Goal: Task Accomplishment & Management: Manage account settings

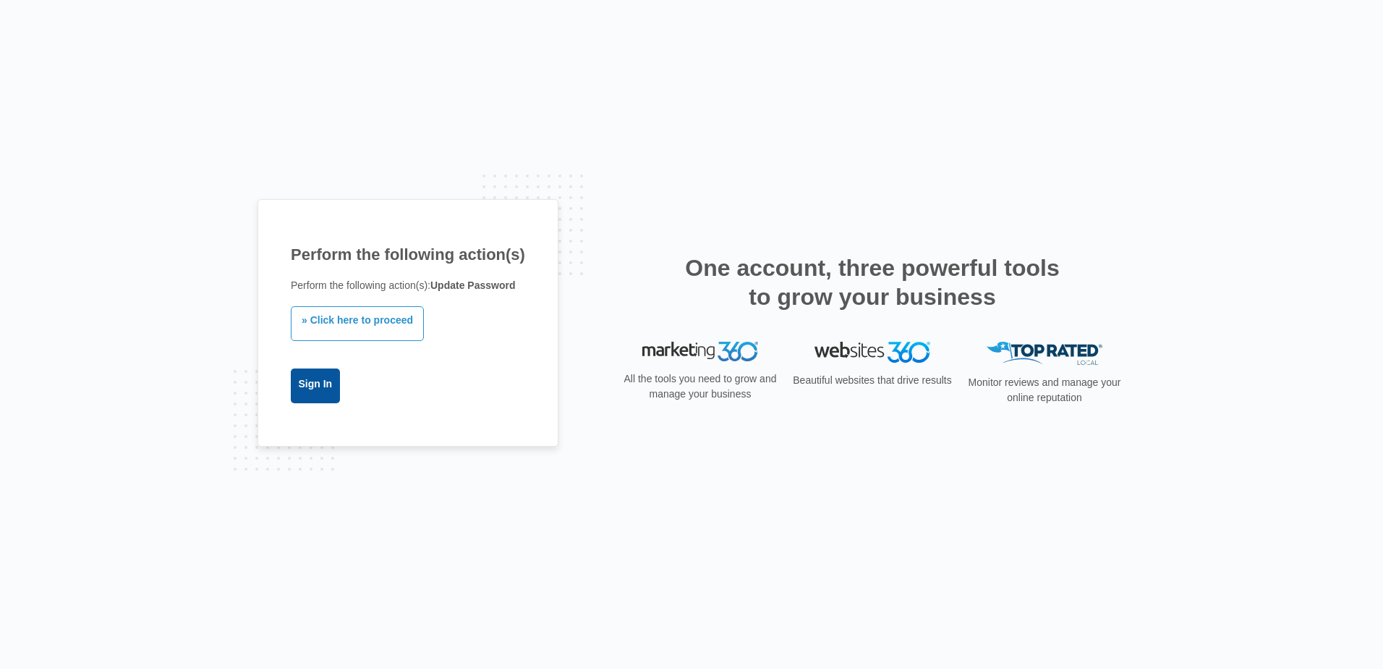
click at [316, 392] on link "Sign In" at bounding box center [315, 385] width 49 height 35
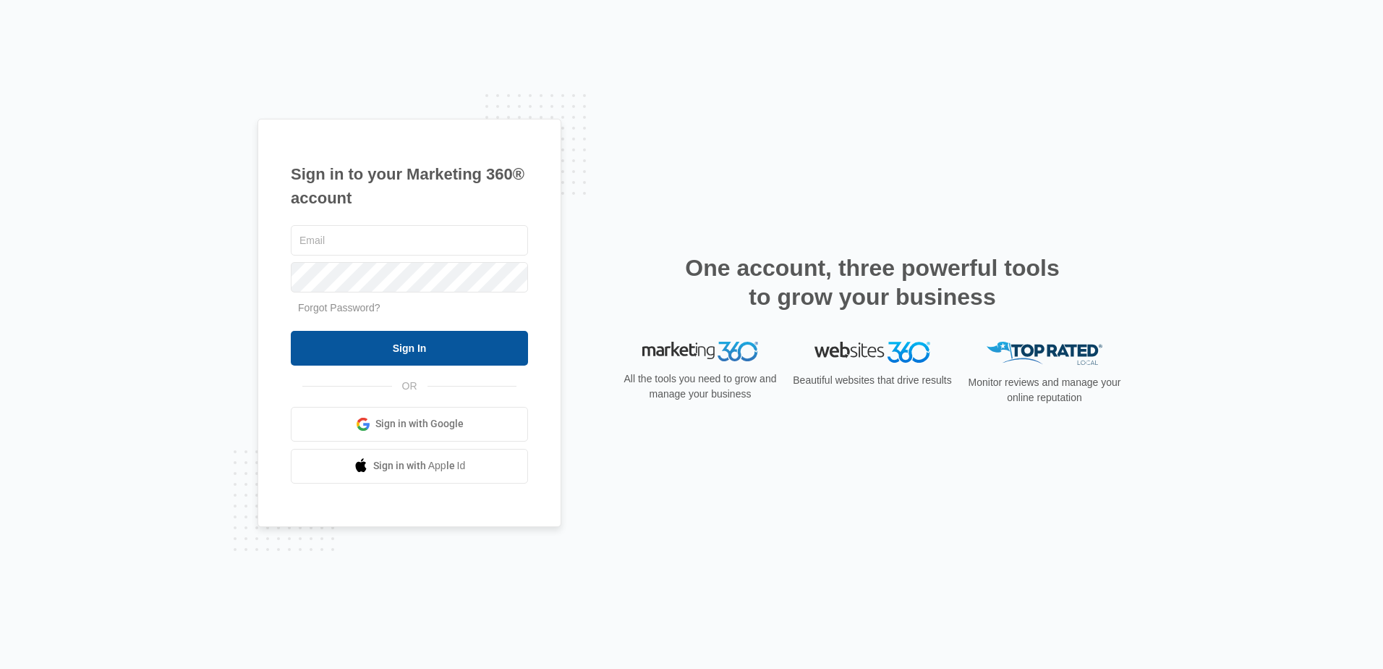
type input "[EMAIL_ADDRESS][DOMAIN_NAME]"
click at [371, 350] on input "Sign In" at bounding box center [409, 348] width 237 height 35
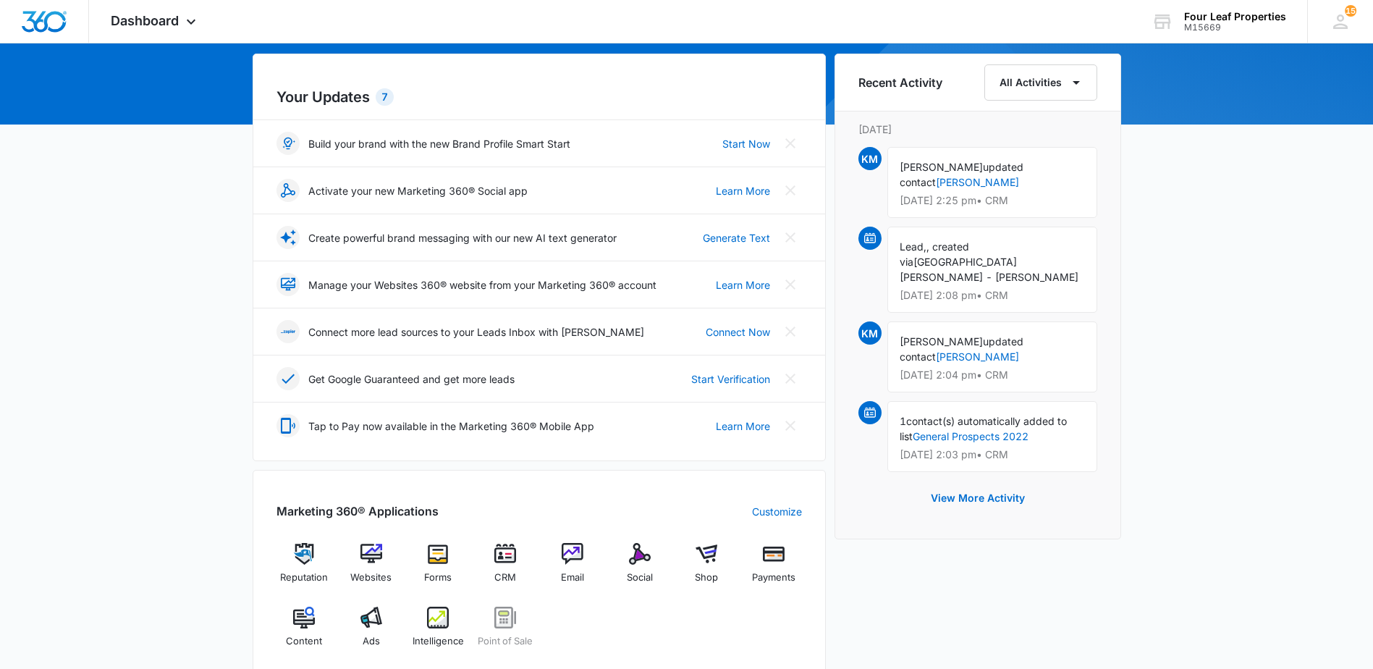
scroll to position [434, 0]
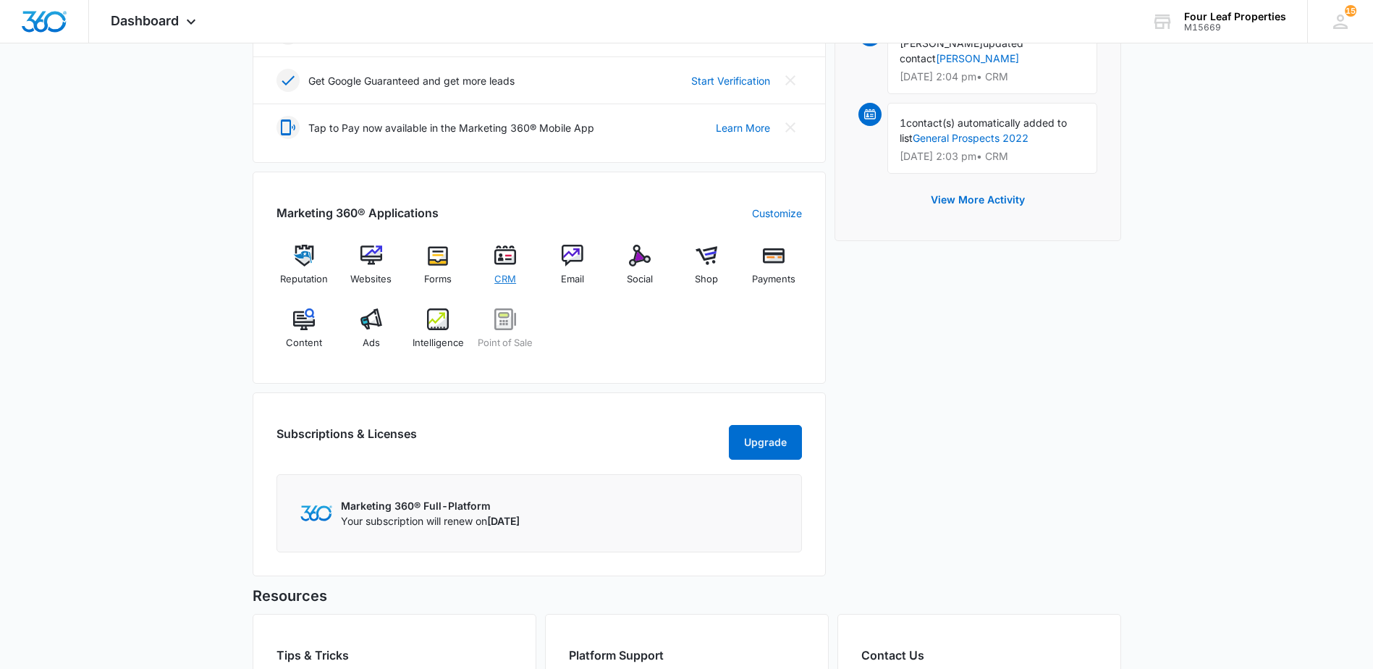
click at [504, 253] on img at bounding box center [505, 256] width 22 height 22
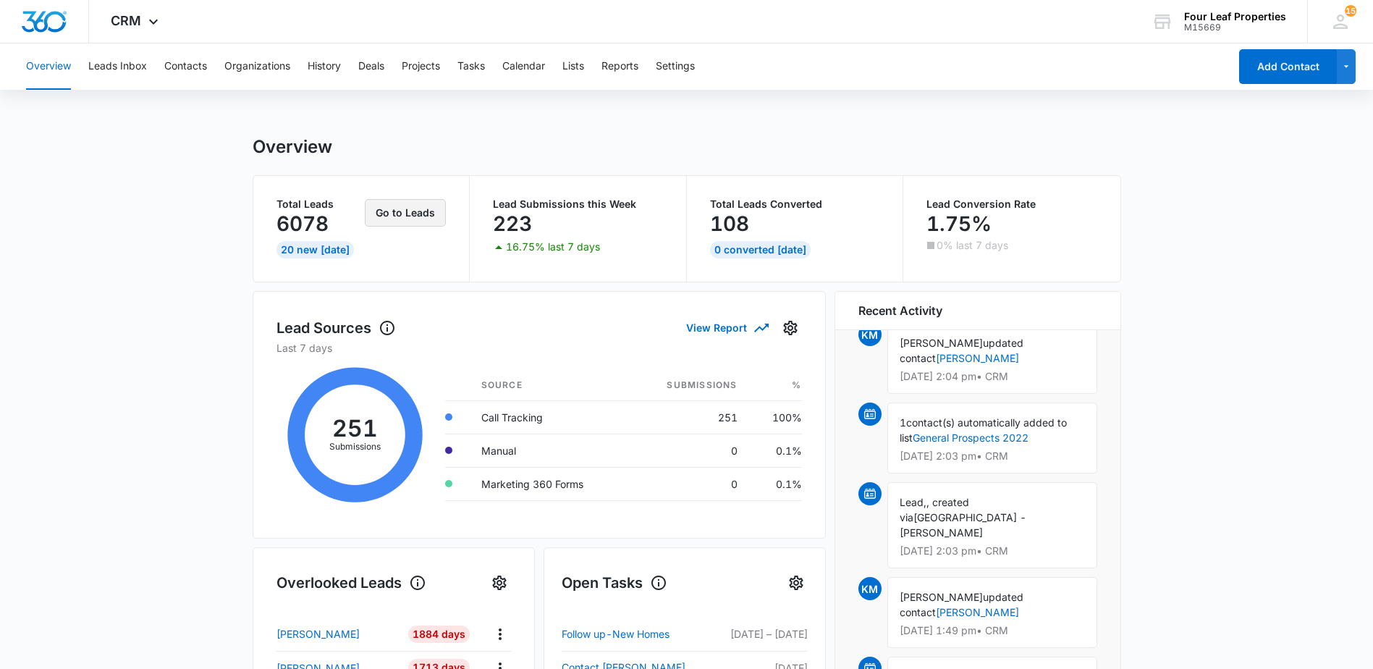
click at [405, 219] on button "Go to Leads" at bounding box center [405, 212] width 81 height 27
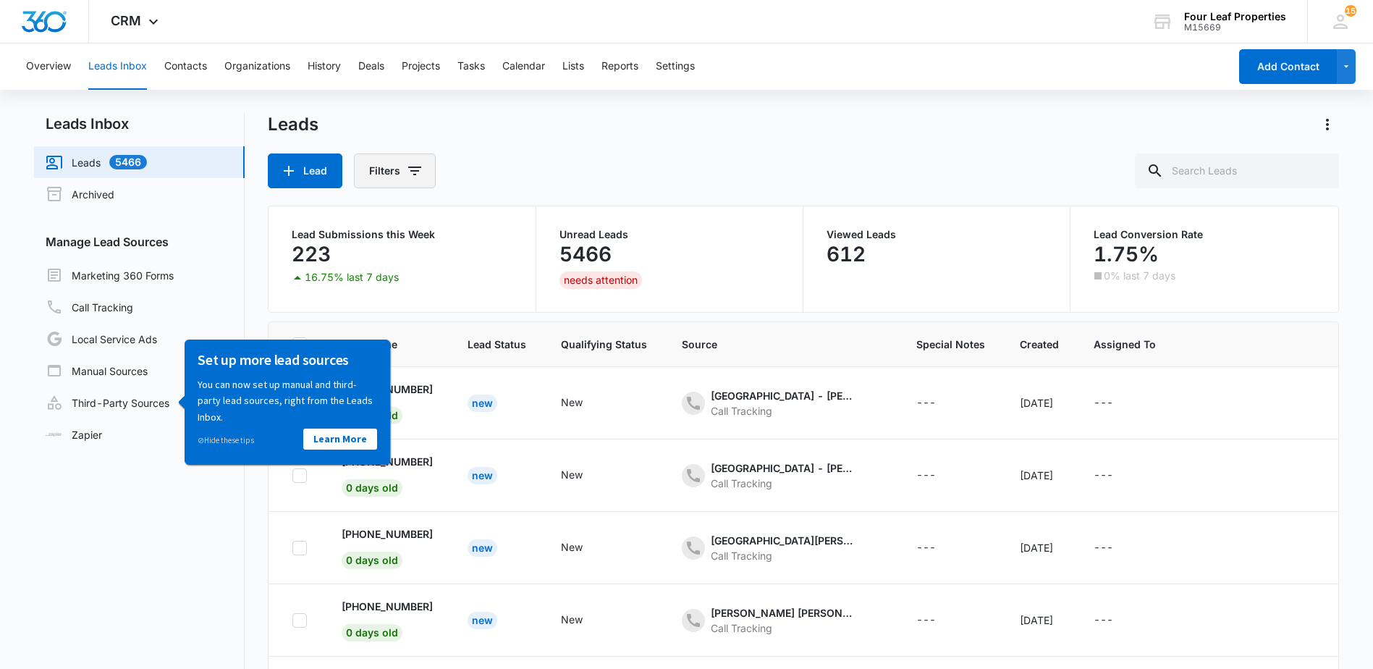
click at [401, 177] on button "Filters" at bounding box center [395, 170] width 82 height 35
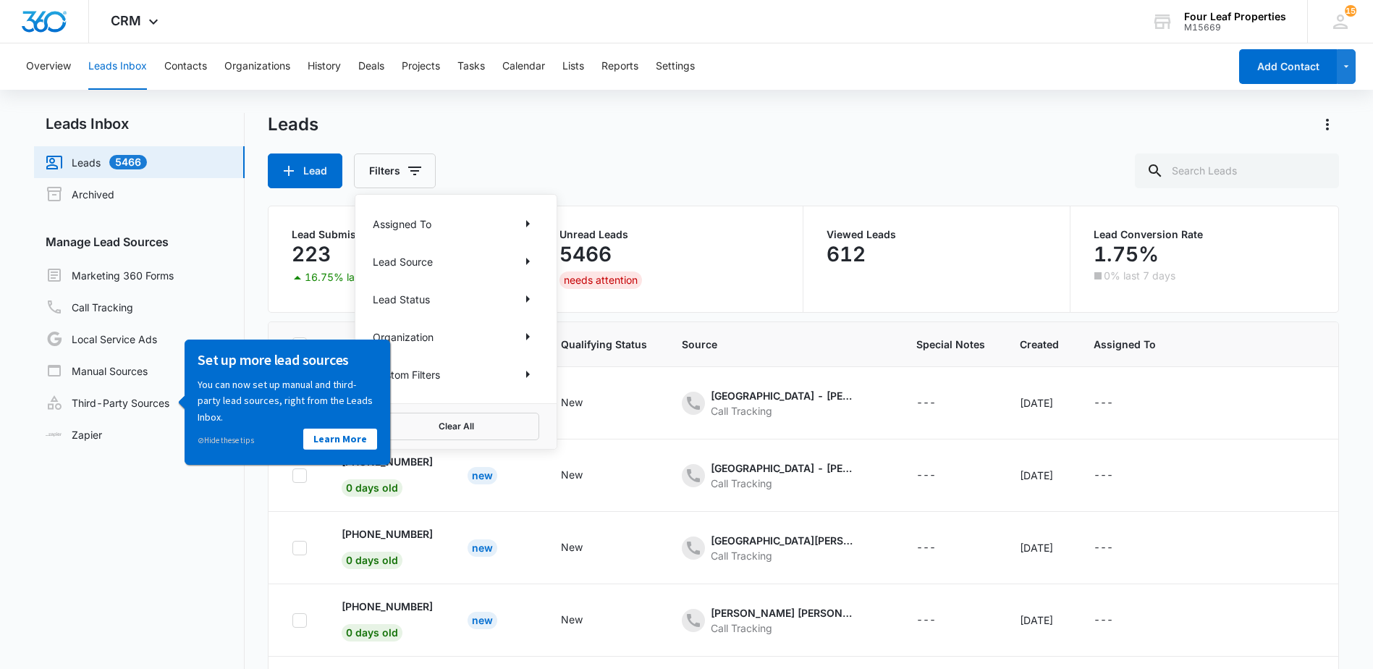
click at [658, 148] on div "Leads Lead Filters Assigned To Lead Source Lead Status Organization Custom Filt…" at bounding box center [803, 150] width 1070 height 75
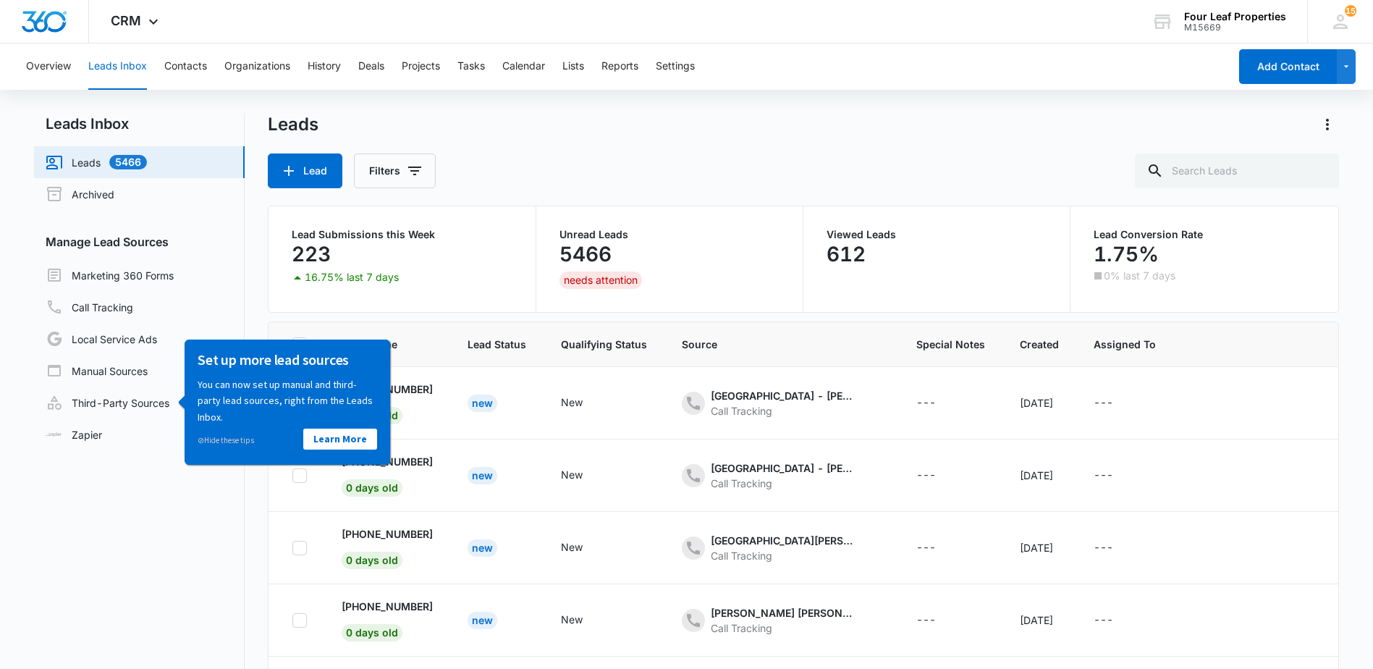
click at [558, 119] on div "Leads" at bounding box center [803, 124] width 1070 height 23
click at [404, 176] on button "Filters" at bounding box center [395, 170] width 82 height 35
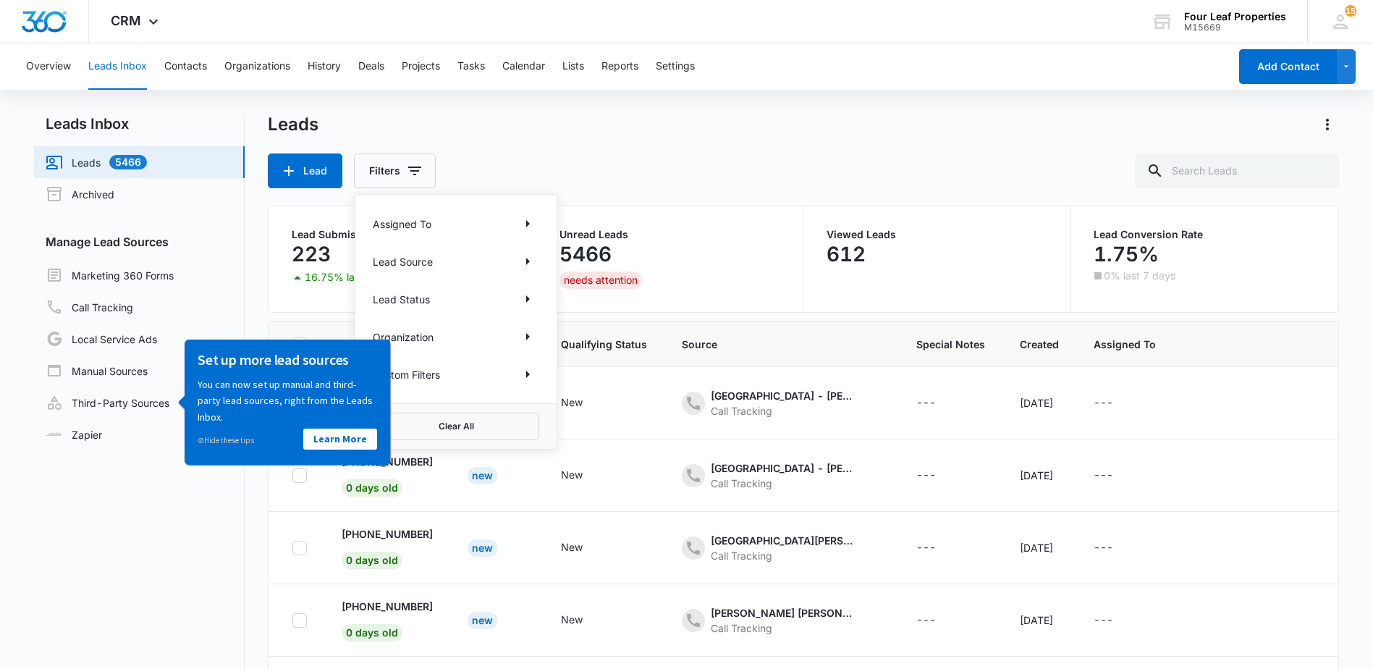
click at [412, 221] on p "Assigned To" at bounding box center [402, 223] width 59 height 15
click at [528, 227] on icon "Show Assigned To filters" at bounding box center [527, 223] width 17 height 17
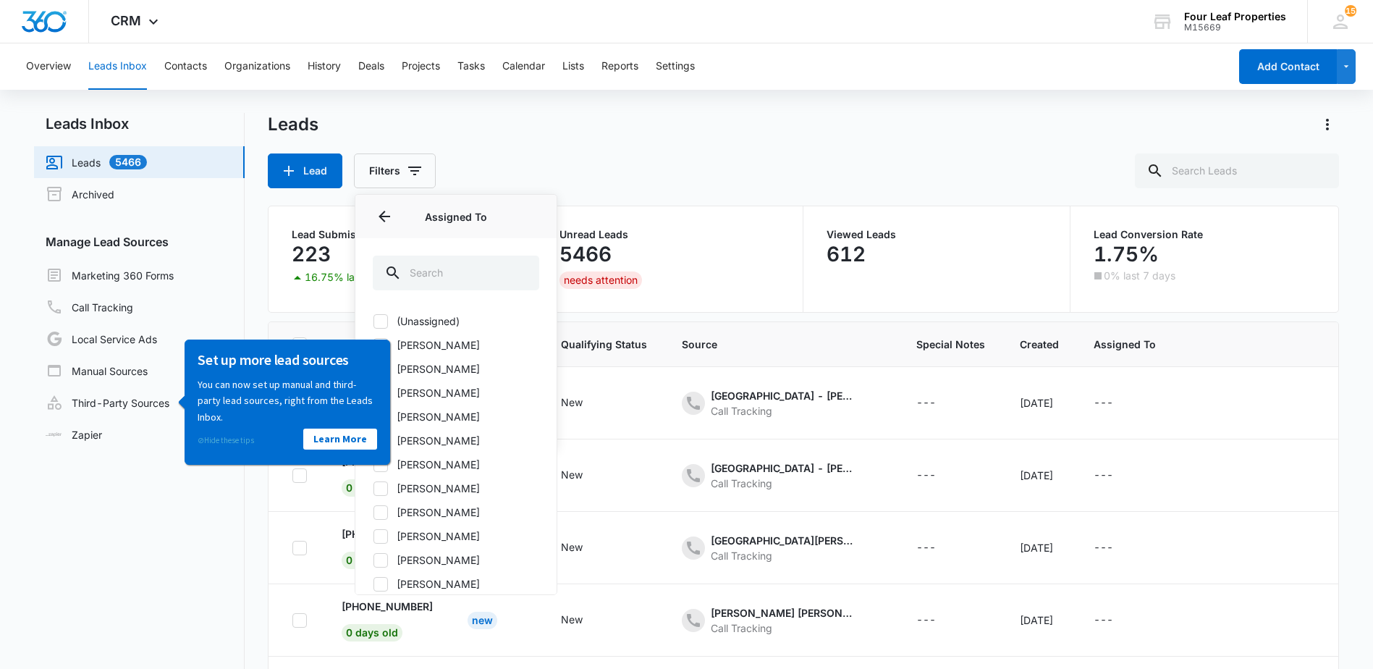
click at [221, 441] on link "⊘ Hide these tips" at bounding box center [226, 439] width 56 height 10
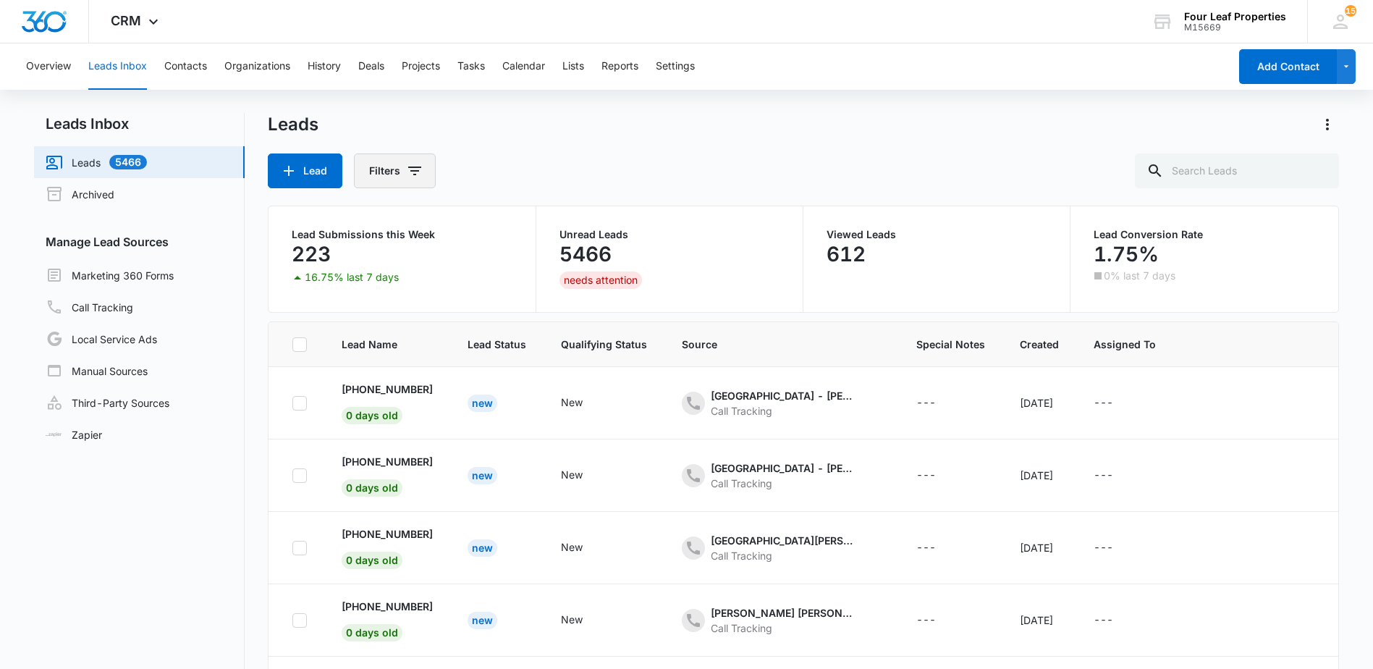
click at [416, 175] on icon "Filters" at bounding box center [414, 170] width 17 height 17
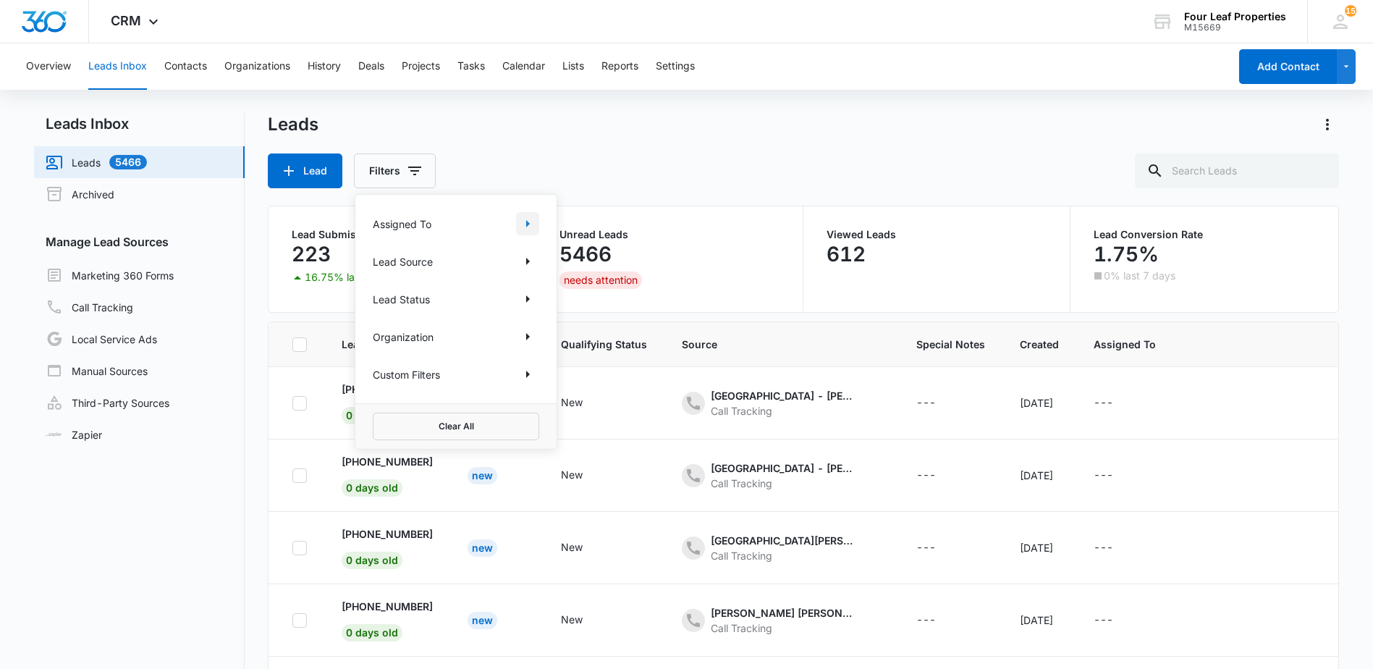
click at [532, 226] on icon "Show Assigned To filters" at bounding box center [527, 223] width 17 height 17
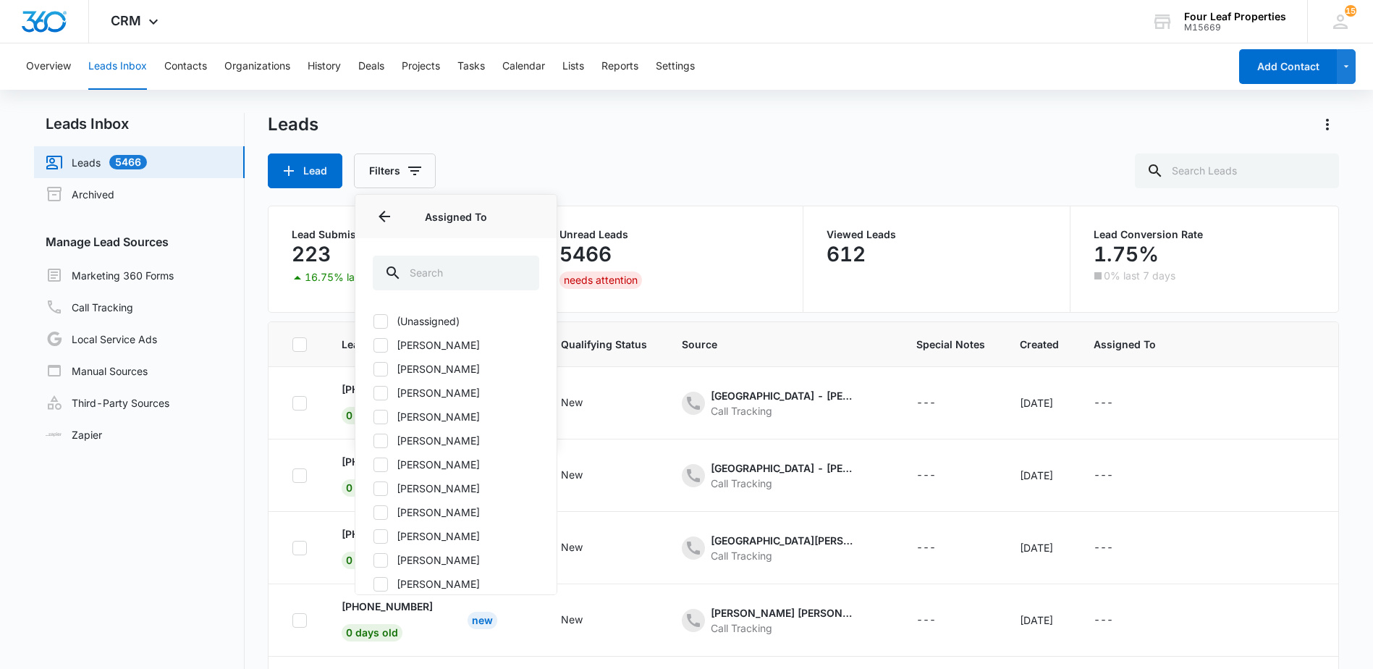
click at [378, 420] on icon at bounding box center [380, 416] width 13 height 13
click at [373, 417] on input "Brittney Banks" at bounding box center [373, 416] width 1 height 1
checkbox input "true"
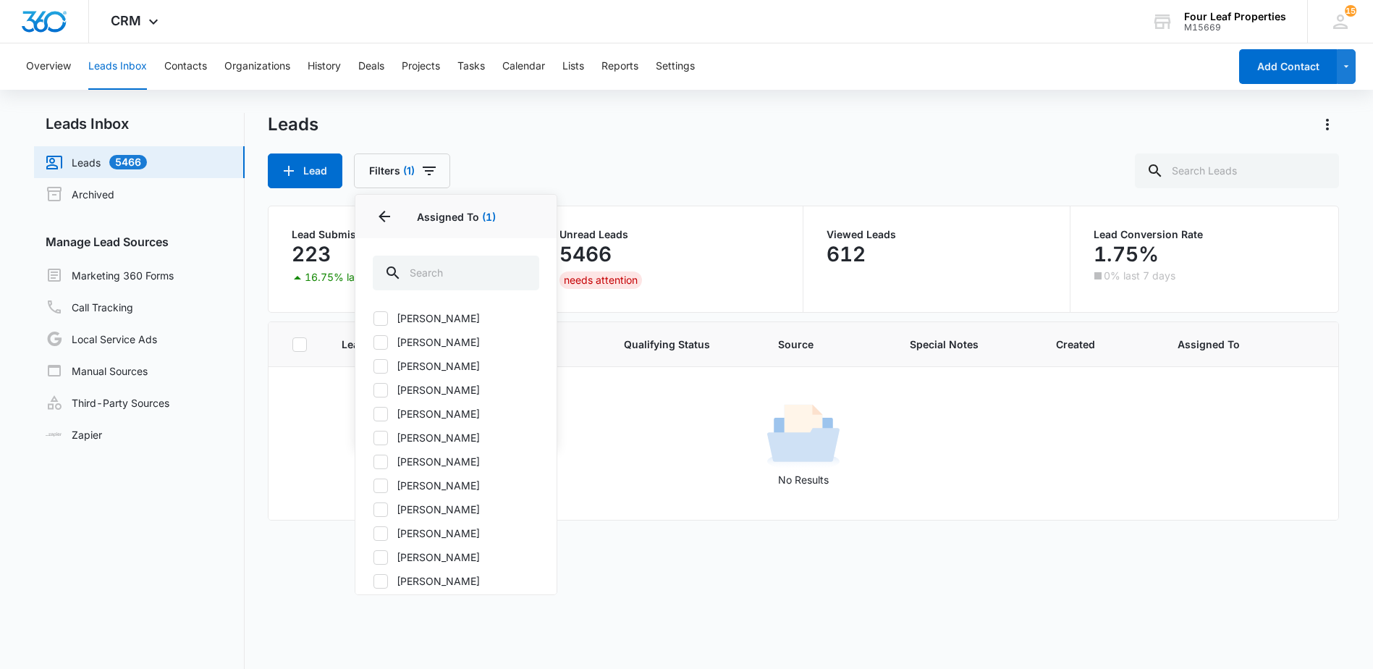
scroll to position [362, 0]
click at [380, 493] on div "(Unassigned) Adam Schoenborn Alexa Chavez Ayla Noah Brittney Banks Brookelyn St…" at bounding box center [456, 282] width 166 height 660
click at [383, 485] on icon at bounding box center [380, 484] width 13 height 13
click at [373, 485] on input "Sarah Smith" at bounding box center [373, 484] width 1 height 1
checkbox input "true"
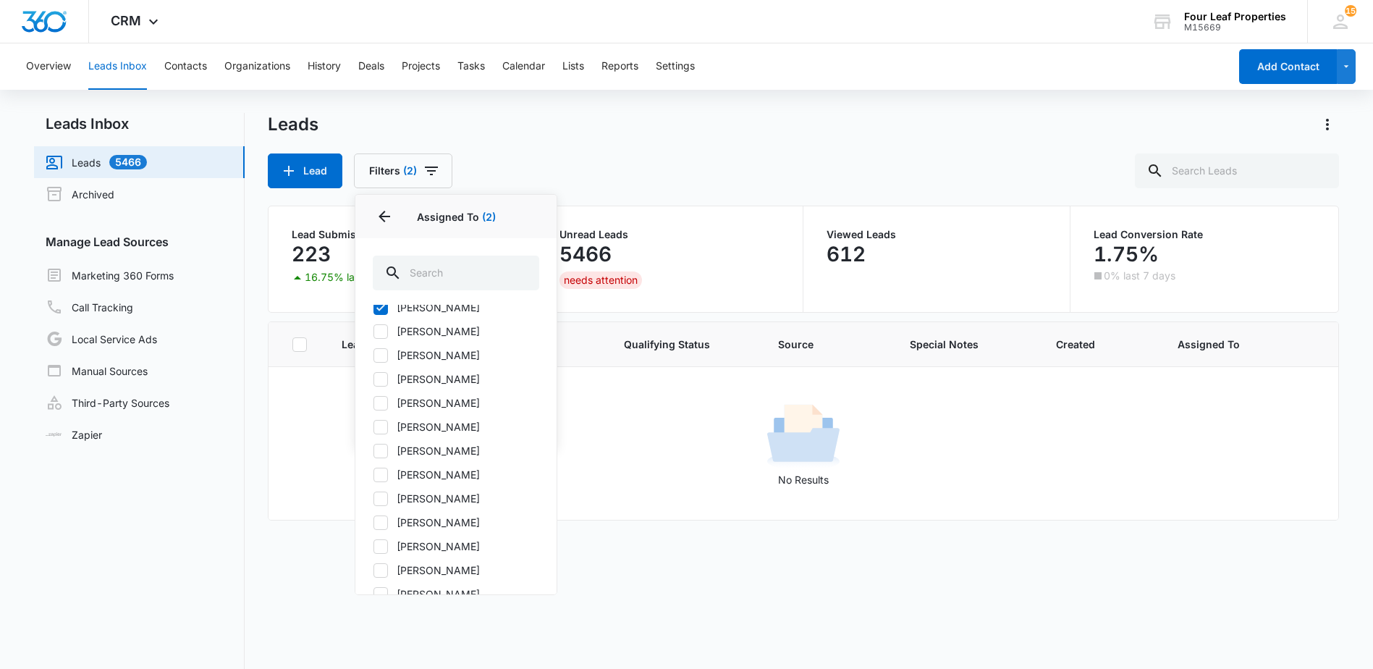
scroll to position [289, 0]
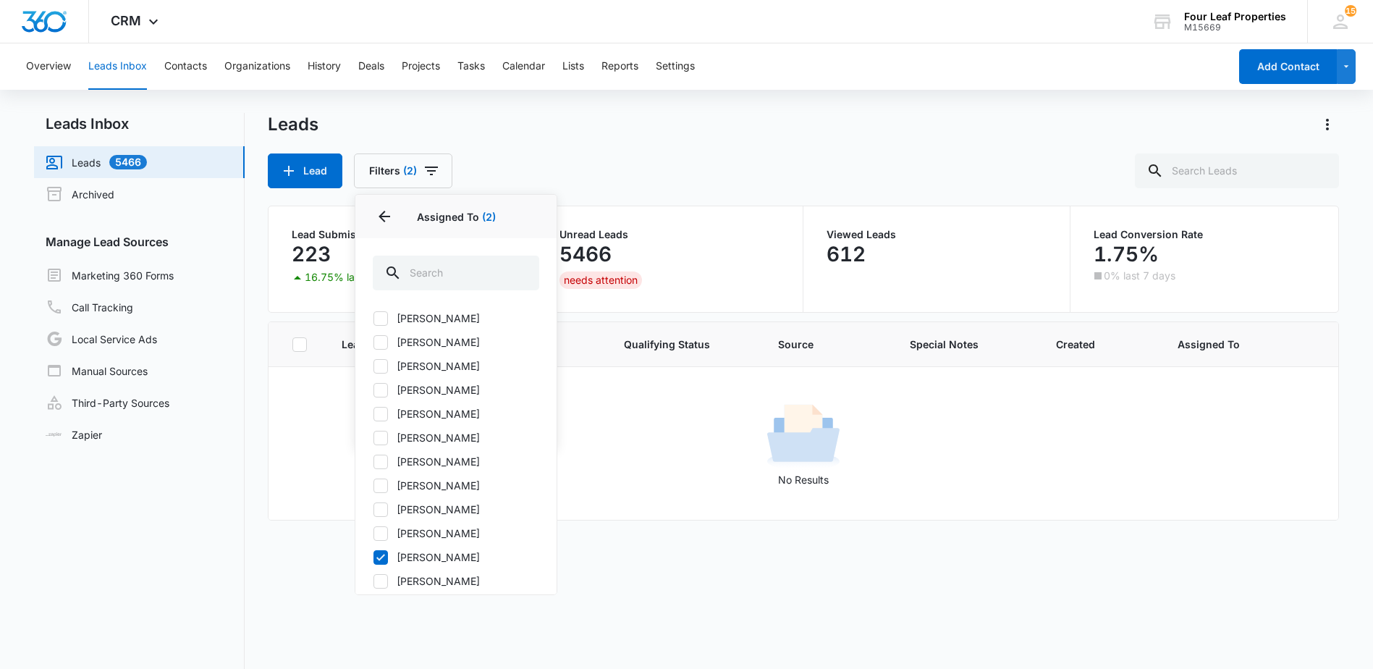
click at [381, 368] on icon at bounding box center [380, 366] width 13 height 13
click at [373, 366] on input "Kelly Mursch" at bounding box center [373, 365] width 1 height 1
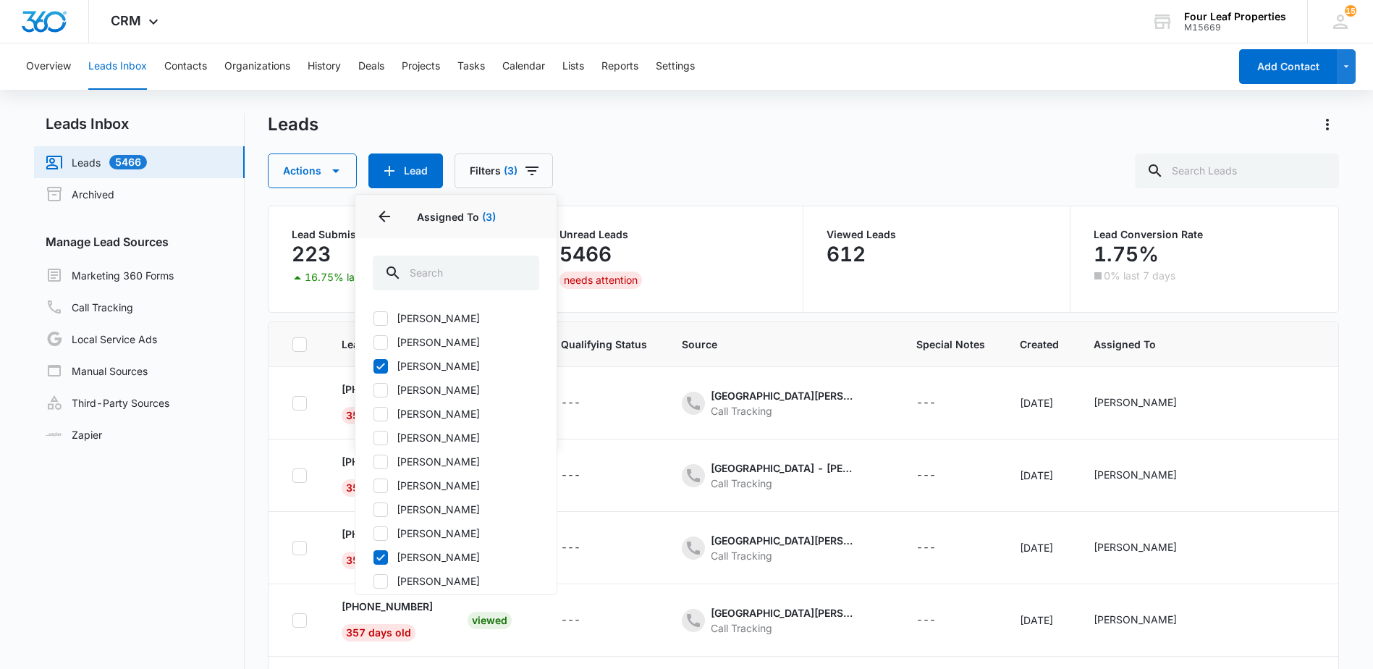
click at [381, 368] on icon at bounding box center [380, 366] width 13 height 13
click at [373, 366] on input "Kelly Mursch" at bounding box center [373, 365] width 1 height 1
checkbox input "false"
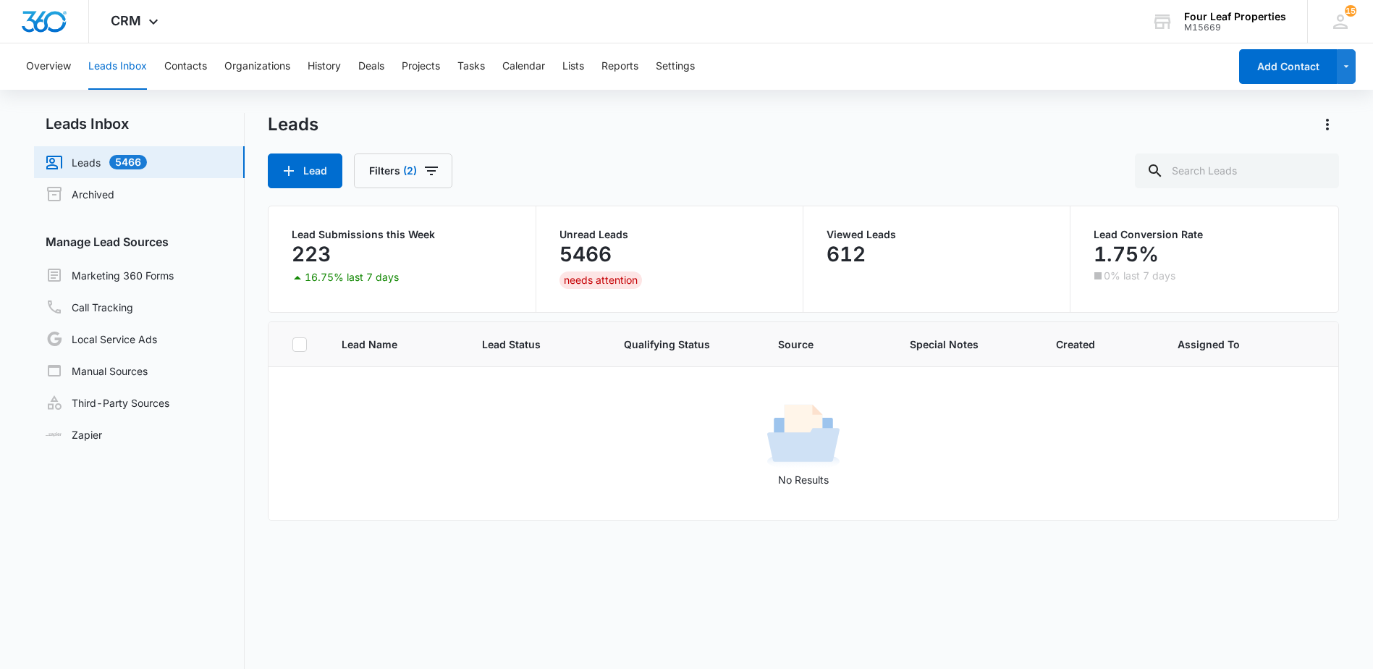
click at [281, 585] on div "Lead Name Lead Status Qualifying Status Source Special Notes Created Assigned T…" at bounding box center [803, 543] width 1070 height 444
click at [424, 169] on icon "Filters" at bounding box center [431, 170] width 17 height 17
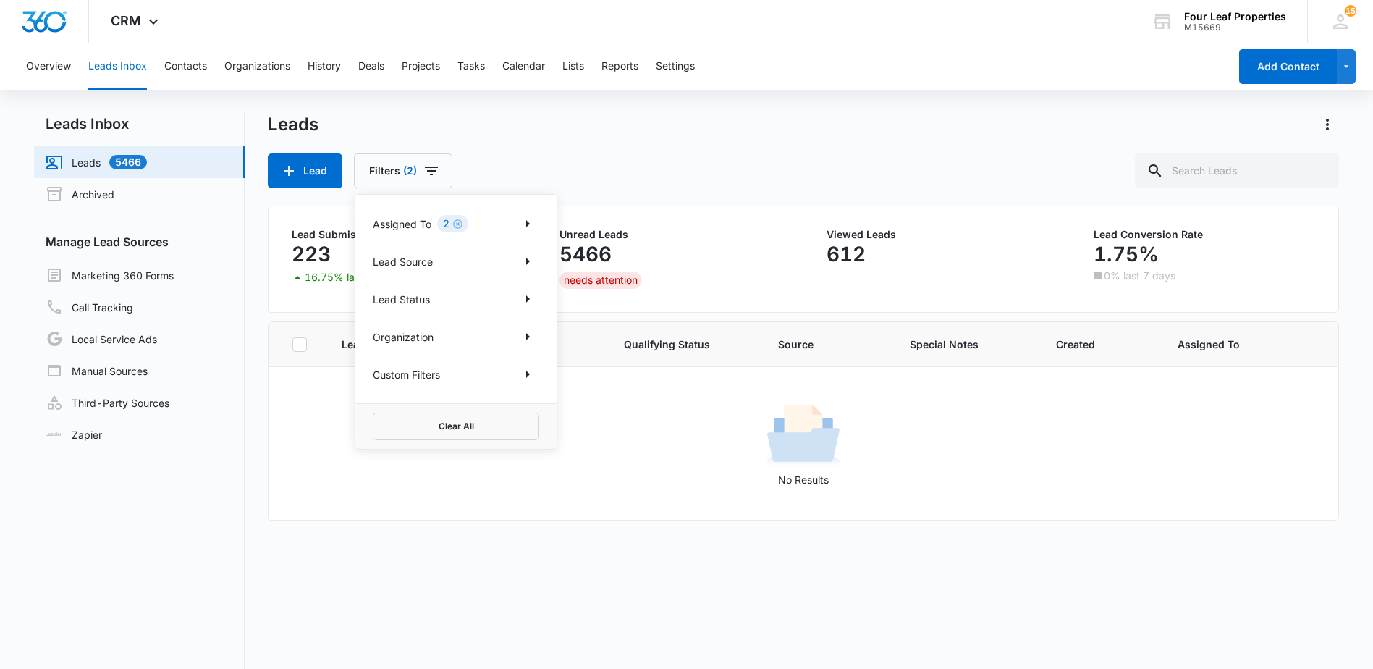
click at [645, 151] on div "Leads Lead Filters (2) Assigned To 2 Lead Source Lead Status Organization Custo…" at bounding box center [803, 150] width 1070 height 75
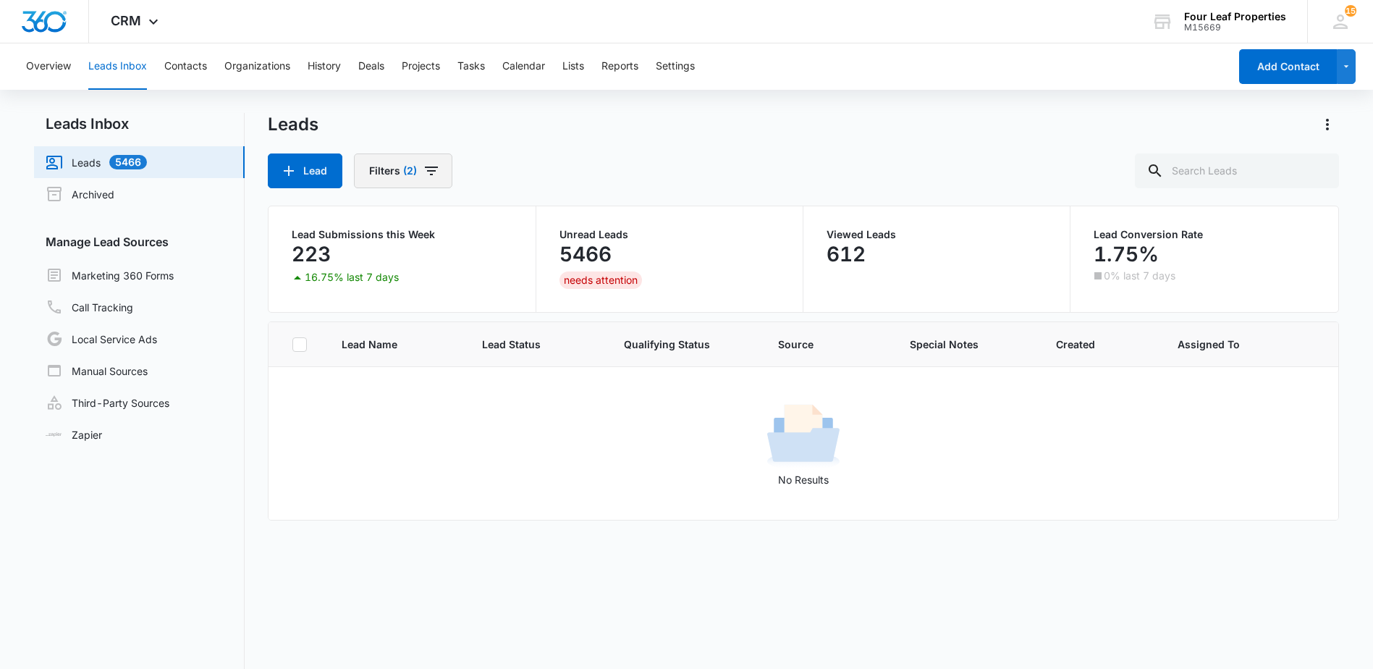
click at [418, 169] on button "Filters (2)" at bounding box center [403, 170] width 98 height 35
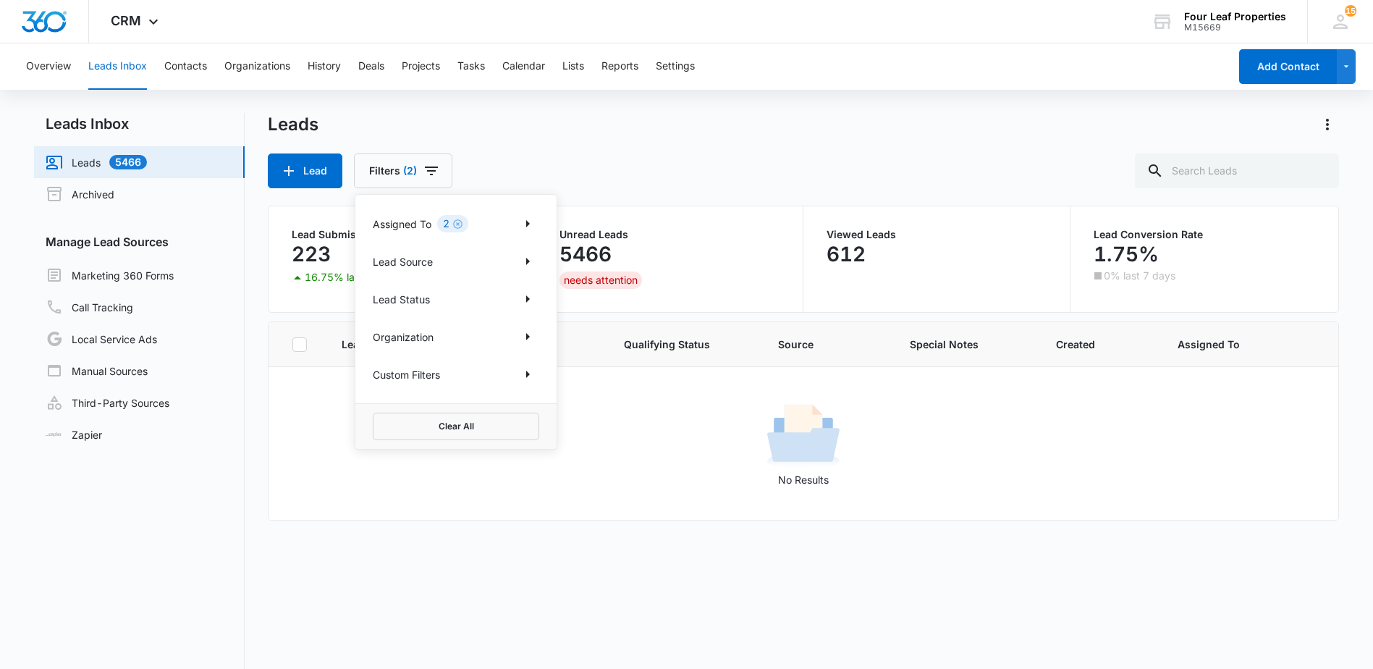
click at [512, 226] on div "Assigned To 2" at bounding box center [456, 223] width 166 height 23
click at [529, 224] on icon "Show Assigned To filters" at bounding box center [528, 223] width 4 height 7
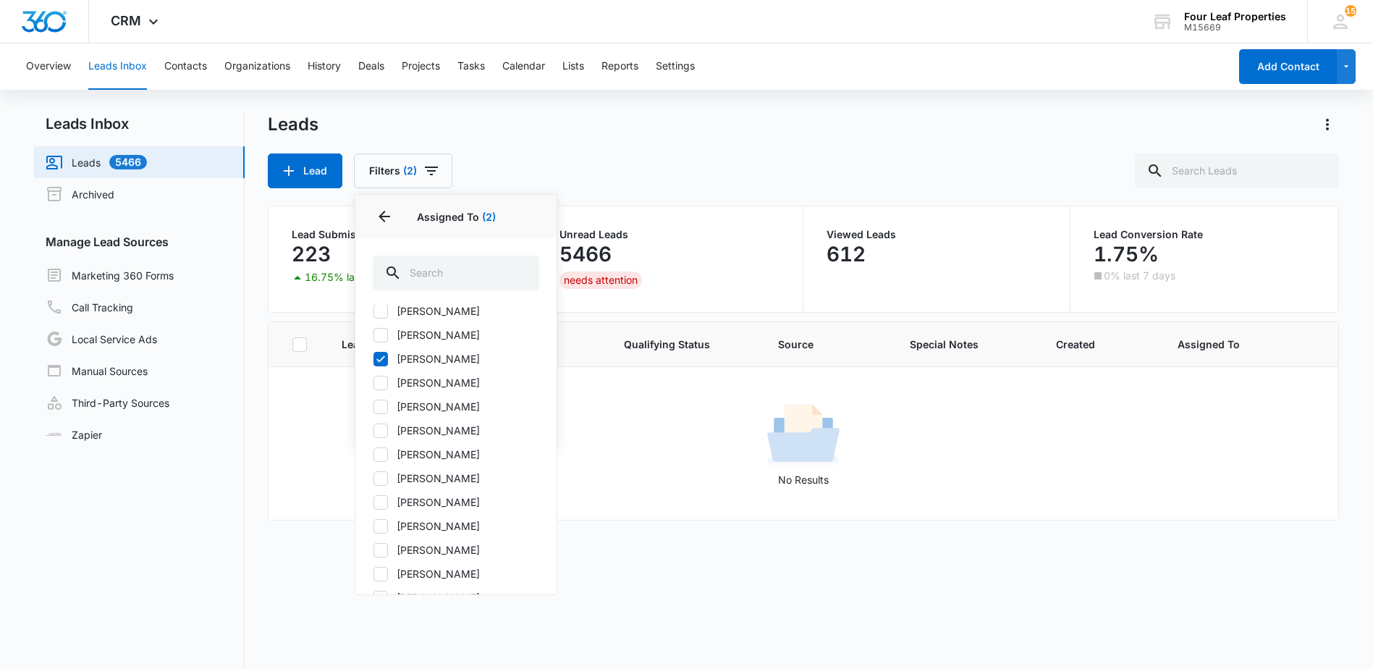
scroll to position [145, 0]
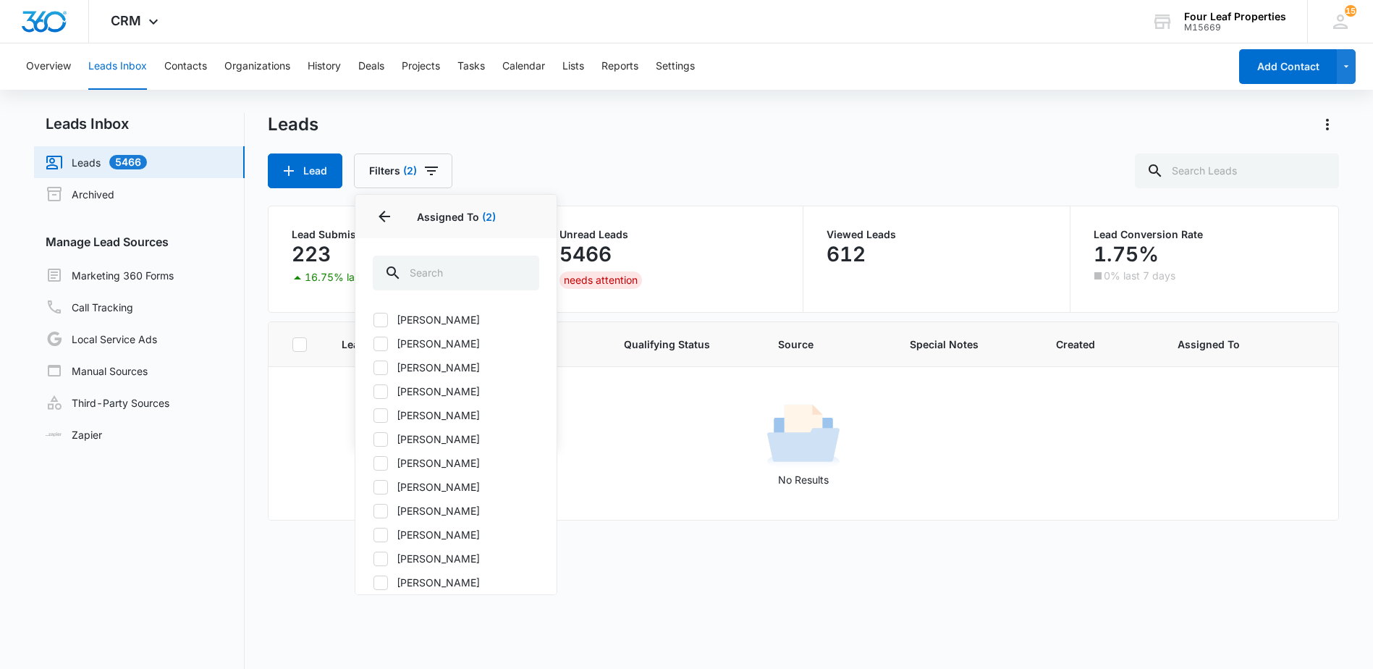
click at [378, 515] on icon at bounding box center [380, 510] width 13 height 13
click at [373, 511] on input "Kelly Mursch" at bounding box center [373, 510] width 1 height 1
checkbox input "true"
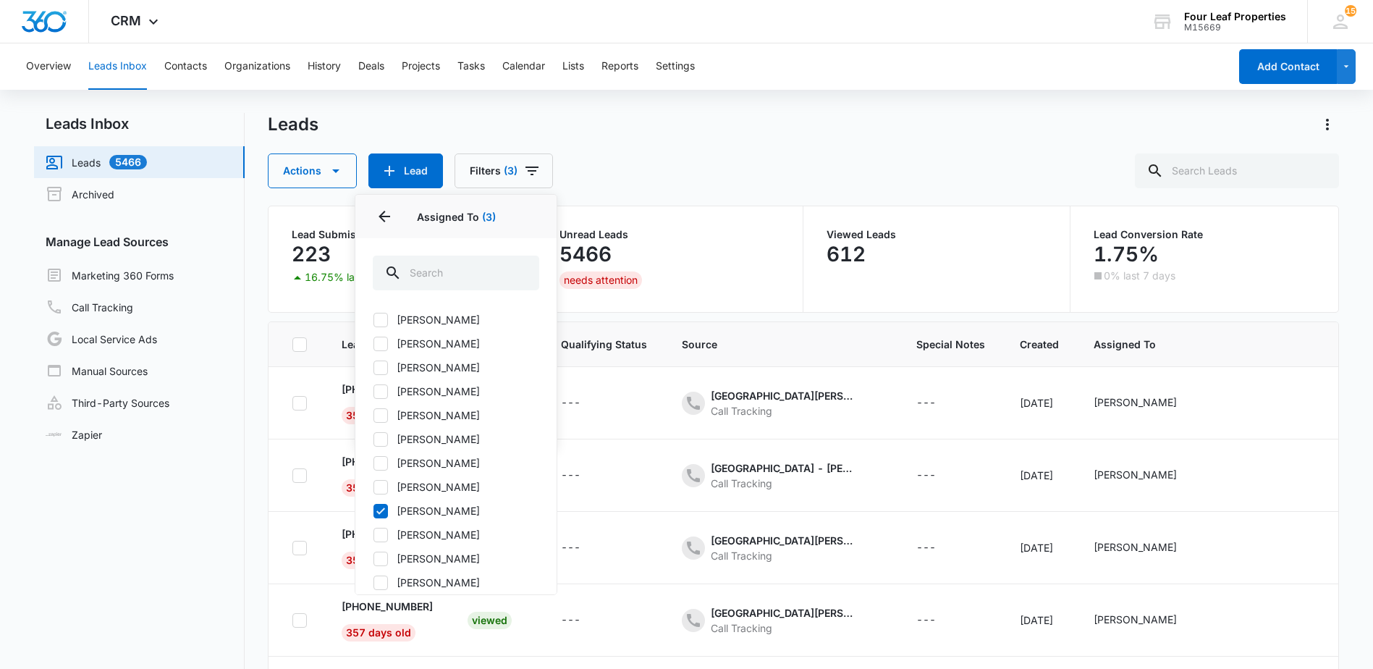
click at [727, 146] on div "Leads Actions Lead Filters (3) Assigned To 3 Assigned To (3) (Unassigned) Adam …" at bounding box center [803, 150] width 1070 height 75
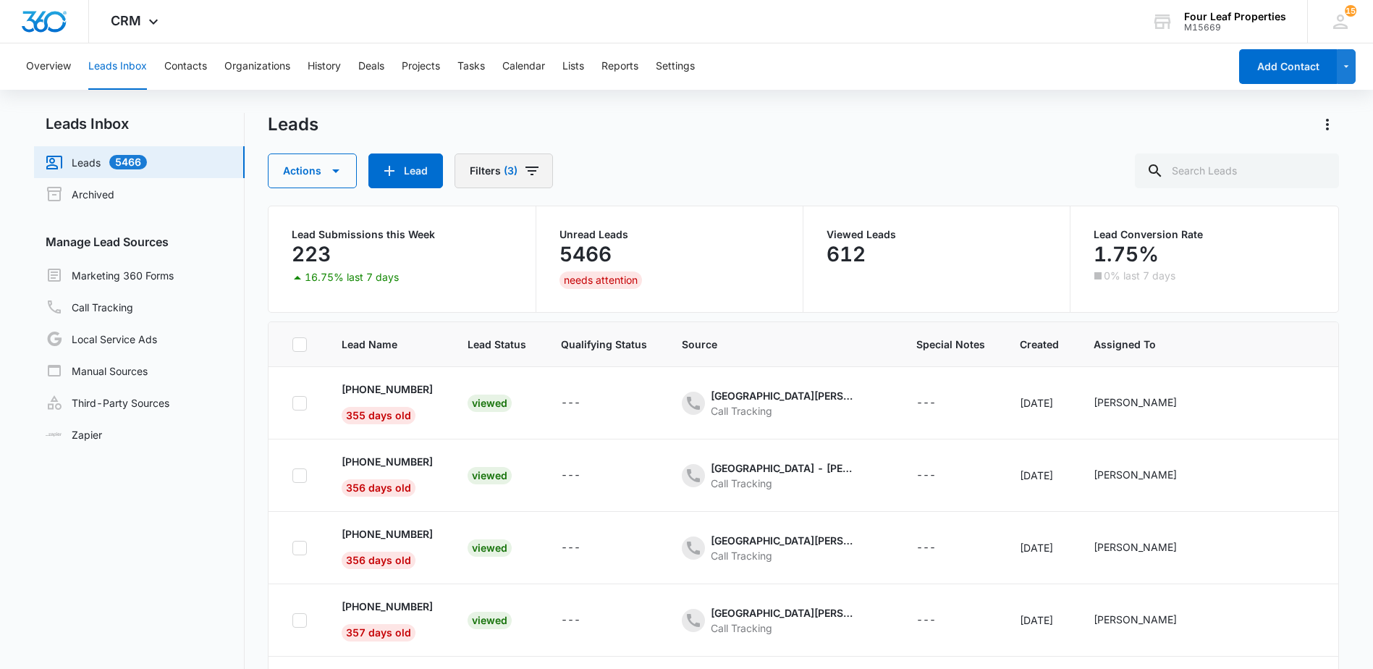
click at [512, 173] on span "(3)" at bounding box center [511, 171] width 14 height 10
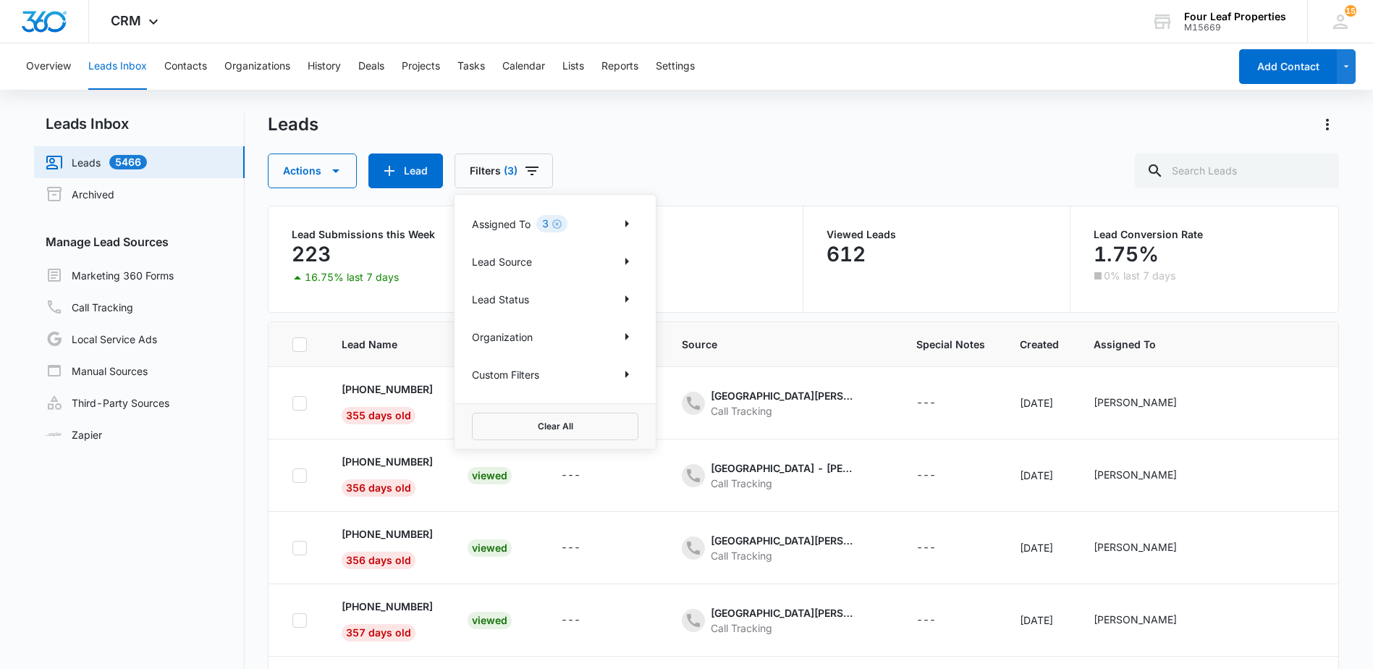
click at [575, 258] on div "Lead Source" at bounding box center [555, 261] width 166 height 23
click at [634, 265] on icon "Show Lead Source filters" at bounding box center [626, 261] width 17 height 17
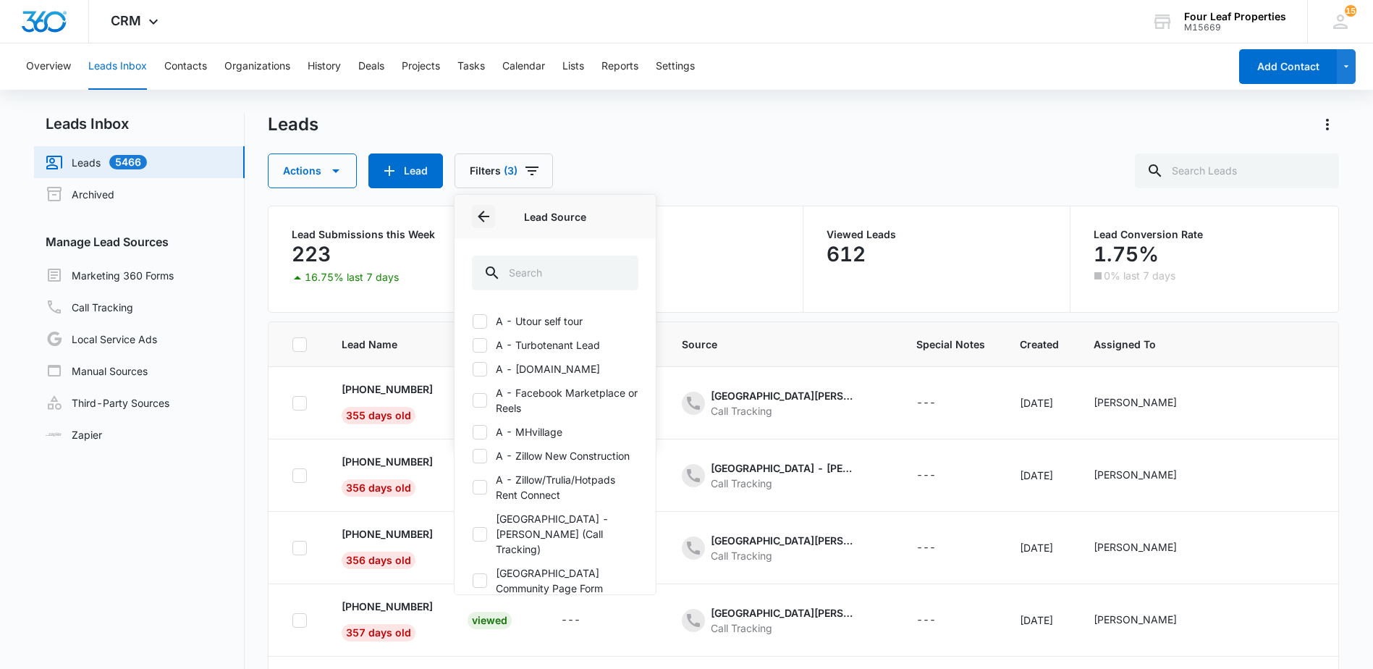
click at [475, 214] on icon "Back" at bounding box center [483, 216] width 17 height 17
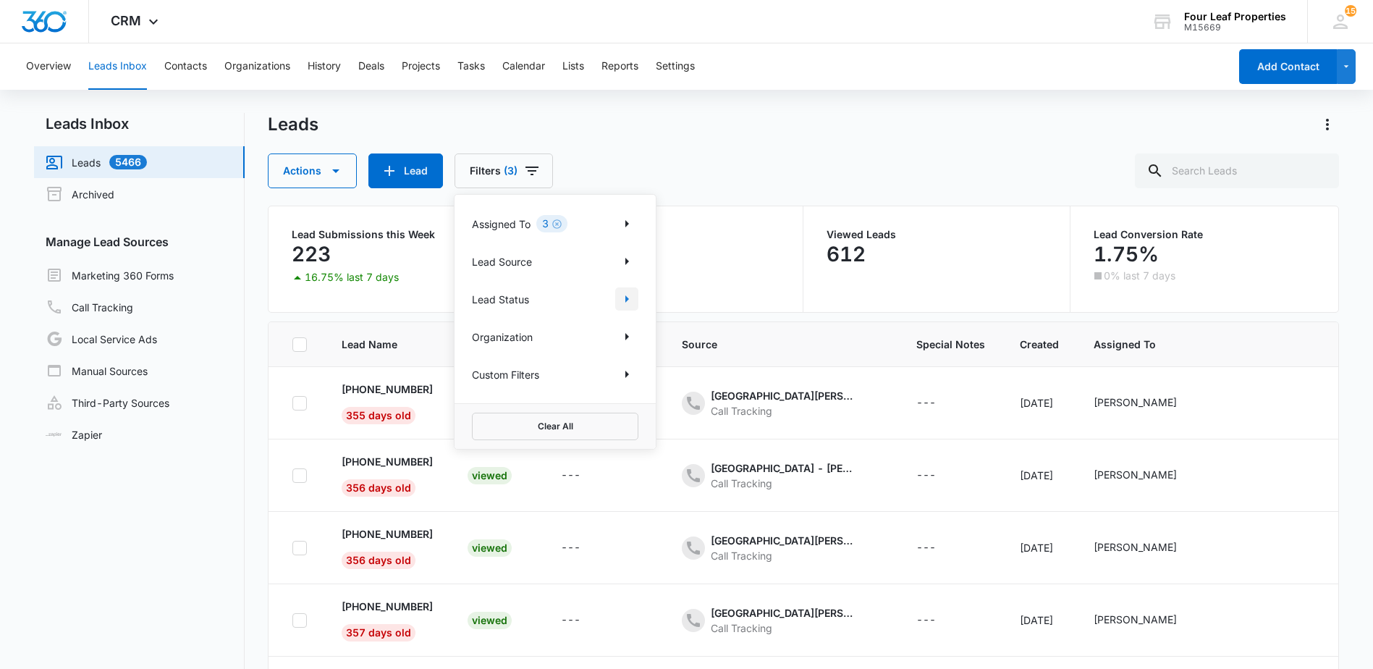
click at [626, 298] on icon "Show Lead Status filters" at bounding box center [627, 298] width 4 height 7
click at [485, 215] on icon "Back" at bounding box center [483, 216] width 17 height 17
click at [620, 334] on icon "Show Organization filters" at bounding box center [626, 336] width 17 height 17
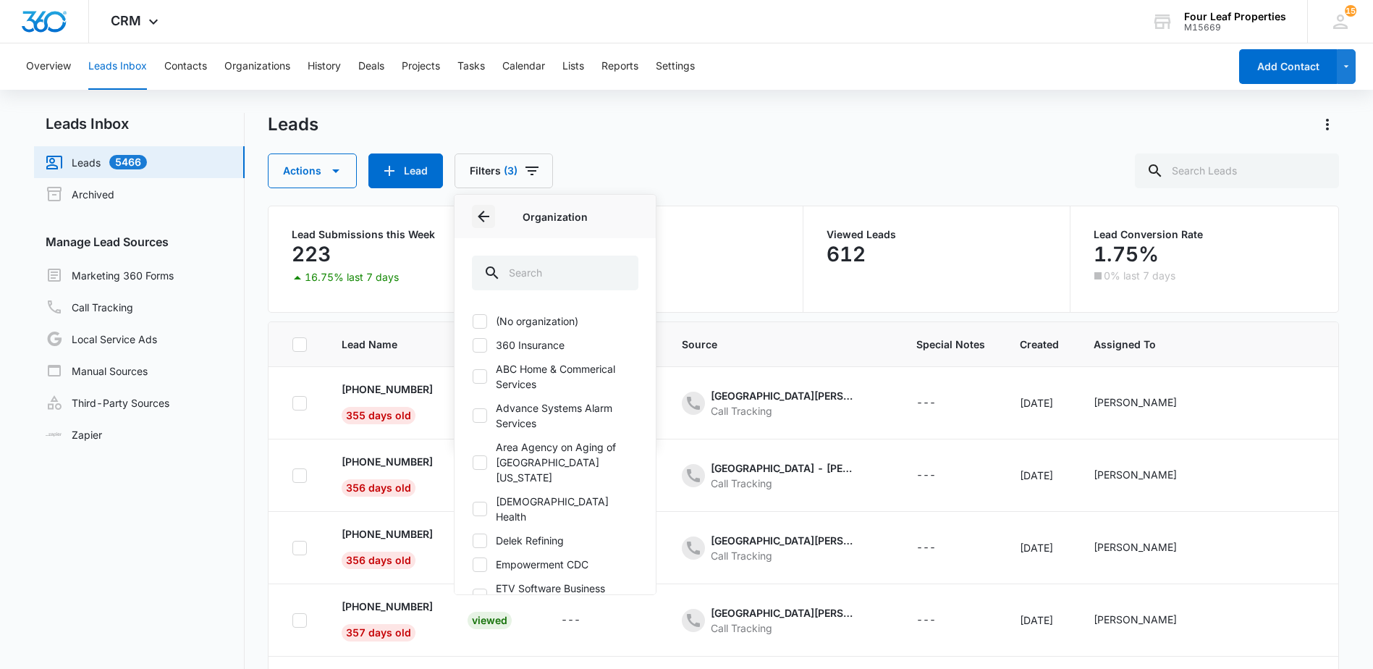
click at [483, 221] on icon "Back" at bounding box center [484, 217] width 12 height 12
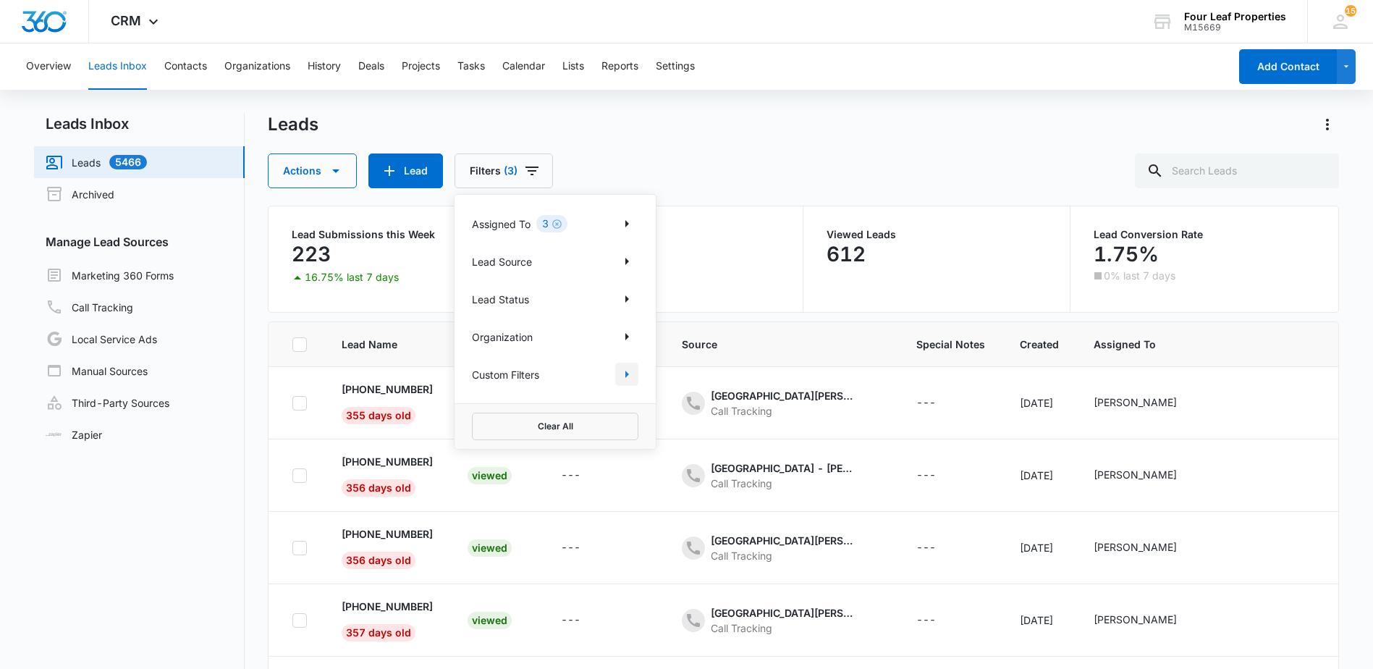
click at [627, 378] on icon "Show Custom Filters filters" at bounding box center [626, 373] width 17 height 17
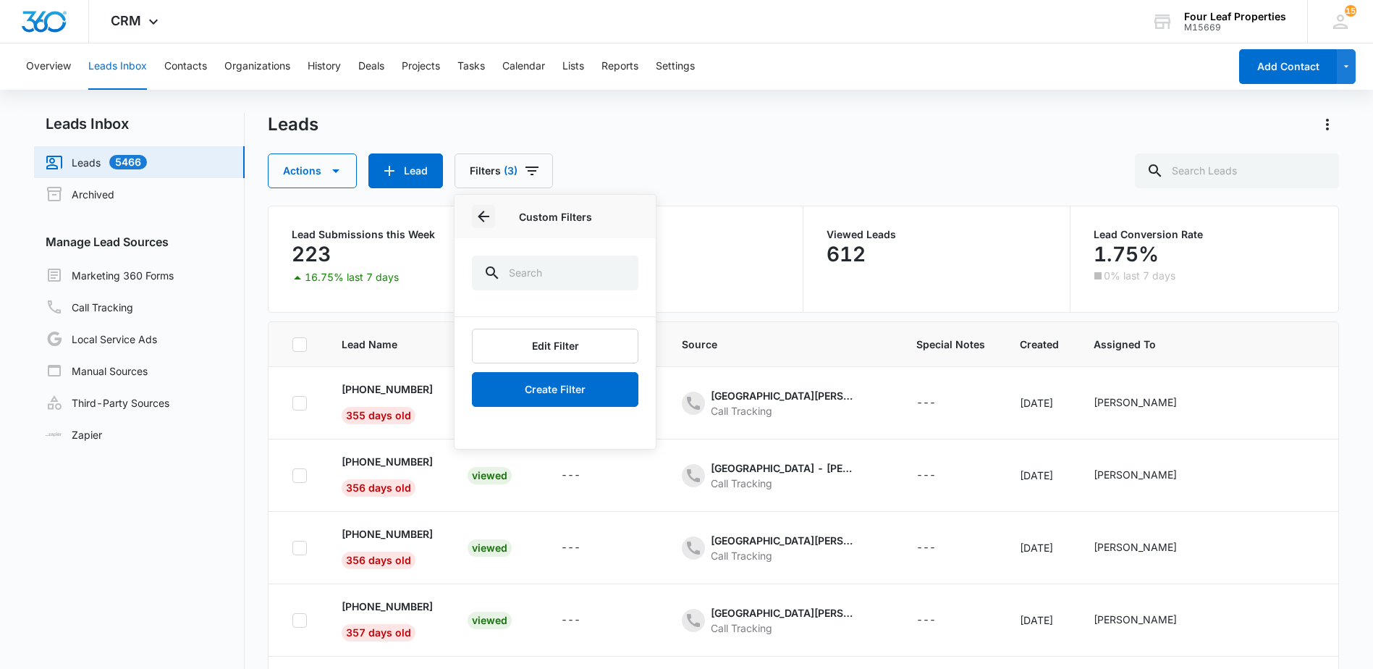
click at [478, 215] on icon "Back" at bounding box center [483, 216] width 17 height 17
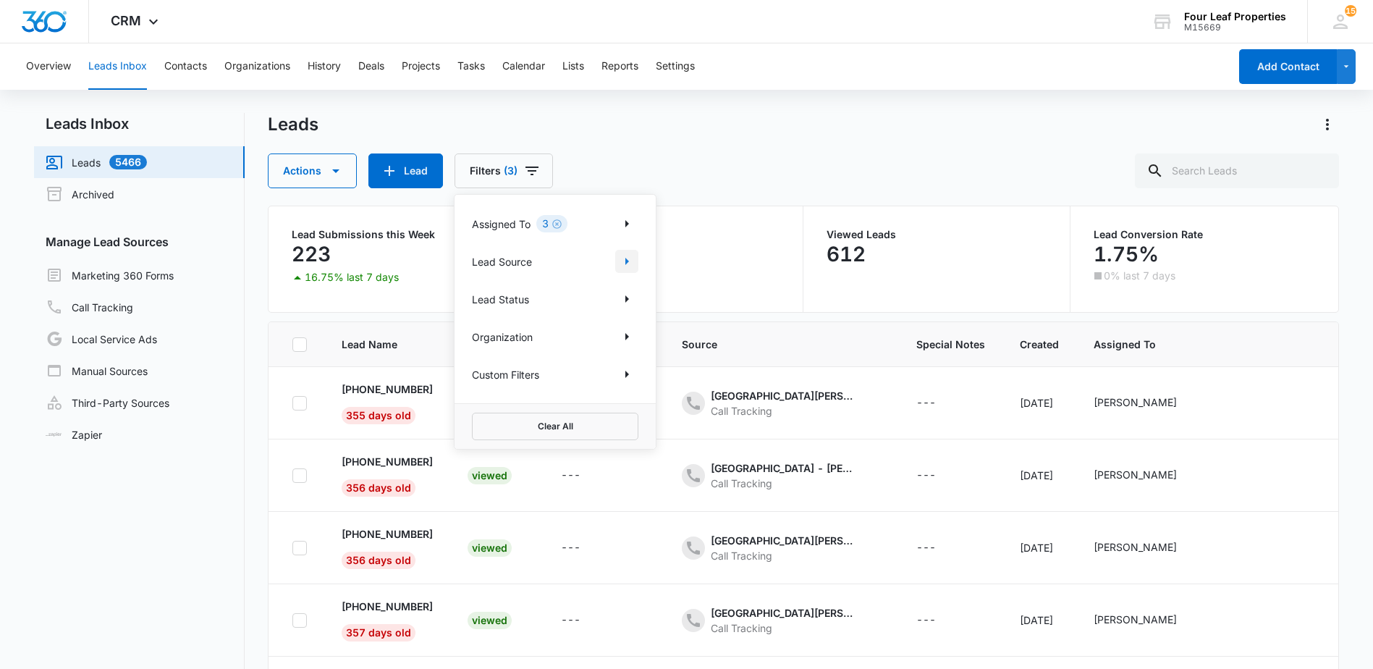
click at [631, 264] on icon "Show Lead Source filters" at bounding box center [626, 261] width 17 height 17
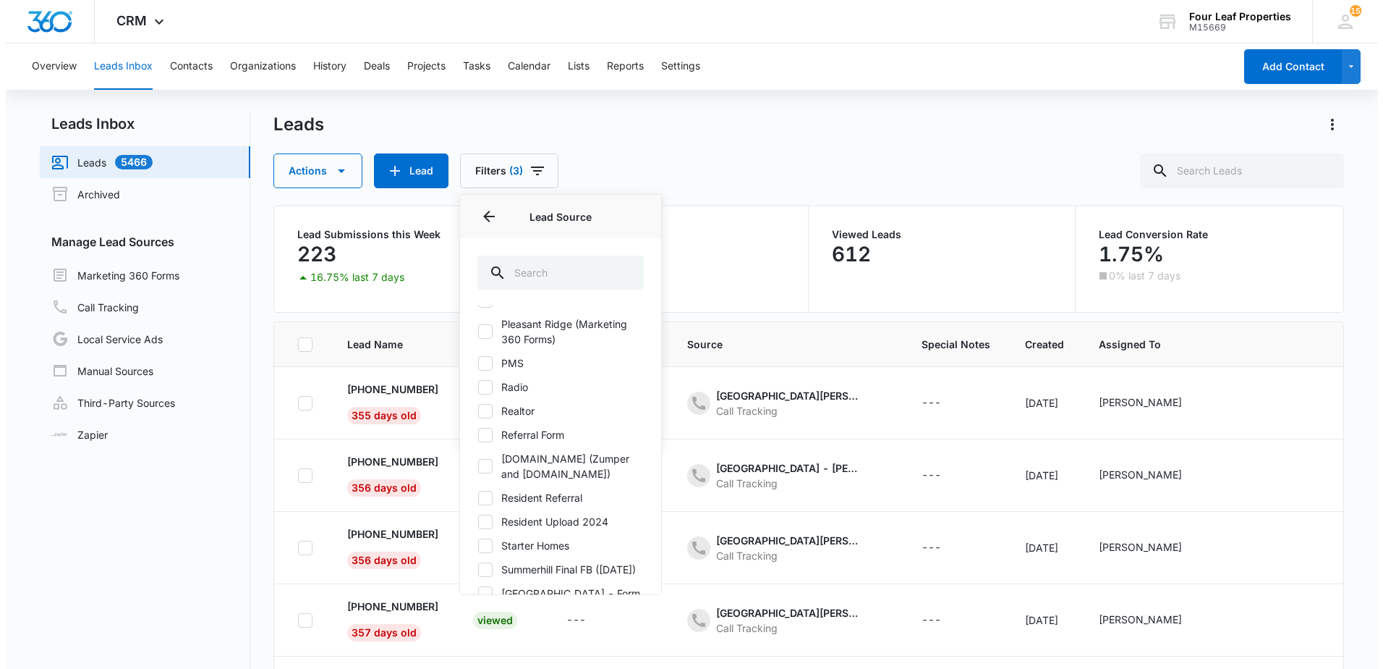
scroll to position [1927, 0]
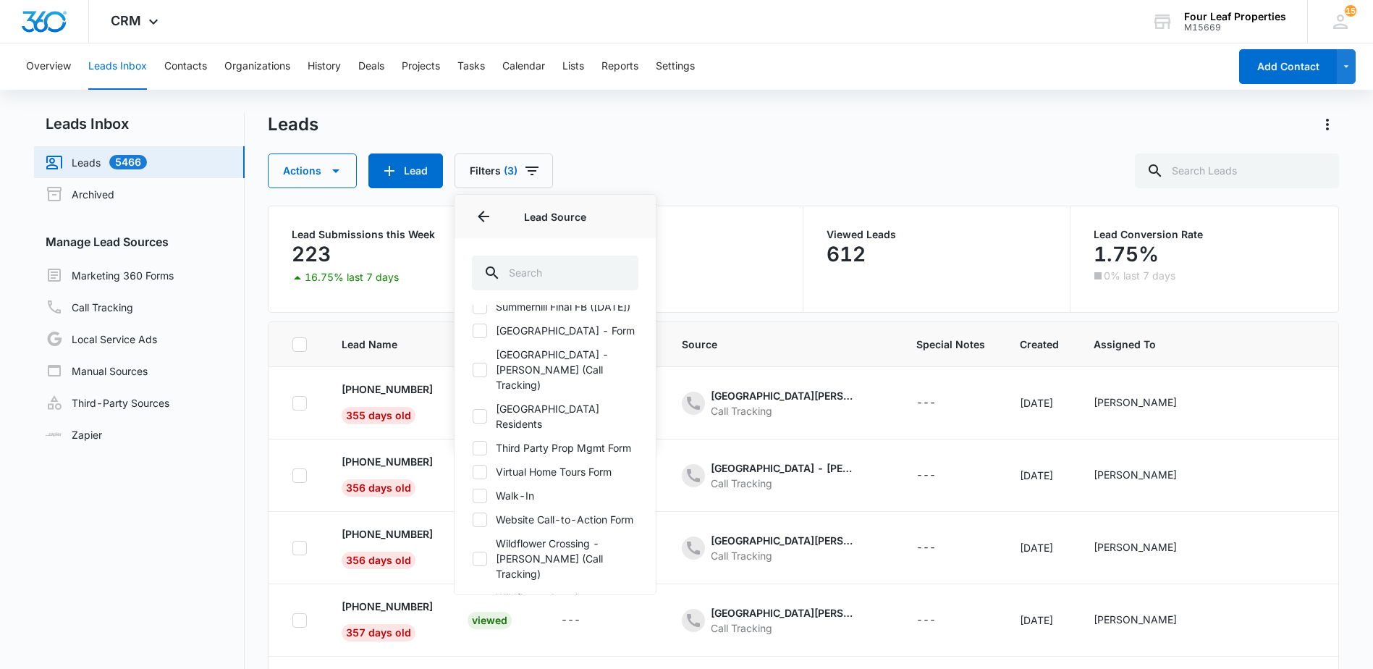
click at [478, 552] on icon at bounding box center [479, 558] width 13 height 13
click at [473, 558] on input "Wildflower Crossing - Sarah Smith (Call Tracking)" at bounding box center [472, 558] width 1 height 1
checkbox input "true"
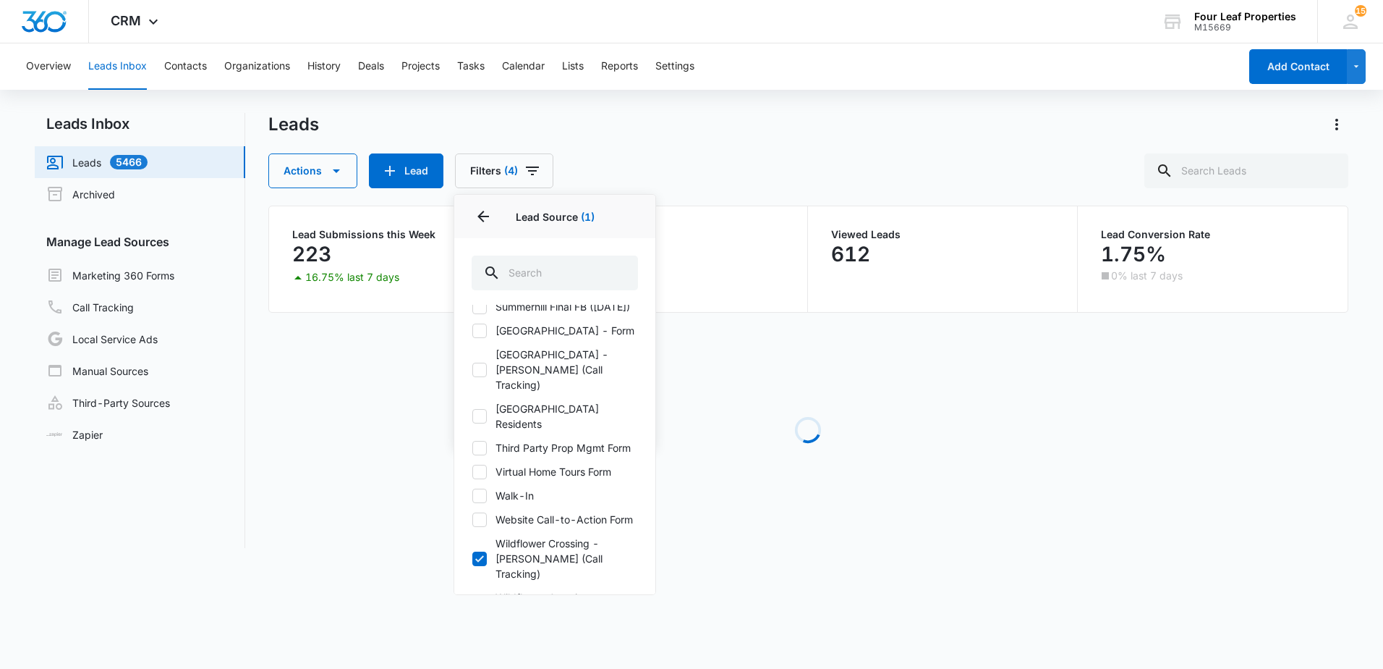
click at [478, 601] on icon at bounding box center [479, 604] width 9 height 7
click at [473, 605] on input "Wildflower Crossing Community Page Form" at bounding box center [472, 605] width 1 height 1
checkbox input "true"
click at [478, 640] on icon at bounding box center [479, 643] width 9 height 7
click at [473, 644] on input "Wildflower Crossing FB 3/30/21)" at bounding box center [472, 644] width 1 height 1
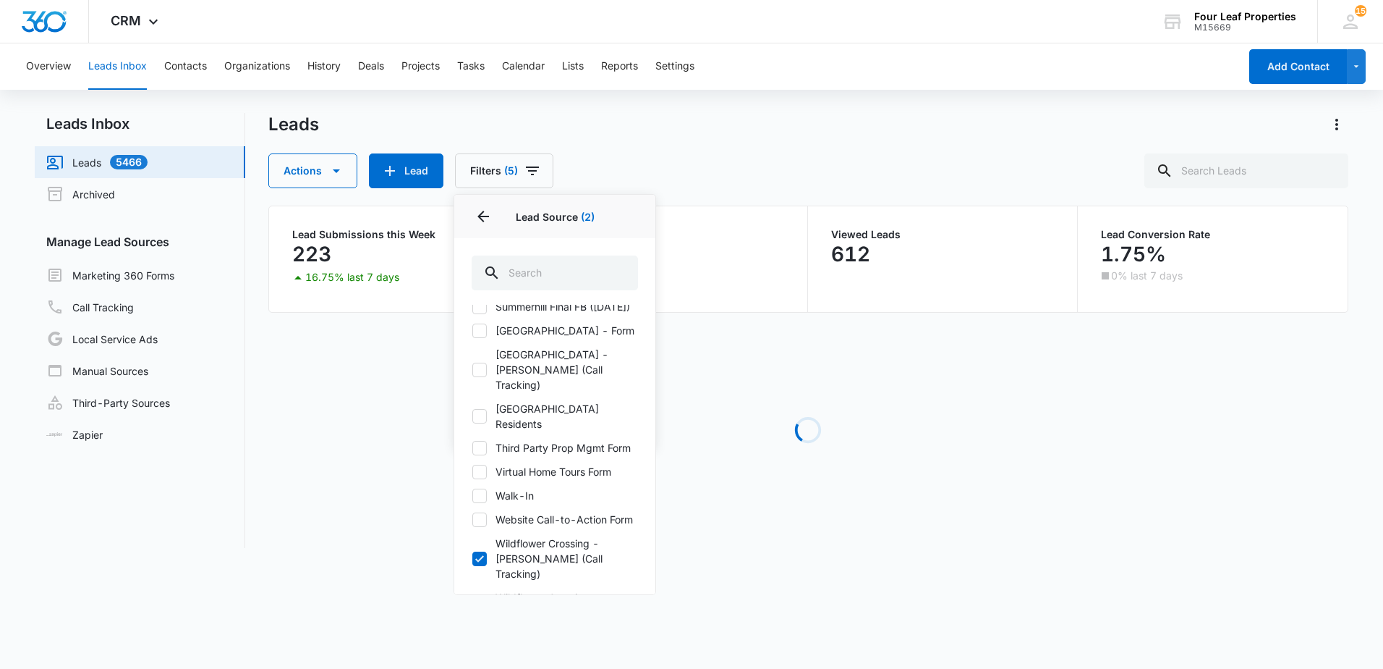
checkbox input "true"
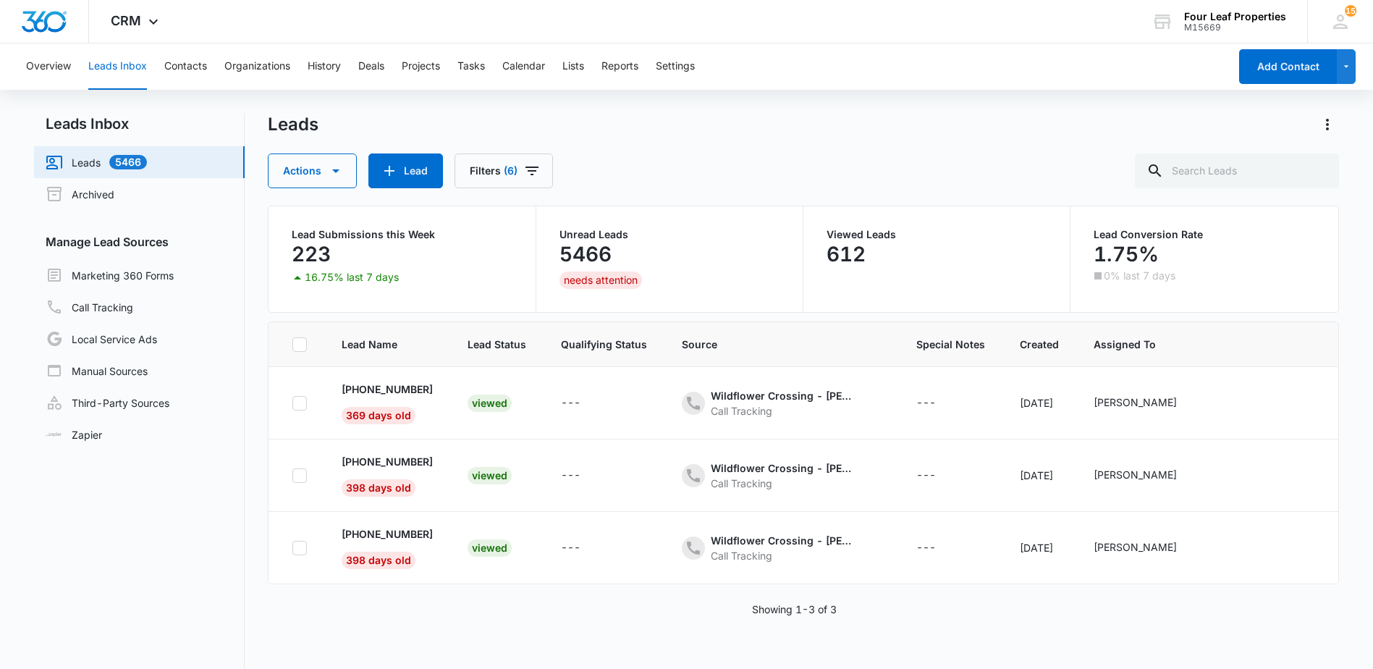
click at [704, 137] on div "Leads Actions Lead Filters (6)" at bounding box center [803, 150] width 1070 height 75
click at [527, 169] on icon "Filters" at bounding box center [531, 170] width 17 height 17
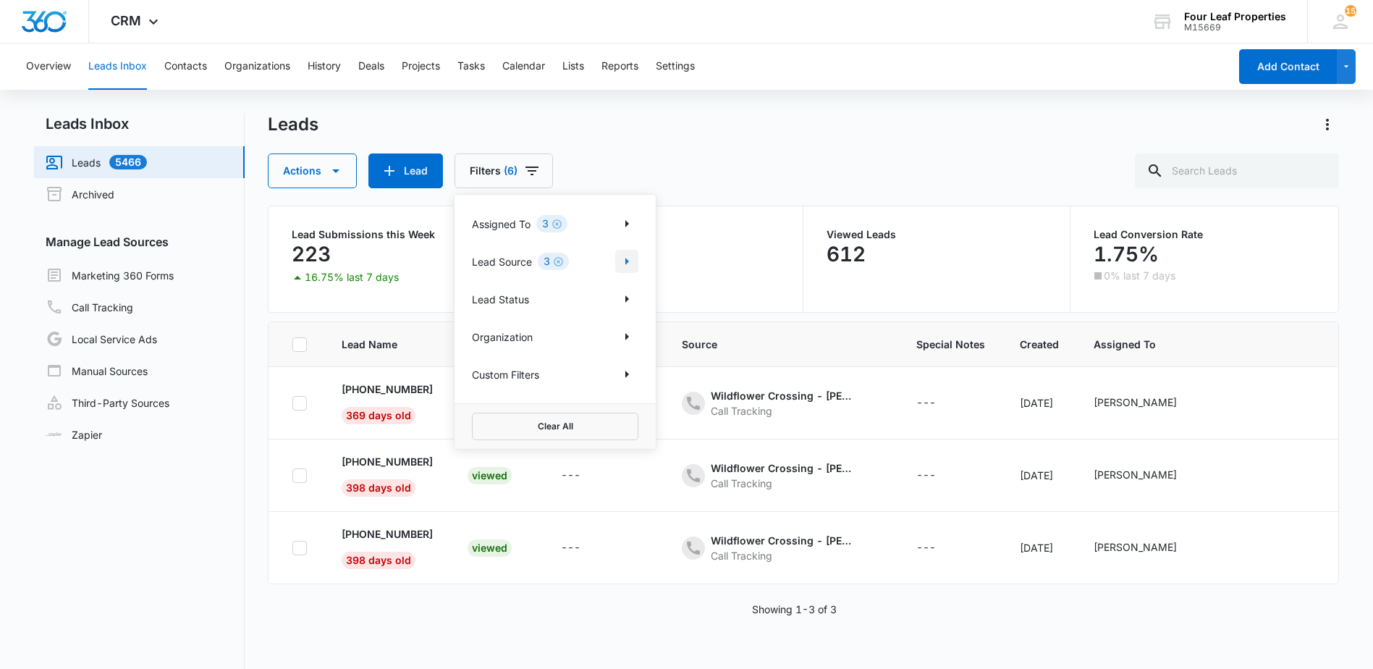
click at [634, 260] on icon "Show Lead Source filters" at bounding box center [626, 261] width 17 height 17
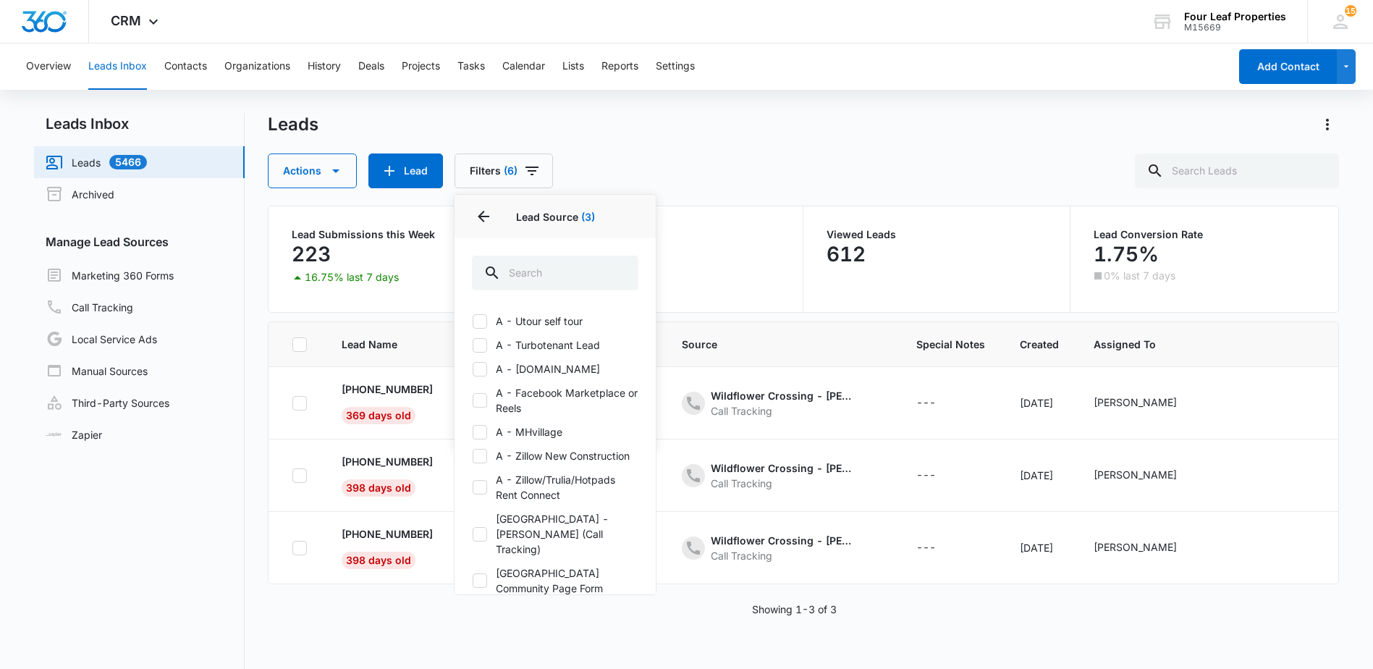
click at [480, 325] on icon at bounding box center [479, 321] width 13 height 13
click at [473, 321] on input "A - Utour self tour" at bounding box center [472, 321] width 1 height 1
checkbox input "true"
click at [482, 344] on icon at bounding box center [479, 345] width 9 height 7
click at [473, 344] on input "A - Turbotenant Lead" at bounding box center [472, 344] width 1 height 1
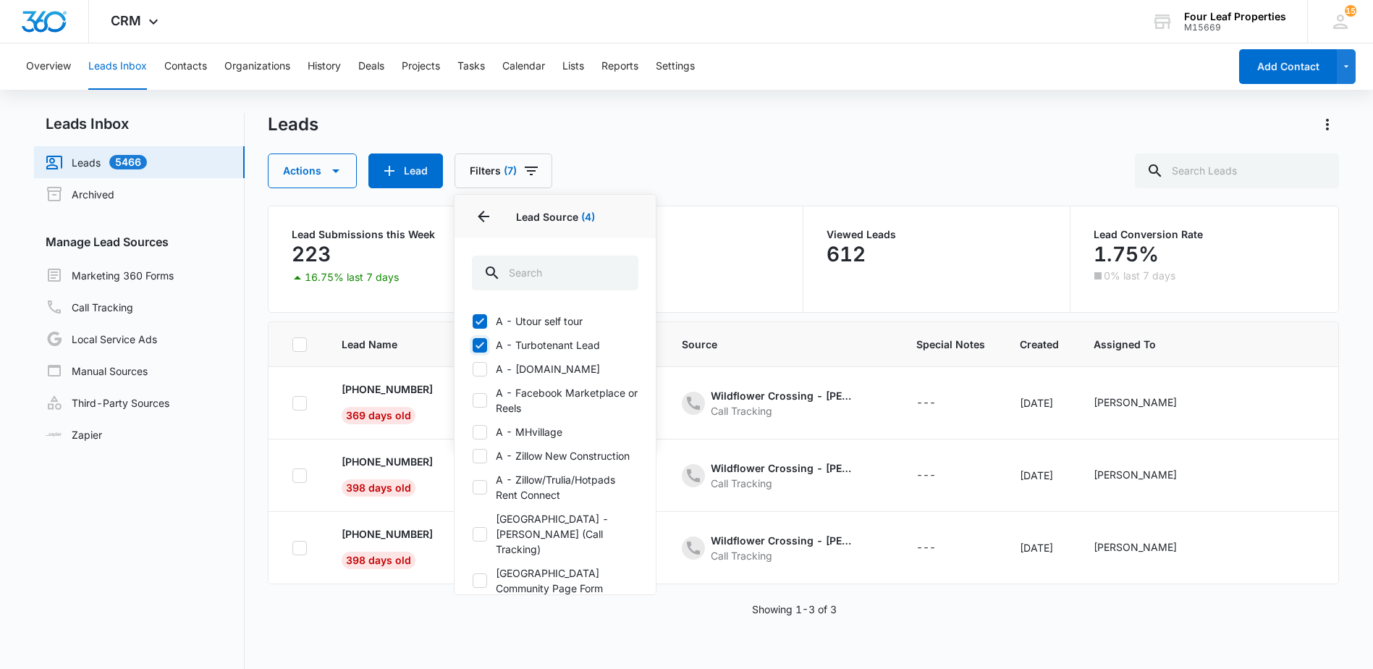
checkbox input "true"
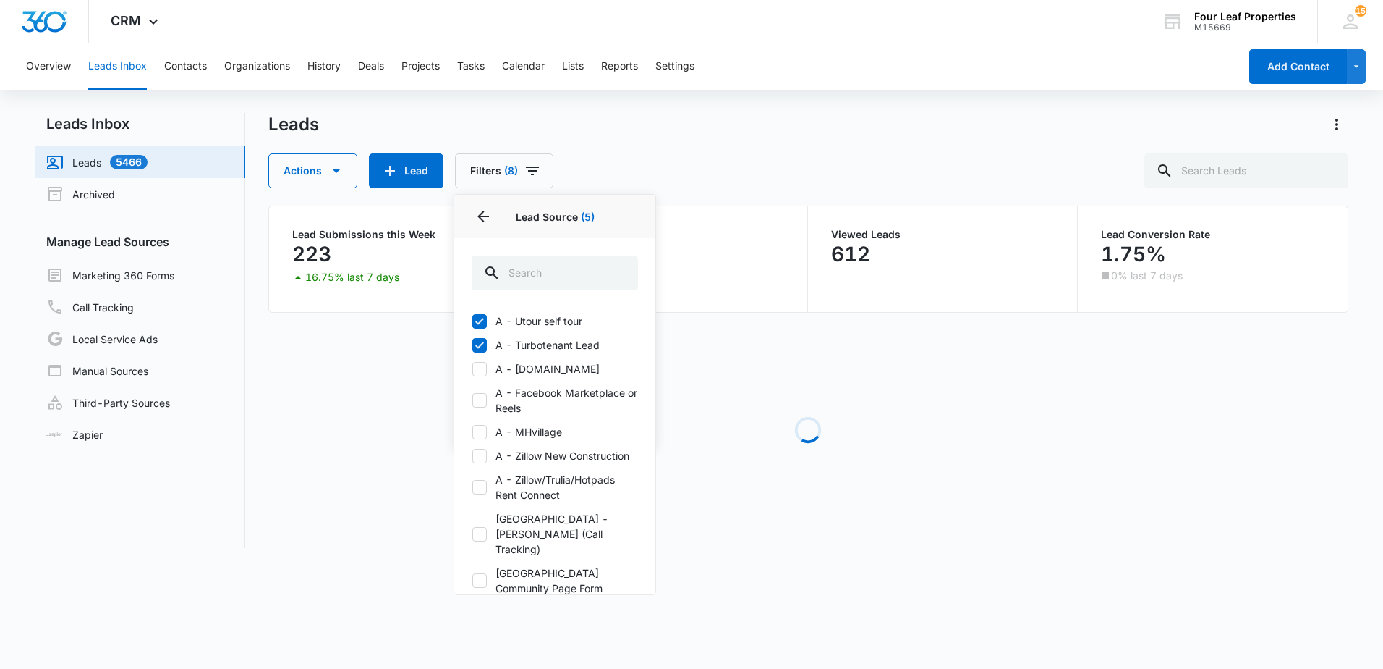
click at [482, 365] on icon at bounding box center [479, 369] width 13 height 13
click at [473, 368] on input "A - Apartments.com" at bounding box center [472, 368] width 1 height 1
checkbox input "true"
click at [482, 404] on icon at bounding box center [479, 400] width 13 height 13
click at [473, 401] on input "A - Facebook Marketplace or Reels" at bounding box center [472, 400] width 1 height 1
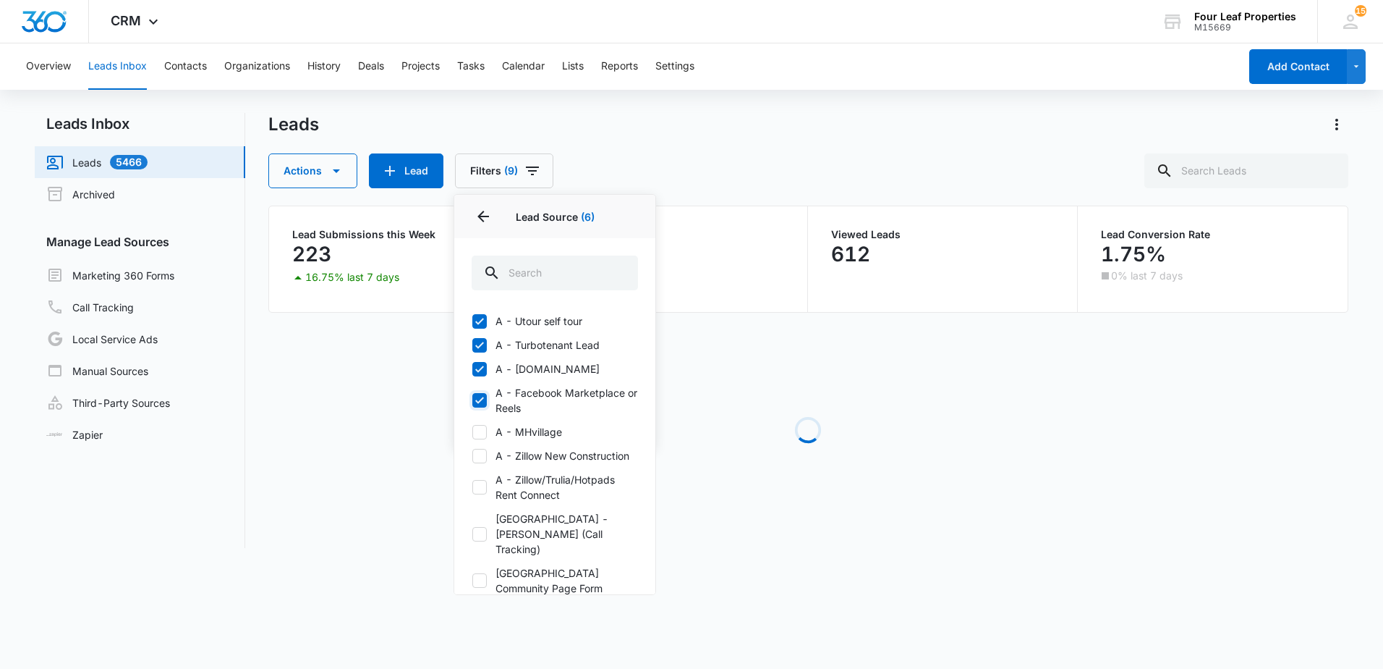
checkbox input "true"
click at [478, 428] on icon at bounding box center [479, 431] width 13 height 13
click at [473, 431] on input "A - MHvillage" at bounding box center [472, 431] width 1 height 1
checkbox input "true"
click at [473, 456] on label "A - Zillow New Construction" at bounding box center [555, 455] width 166 height 15
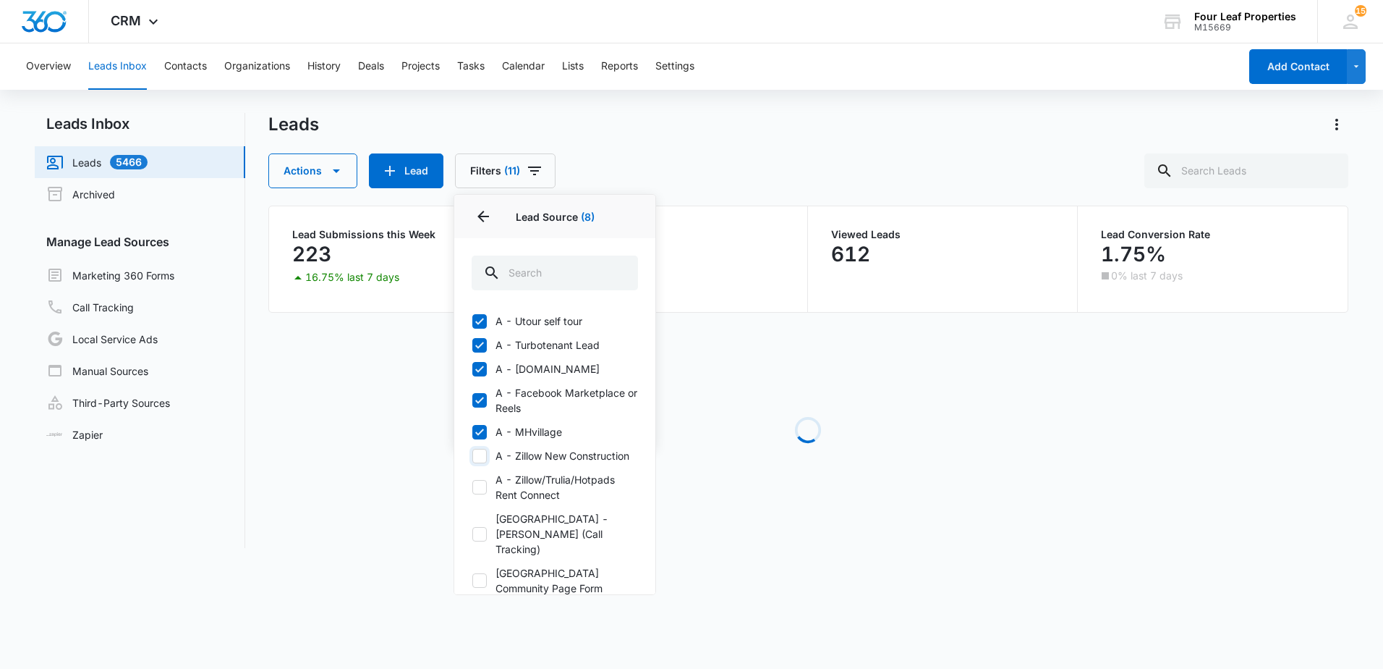
click at [473, 456] on input "A - Zillow New Construction" at bounding box center [472, 455] width 1 height 1
checkbox input "true"
click at [478, 493] on icon at bounding box center [479, 486] width 13 height 13
click at [473, 488] on input "A - Zillow/Trulia/Hotpads Rent Connect" at bounding box center [472, 487] width 1 height 1
checkbox input "true"
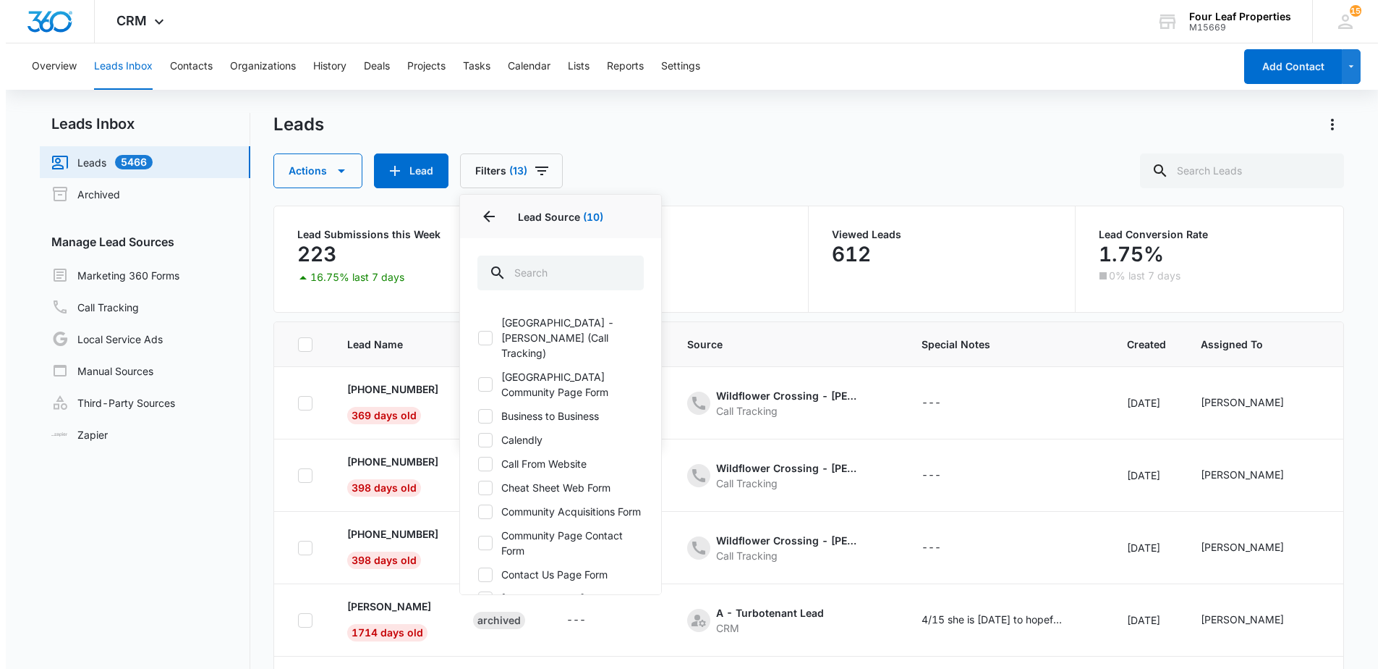
scroll to position [217, 0]
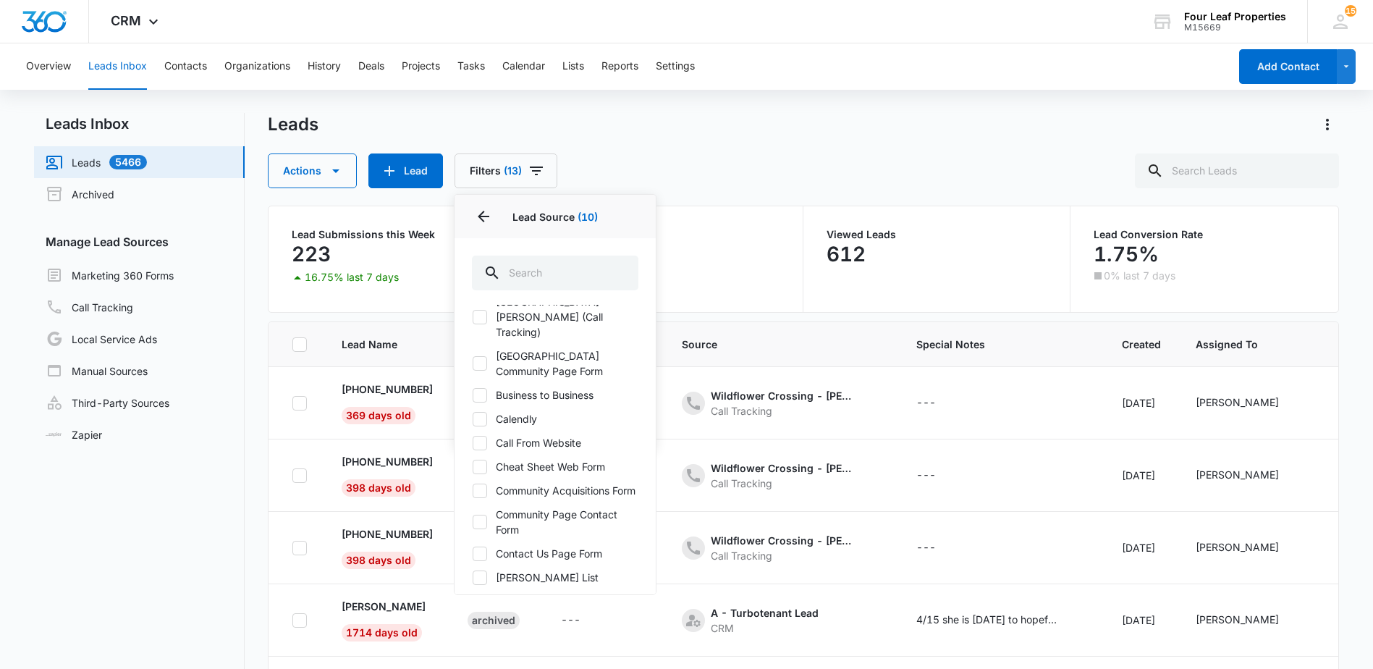
click at [478, 421] on icon at bounding box center [479, 418] width 9 height 7
click at [473, 419] on input "Calendly" at bounding box center [472, 418] width 1 height 1
checkbox input "true"
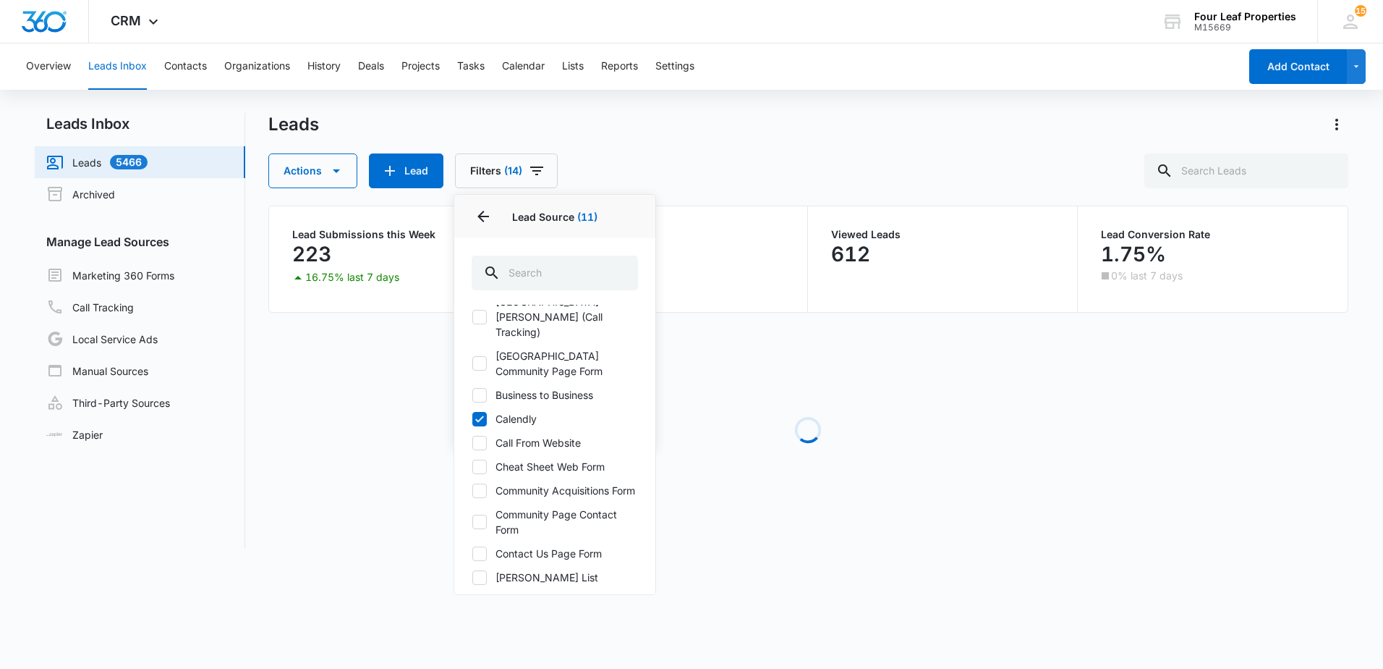
click at [477, 438] on icon at bounding box center [479, 442] width 13 height 13
click at [473, 442] on input "Call From Website" at bounding box center [472, 442] width 1 height 1
checkbox input "true"
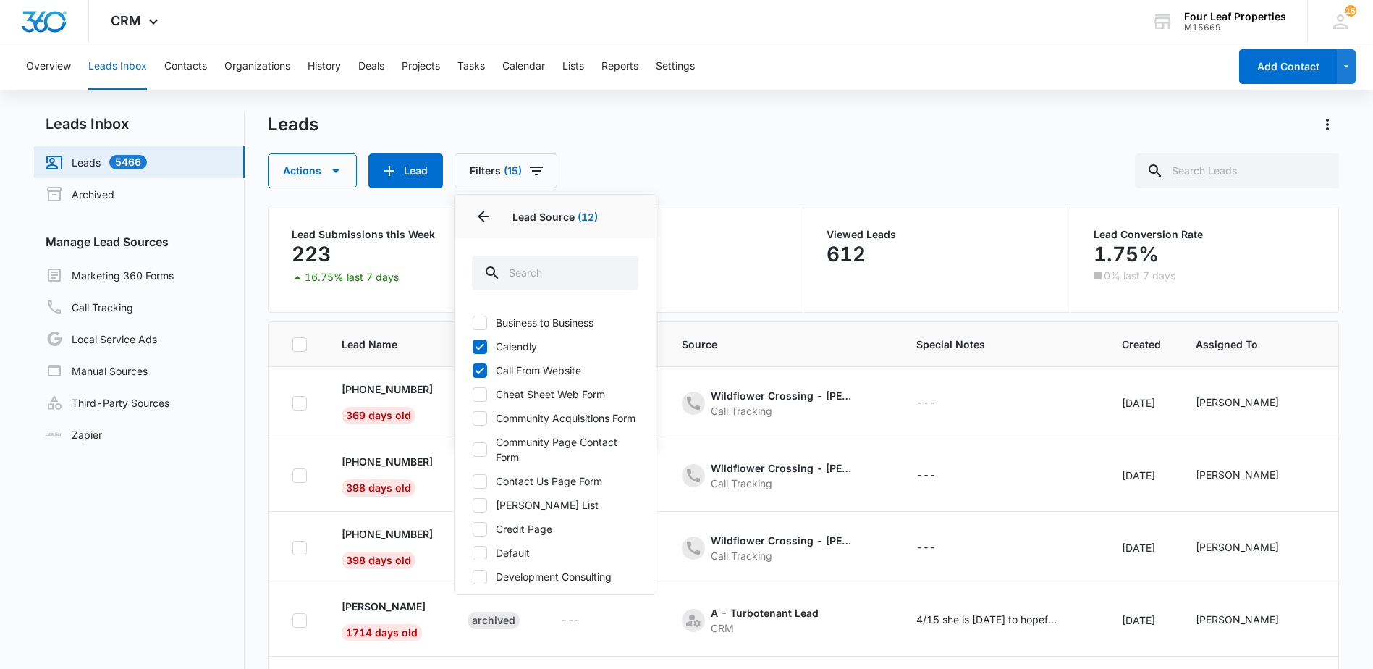
click at [473, 456] on icon at bounding box center [479, 449] width 13 height 13
click at [473, 450] on input "Community Page Contact Form" at bounding box center [472, 449] width 1 height 1
checkbox input "true"
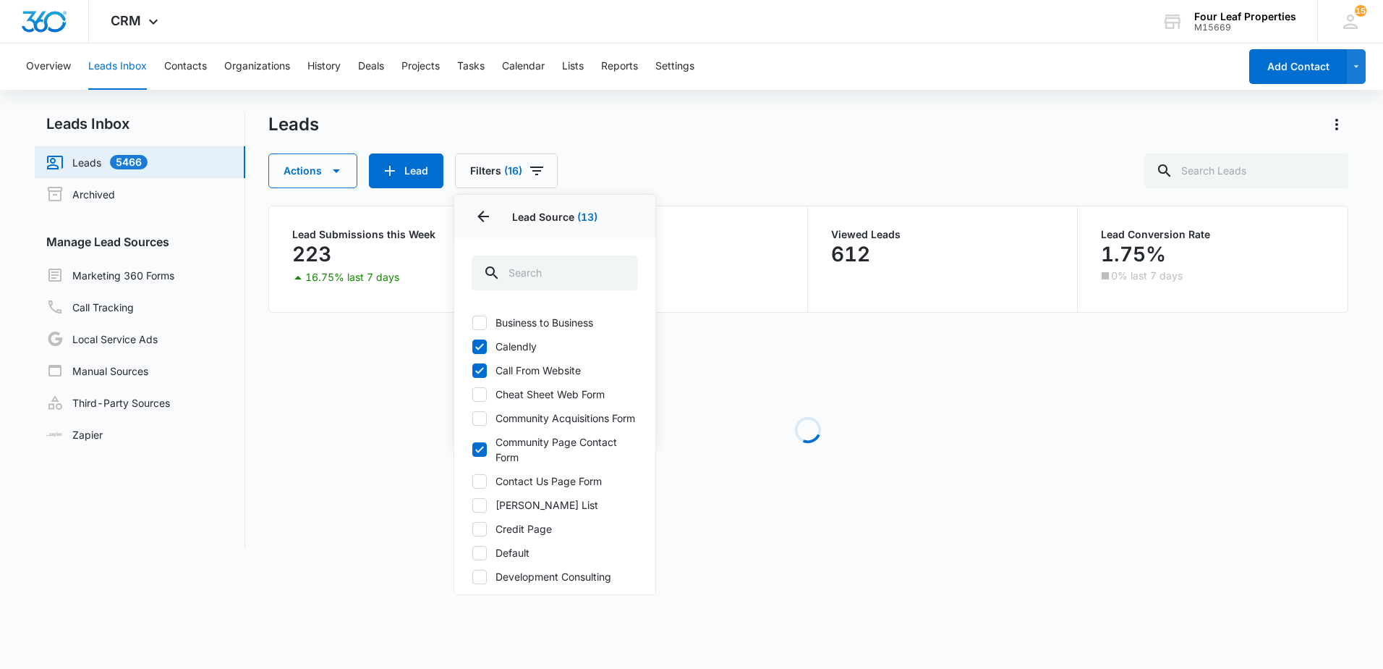
click at [478, 488] on icon at bounding box center [479, 481] width 13 height 13
click at [473, 481] on input "Contact Us Page Form" at bounding box center [472, 480] width 1 height 1
checkbox input "true"
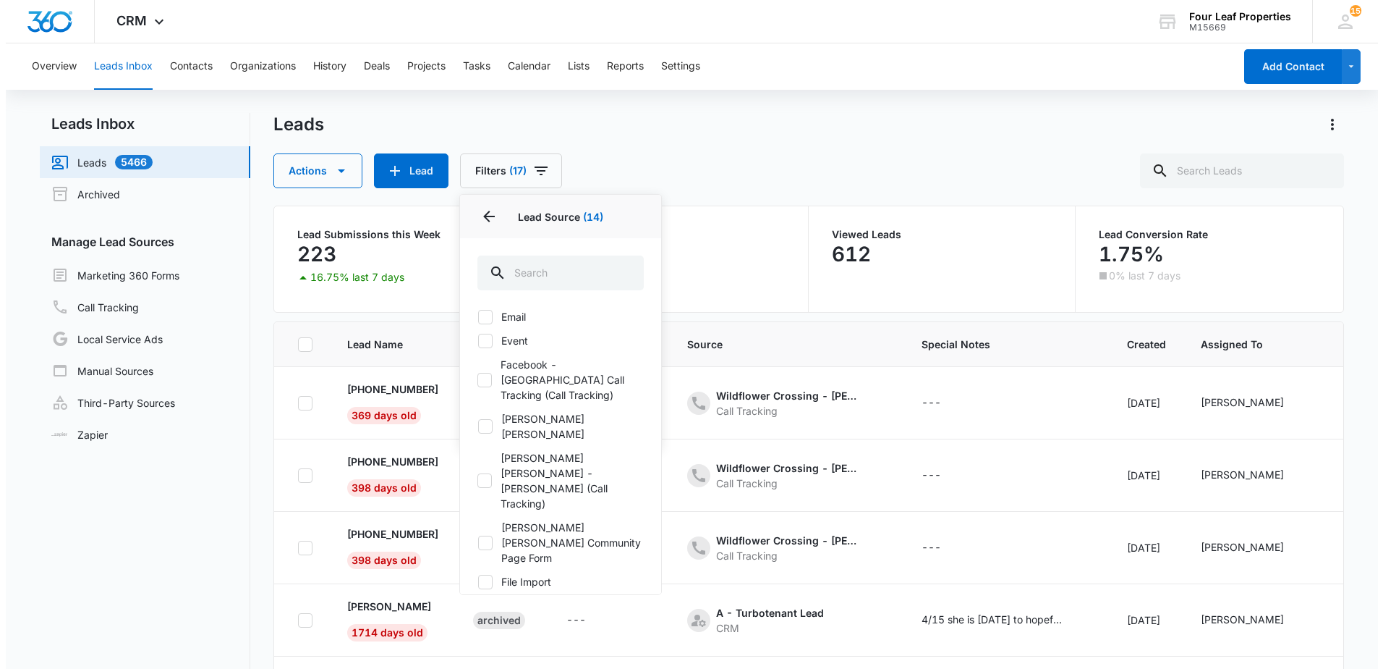
scroll to position [724, 0]
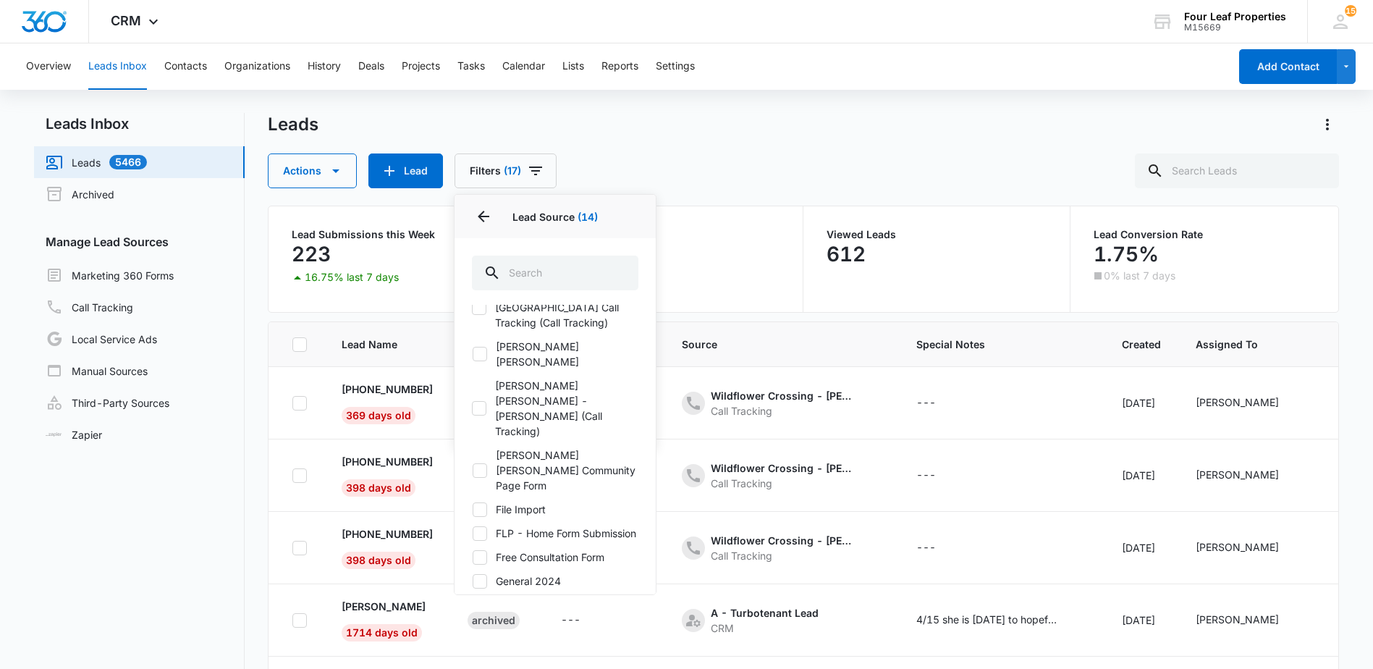
click at [480, 530] on icon at bounding box center [479, 533] width 9 height 7
click at [473, 533] on input "FLP - Home Form Submission" at bounding box center [472, 533] width 1 height 1
checkbox input "true"
click at [485, 598] on icon at bounding box center [479, 604] width 13 height 13
click at [473, 604] on input "Google" at bounding box center [472, 604] width 1 height 1
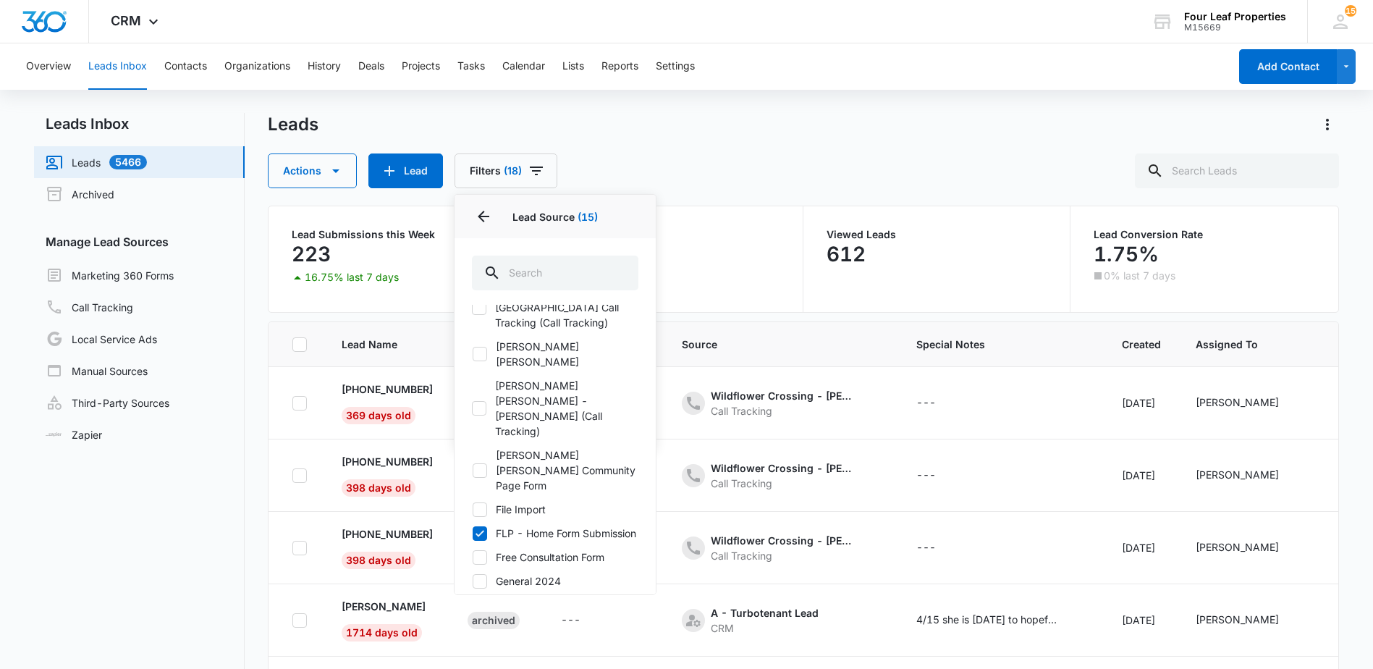
checkbox input "true"
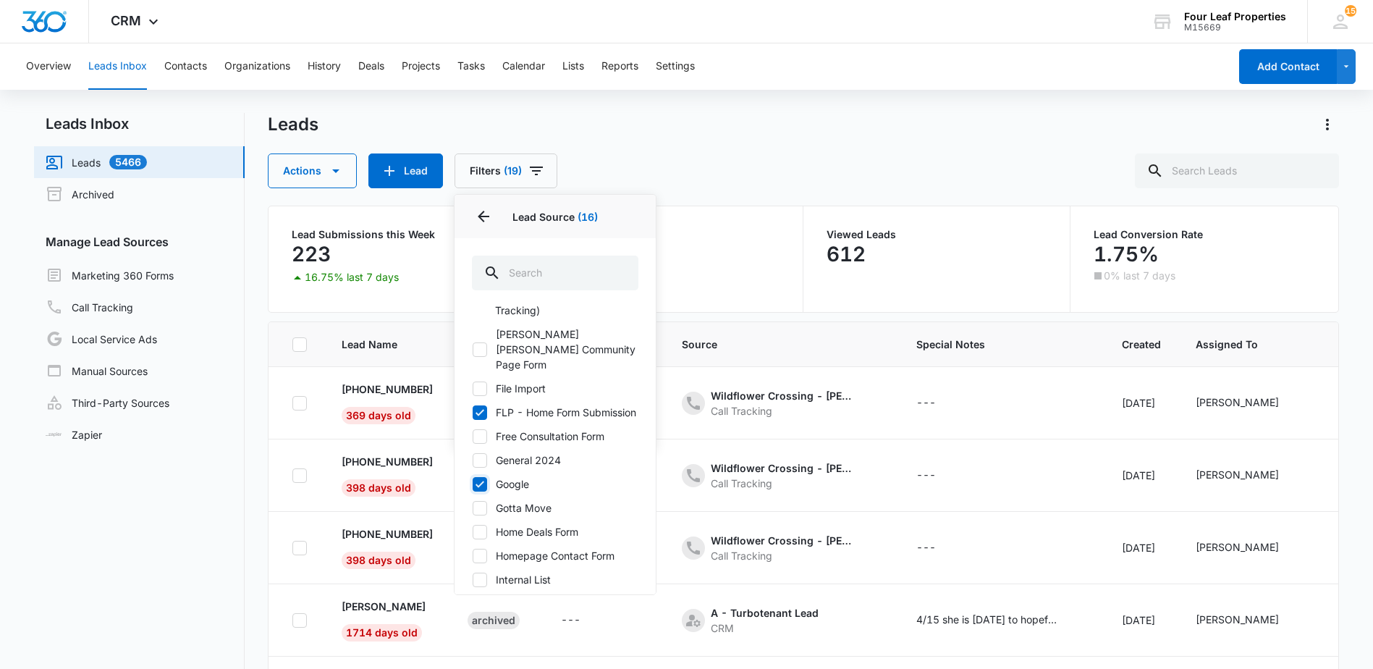
scroll to position [868, 0]
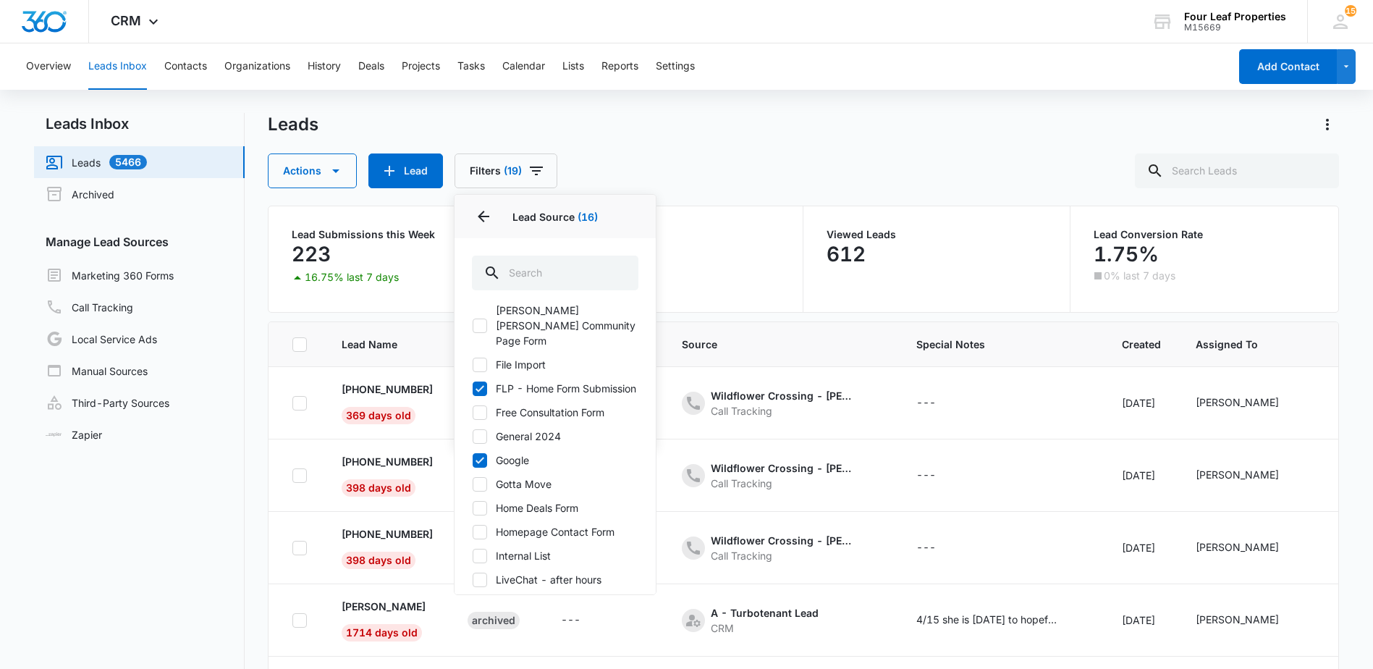
click at [482, 501] on icon at bounding box center [479, 507] width 13 height 13
click at [473, 507] on input "Home Deals Form" at bounding box center [472, 507] width 1 height 1
checkbox input "true"
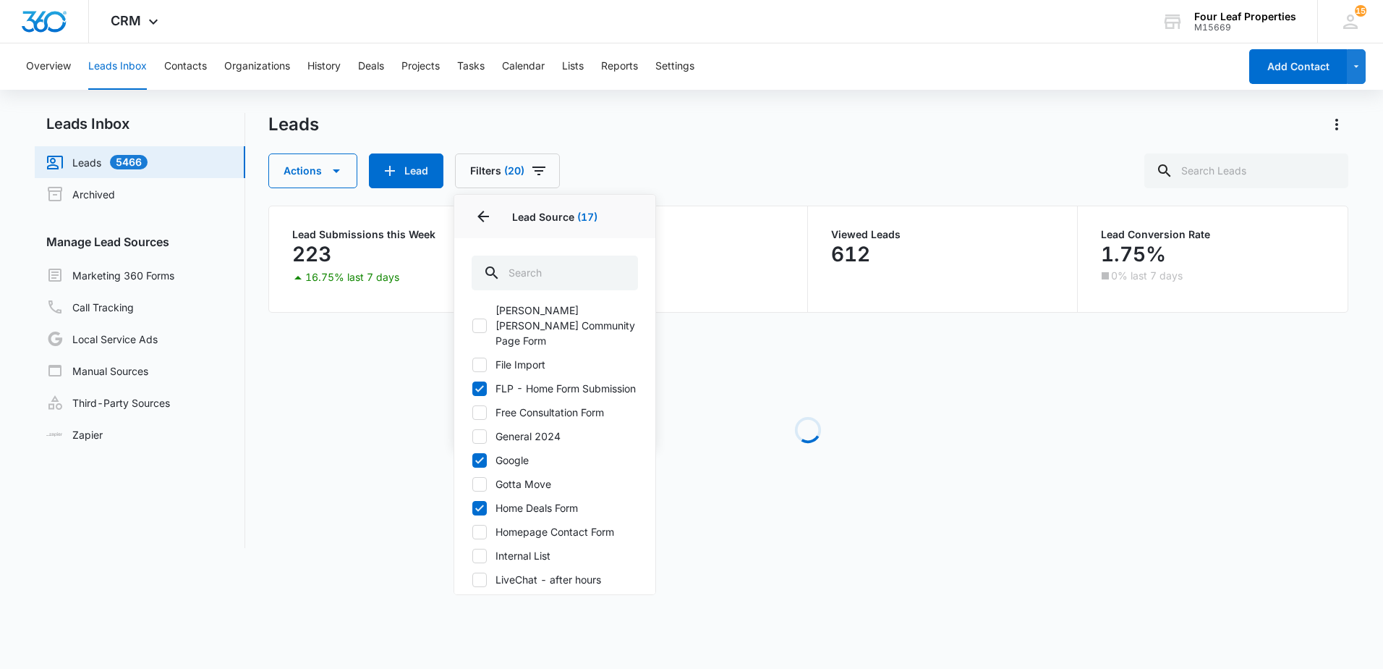
click at [480, 478] on icon at bounding box center [479, 484] width 13 height 13
click at [473, 483] on input "Gotta Move" at bounding box center [472, 483] width 1 height 1
checkbox input "true"
click at [479, 525] on icon at bounding box center [479, 531] width 13 height 13
click at [473, 531] on input "Homepage Contact Form" at bounding box center [472, 531] width 1 height 1
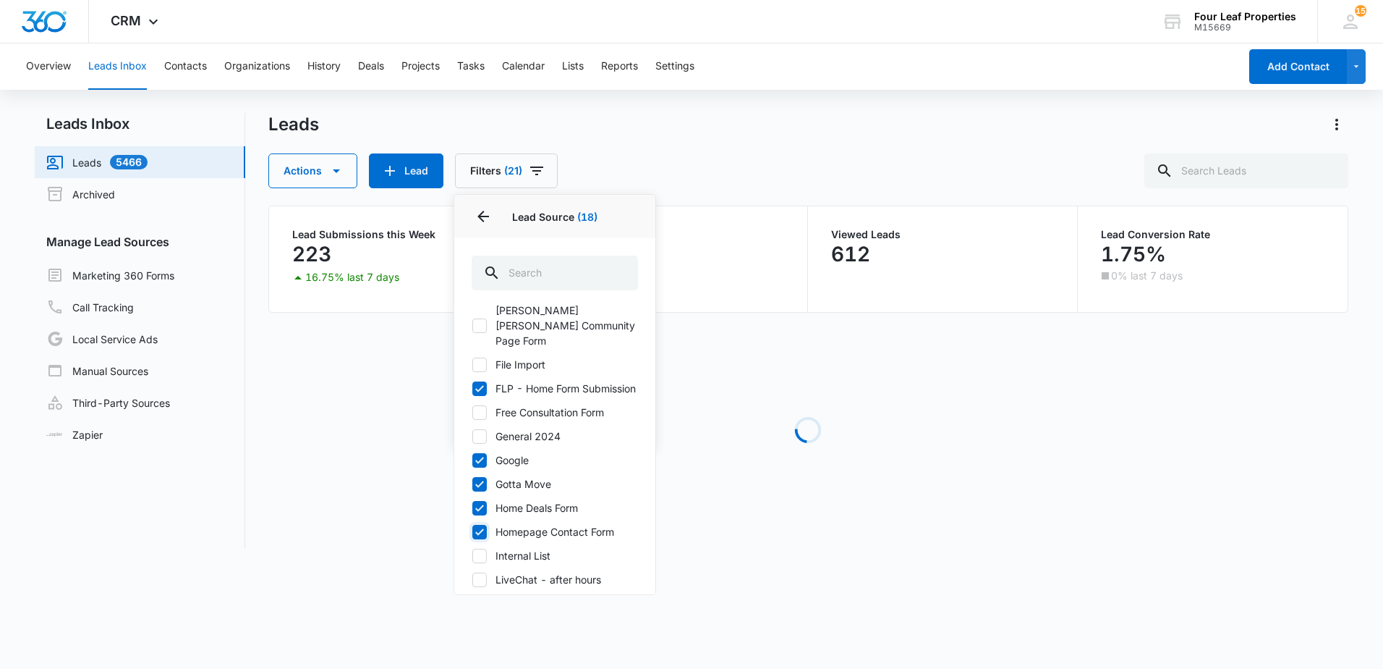
checkbox input "true"
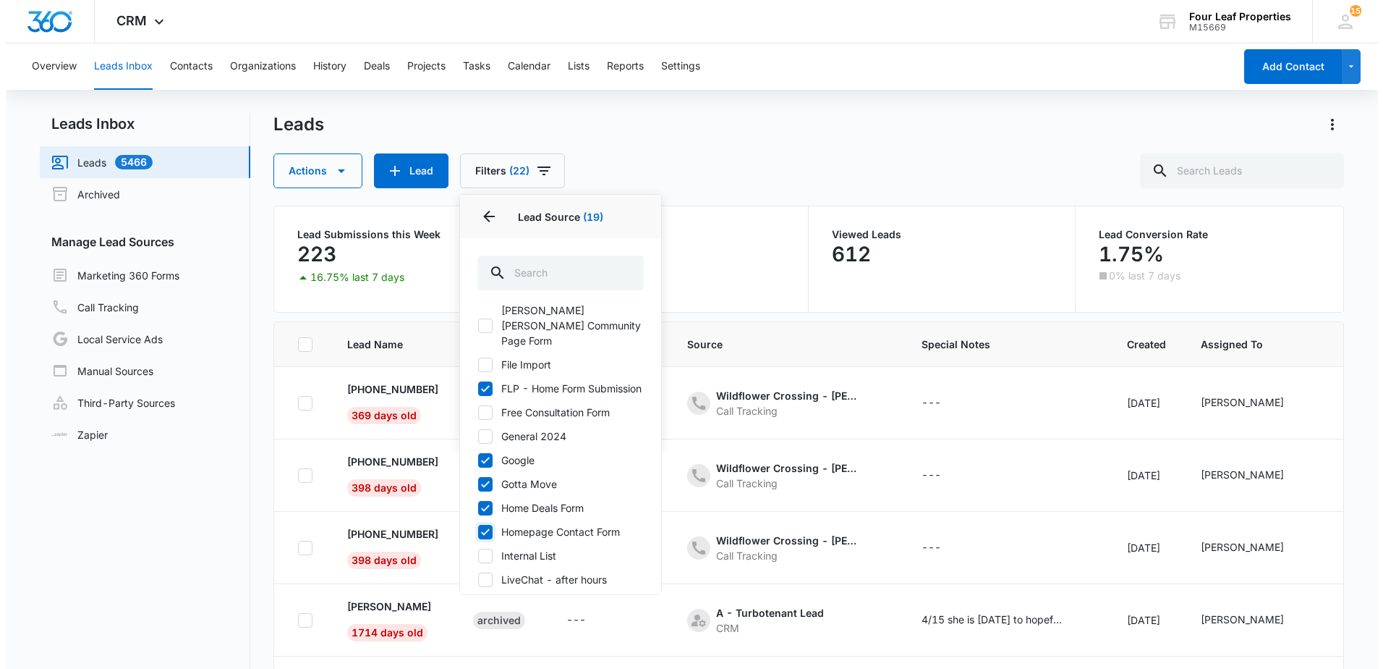
scroll to position [941, 0]
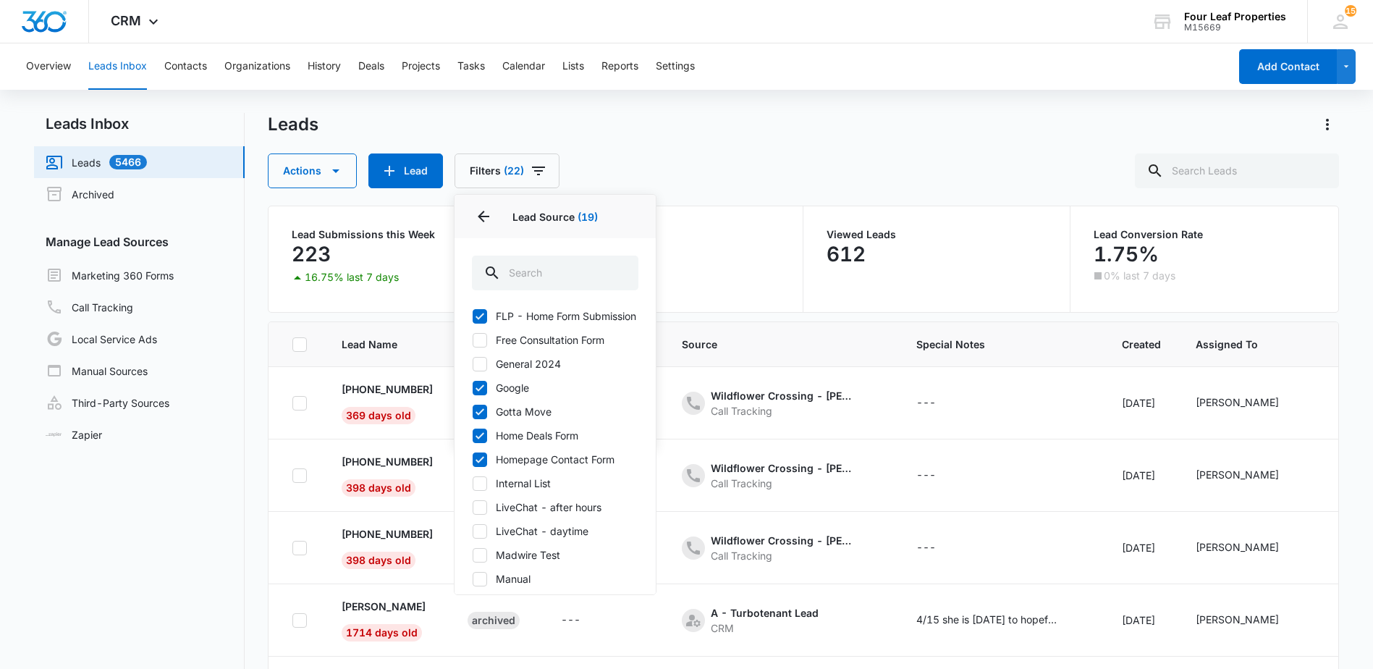
click at [477, 501] on icon at bounding box center [479, 507] width 13 height 13
click at [473, 507] on input "LiveChat - after hours" at bounding box center [472, 507] width 1 height 1
checkbox input "true"
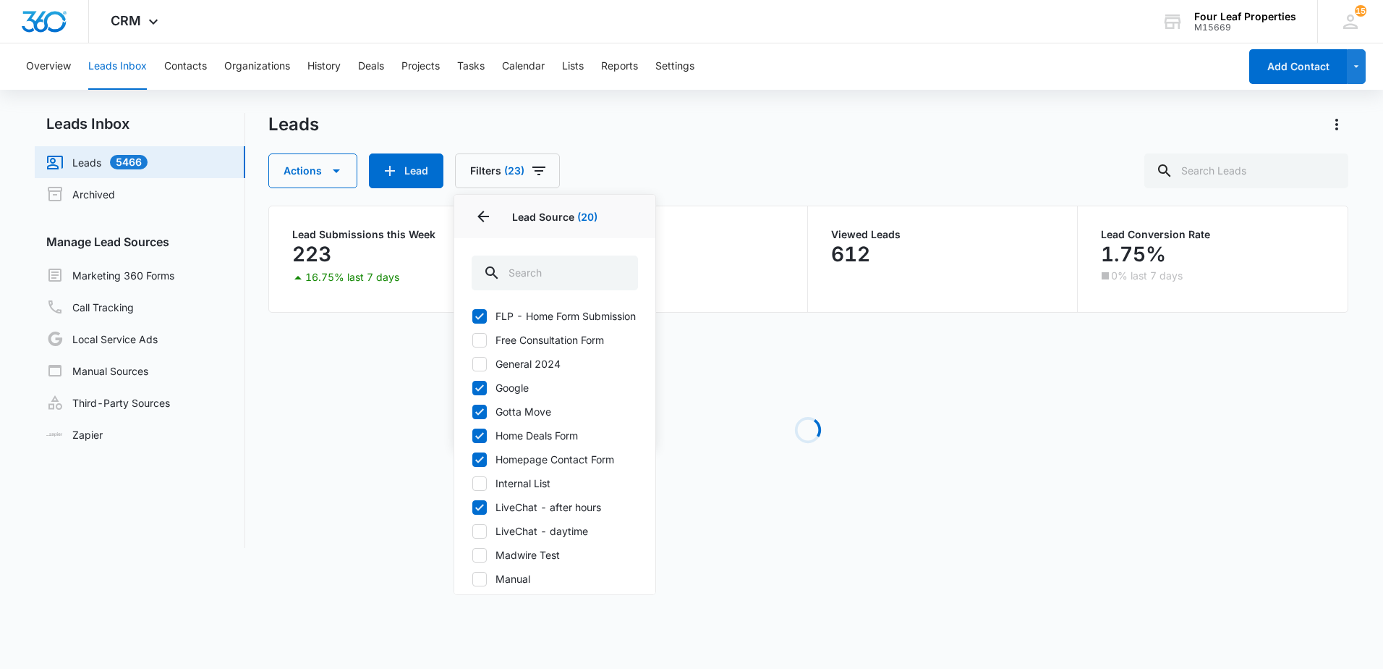
click at [478, 525] on icon at bounding box center [479, 531] width 13 height 13
click at [473, 530] on input "LiveChat - daytime" at bounding box center [472, 530] width 1 height 1
checkbox input "true"
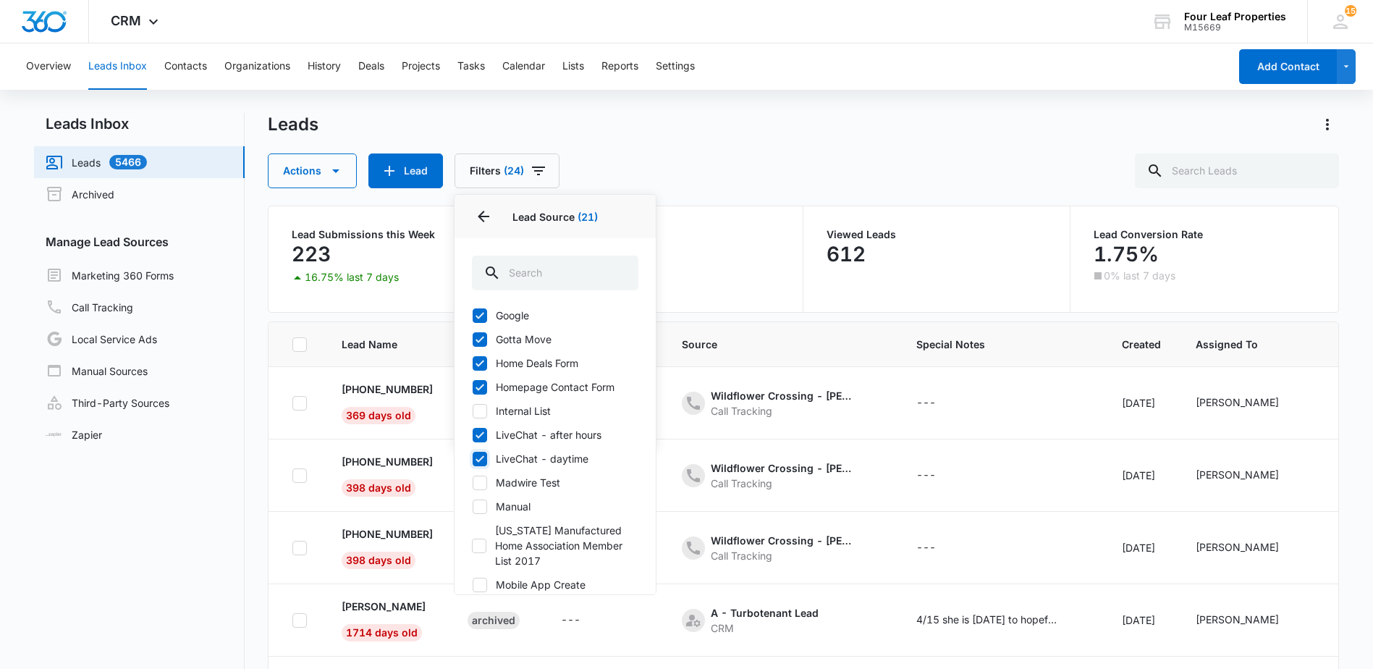
scroll to position [1085, 0]
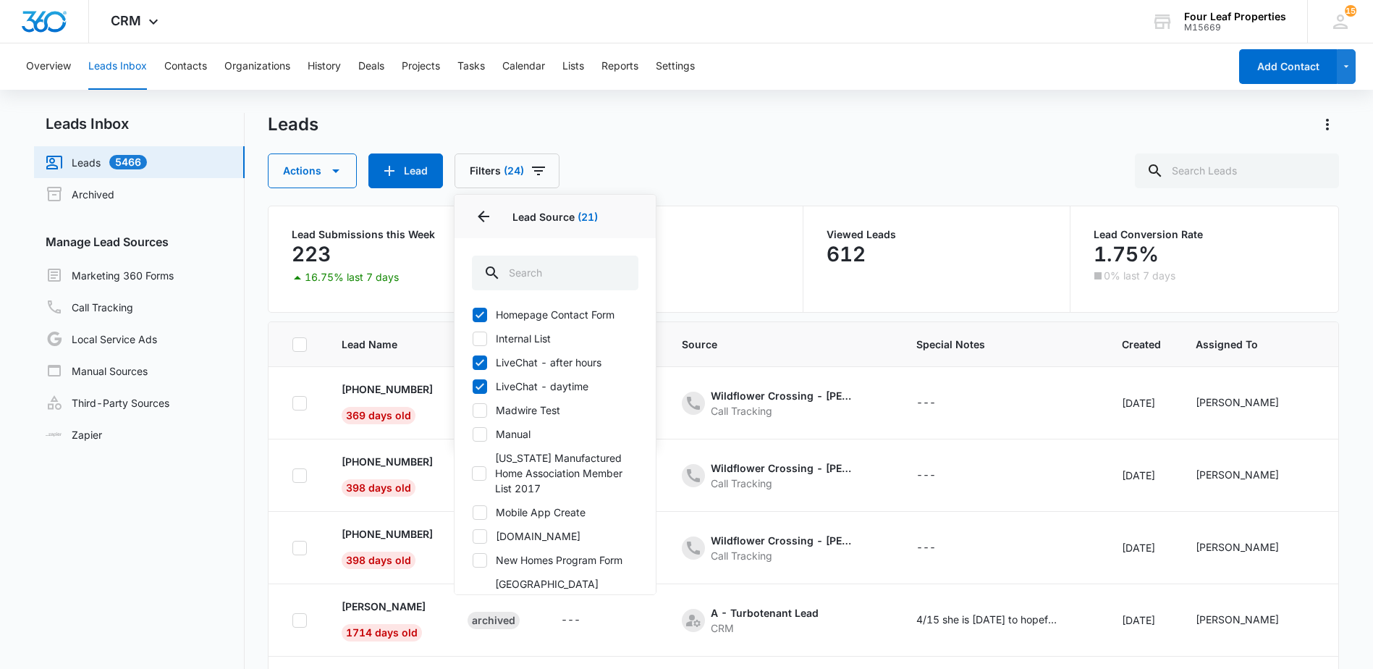
click at [473, 530] on icon at bounding box center [479, 536] width 13 height 13
click at [473, 535] on input "Mobilehome.net" at bounding box center [472, 535] width 1 height 1
checkbox input "true"
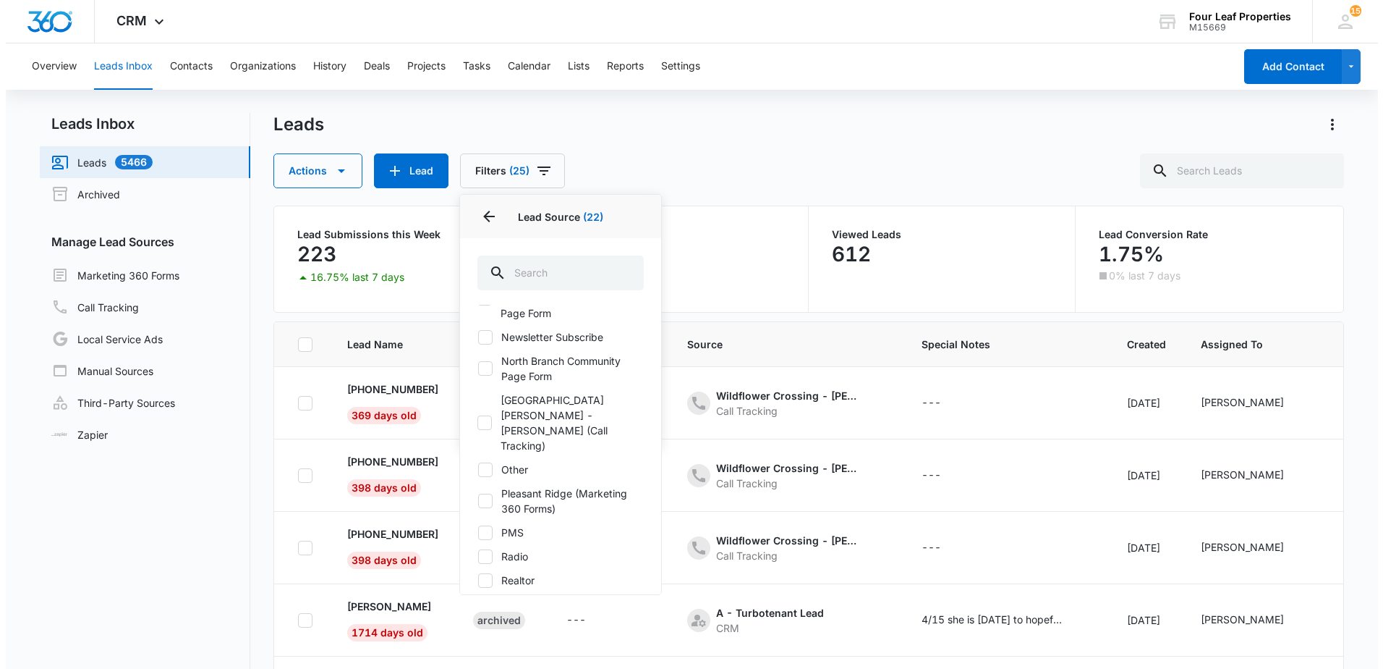
scroll to position [1520, 0]
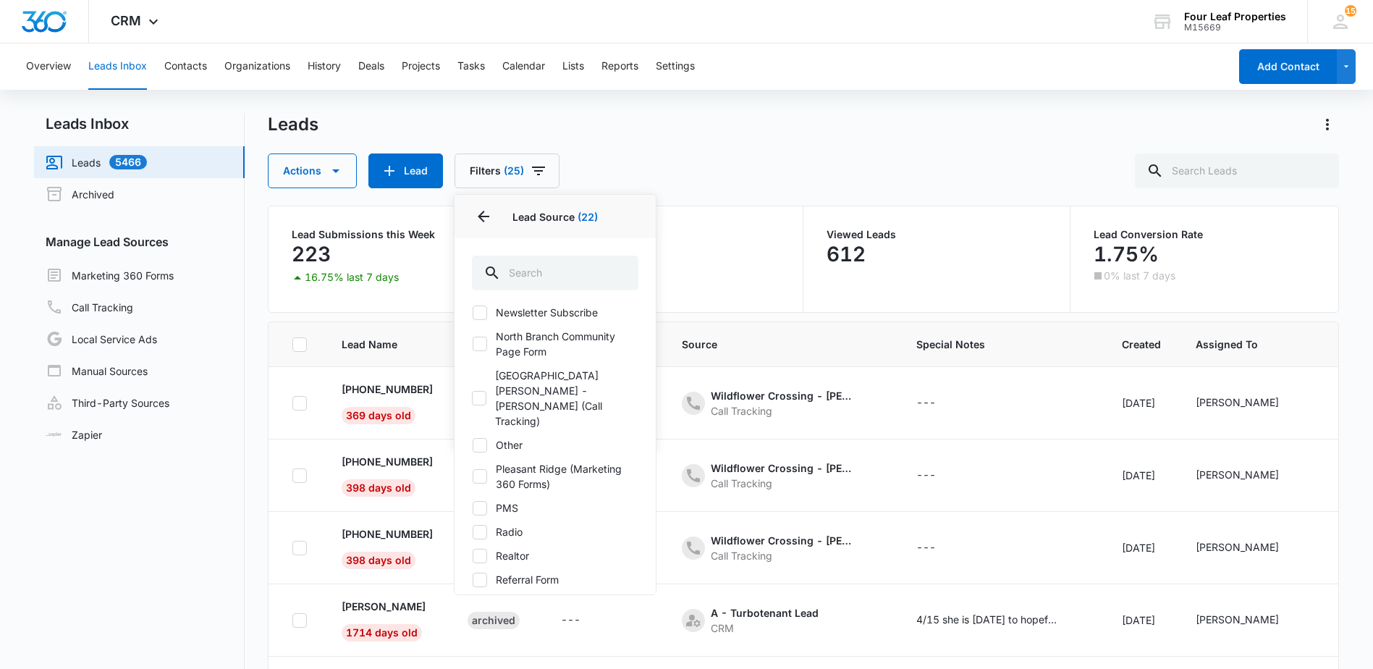
click at [481, 549] on icon at bounding box center [479, 555] width 13 height 13
click at [473, 555] on input "Realtor" at bounding box center [472, 555] width 1 height 1
checkbox input "true"
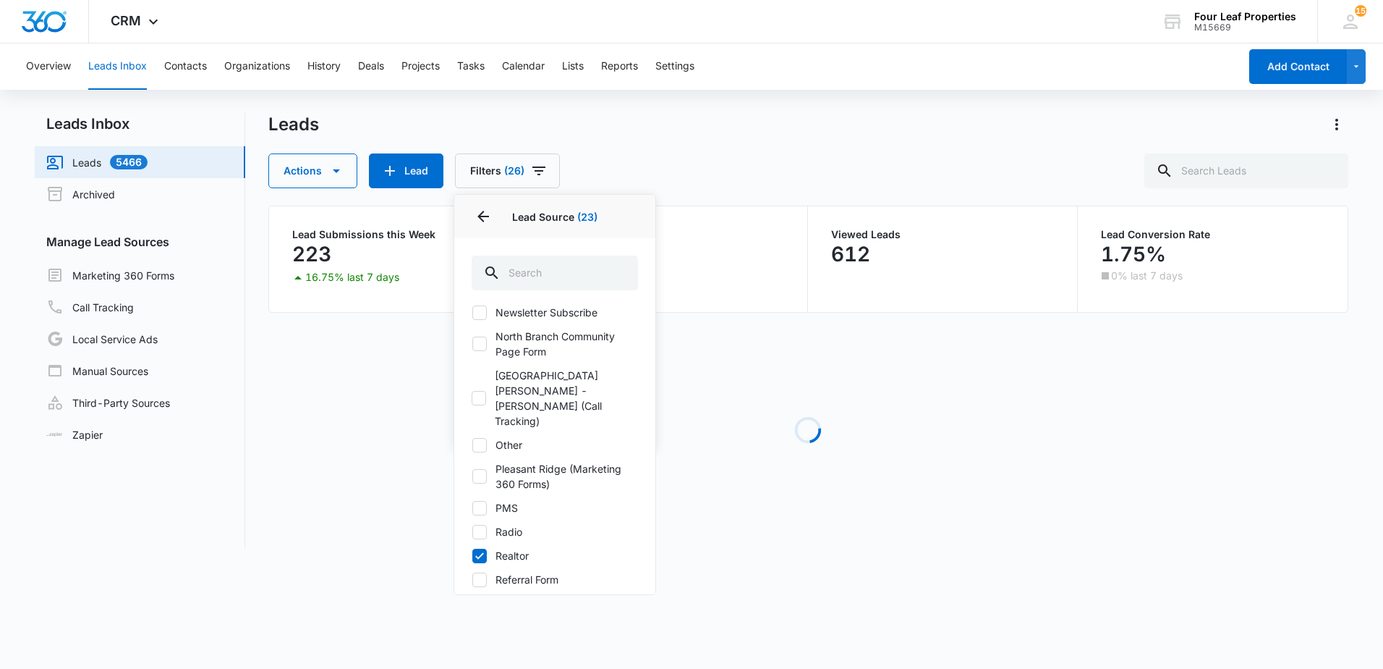
click at [476, 573] on icon at bounding box center [479, 579] width 13 height 13
click at [473, 579] on input "Referral Form" at bounding box center [472, 579] width 1 height 1
checkbox input "true"
click at [483, 604] on icon at bounding box center [479, 610] width 13 height 13
click at [473, 611] on input "Rent.com (Zumper and Rentals.com)" at bounding box center [472, 611] width 1 height 1
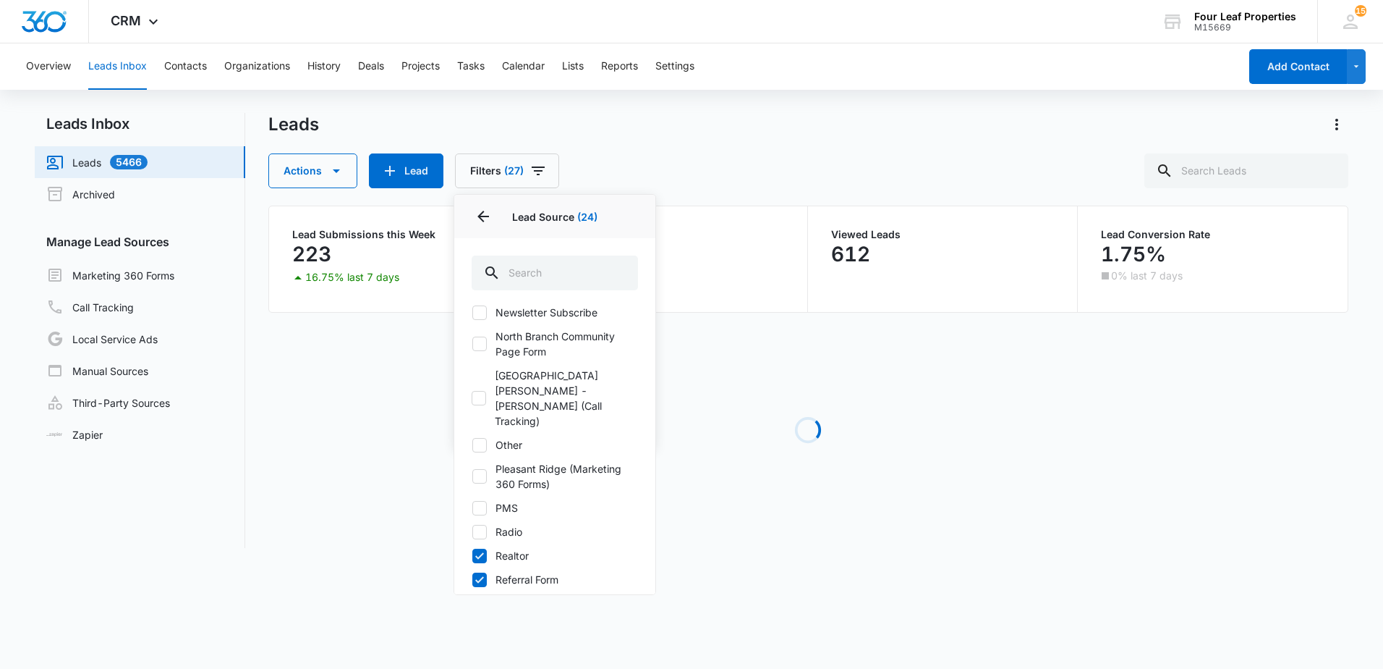
checkbox input "true"
click at [487, 635] on label "Resident Referral" at bounding box center [555, 642] width 166 height 15
click at [473, 642] on input "Resident Referral" at bounding box center [472, 642] width 1 height 1
checkbox input "true"
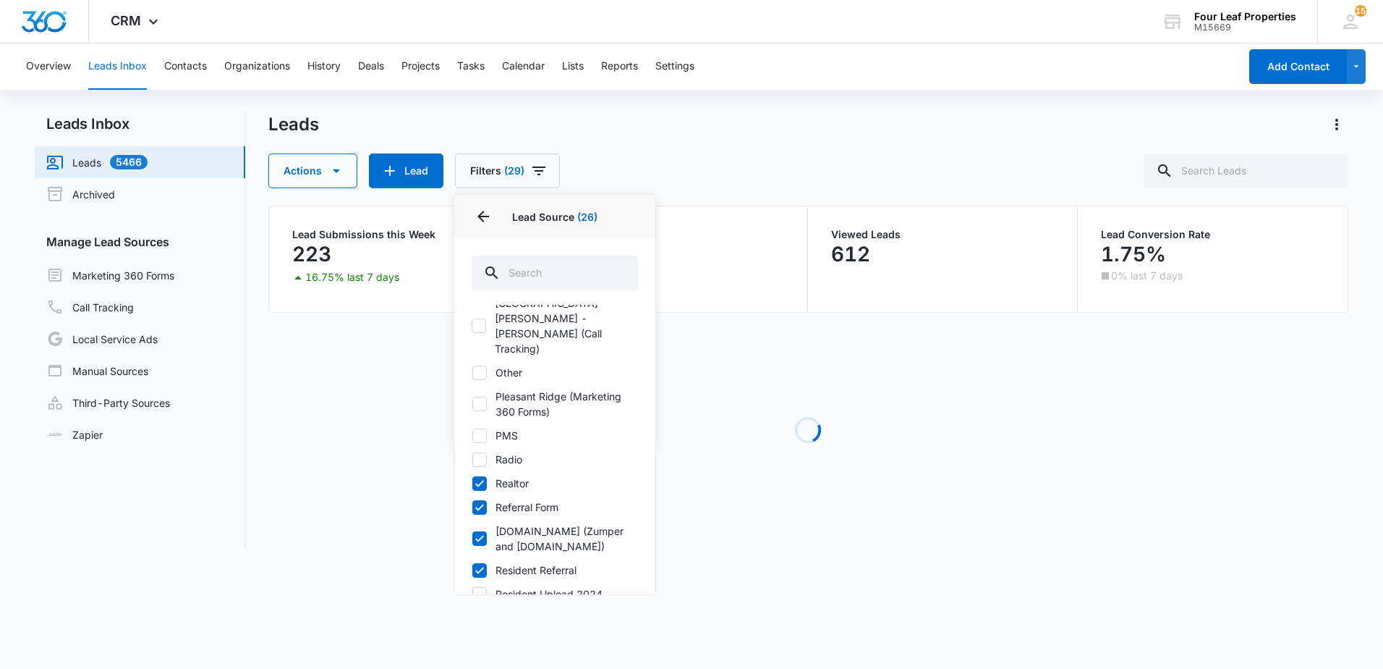
click at [483, 611] on icon at bounding box center [479, 617] width 13 height 13
click at [473, 617] on input "Starter Homes" at bounding box center [472, 617] width 1 height 1
checkbox input "true"
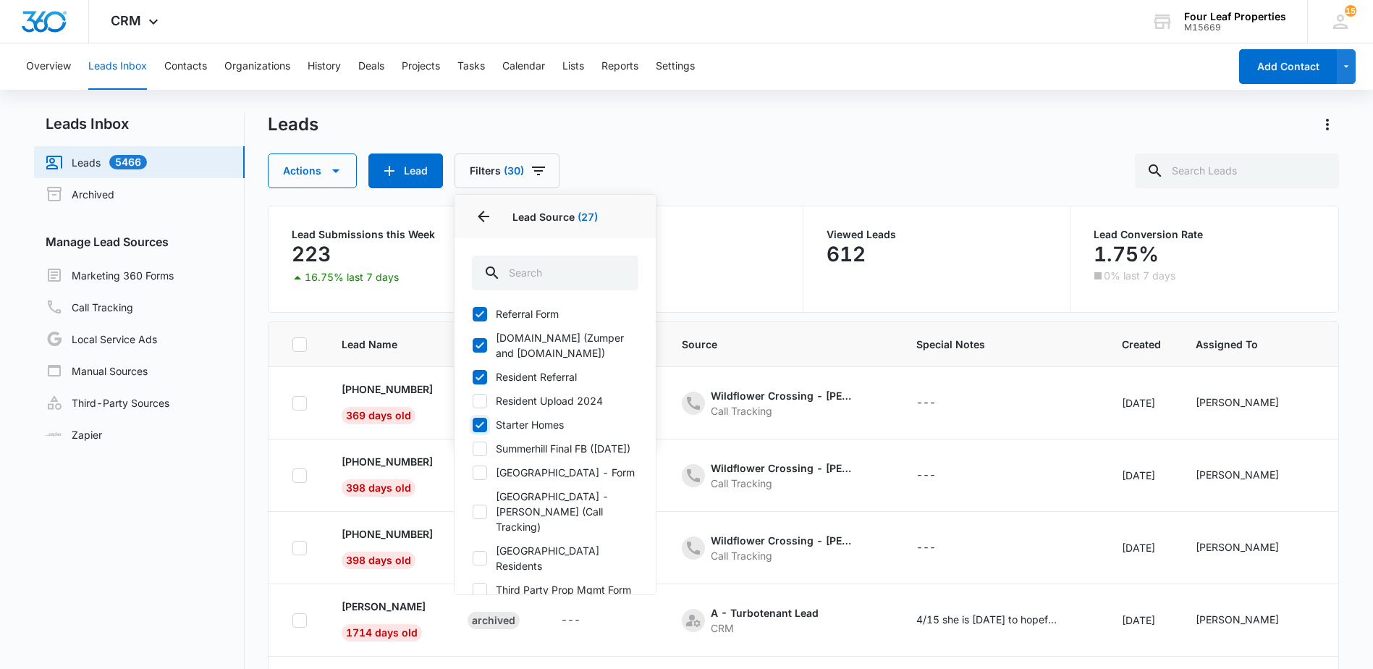
scroll to position [1809, 0]
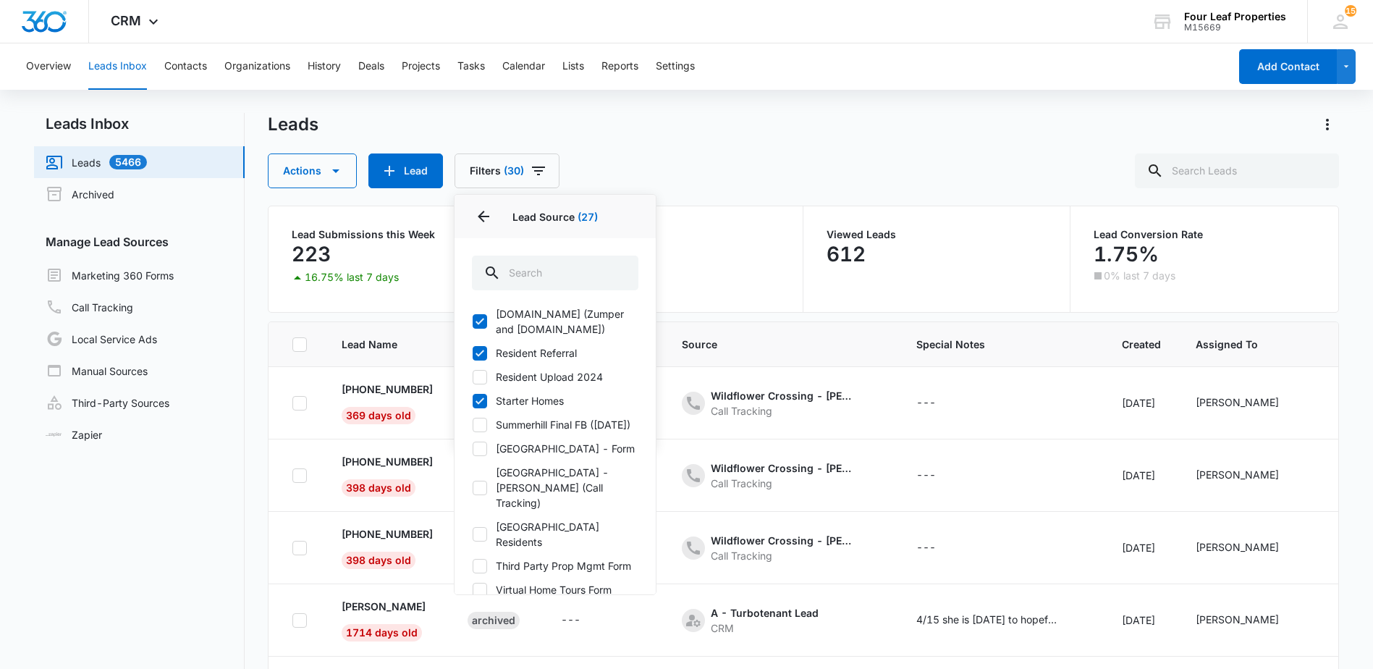
click at [483, 634] on icon at bounding box center [479, 637] width 9 height 7
click at [473, 637] on input "Website Call-to-Action Form" at bounding box center [472, 637] width 1 height 1
checkbox input "true"
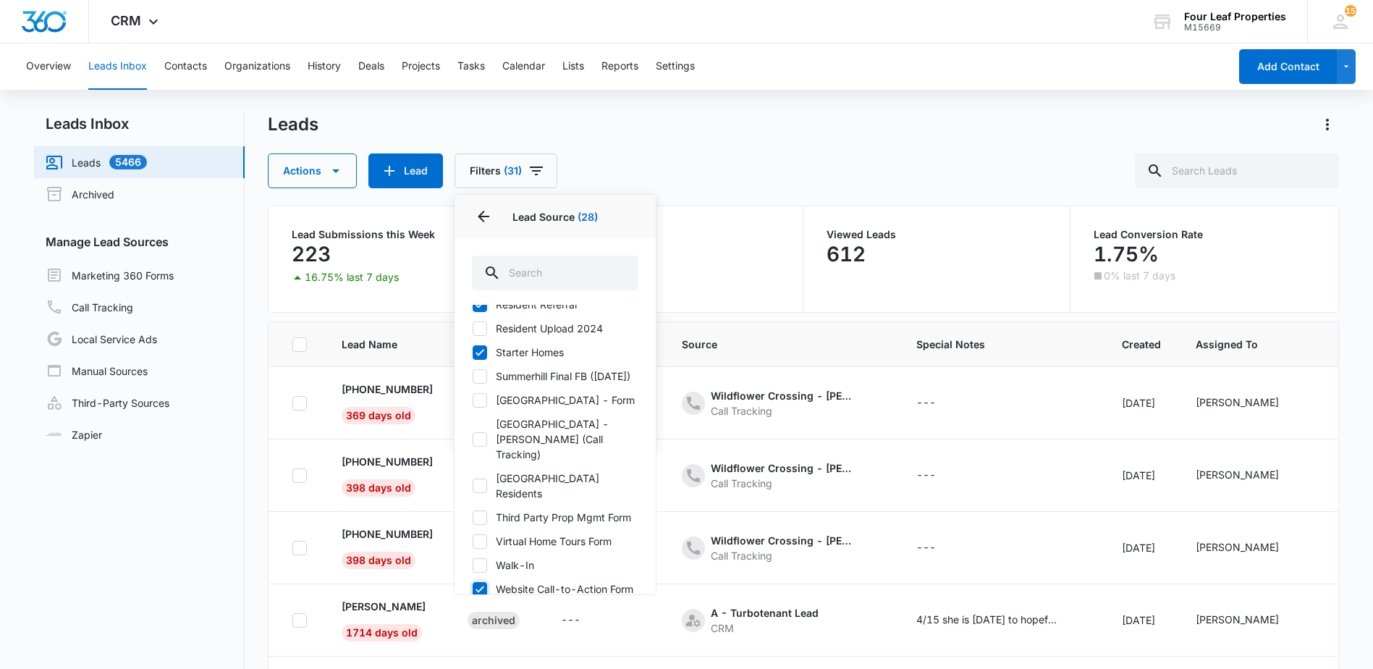
scroll to position [1881, 0]
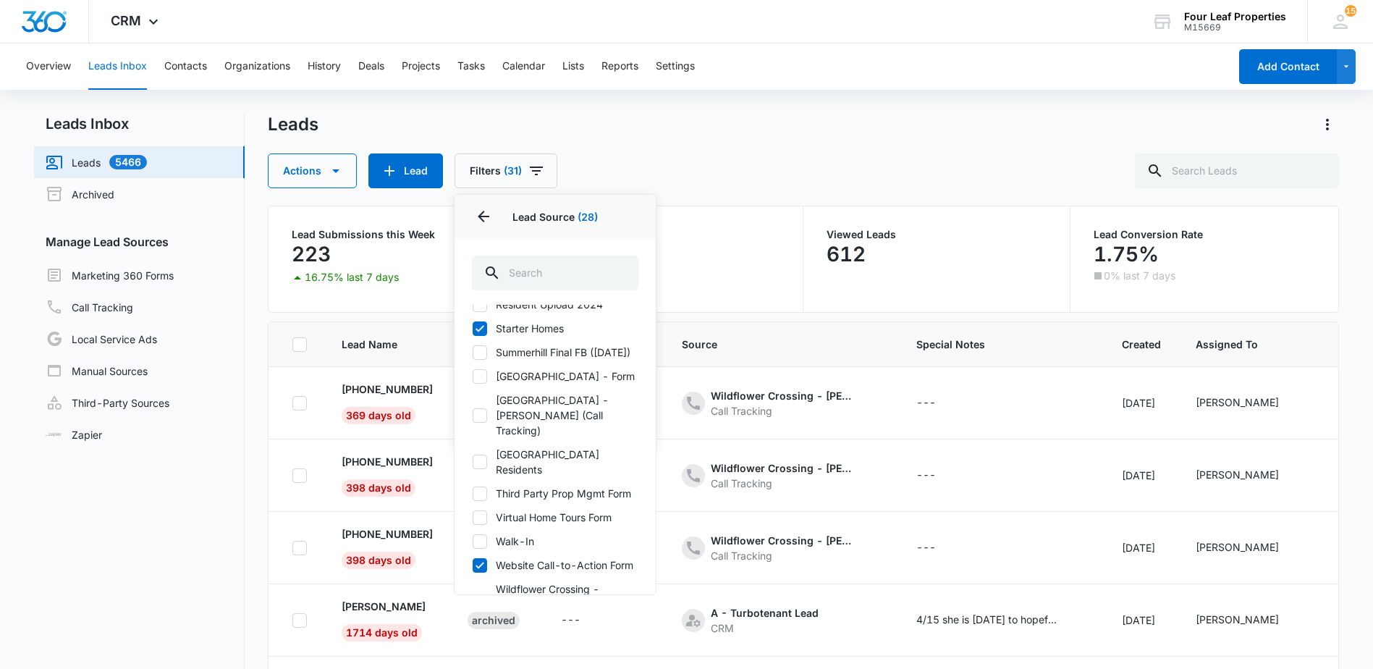
click at [480, 535] on icon at bounding box center [479, 541] width 13 height 13
click at [473, 541] on input "Walk-In" at bounding box center [472, 541] width 1 height 1
checkbox input "true"
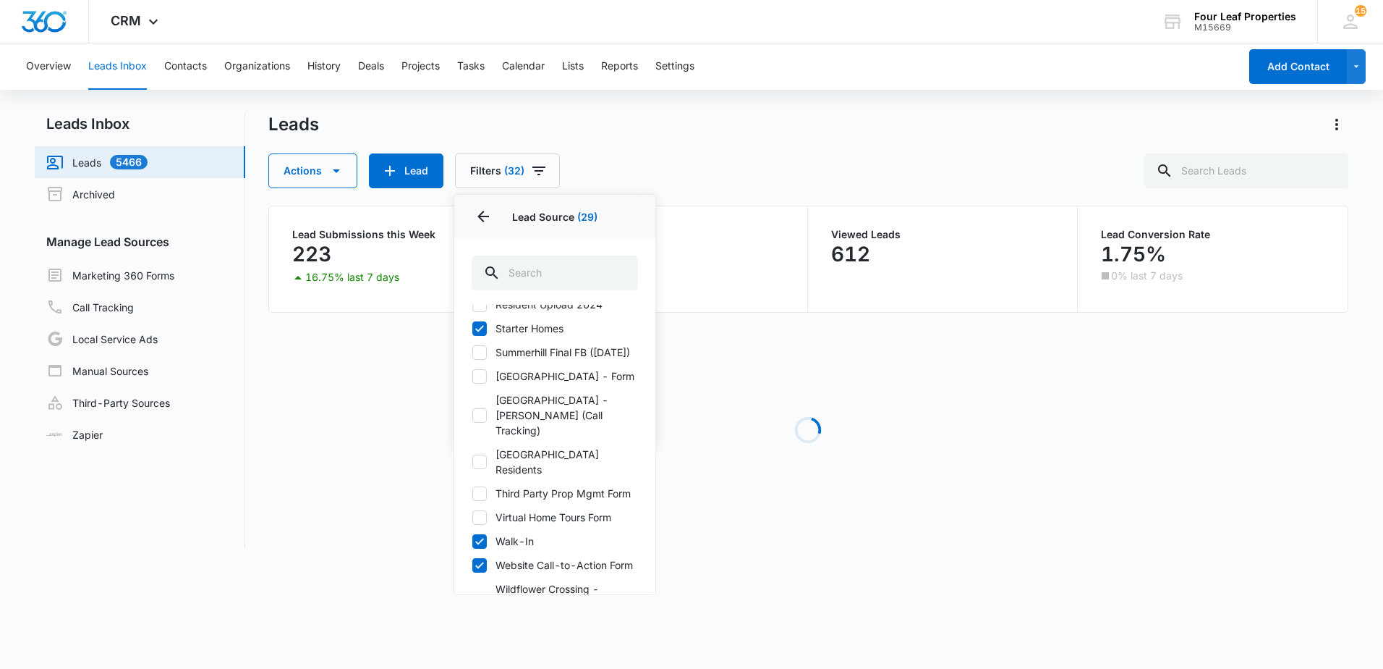
click at [474, 511] on icon at bounding box center [479, 517] width 13 height 13
click at [473, 517] on input "Virtual Home Tours Form" at bounding box center [472, 517] width 1 height 1
checkbox input "true"
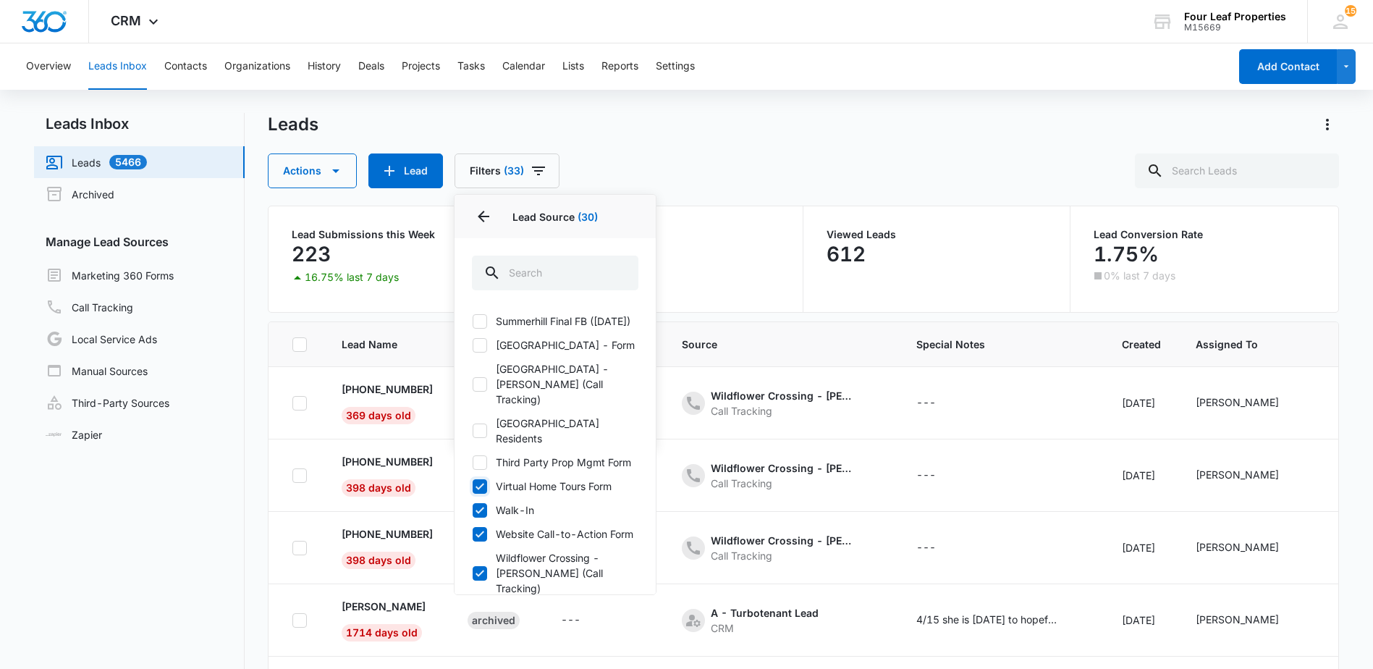
scroll to position [1927, 0]
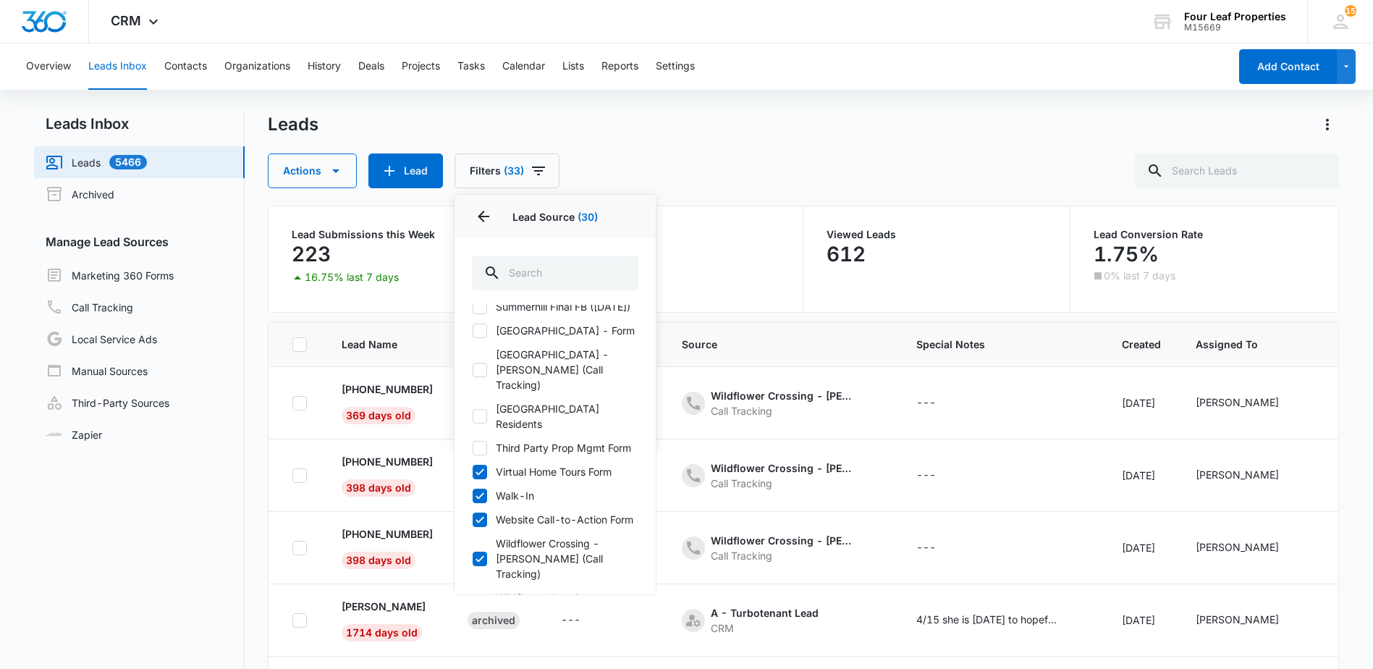
click at [733, 261] on div "5466" at bounding box center [669, 254] width 220 height 29
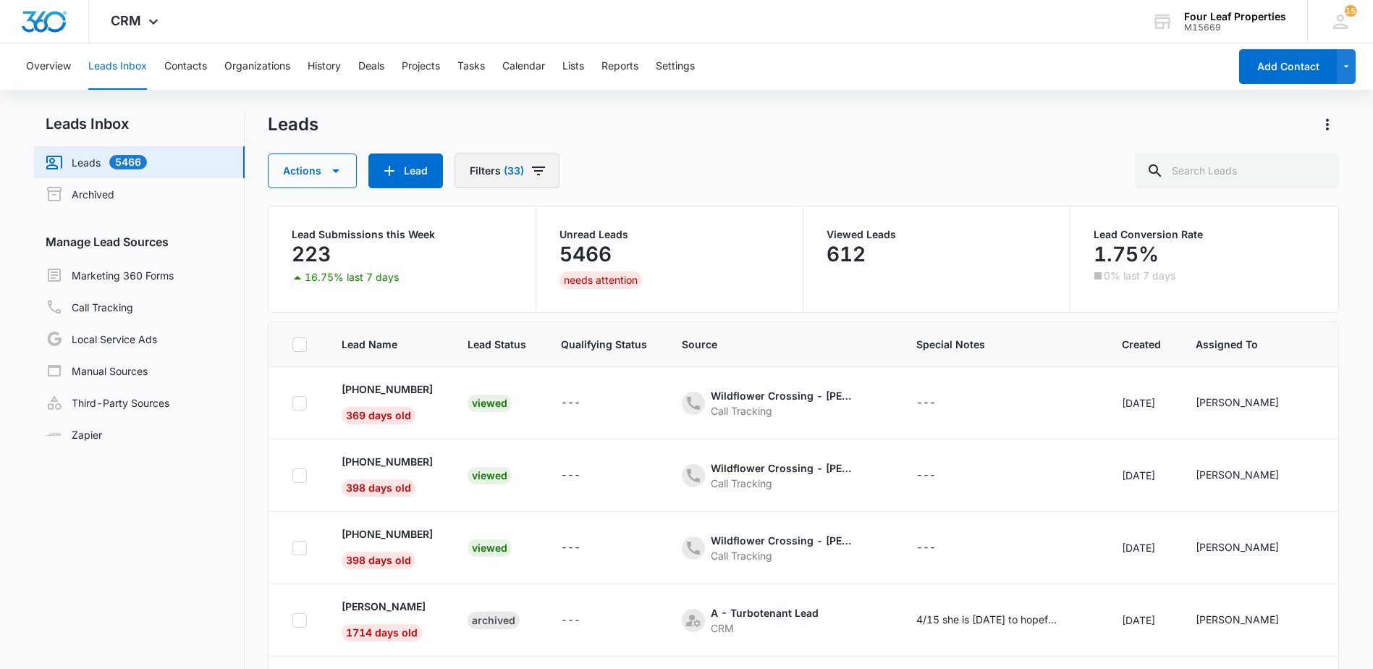
click at [514, 174] on span "(33)" at bounding box center [514, 171] width 20 height 10
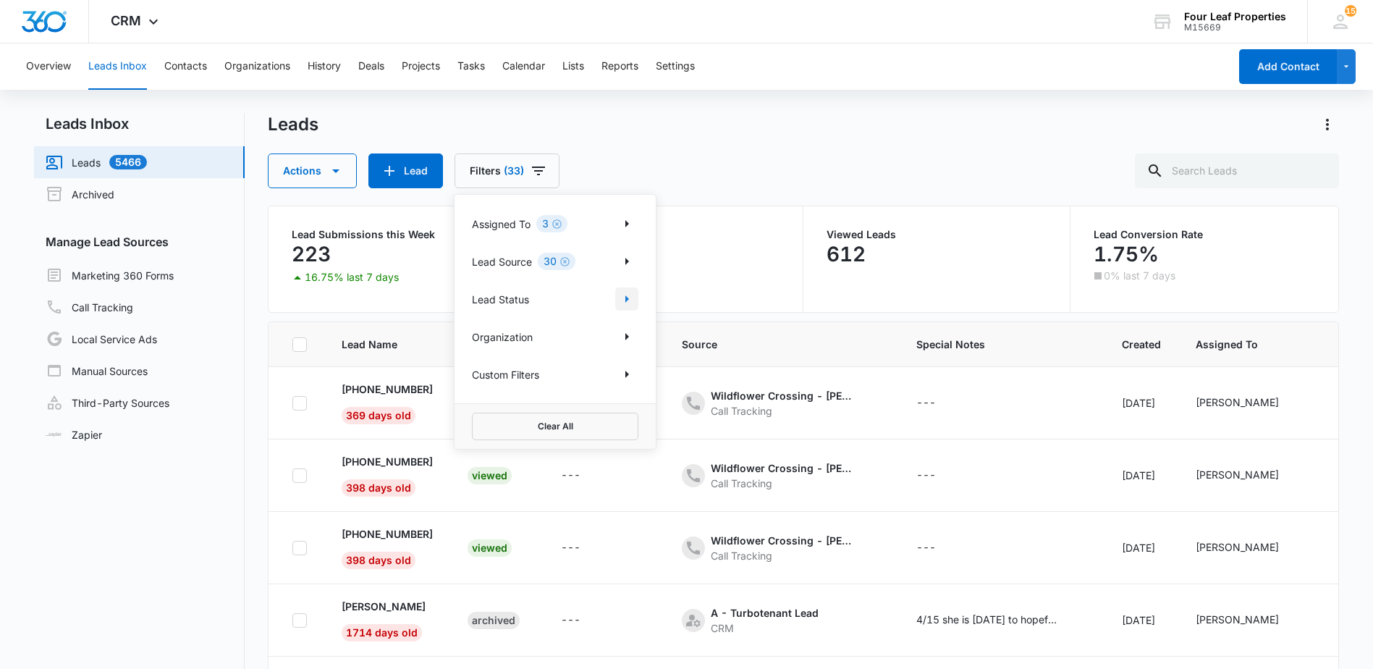
click at [624, 302] on icon "Show Lead Status filters" at bounding box center [626, 298] width 17 height 17
click at [477, 323] on icon at bounding box center [479, 321] width 9 height 7
click at [473, 321] on input "New" at bounding box center [472, 321] width 1 height 1
checkbox input "true"
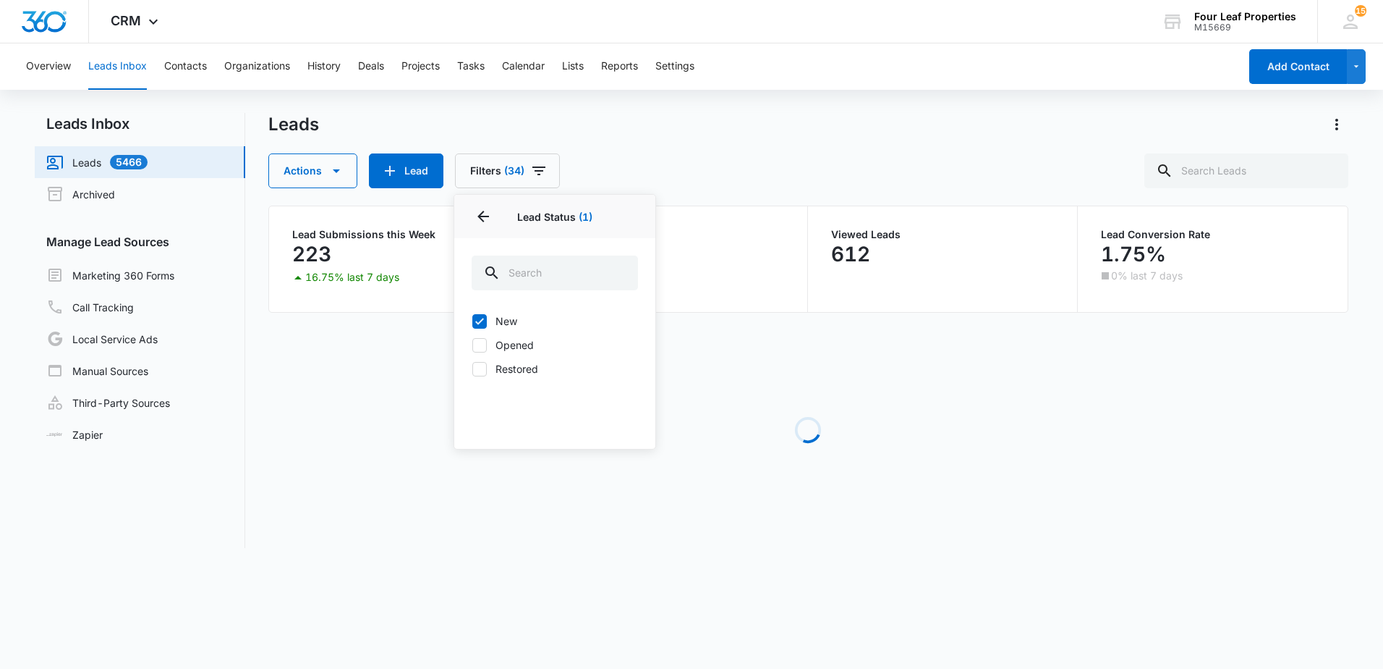
click at [482, 347] on icon at bounding box center [479, 345] width 13 height 13
click at [473, 345] on input "Opened" at bounding box center [472, 344] width 1 height 1
checkbox input "true"
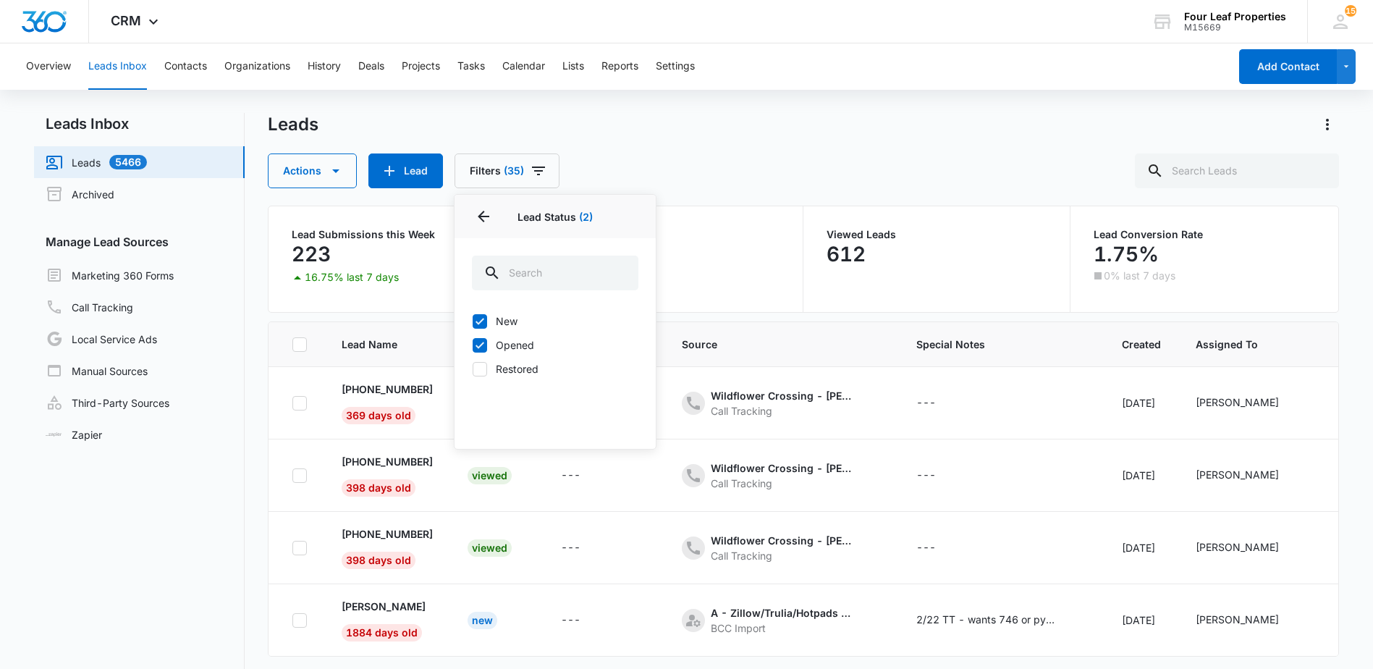
click at [719, 160] on div "Actions Lead Filters (35) Assigned To 3 Lead Source 30 Lead Status 2 Lead Statu…" at bounding box center [803, 170] width 1070 height 35
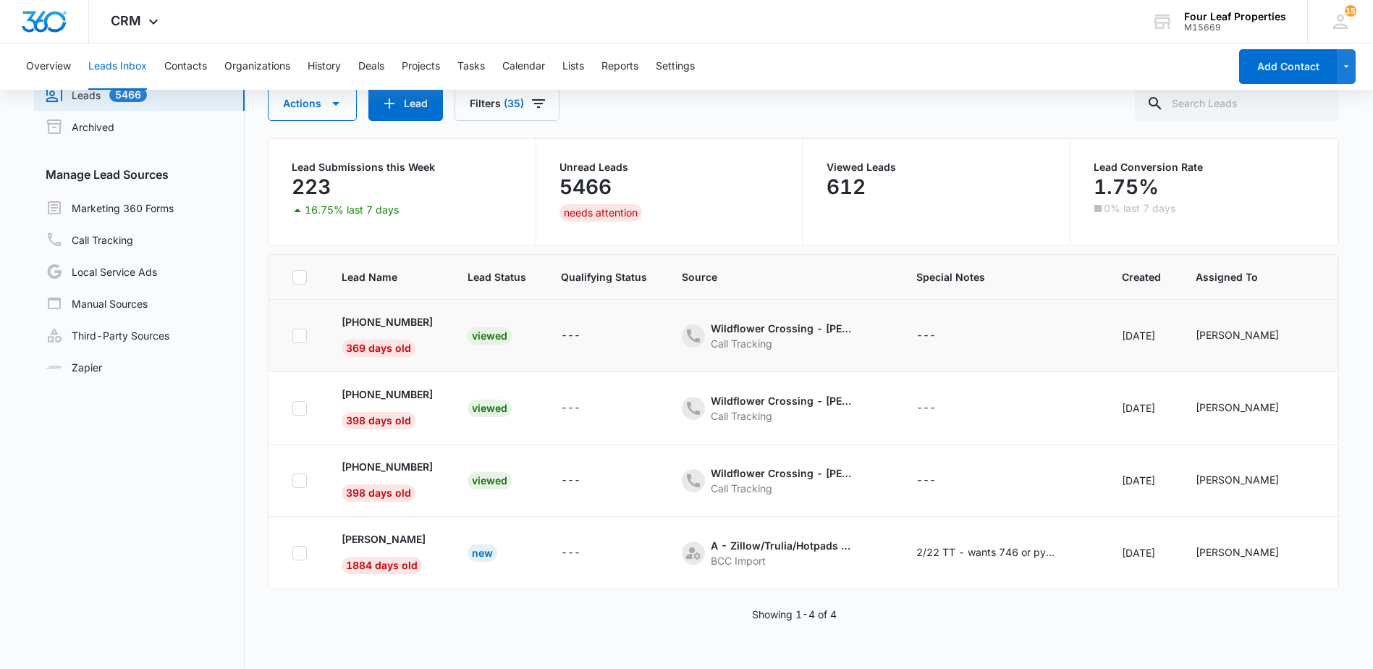
scroll to position [42, 0]
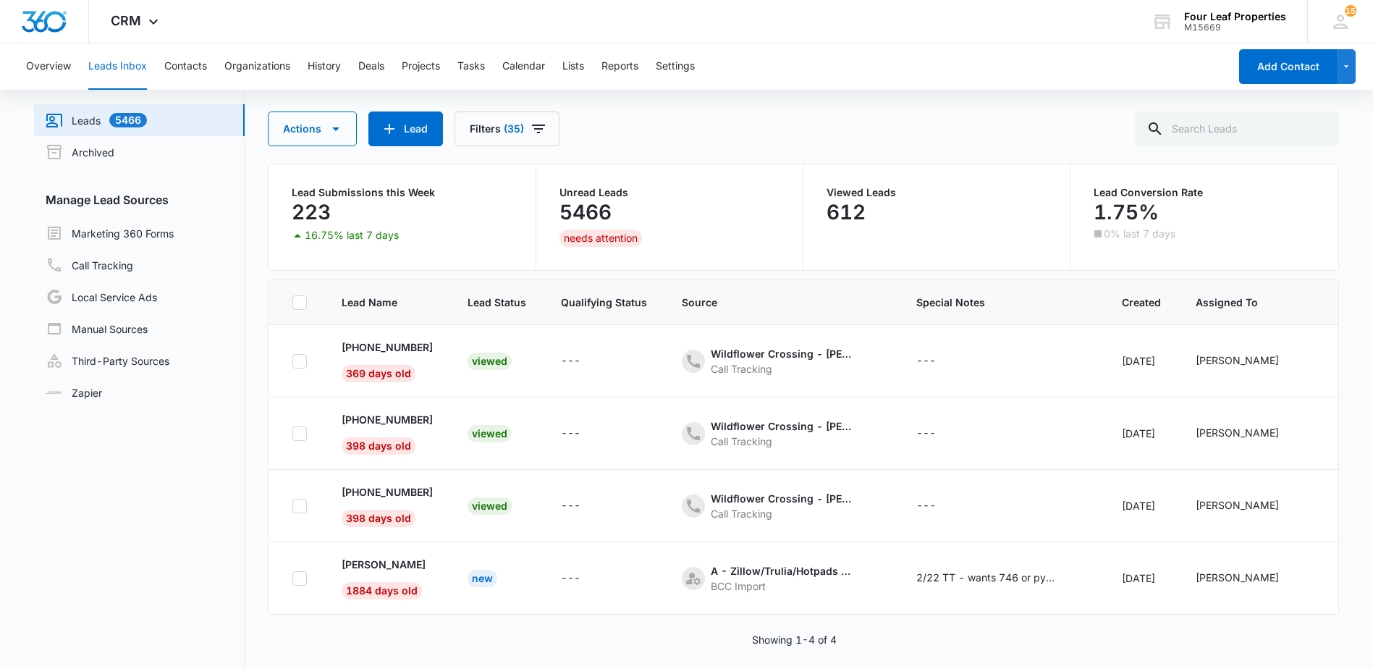
click at [1161, 297] on span "Created" at bounding box center [1141, 301] width 39 height 15
click at [1161, 300] on span "Created" at bounding box center [1141, 301] width 39 height 15
click at [1137, 302] on span "Created" at bounding box center [1141, 301] width 39 height 15
click at [1132, 303] on span "Created" at bounding box center [1141, 301] width 39 height 15
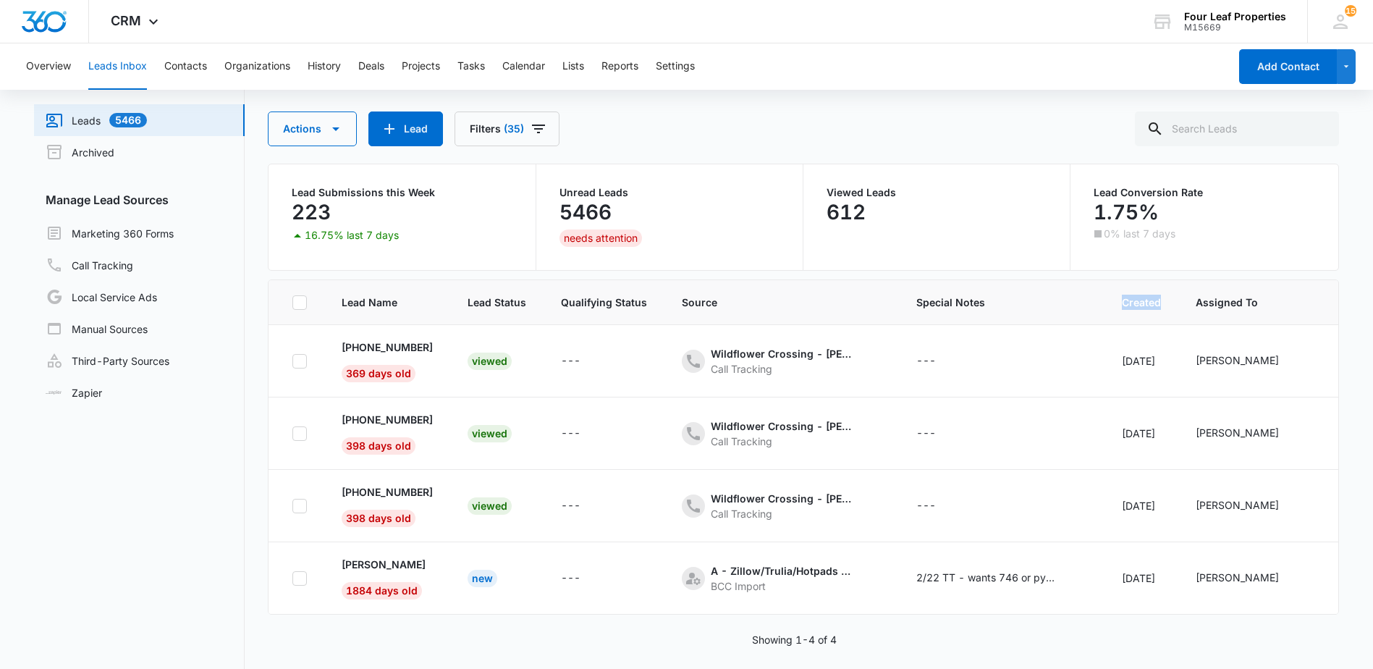
drag, startPoint x: 1132, startPoint y: 303, endPoint x: 1142, endPoint y: 303, distance: 9.4
click at [1142, 303] on span "Created" at bounding box center [1141, 301] width 39 height 15
drag, startPoint x: 1142, startPoint y: 303, endPoint x: 1176, endPoint y: 302, distance: 34.0
click at [1161, 302] on span "Created" at bounding box center [1141, 301] width 39 height 15
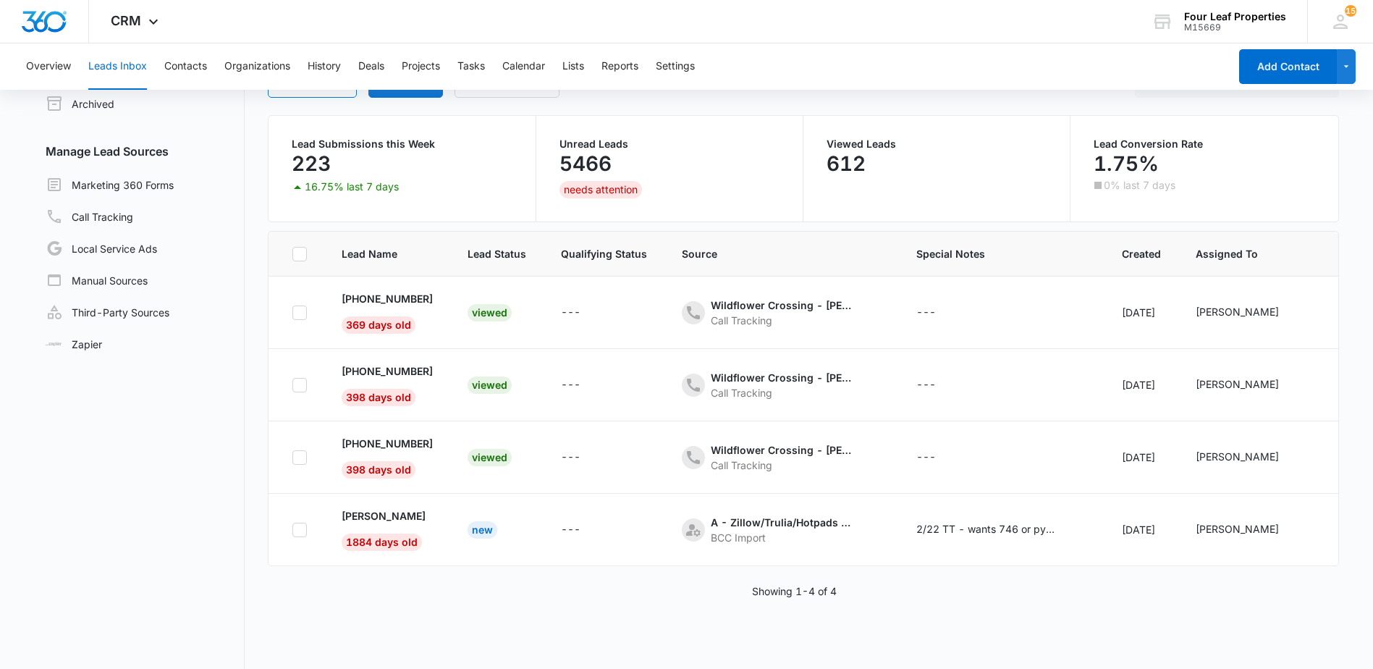
scroll to position [114, 0]
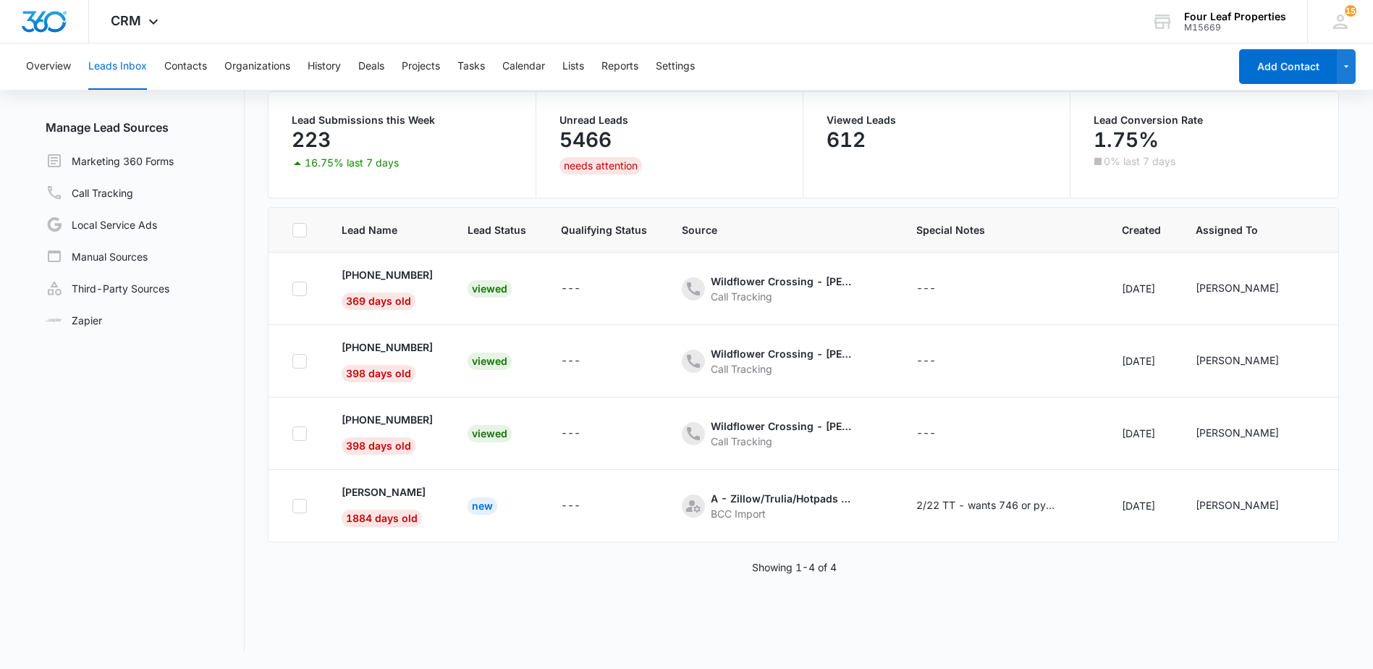
click at [1154, 228] on span "Created" at bounding box center [1141, 229] width 39 height 15
drag, startPoint x: 1135, startPoint y: 231, endPoint x: 1119, endPoint y: 231, distance: 15.2
click at [1133, 231] on span "Created" at bounding box center [1141, 229] width 39 height 15
click at [952, 229] on span "Special Notes" at bounding box center [1001, 229] width 171 height 15
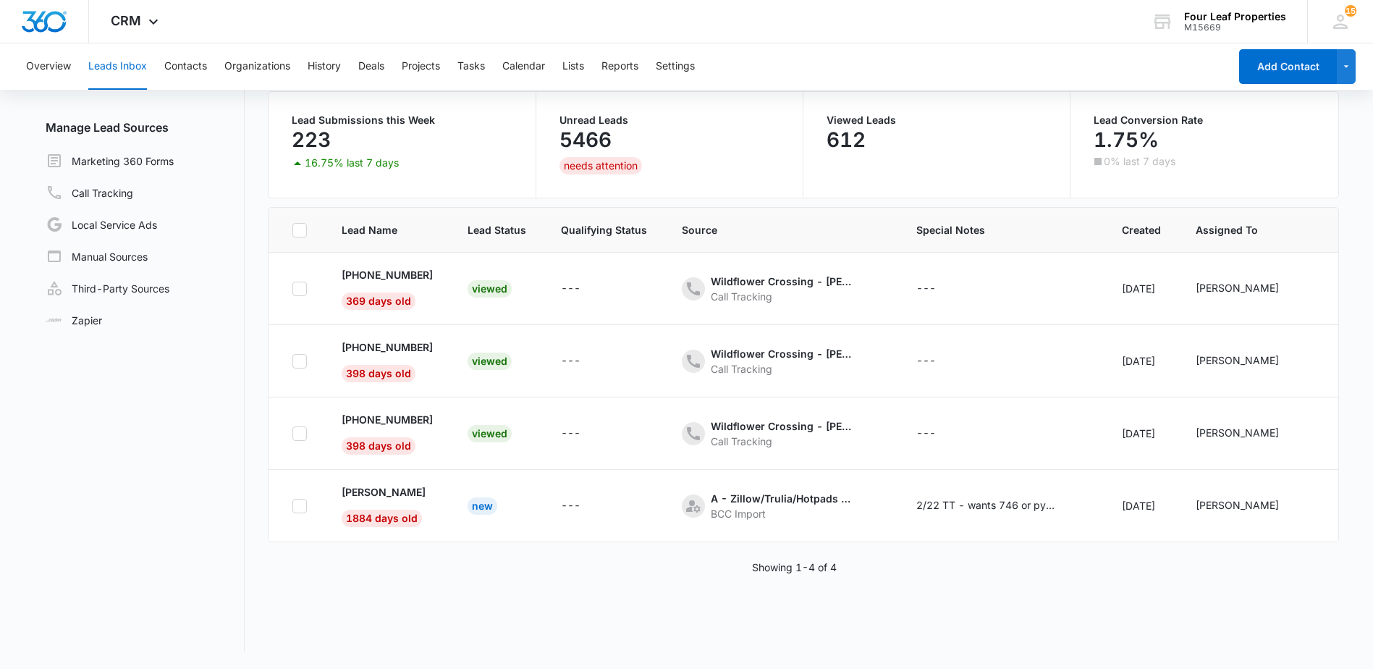
click at [713, 236] on span "Source" at bounding box center [782, 229] width 200 height 15
click at [586, 234] on span "Qualifying Status" at bounding box center [604, 229] width 86 height 15
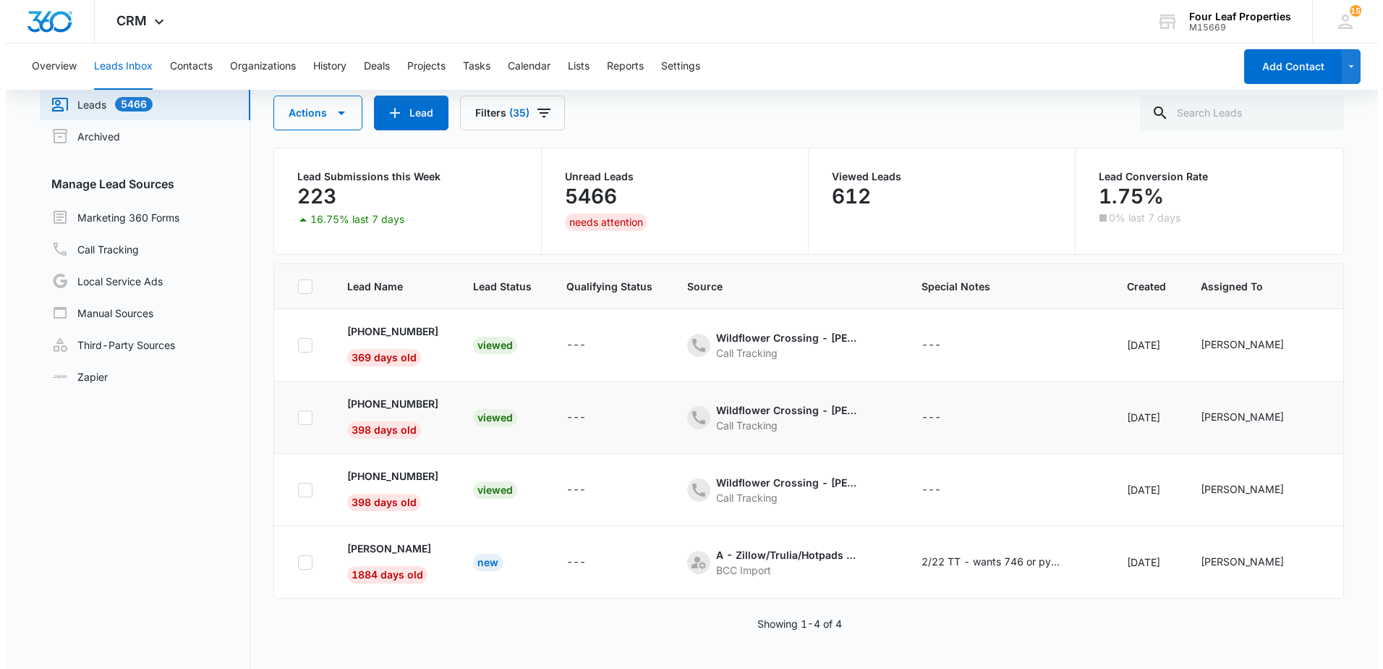
scroll to position [0, 0]
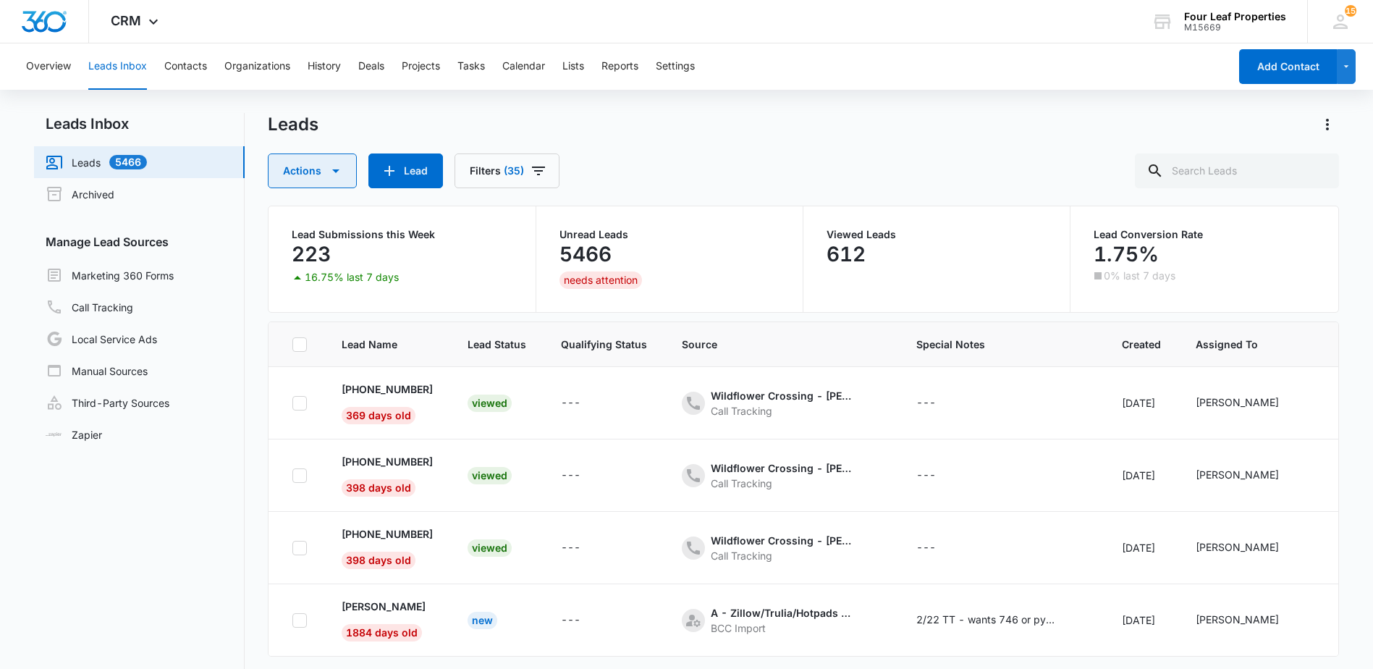
click at [337, 176] on icon "button" at bounding box center [335, 170] width 17 height 17
click at [800, 112] on div "Overview Leads Inbox Contacts Organizations History Deals Projects Tasks Calend…" at bounding box center [686, 413] width 1373 height 740
click at [91, 309] on link "Call Tracking" at bounding box center [90, 306] width 88 height 17
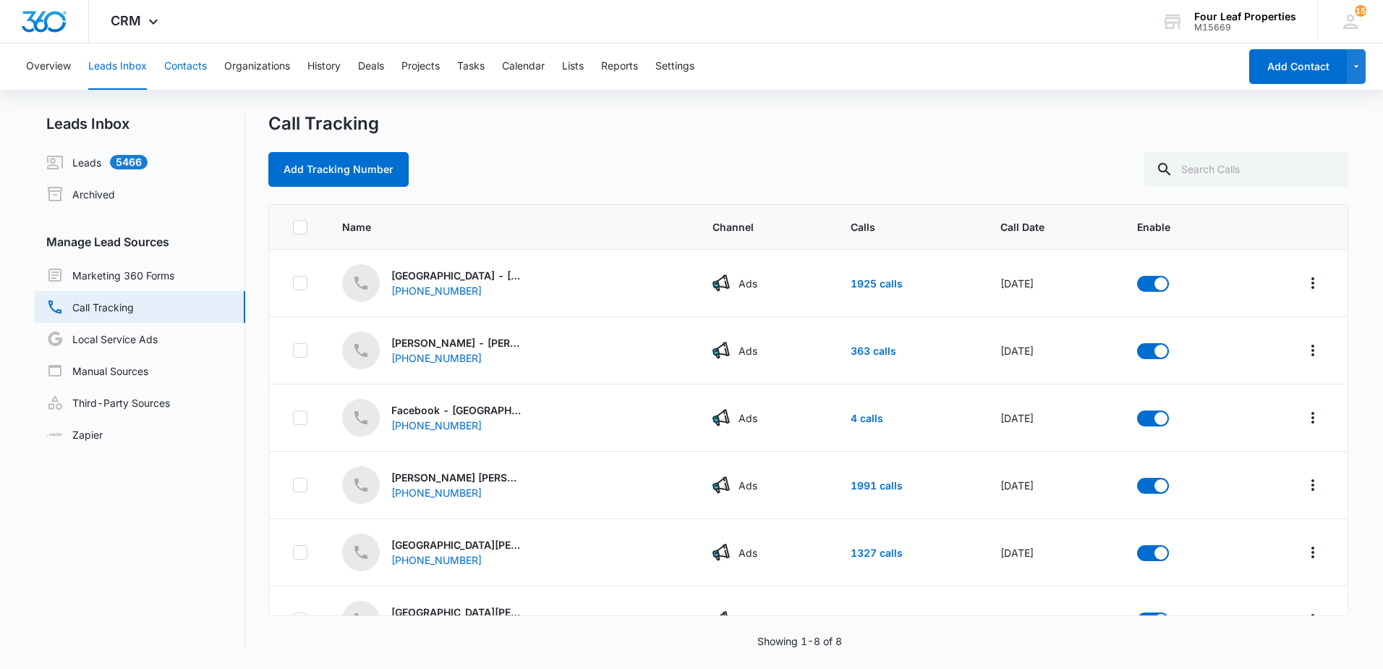
click at [183, 66] on button "Contacts" at bounding box center [185, 66] width 43 height 46
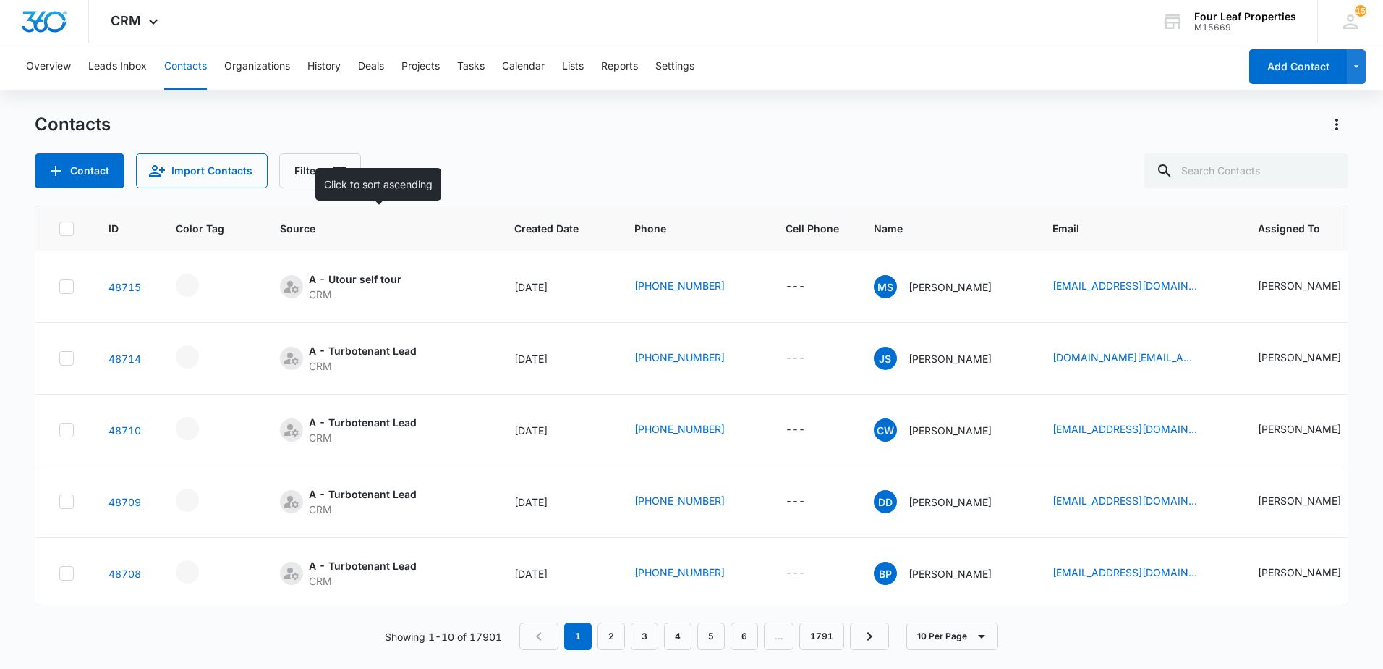
click at [312, 229] on span "Source" at bounding box center [369, 228] width 179 height 15
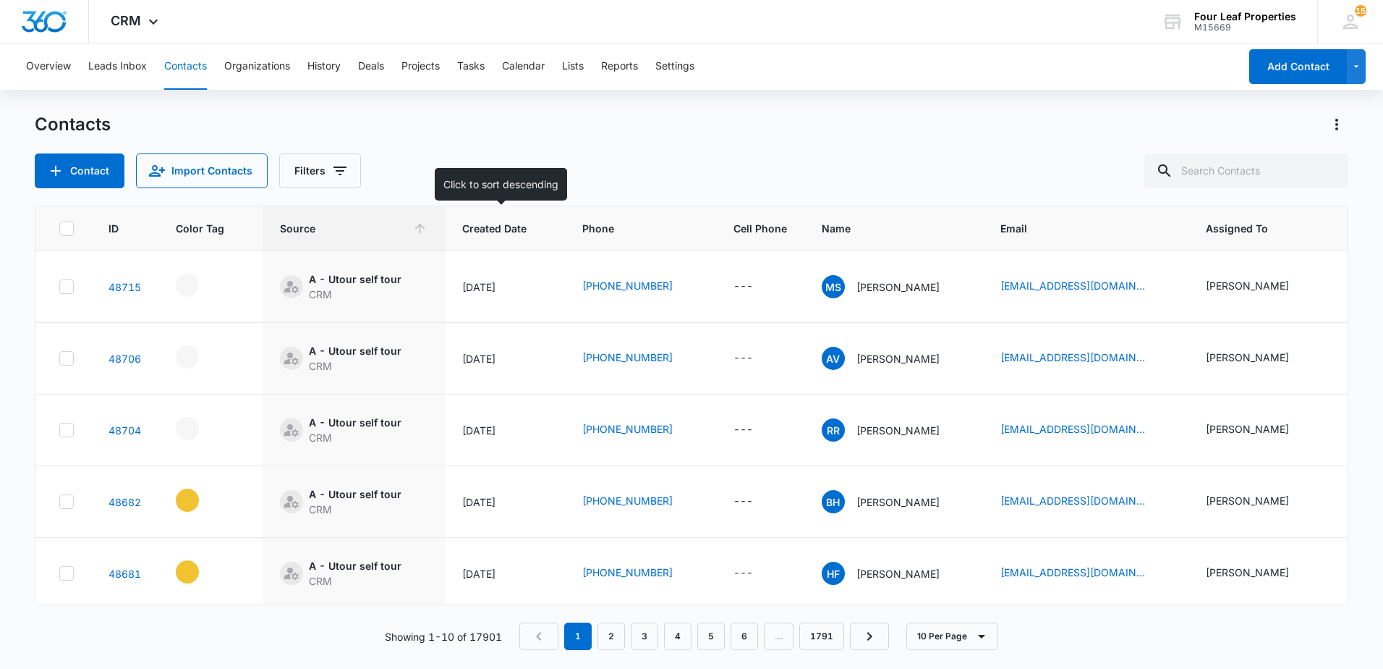
click at [516, 237] on th "Created Date" at bounding box center [505, 228] width 120 height 45
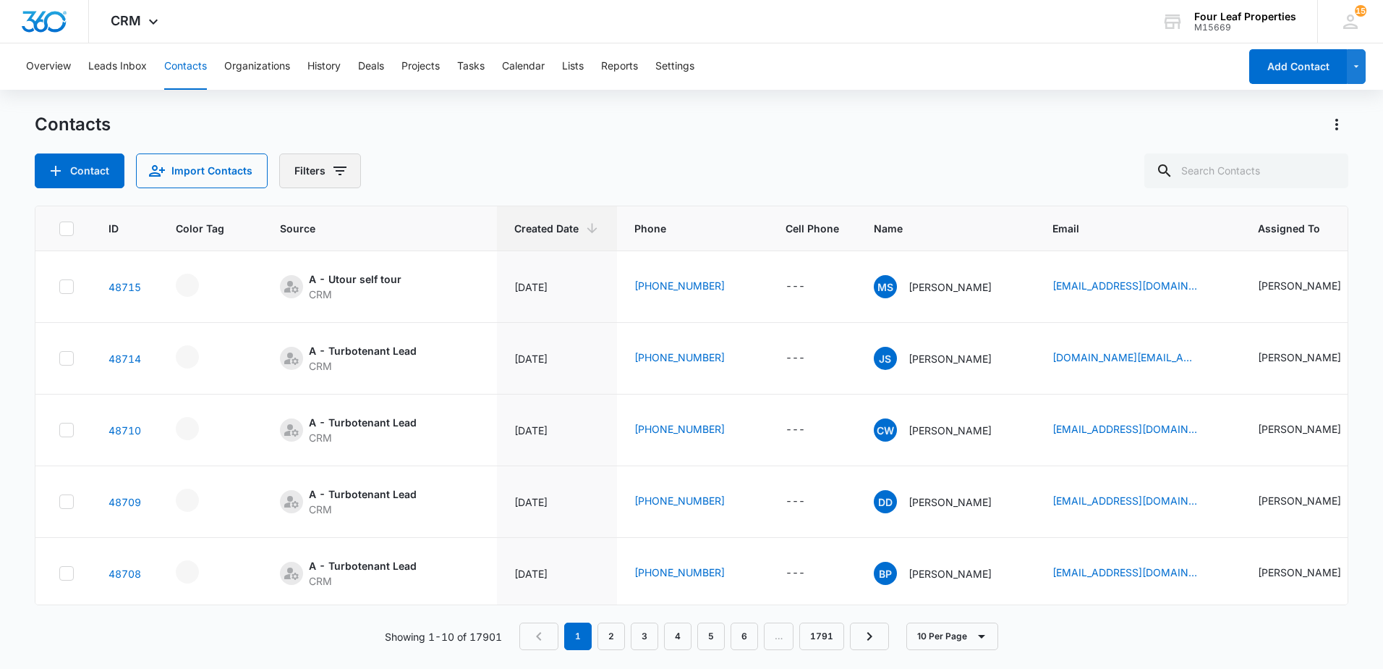
click at [326, 171] on button "Filters" at bounding box center [320, 170] width 82 height 35
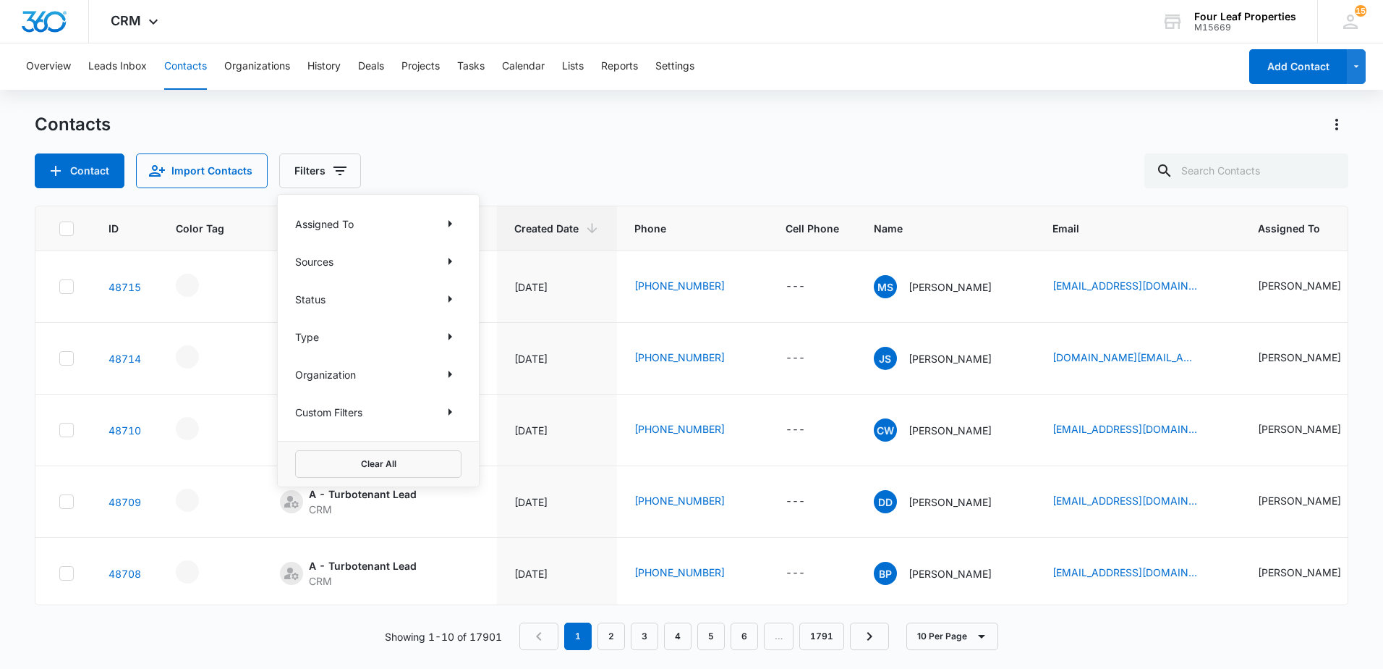
click at [365, 223] on div "Assigned To" at bounding box center [378, 223] width 166 height 23
click at [454, 228] on icon "Show Assigned To filters" at bounding box center [449, 223] width 17 height 17
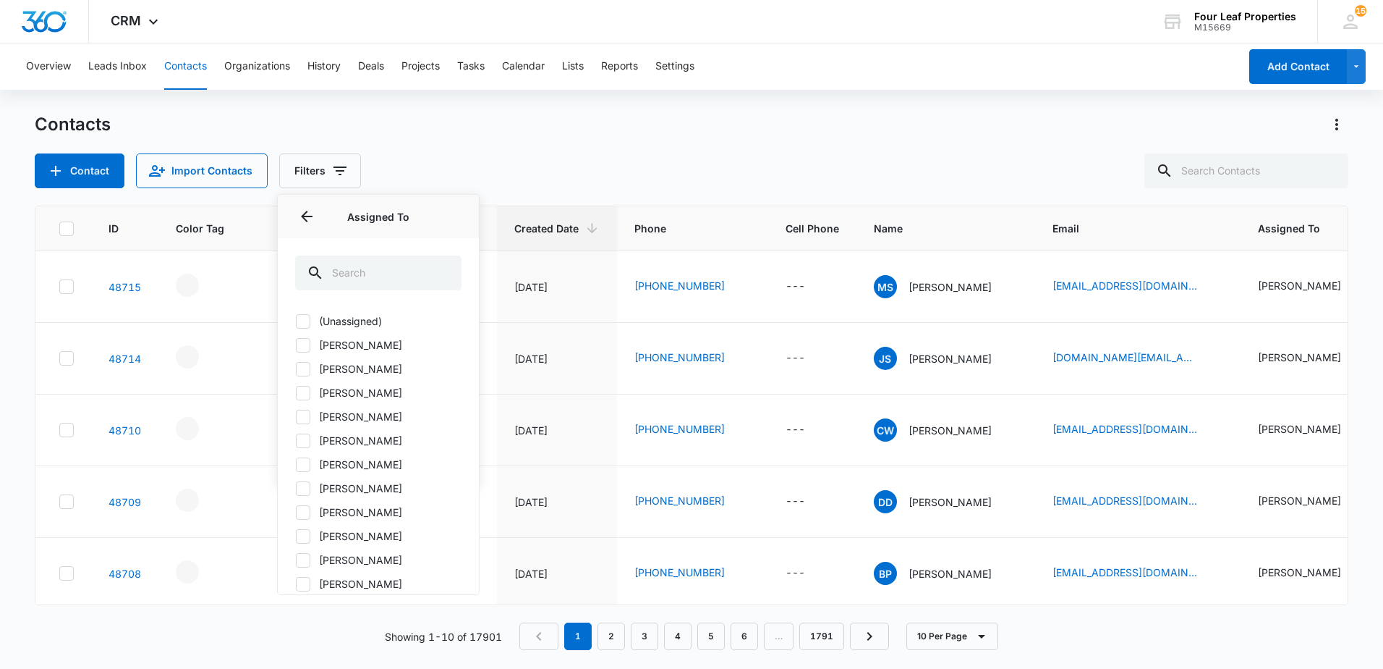
click at [305, 416] on icon at bounding box center [303, 416] width 9 height 7
click at [296, 416] on input "Brittney Banks" at bounding box center [295, 416] width 1 height 1
checkbox input "true"
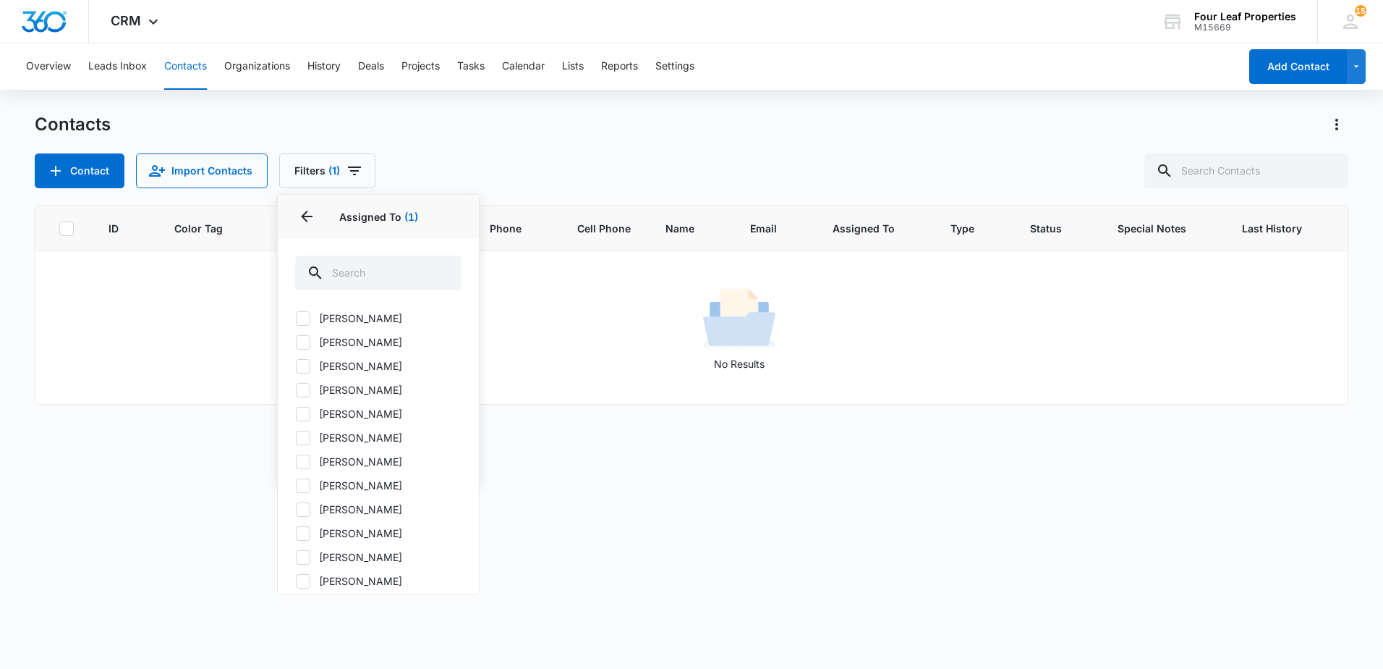
scroll to position [362, 0]
click at [303, 485] on icon at bounding box center [303, 484] width 9 height 7
click at [296, 485] on input "Sarah Smith" at bounding box center [295, 484] width 1 height 1
checkbox input "true"
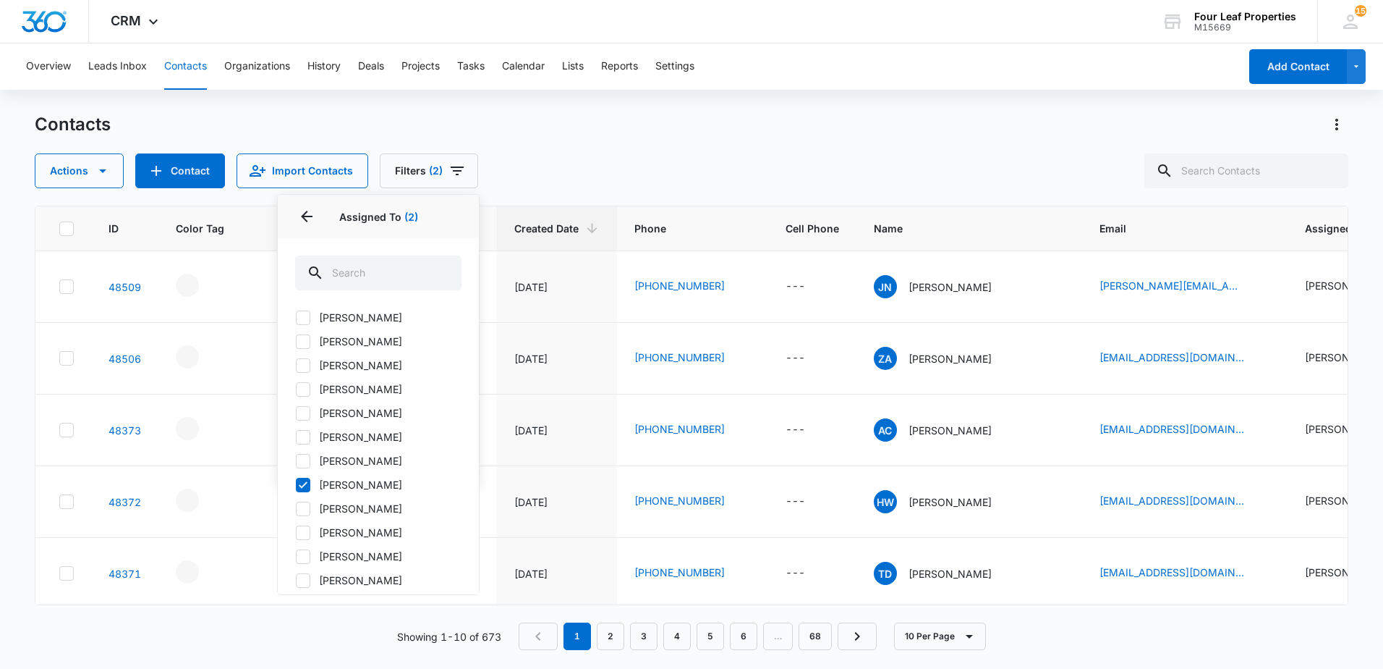
click at [554, 118] on div "Contacts" at bounding box center [692, 124] width 1314 height 23
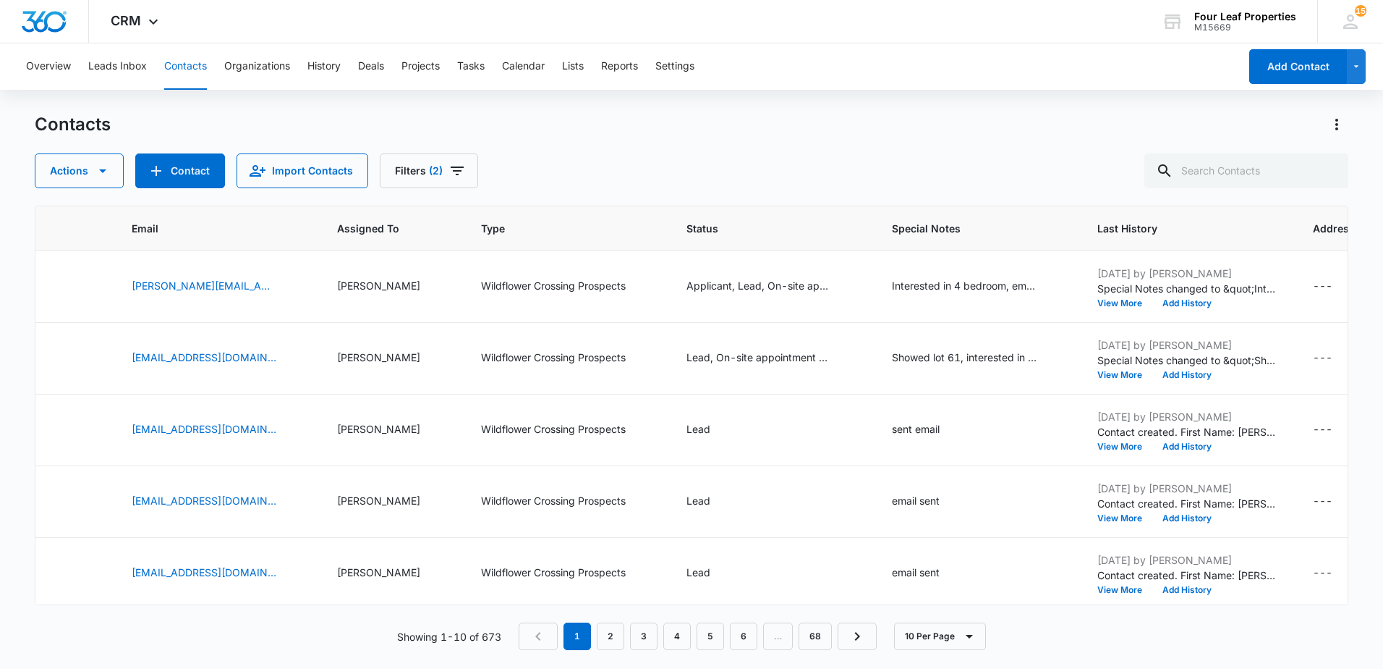
scroll to position [0, 983]
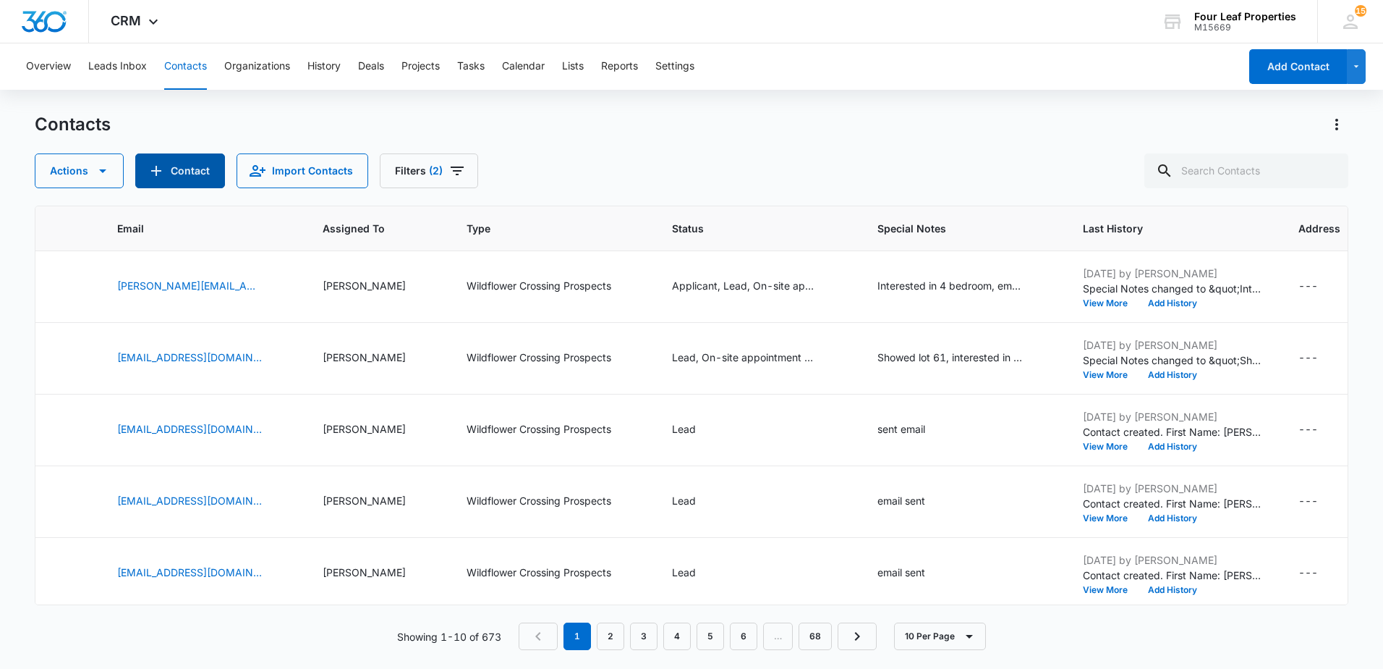
click at [185, 170] on button "Contact" at bounding box center [180, 170] width 90 height 35
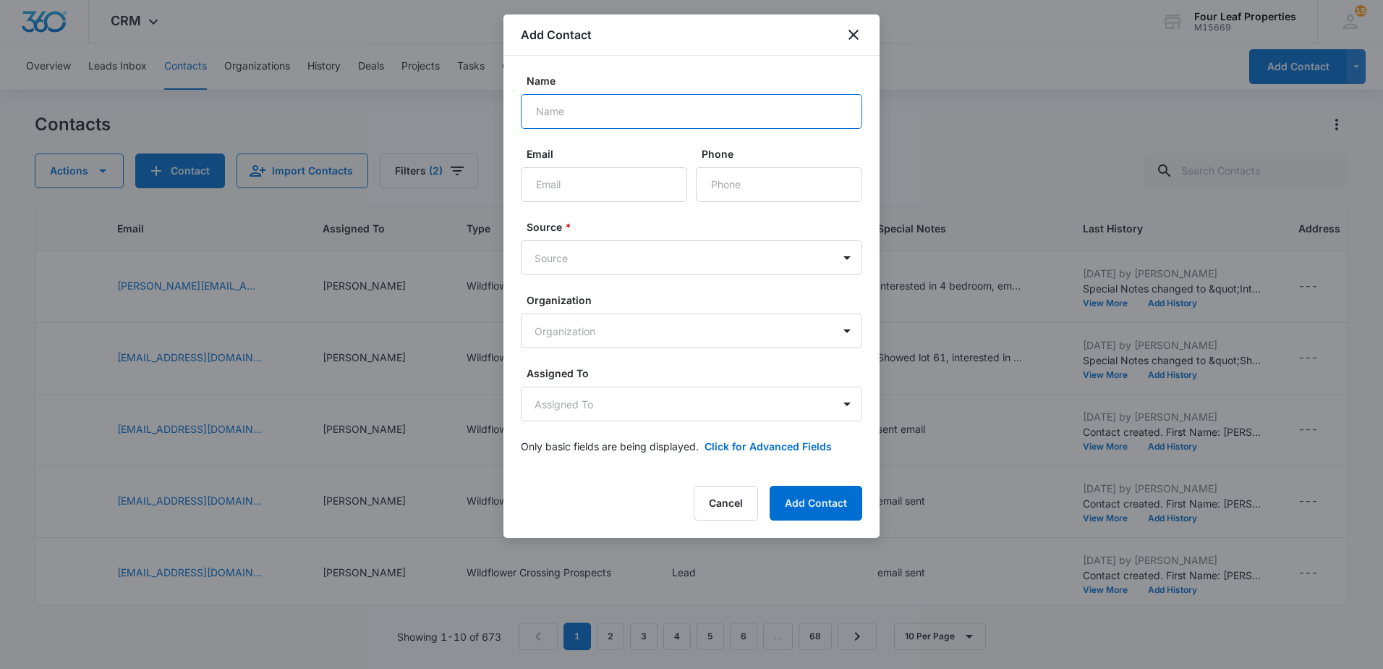
click at [591, 106] on input "Name" at bounding box center [692, 111] width 342 height 35
type input "Randi Jones"
type input "this.is.randi0846@gmail.com"
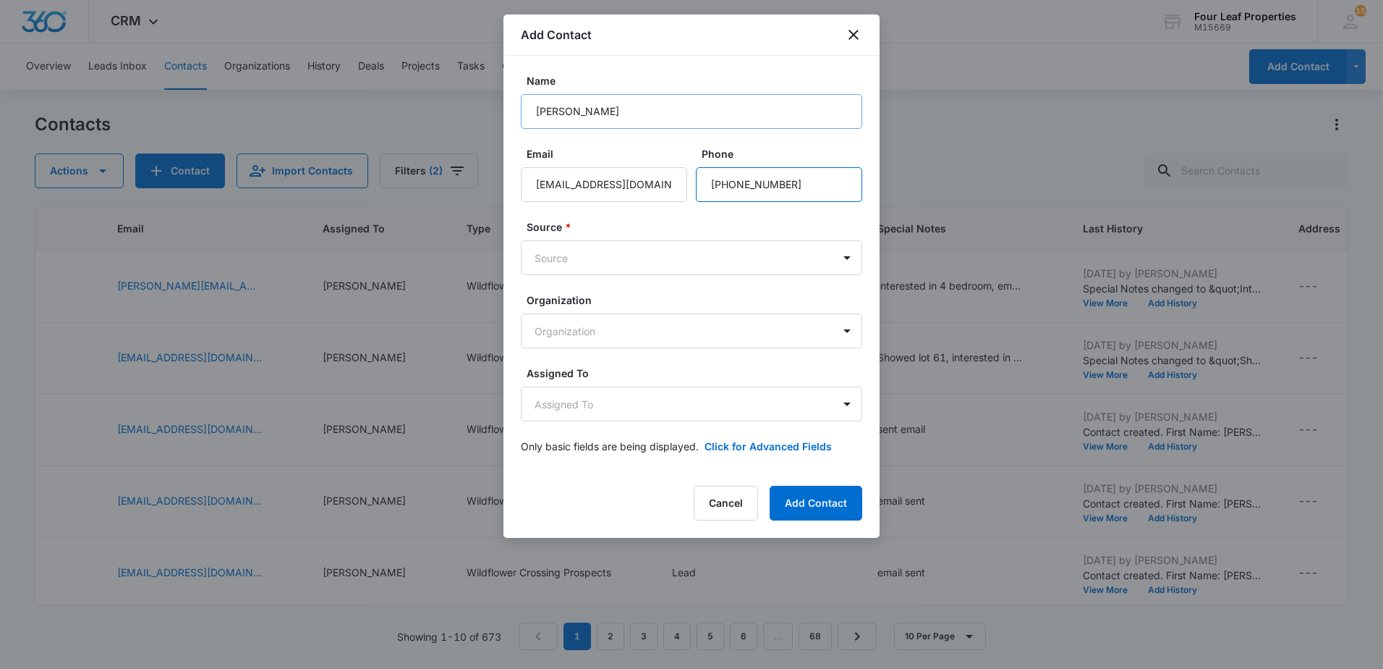
type input "(269) 823-8763"
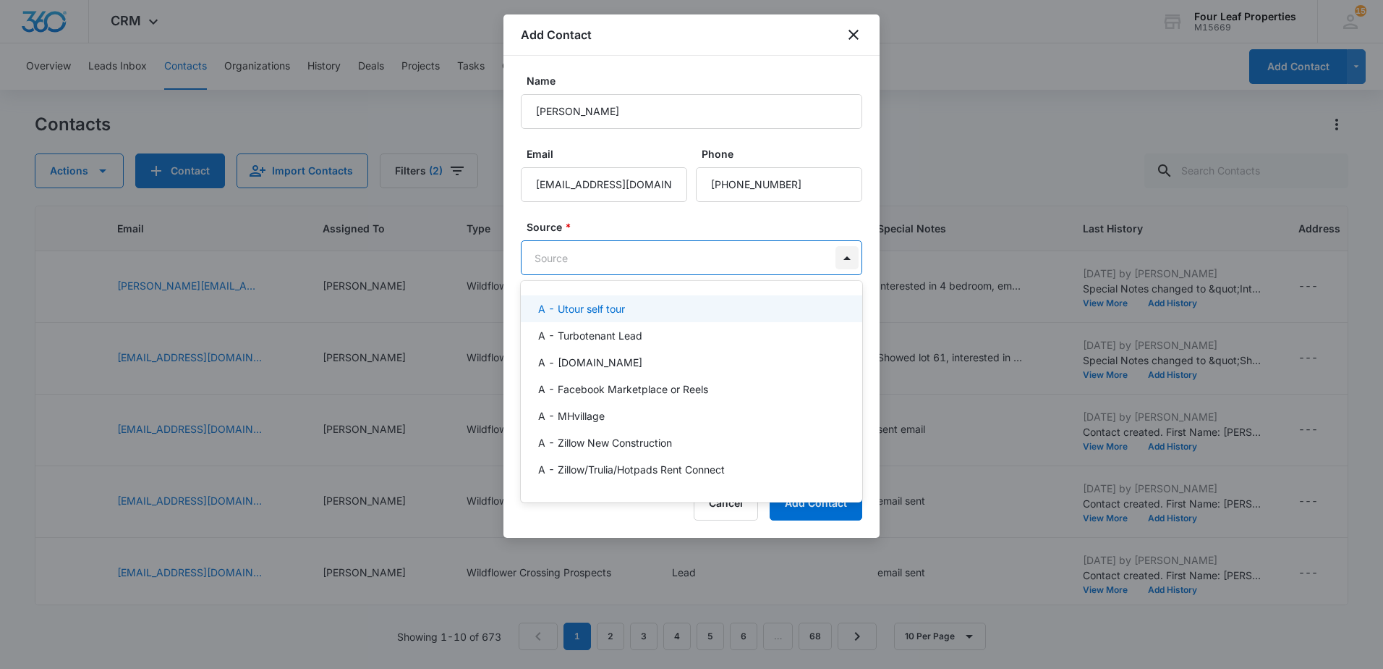
click at [846, 250] on body "CRM Apps Reputation Websites Forms CRM Email Social Shop Payments POS Content A…" at bounding box center [691, 334] width 1383 height 669
click at [586, 318] on div "A - Utour self tour" at bounding box center [692, 308] width 342 height 27
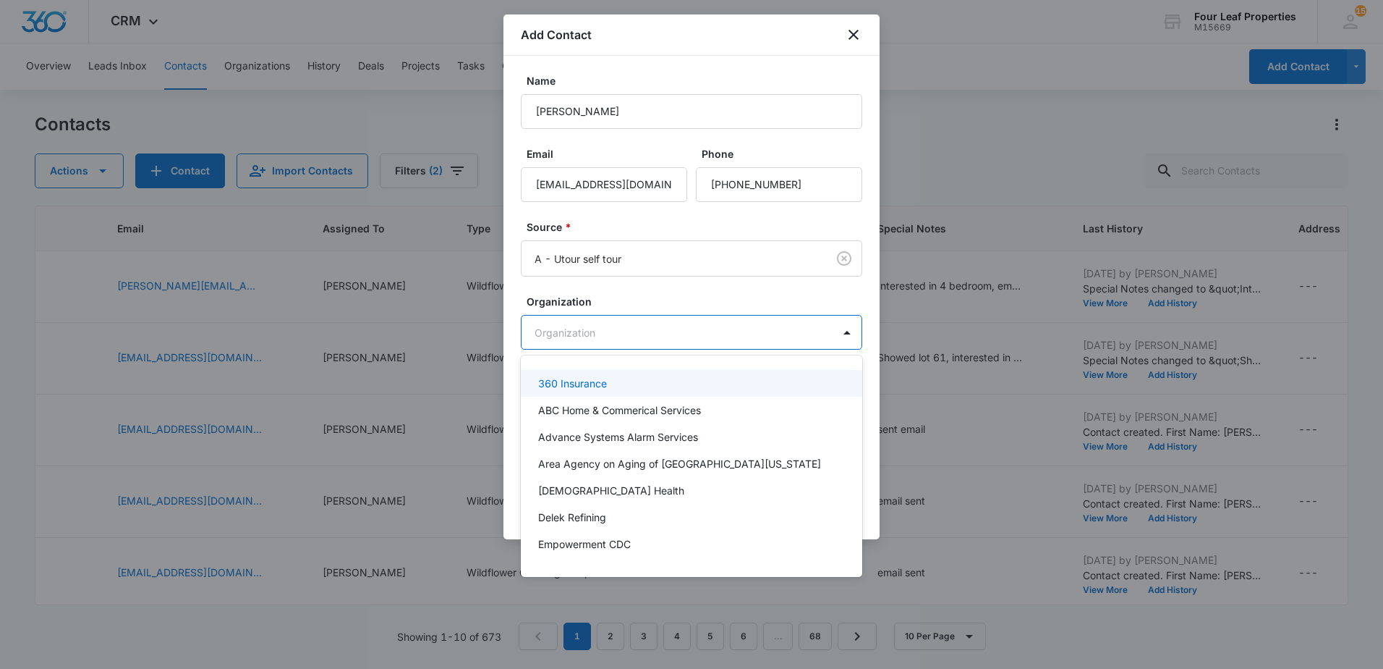
click at [590, 331] on body "CRM Apps Reputation Websites Forms CRM Email Social Shop Payments POS Content A…" at bounding box center [691, 334] width 1383 height 669
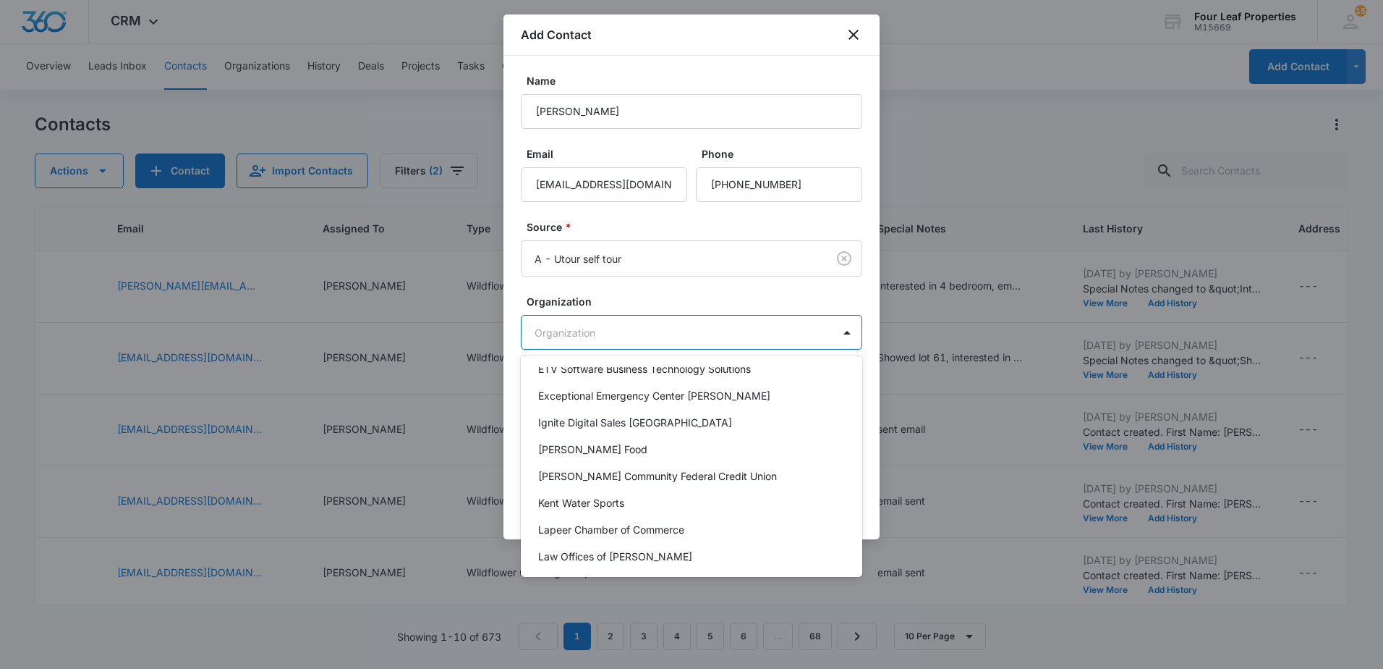
scroll to position [142, 0]
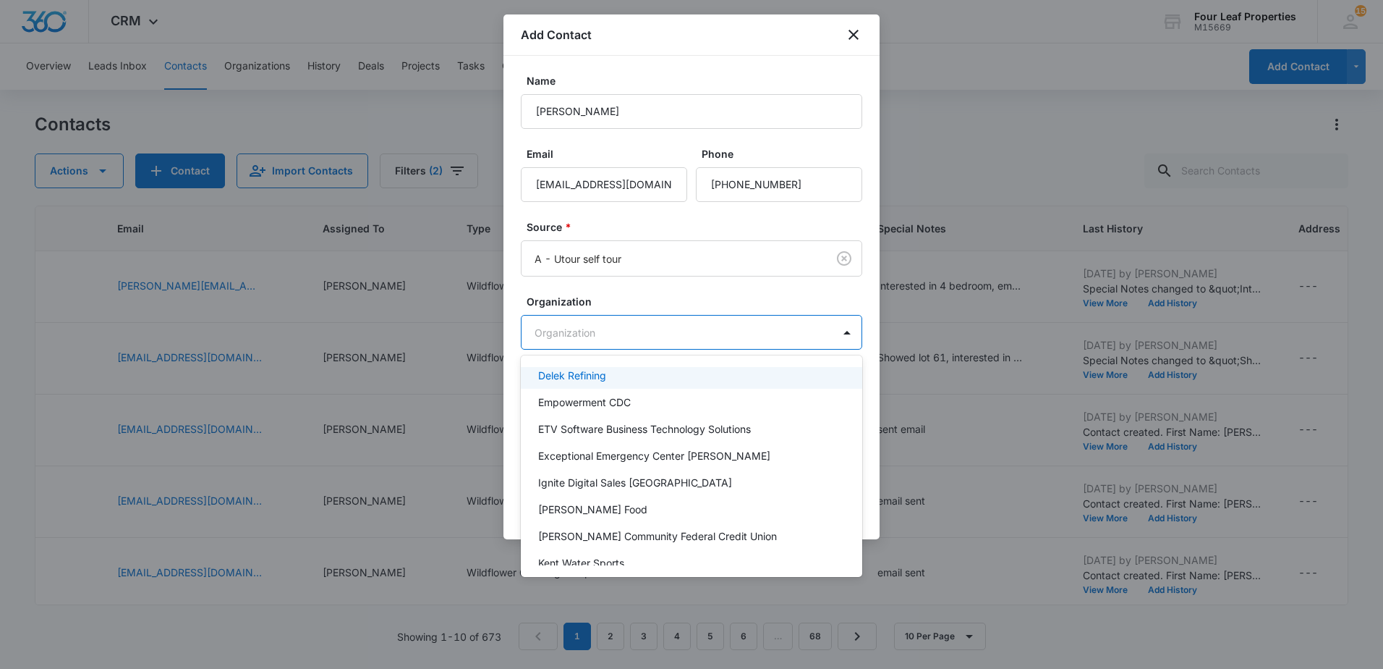
click at [700, 290] on div at bounding box center [691, 334] width 1383 height 669
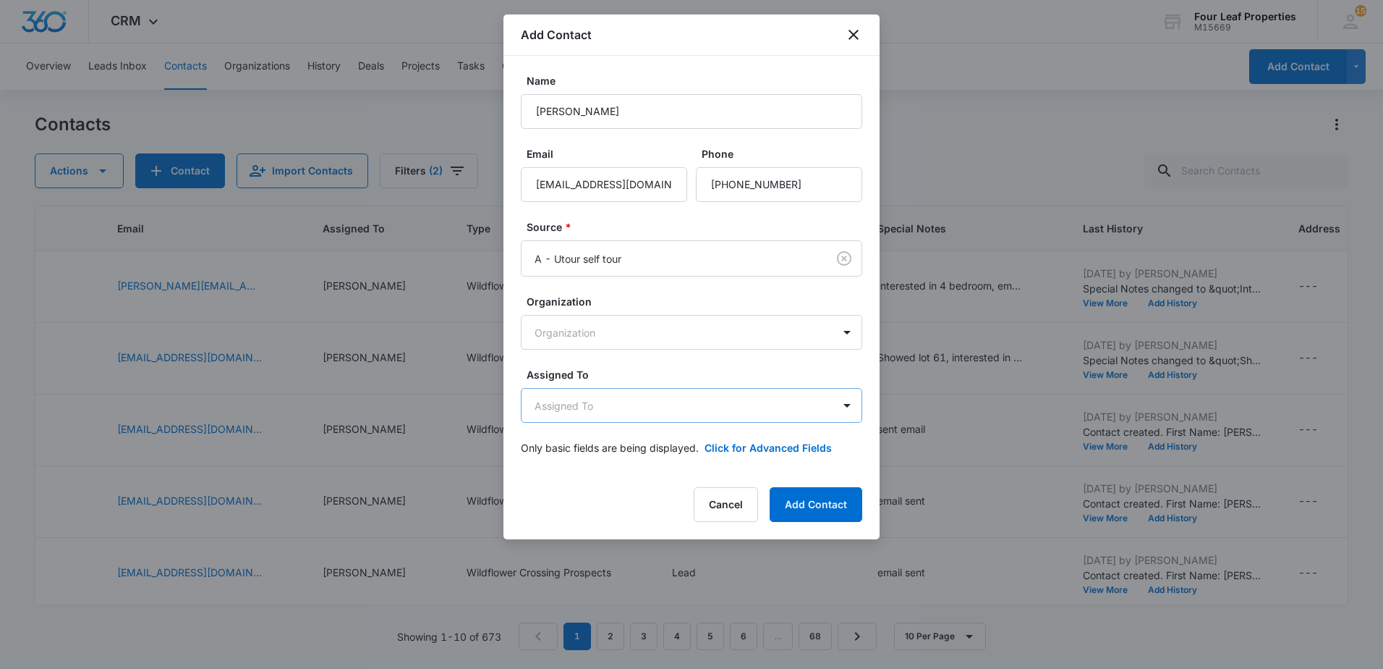
click at [598, 415] on body "CRM Apps Reputation Websites Forms CRM Email Social Shop Payments POS Content A…" at bounding box center [691, 334] width 1383 height 669
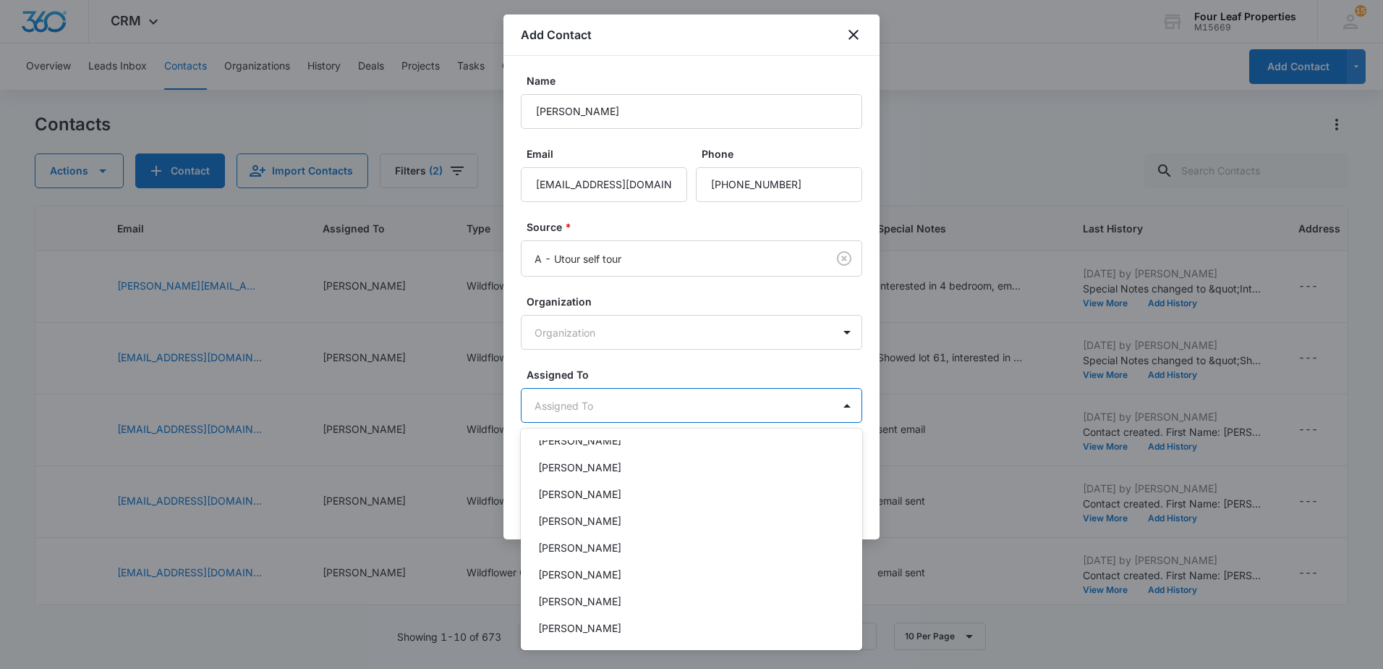
scroll to position [0, 0]
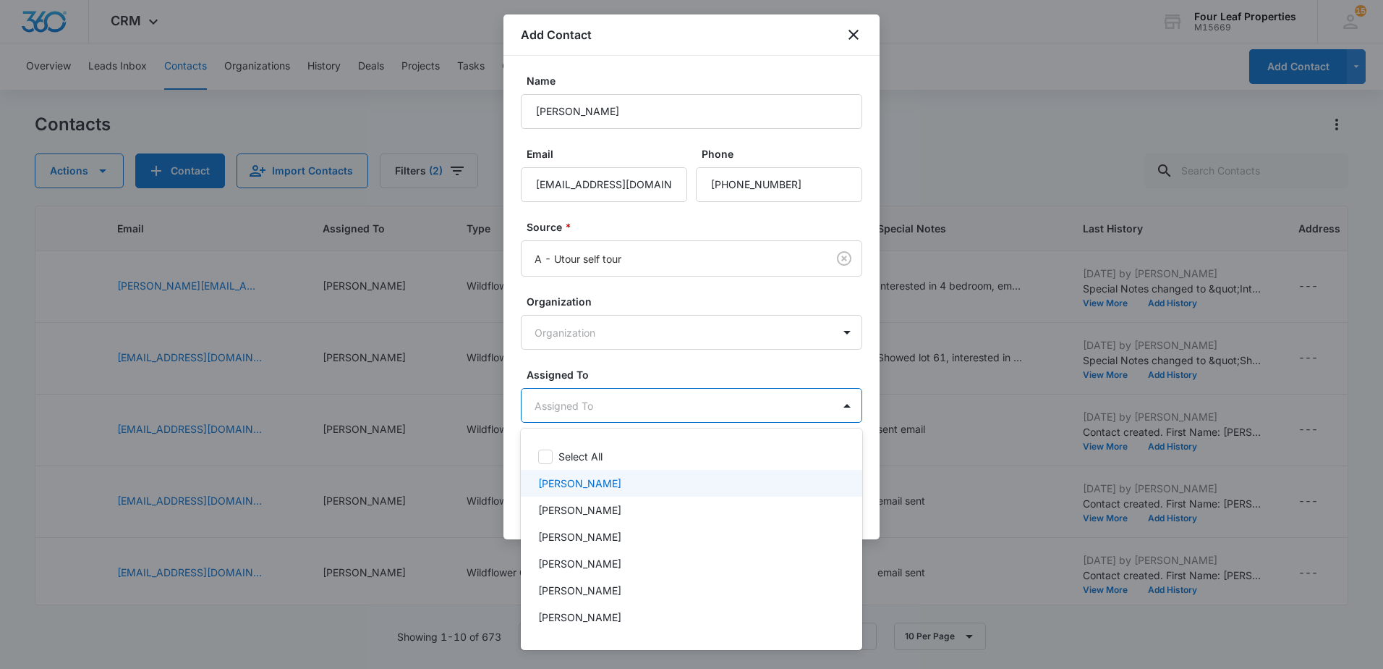
click at [606, 478] on p "Brittney Banks" at bounding box center [579, 482] width 83 height 15
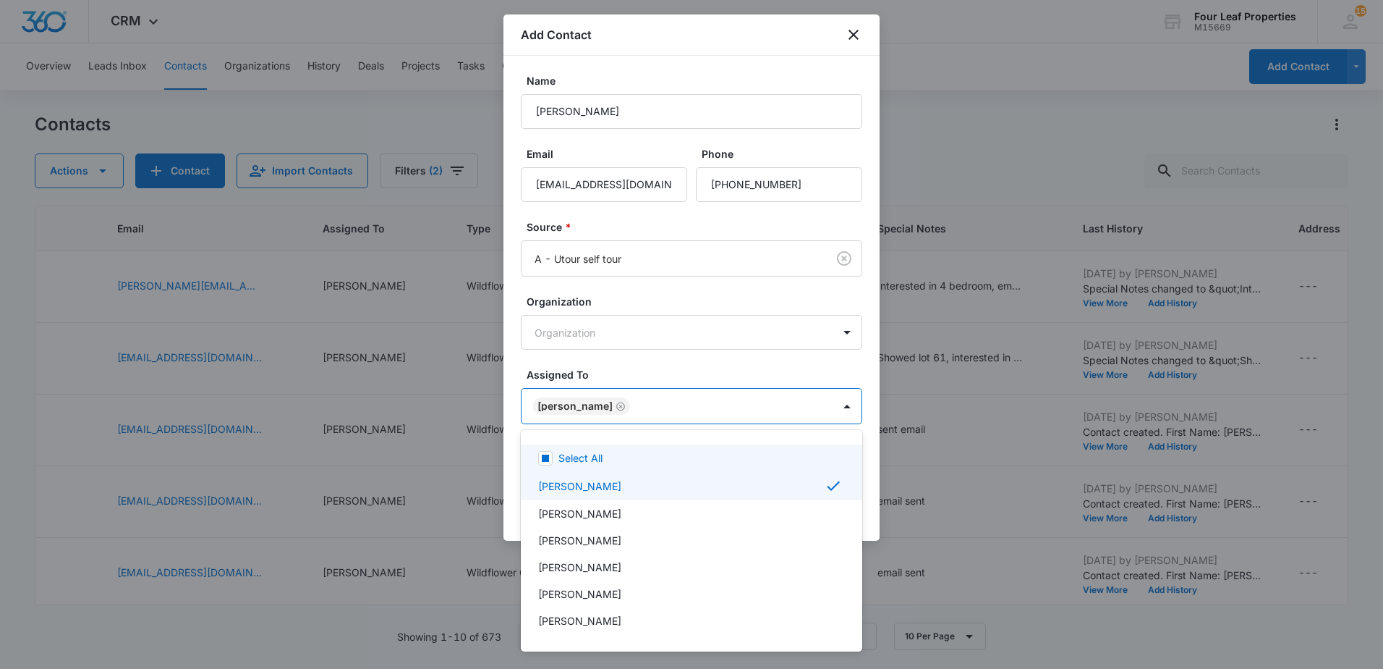
click at [692, 363] on div at bounding box center [691, 334] width 1383 height 669
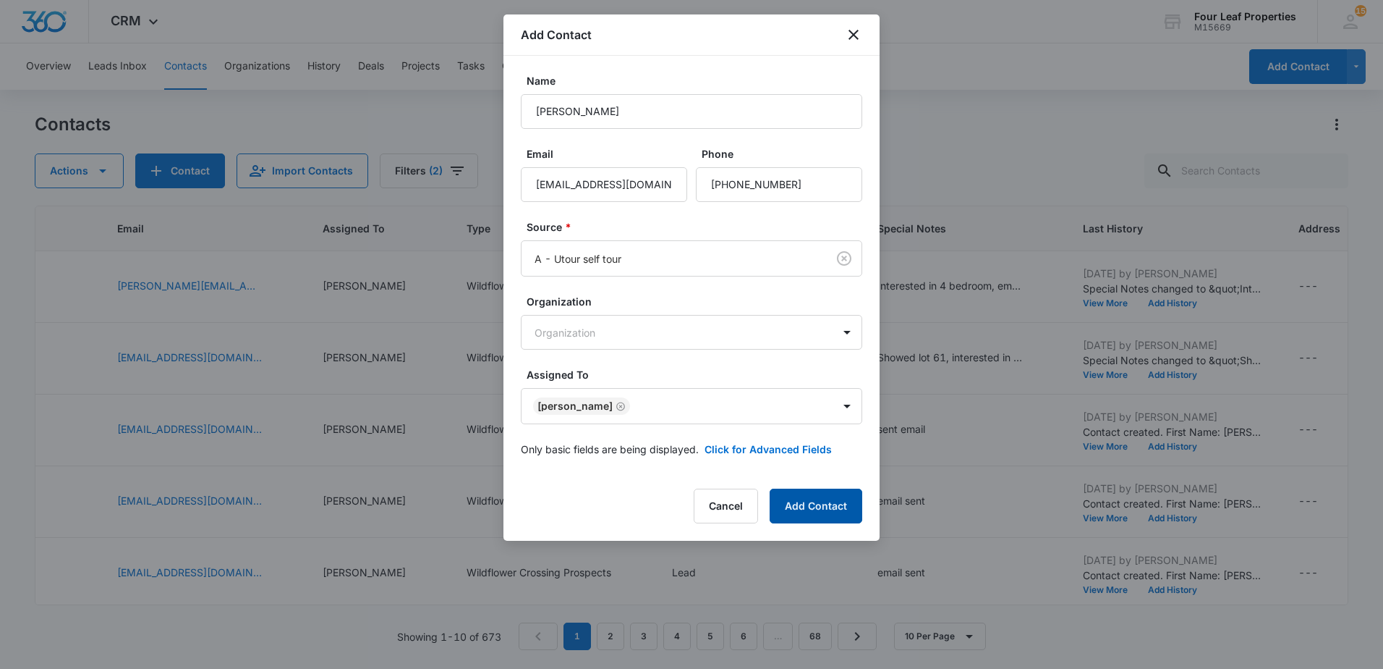
click at [822, 509] on button "Add Contact" at bounding box center [816, 505] width 93 height 35
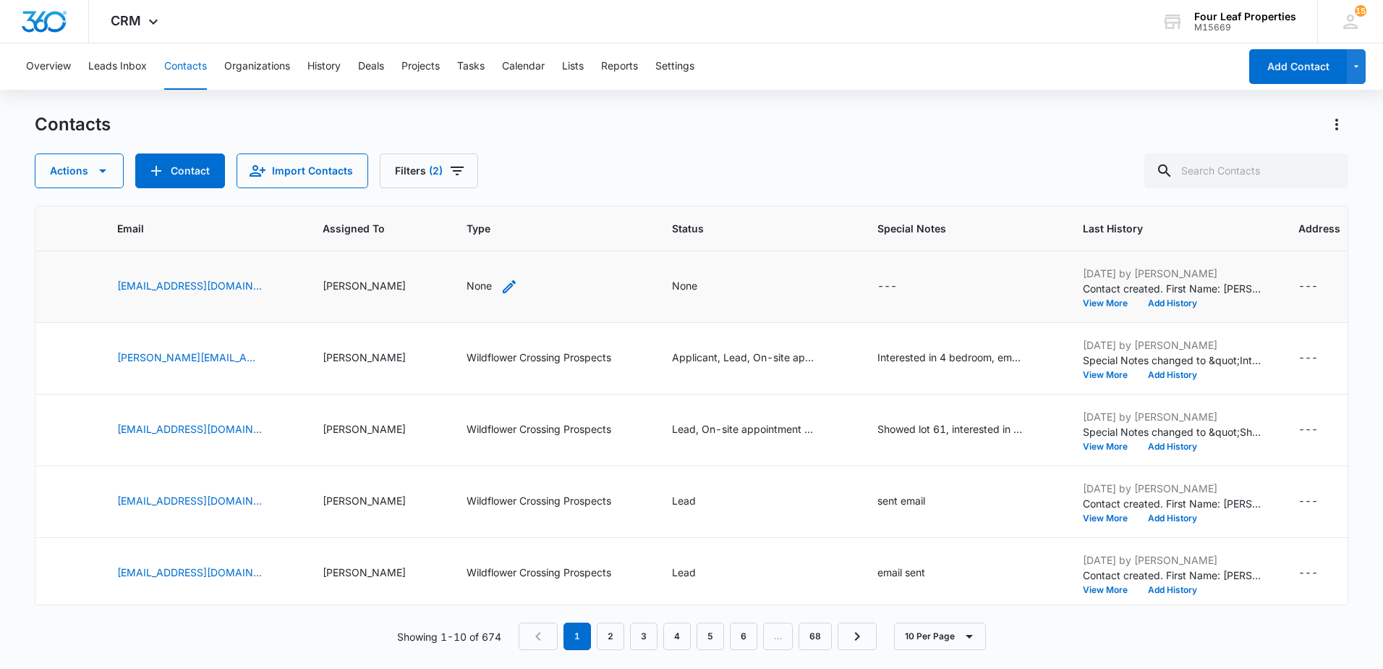
click at [467, 287] on div "None" at bounding box center [479, 285] width 25 height 15
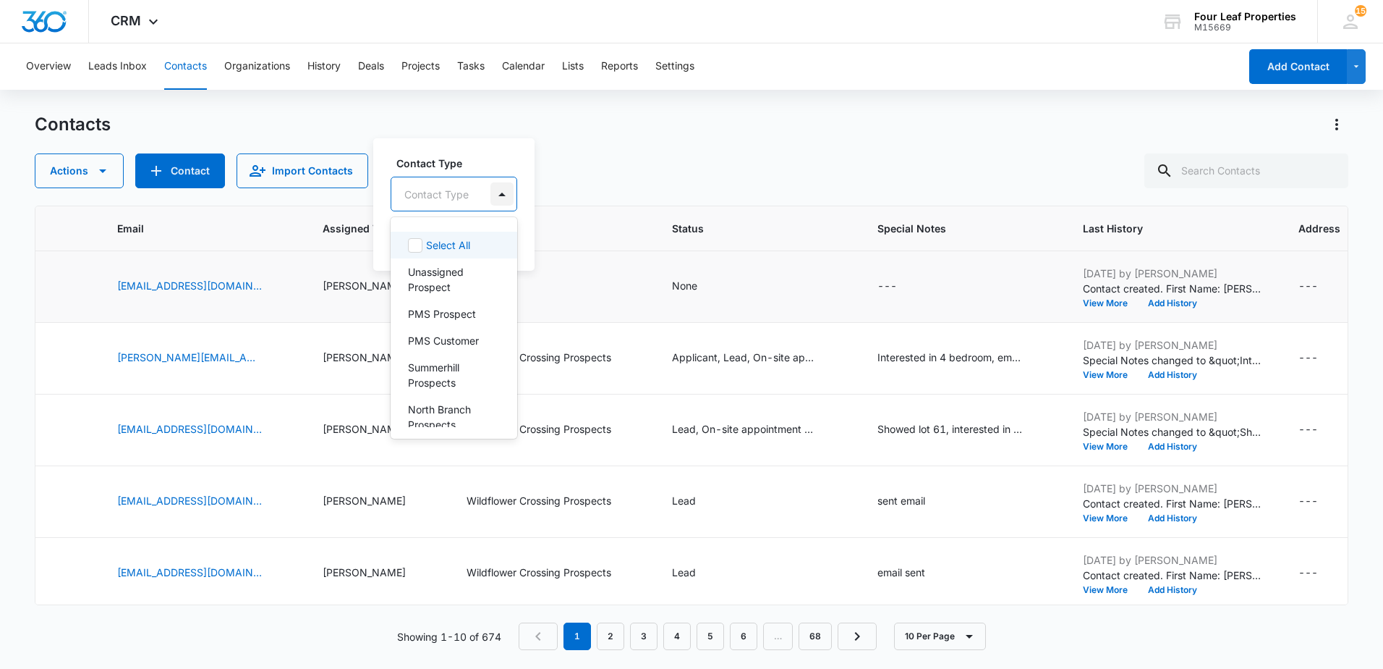
click at [502, 188] on div at bounding box center [502, 193] width 23 height 23
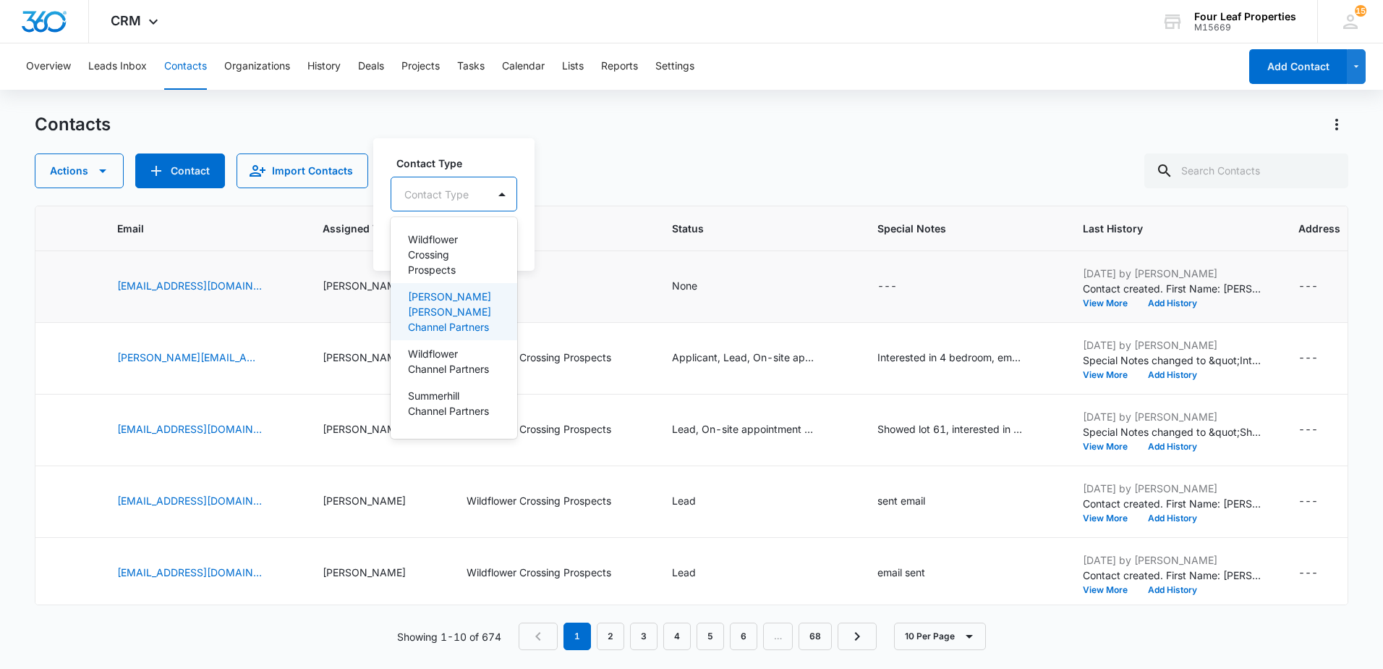
scroll to position [1214, 0]
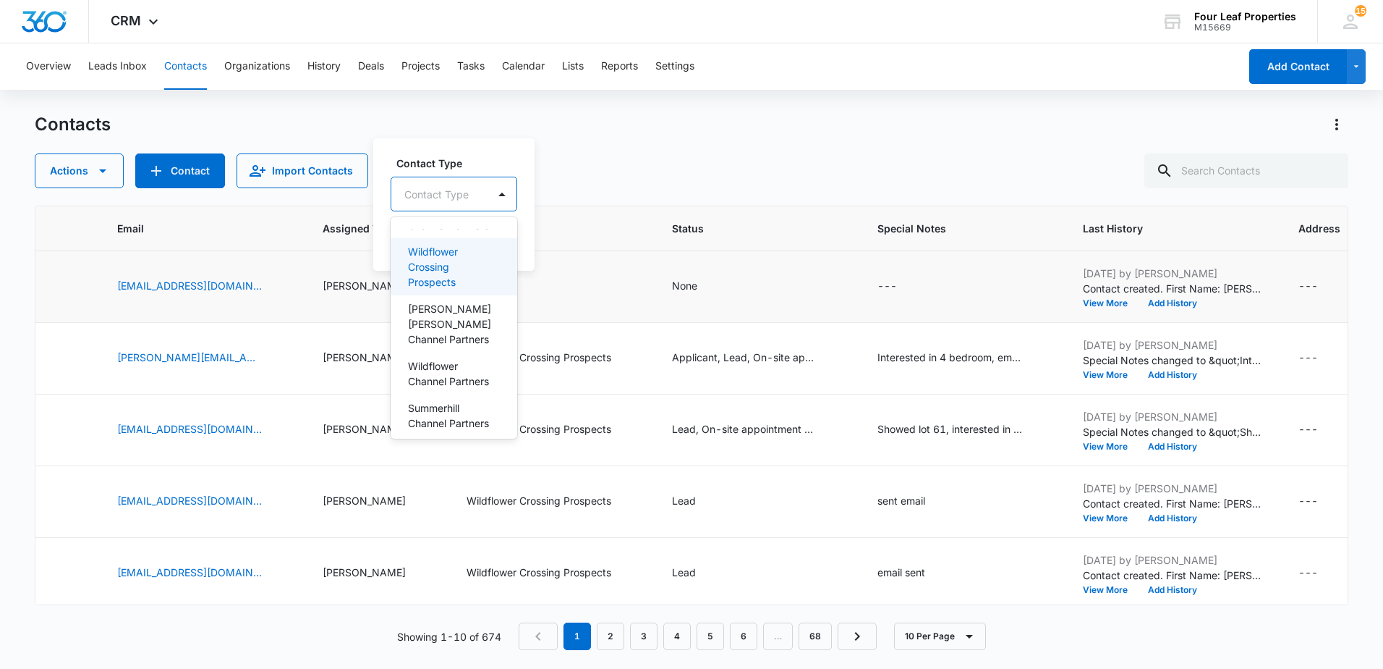
click at [448, 289] on p "Wildflower Crossing Prospects" at bounding box center [452, 267] width 89 height 46
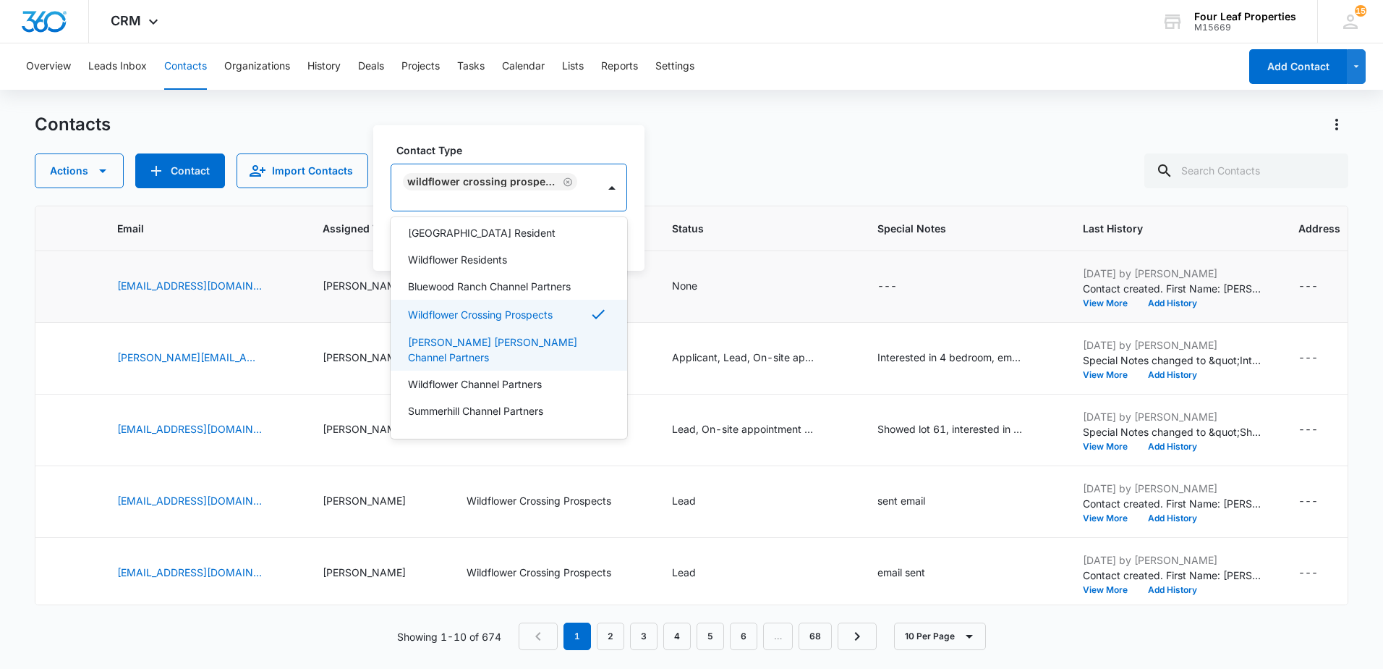
scroll to position [628, 0]
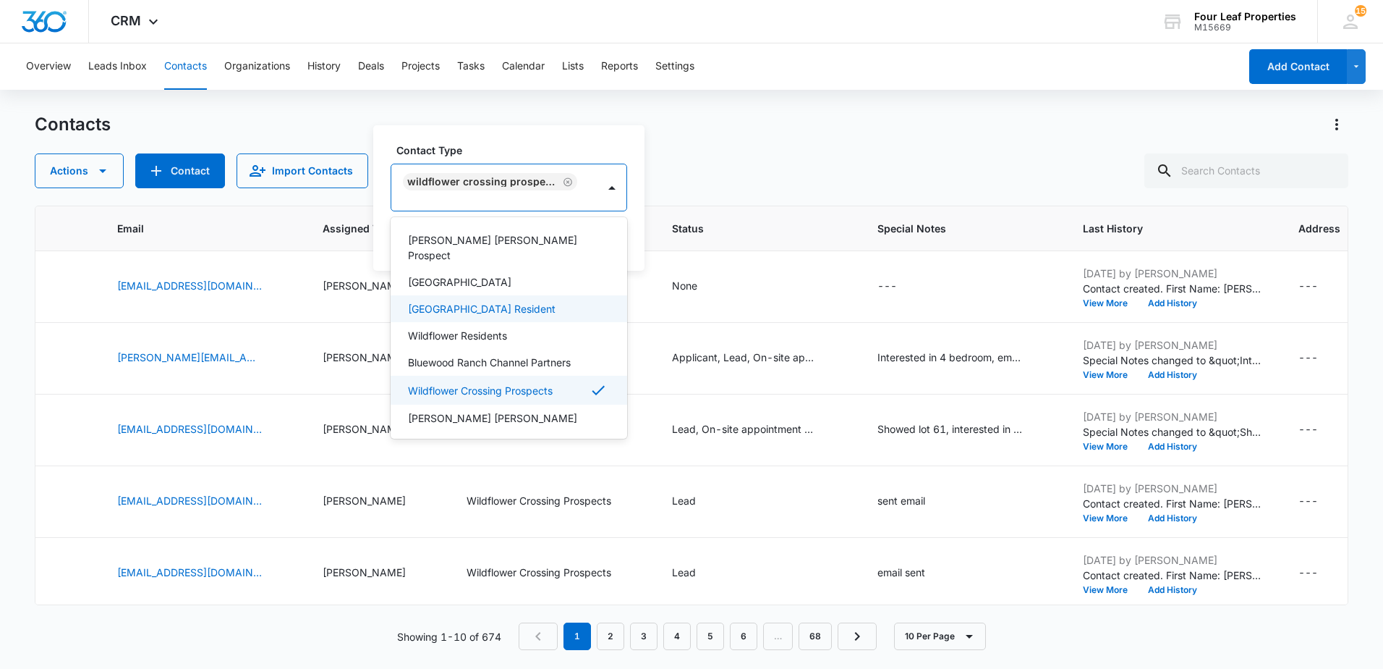
click at [755, 132] on div "Contacts" at bounding box center [692, 124] width 1314 height 23
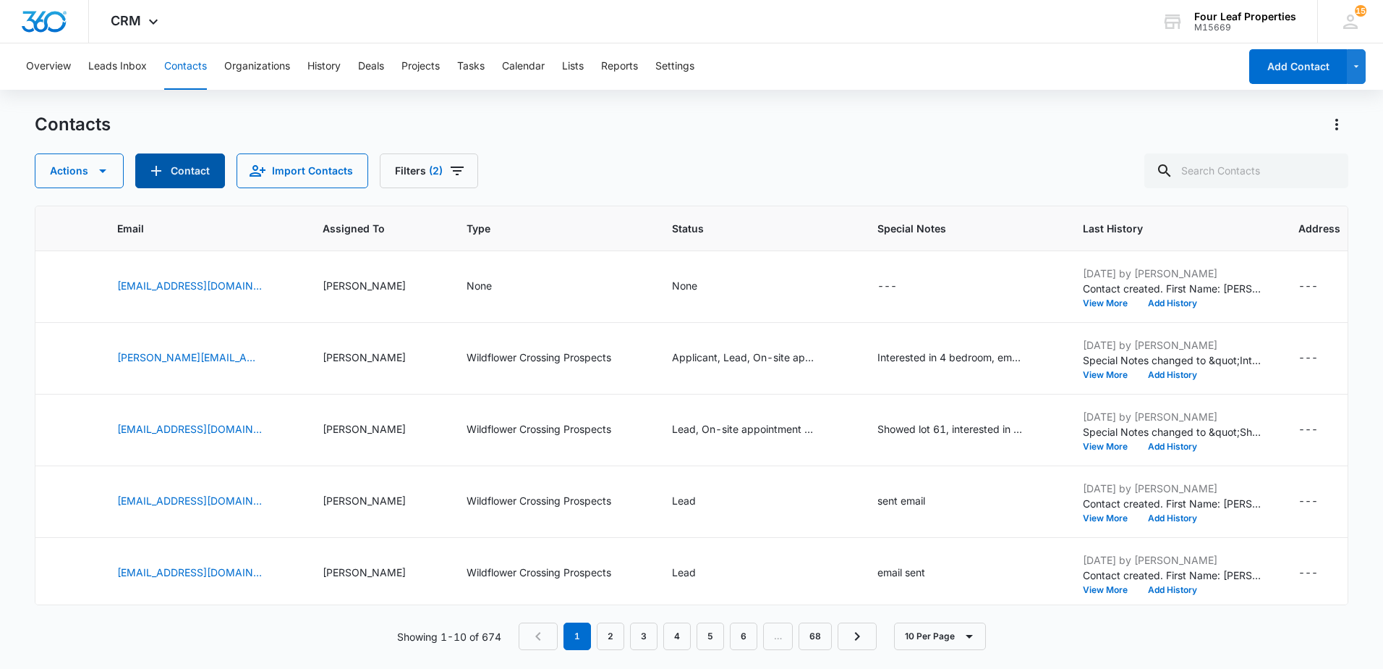
click at [178, 171] on button "Contact" at bounding box center [180, 170] width 90 height 35
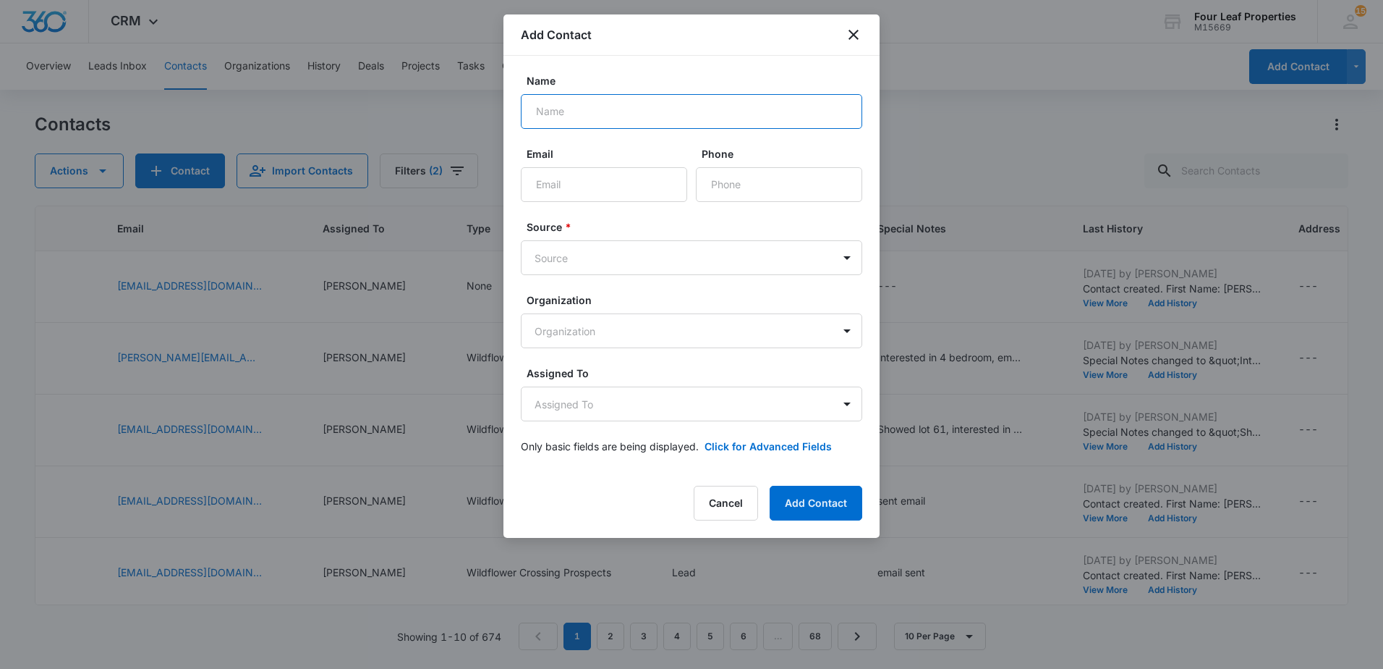
click at [623, 105] on input "Name" at bounding box center [692, 111] width 342 height 35
type input "Sean Booth"
type input "(269) 274-1761"
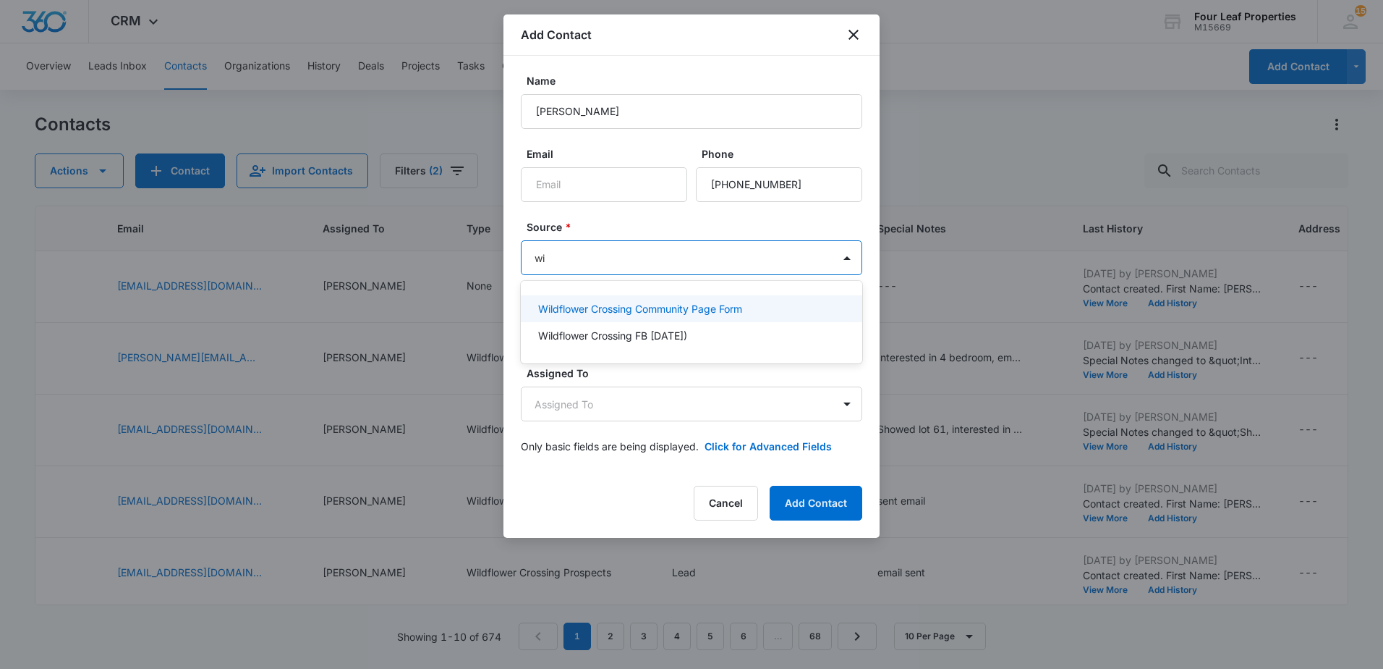
type input "w"
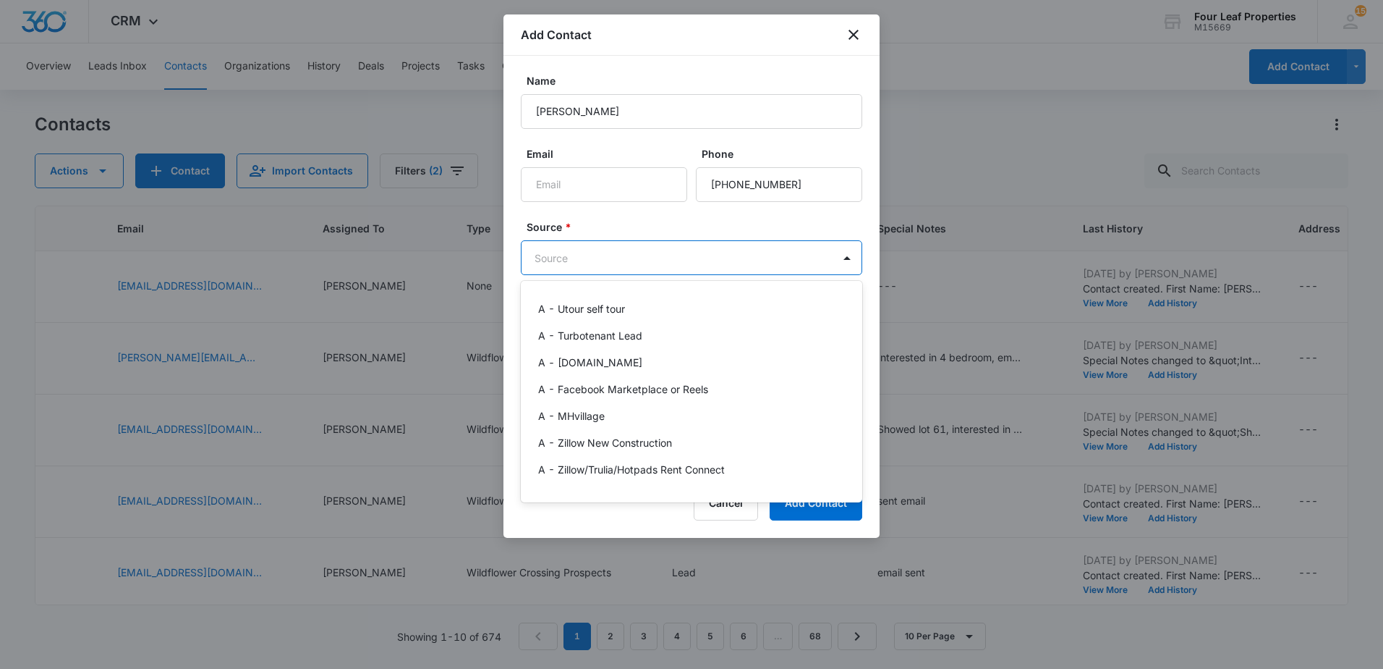
type input "y"
type input "u"
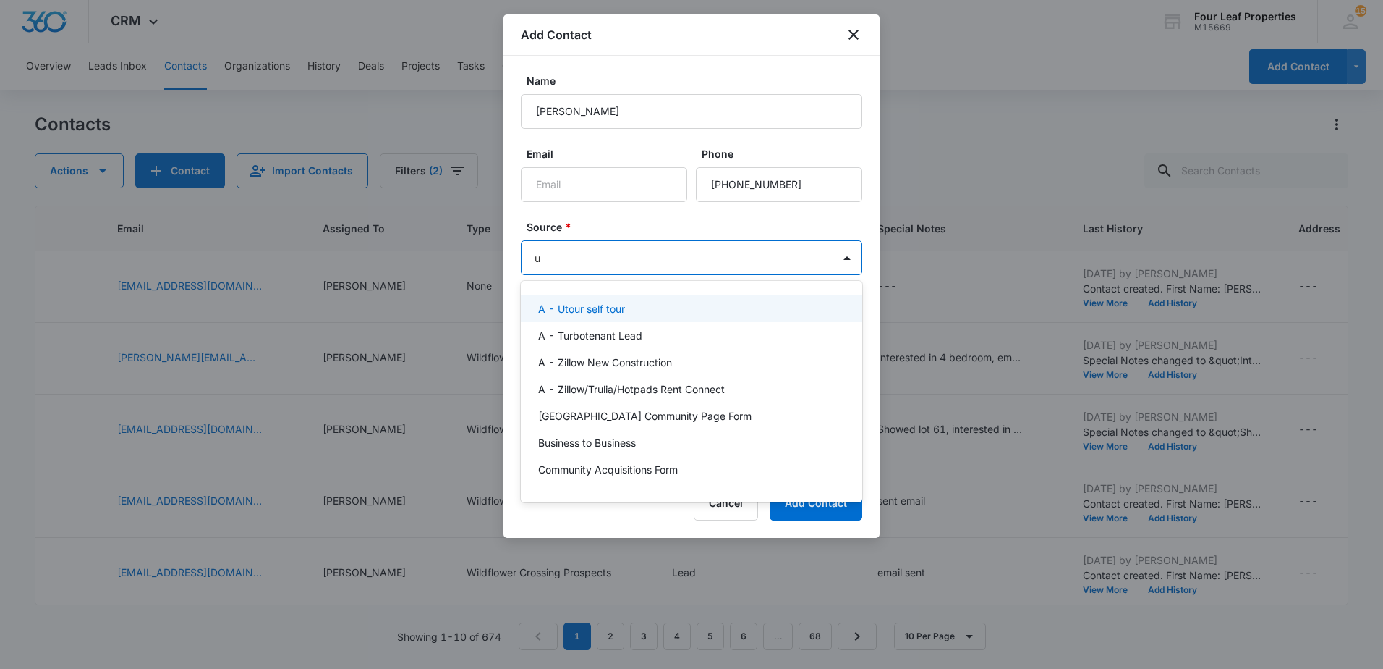
click at [590, 308] on p "A - Utour self tour" at bounding box center [581, 308] width 87 height 15
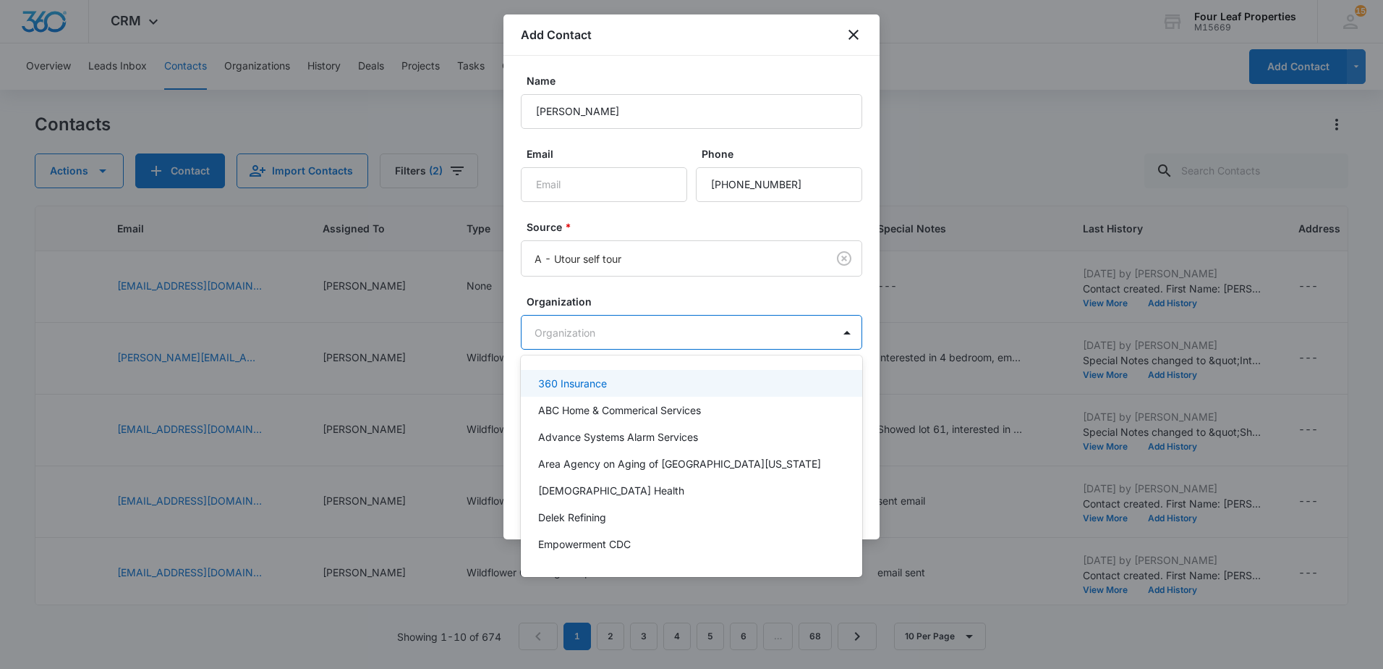
click at [571, 331] on body "CRM Apps Reputation Websites Forms CRM Email Social Shop Payments POS Content A…" at bounding box center [691, 334] width 1383 height 669
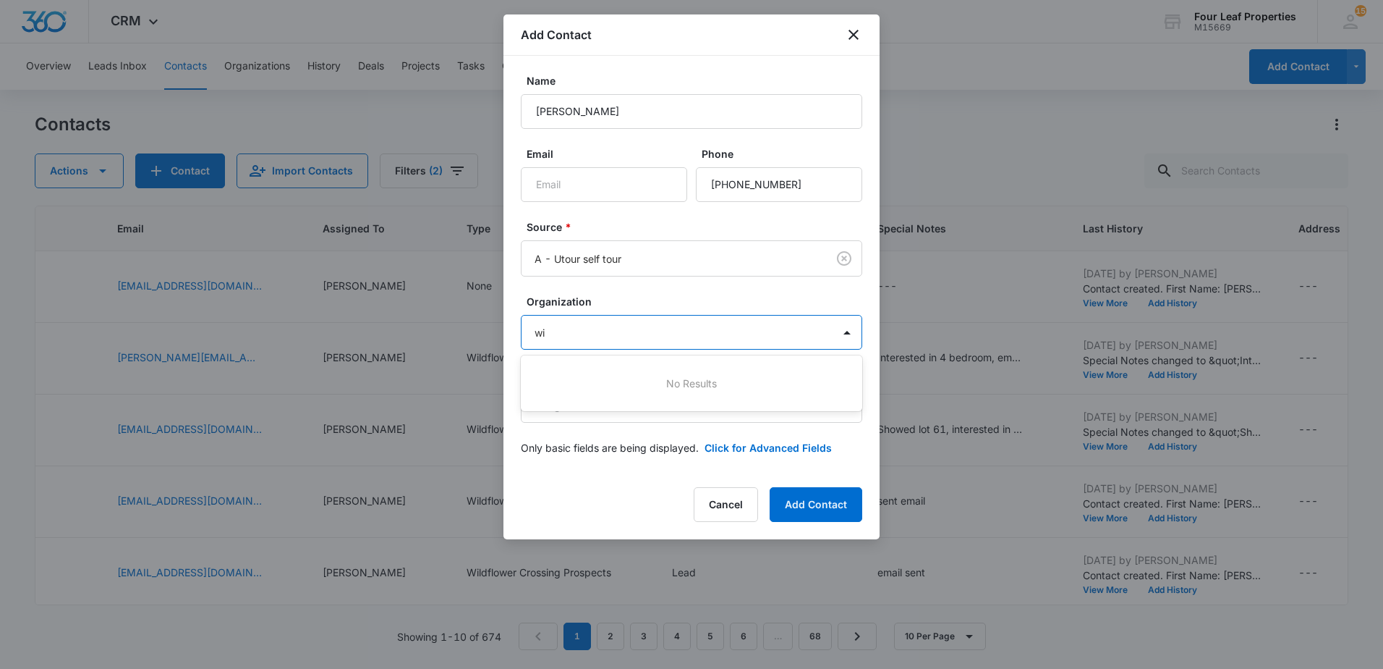
type input "w"
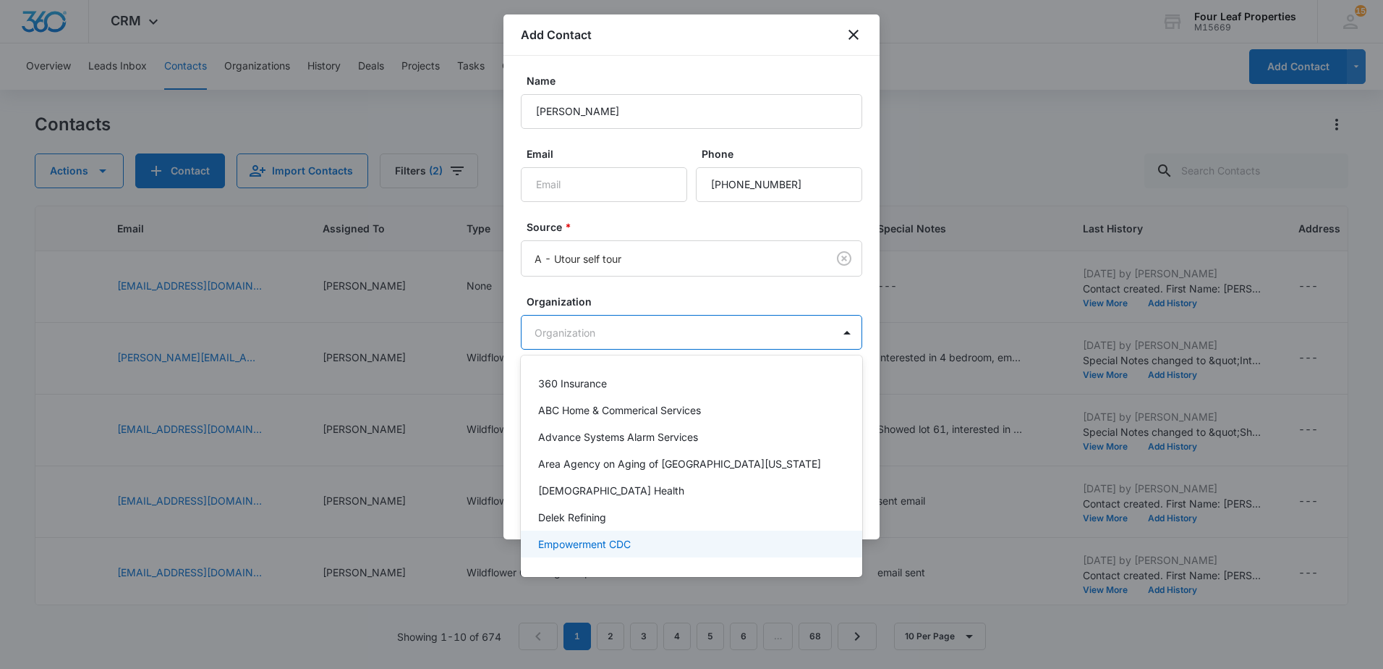
click at [626, 284] on div at bounding box center [691, 334] width 1383 height 669
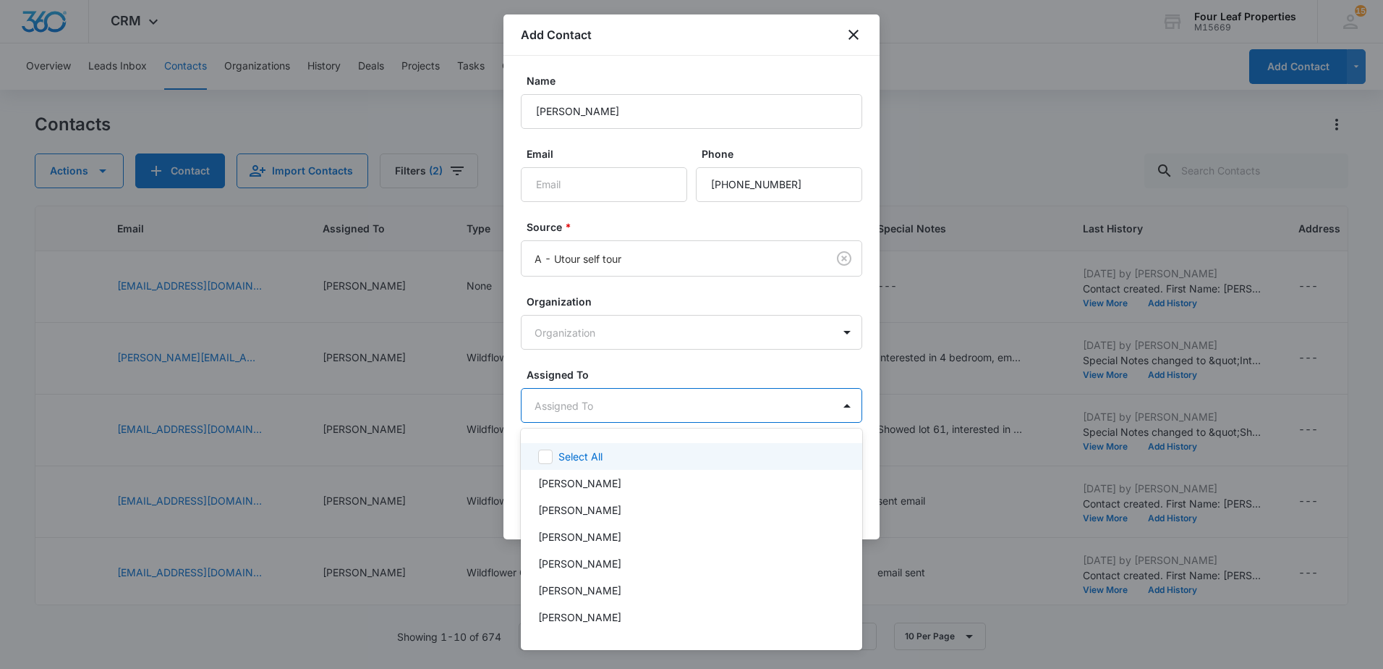
click at [568, 410] on body "CRM Apps Reputation Websites Forms CRM Email Social Shop Payments POS Content A…" at bounding box center [691, 334] width 1383 height 669
click at [569, 489] on p "Brittney Banks" at bounding box center [579, 482] width 83 height 15
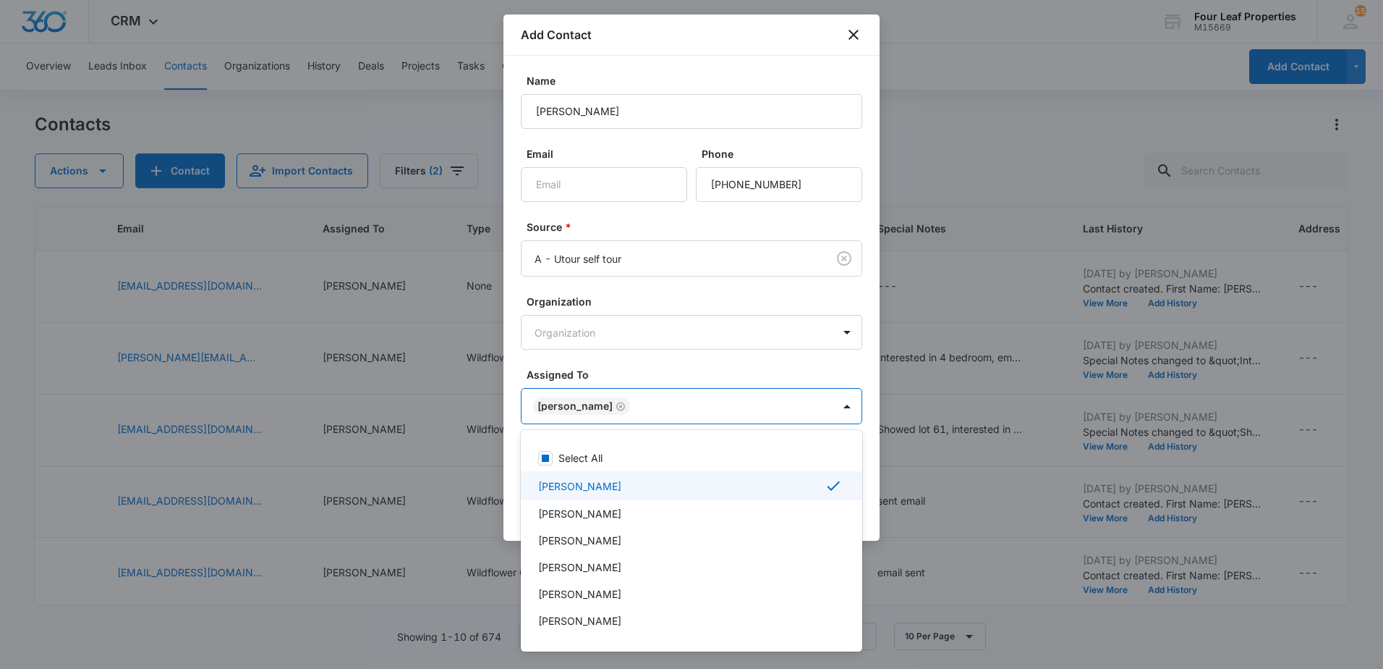
click at [512, 456] on div at bounding box center [691, 334] width 1383 height 669
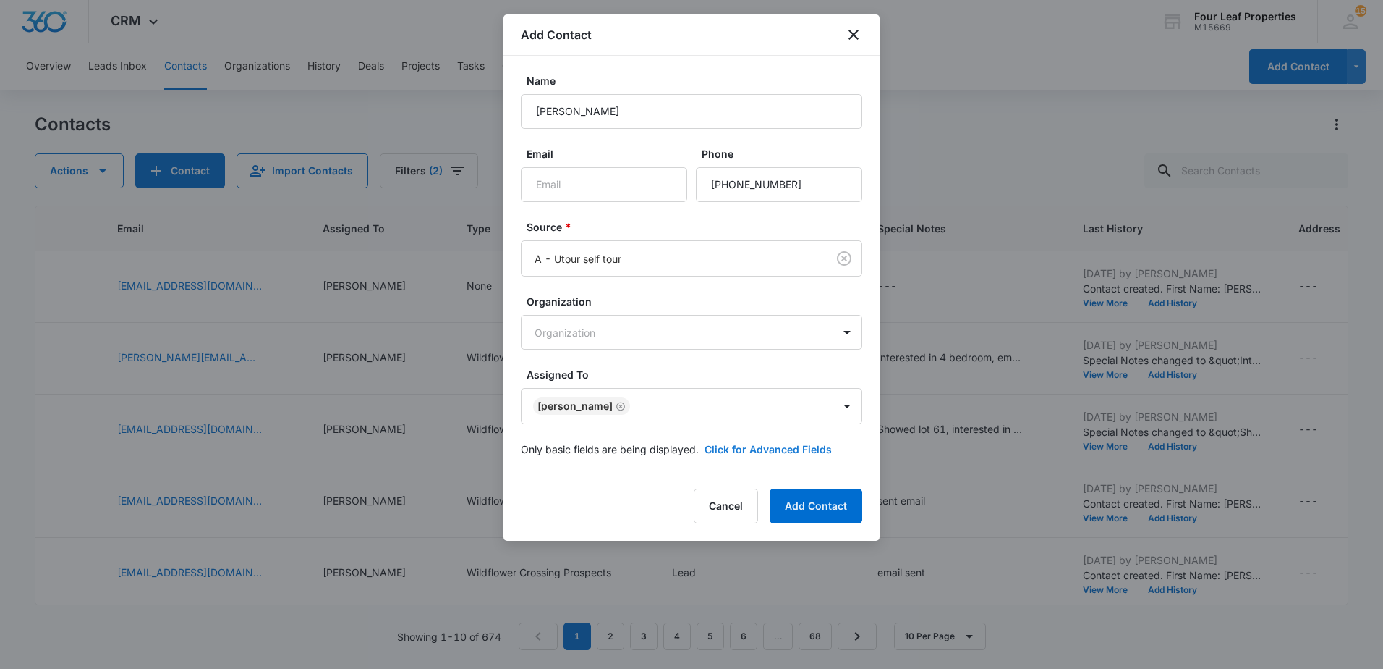
click at [769, 451] on button "Click for Advanced Fields" at bounding box center [768, 448] width 127 height 15
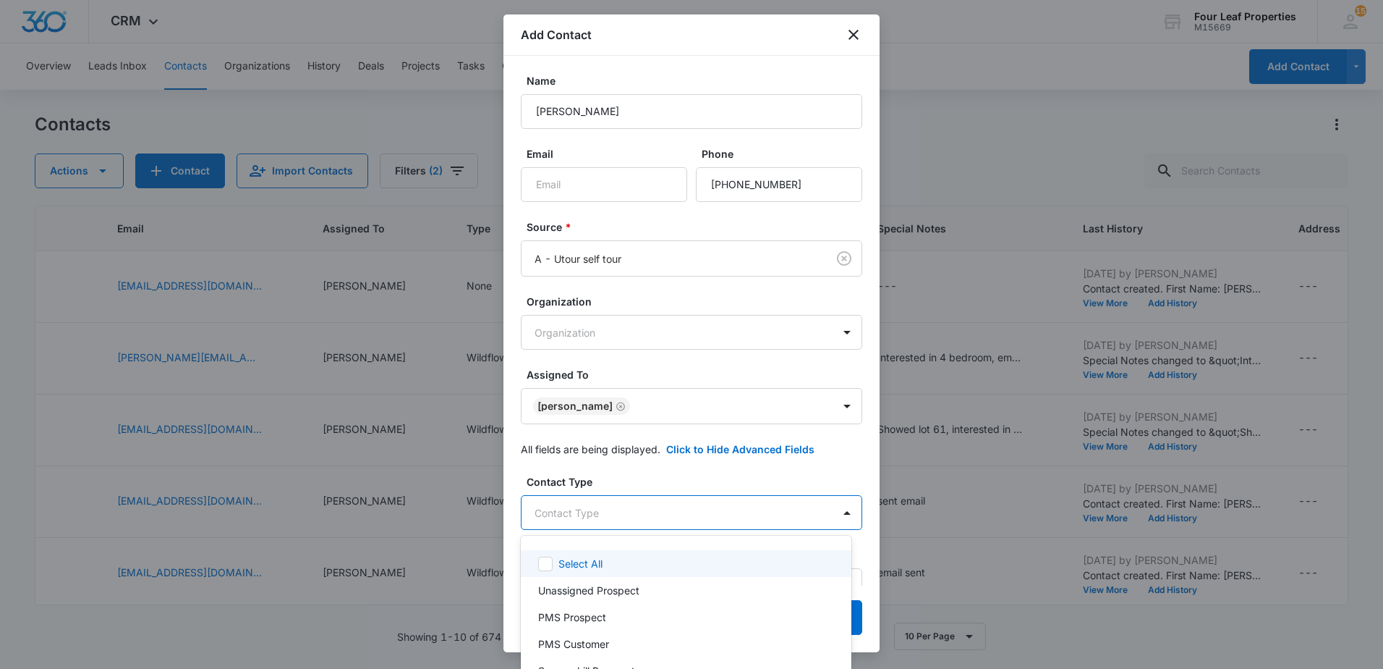
click at [671, 514] on body "CRM Apps Reputation Websites Forms CRM Email Social Shop Payments POS Content A…" at bounding box center [691, 334] width 1383 height 669
type input "wil"
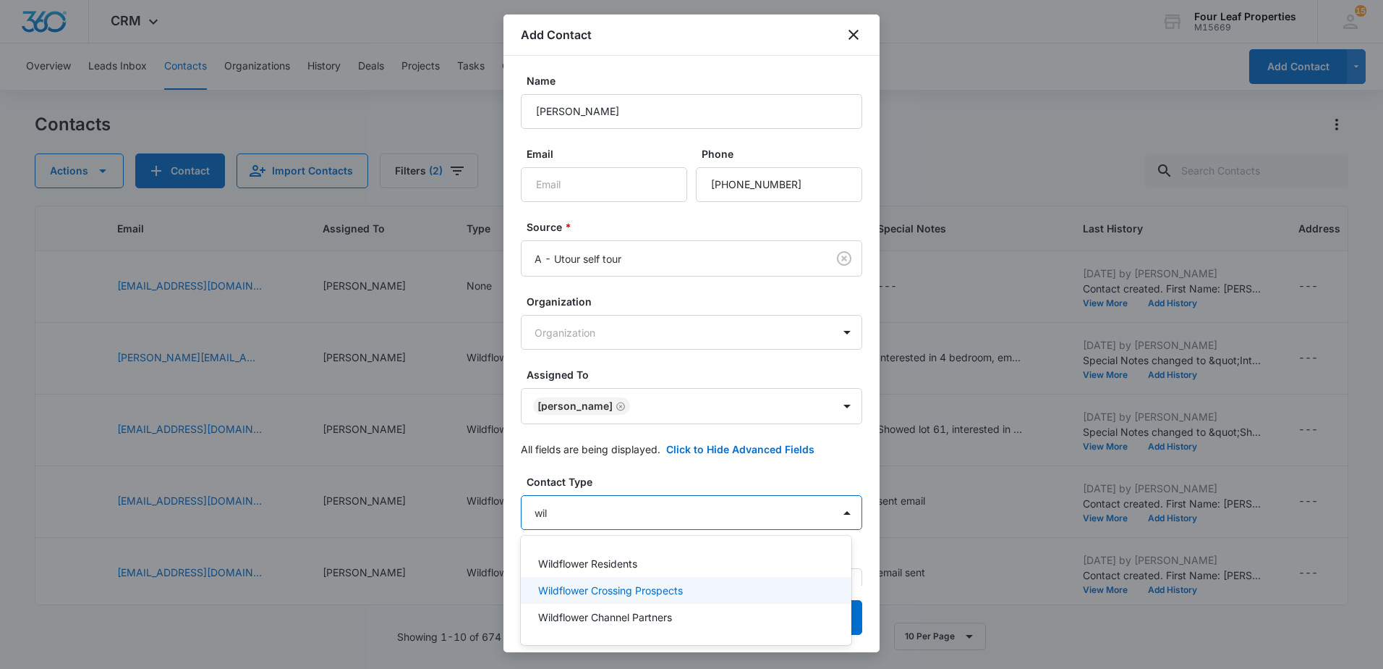
click at [653, 588] on p "Wildflower Crossing Prospects" at bounding box center [610, 589] width 145 height 15
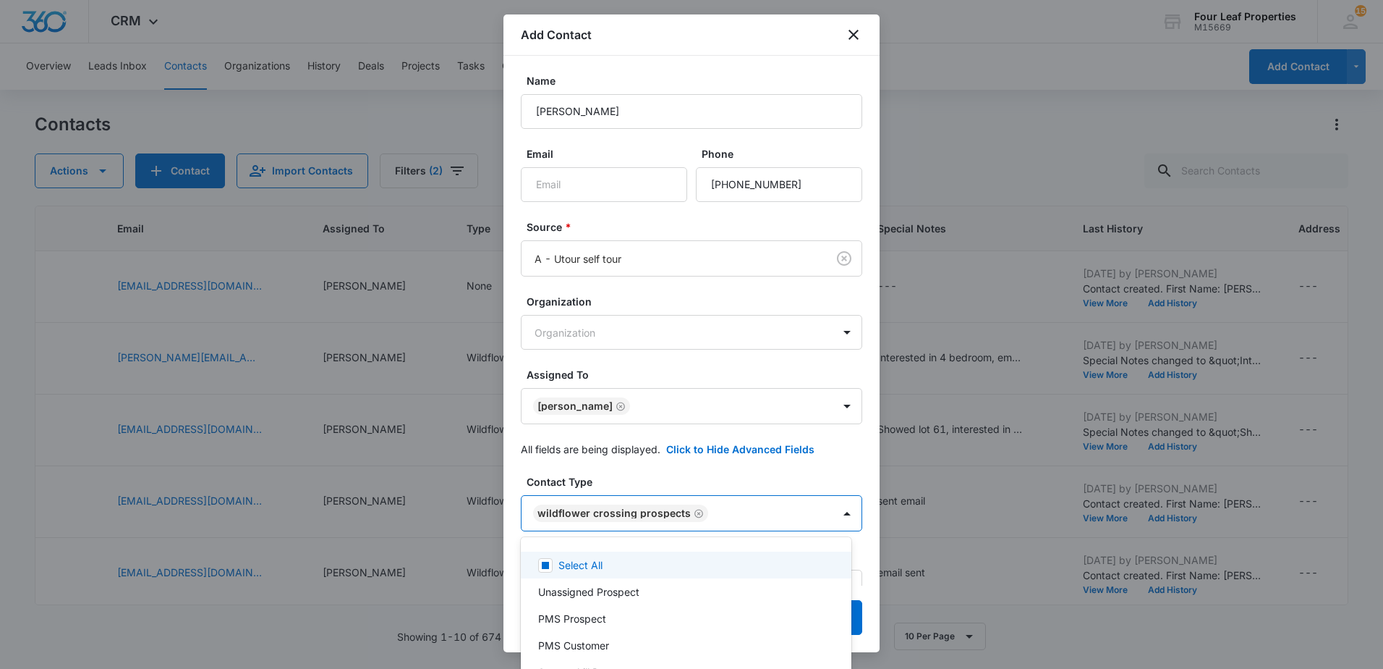
click at [847, 456] on div at bounding box center [691, 334] width 1383 height 669
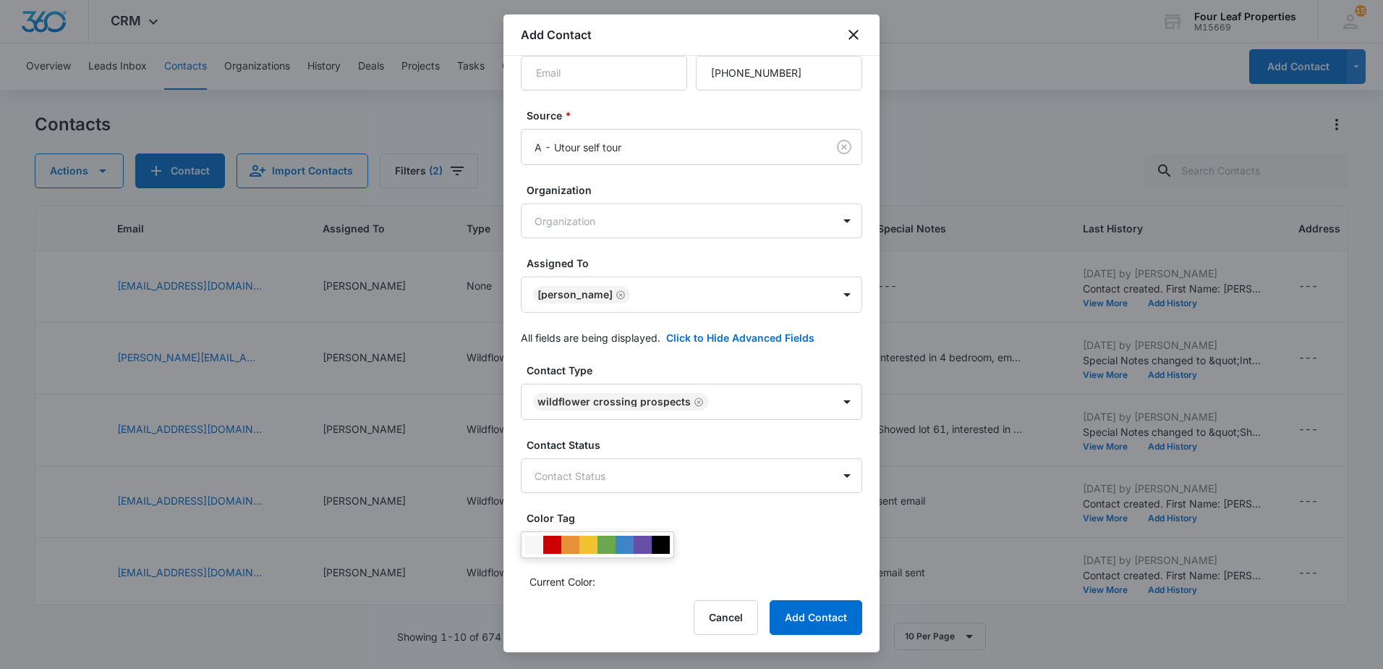
scroll to position [145, 0]
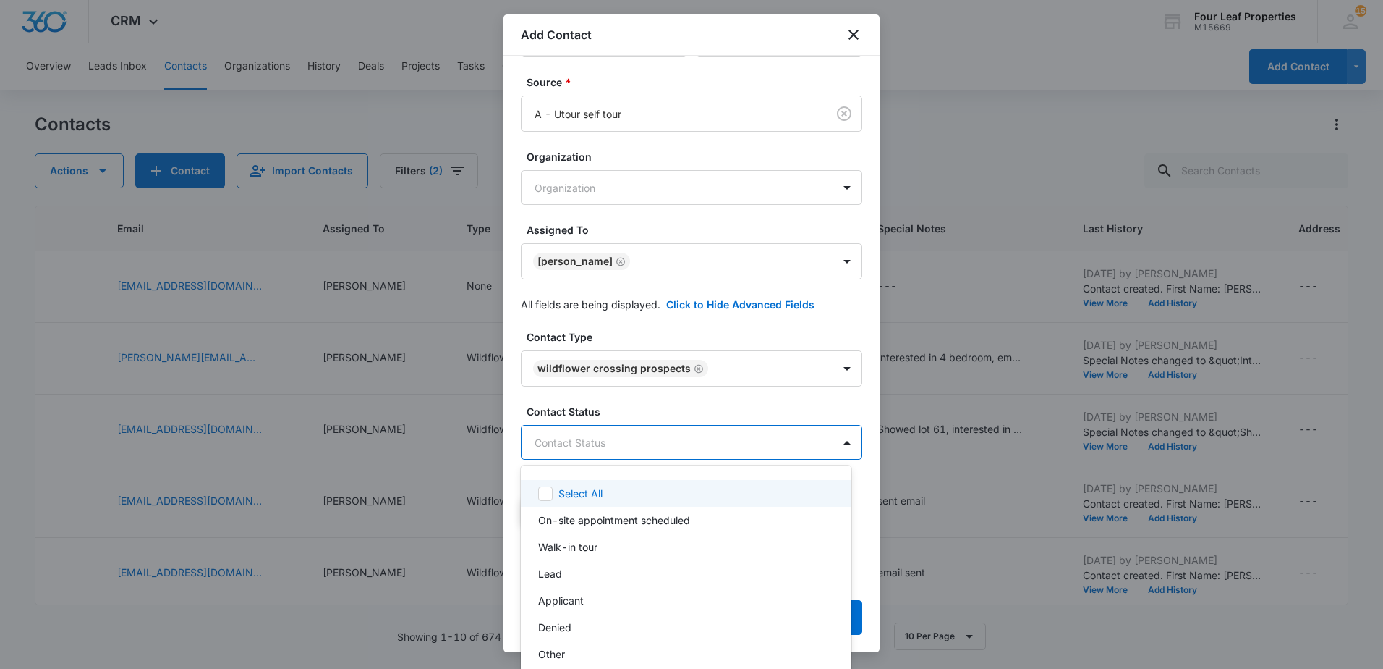
click at [619, 444] on body "CRM Apps Reputation Websites Forms CRM Email Social Shop Payments POS Content A…" at bounding box center [691, 334] width 1383 height 669
click at [553, 574] on p "Lead" at bounding box center [550, 573] width 24 height 15
click at [847, 398] on div at bounding box center [691, 334] width 1383 height 669
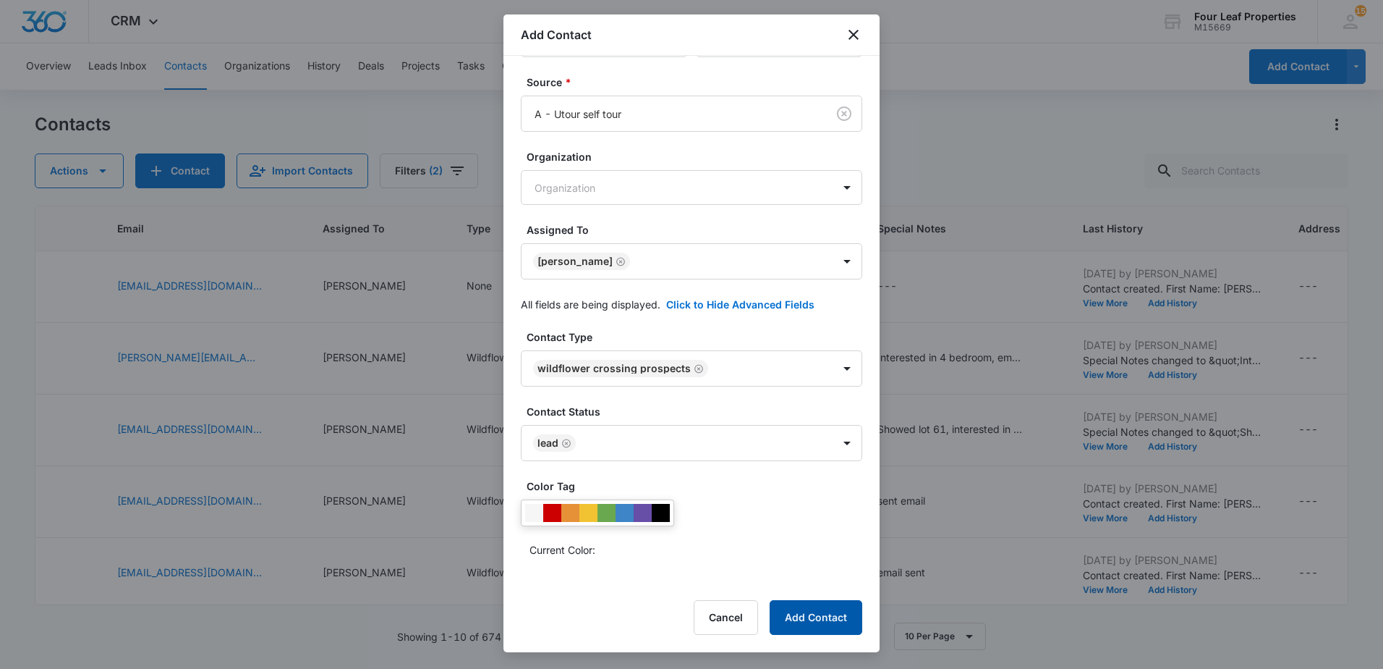
click at [823, 624] on button "Add Contact" at bounding box center [816, 617] width 93 height 35
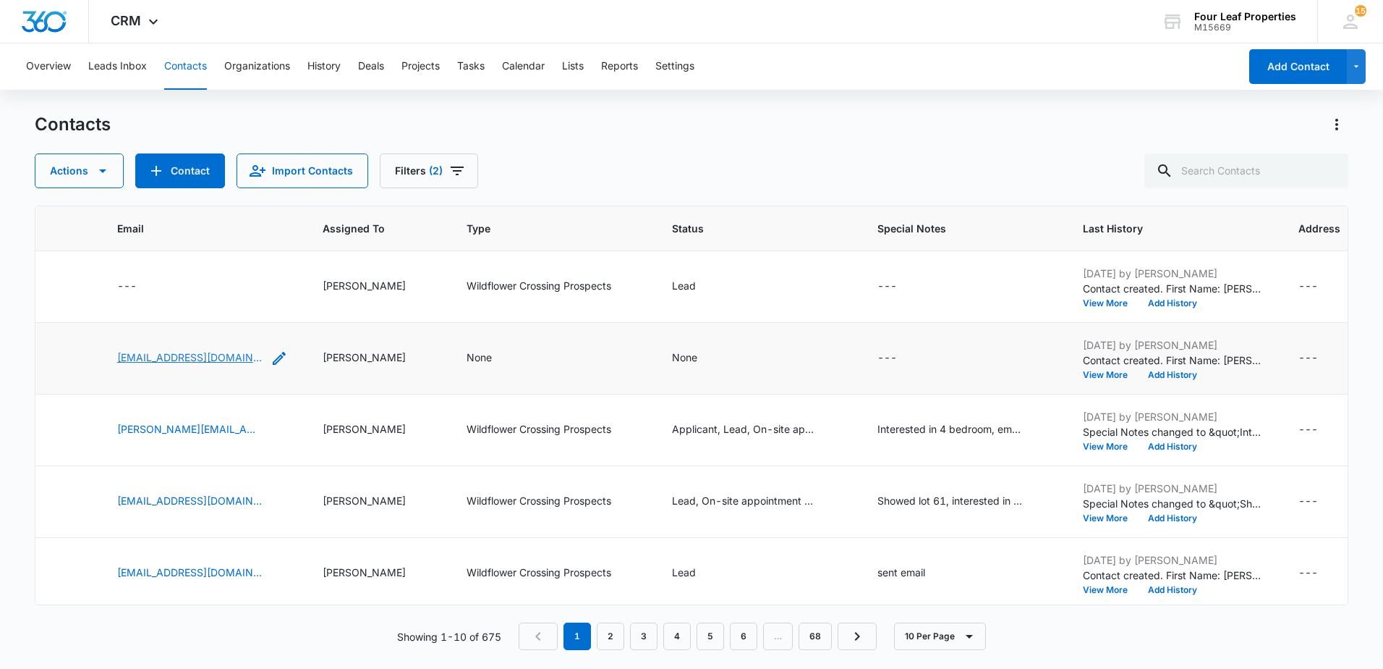
click at [184, 358] on link "this.is.randi0846@gmail.com" at bounding box center [189, 356] width 145 height 15
click at [415, 361] on icon "Assigned To - Brittney Banks - Select to Edit Field" at bounding box center [423, 357] width 17 height 17
click at [472, 347] on td "None" at bounding box center [551, 359] width 205 height 72
click at [503, 358] on icon "Type - None - Select to Edit Field" at bounding box center [509, 358] width 13 height 13
click at [484, 263] on div "Contact Type" at bounding box center [439, 266] width 96 height 33
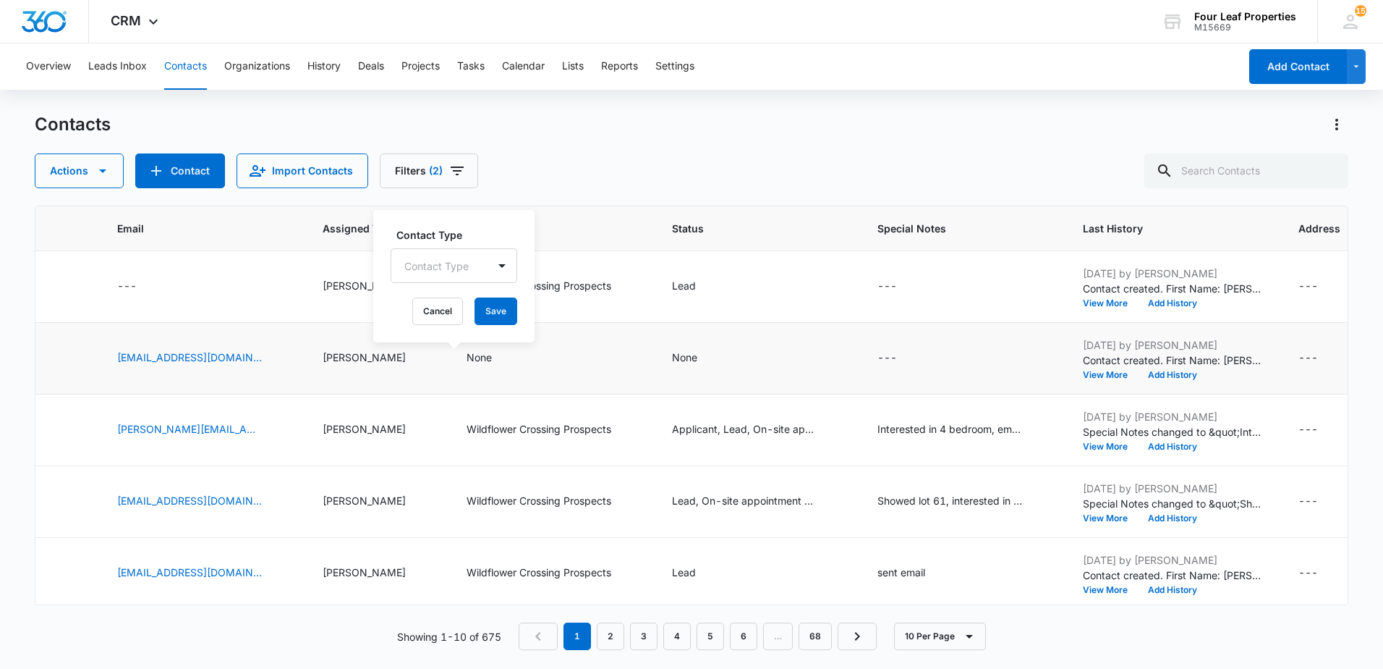
click at [472, 219] on div "Contact Type Contact Type Cancel Save" at bounding box center [453, 276] width 161 height 132
click at [568, 220] on th "Type" at bounding box center [551, 228] width 205 height 45
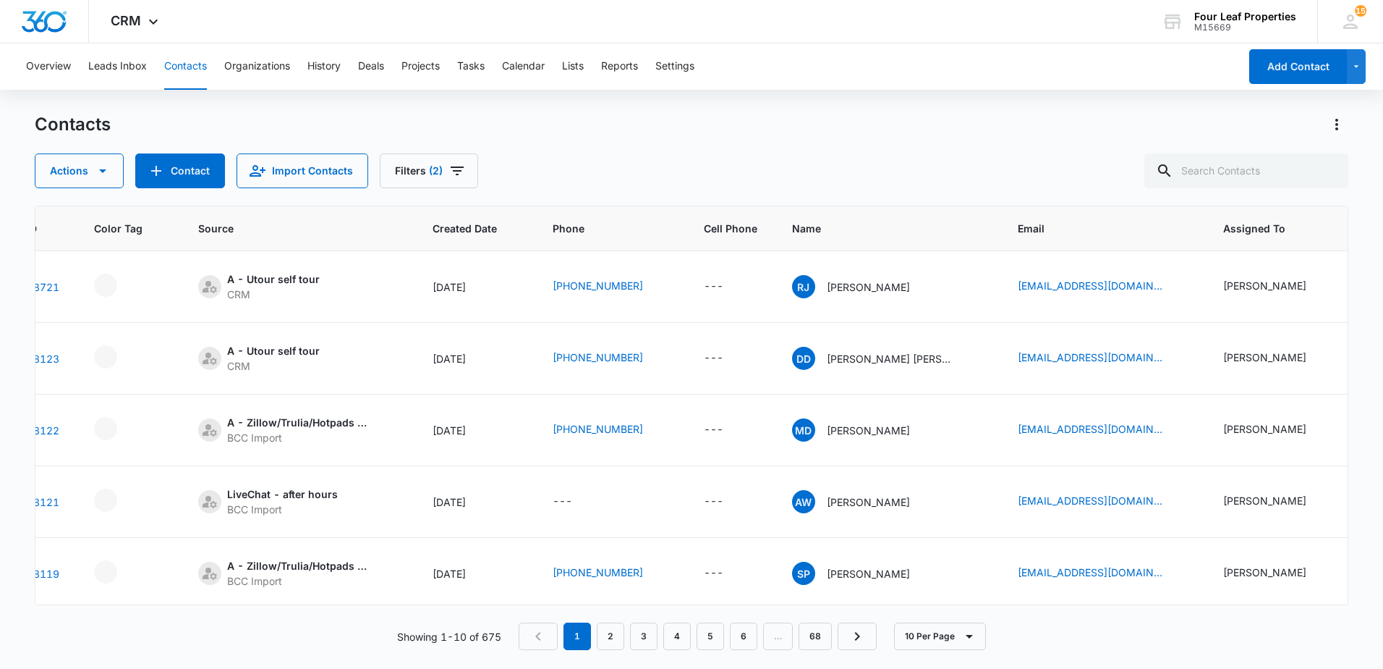
scroll to position [0, 0]
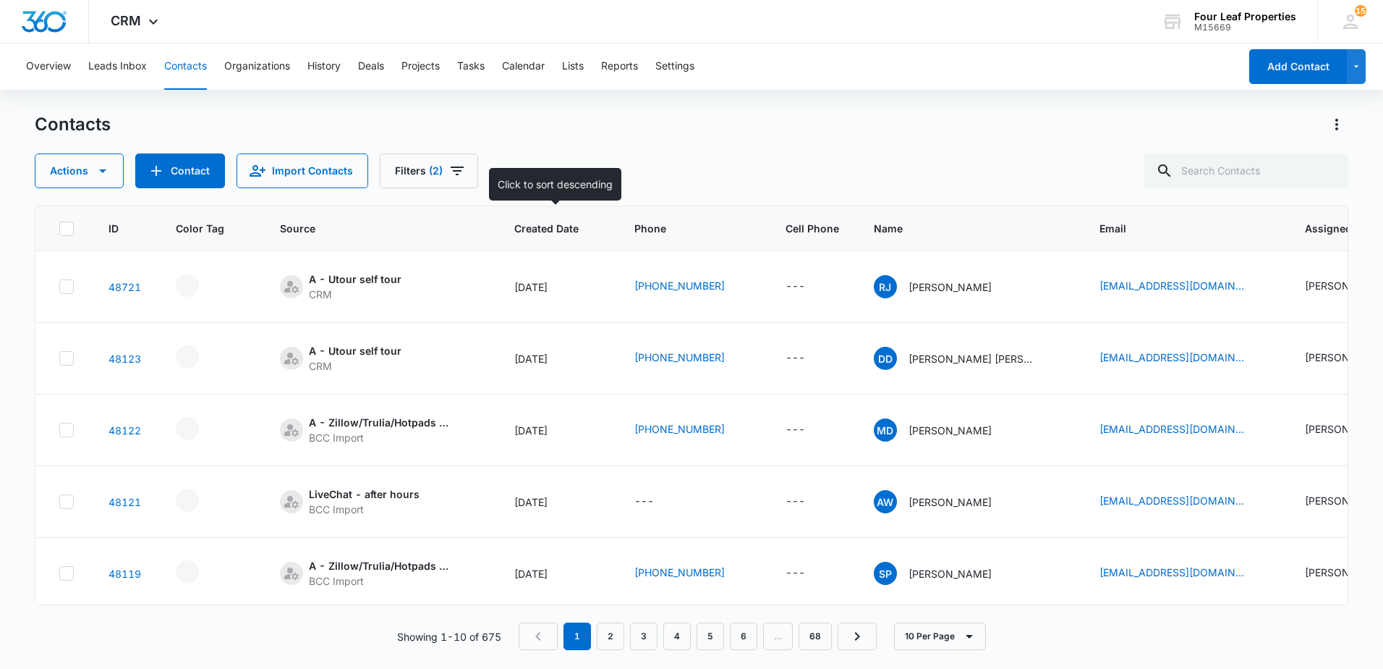
click at [568, 231] on span "Created Date" at bounding box center [546, 228] width 64 height 15
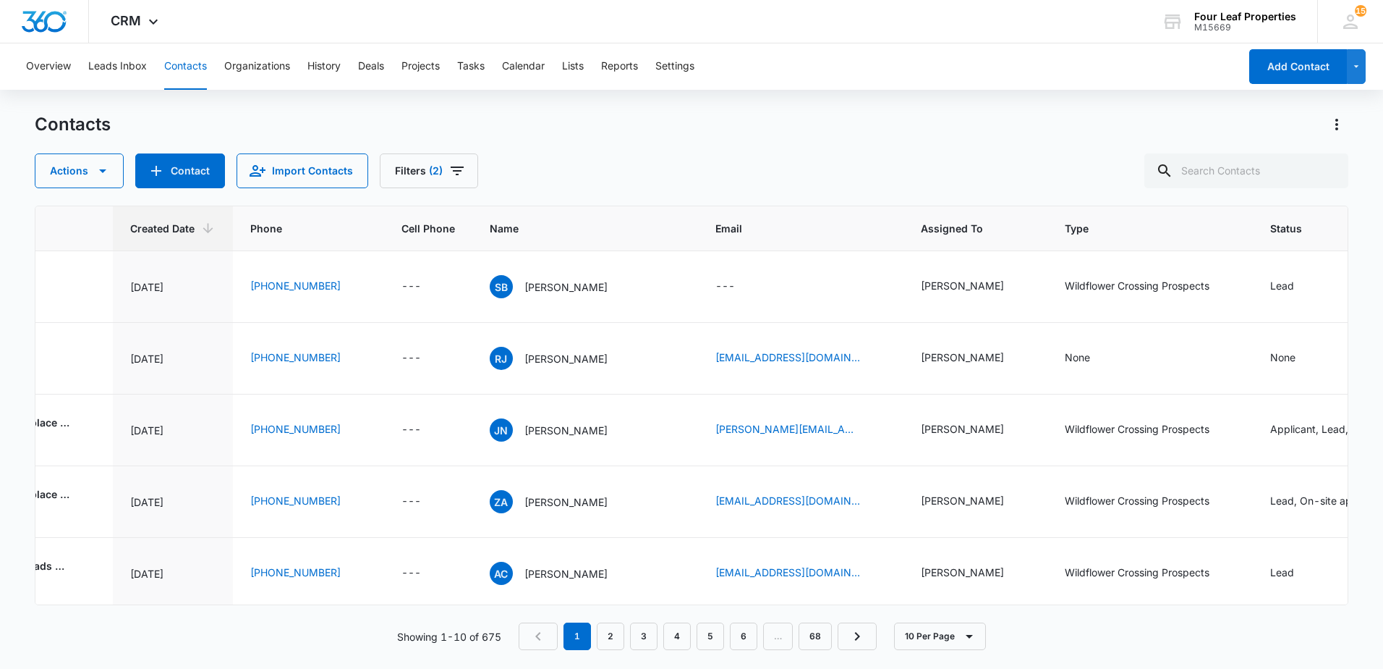
scroll to position [0, 552]
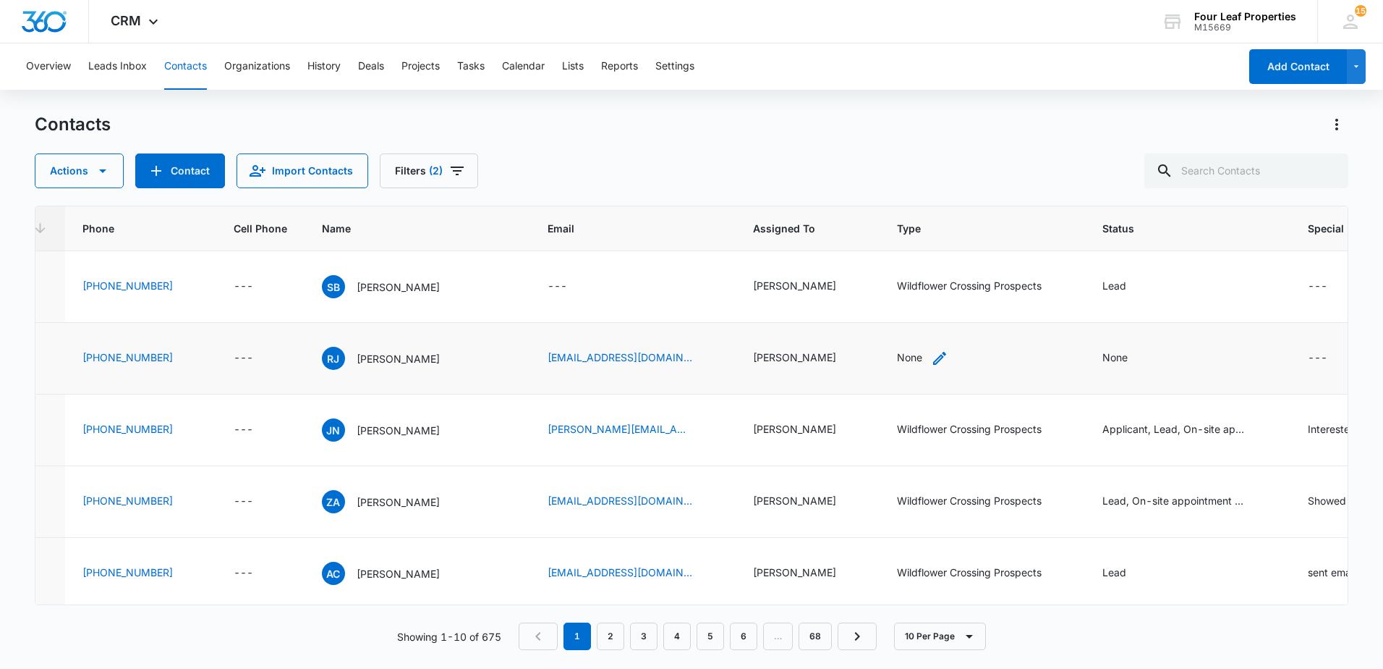
click at [931, 358] on icon "Type - None - Select to Edit Field" at bounding box center [939, 357] width 17 height 17
click at [879, 270] on div at bounding box center [867, 266] width 64 height 18
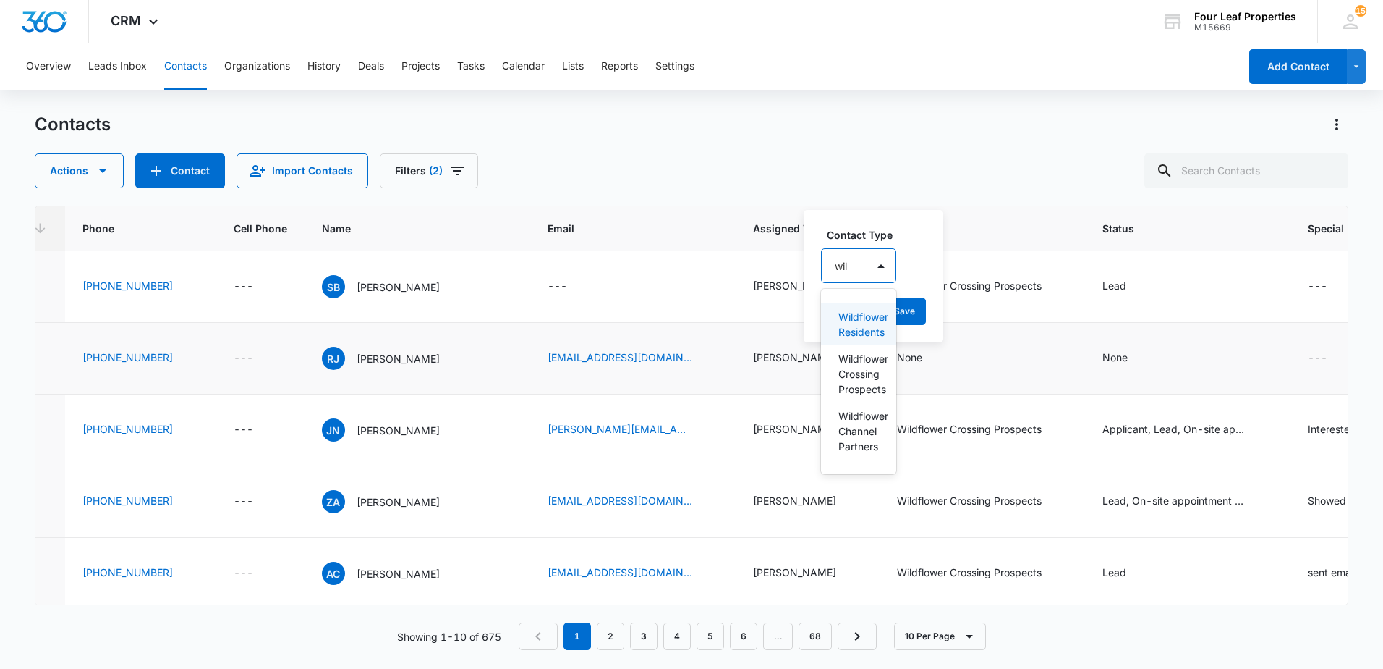
type input "wild"
click at [859, 382] on p "Wildflower Crossing Prospects" at bounding box center [862, 374] width 46 height 46
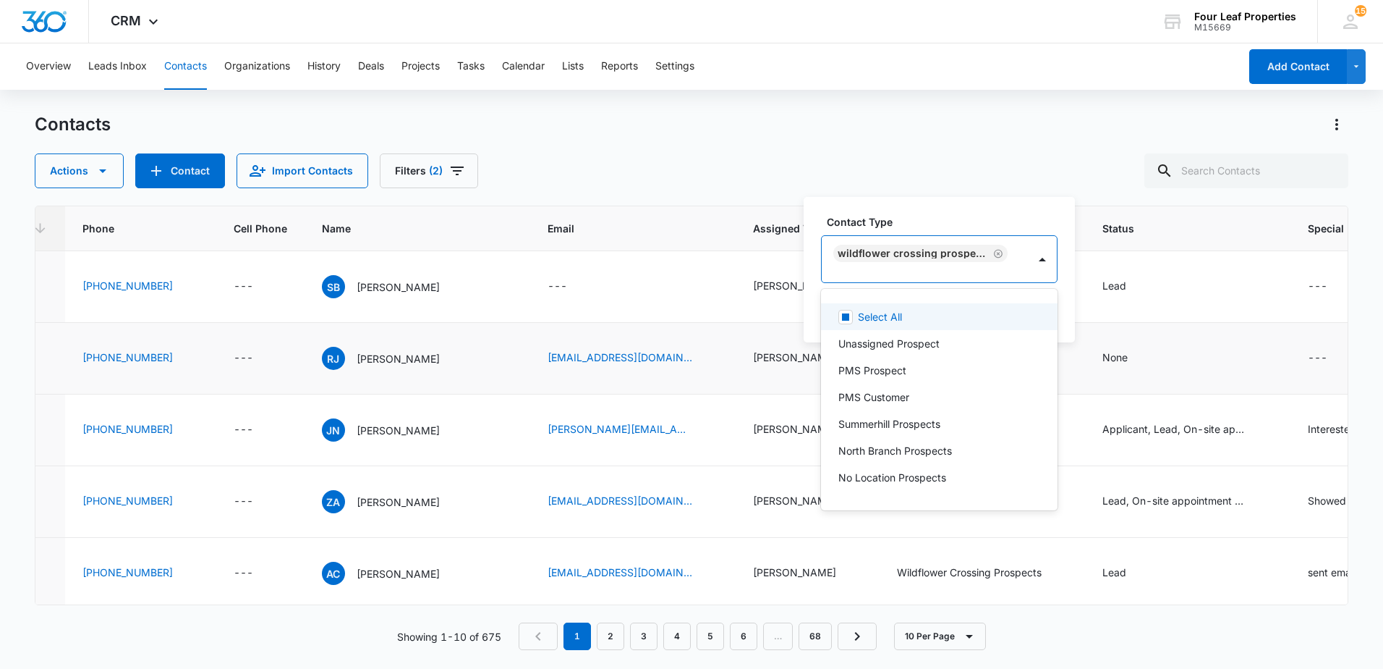
click at [814, 276] on div "Contact Type option Wildflower Crossing Prospects, selected. 30 results availab…" at bounding box center [939, 269] width 271 height 145
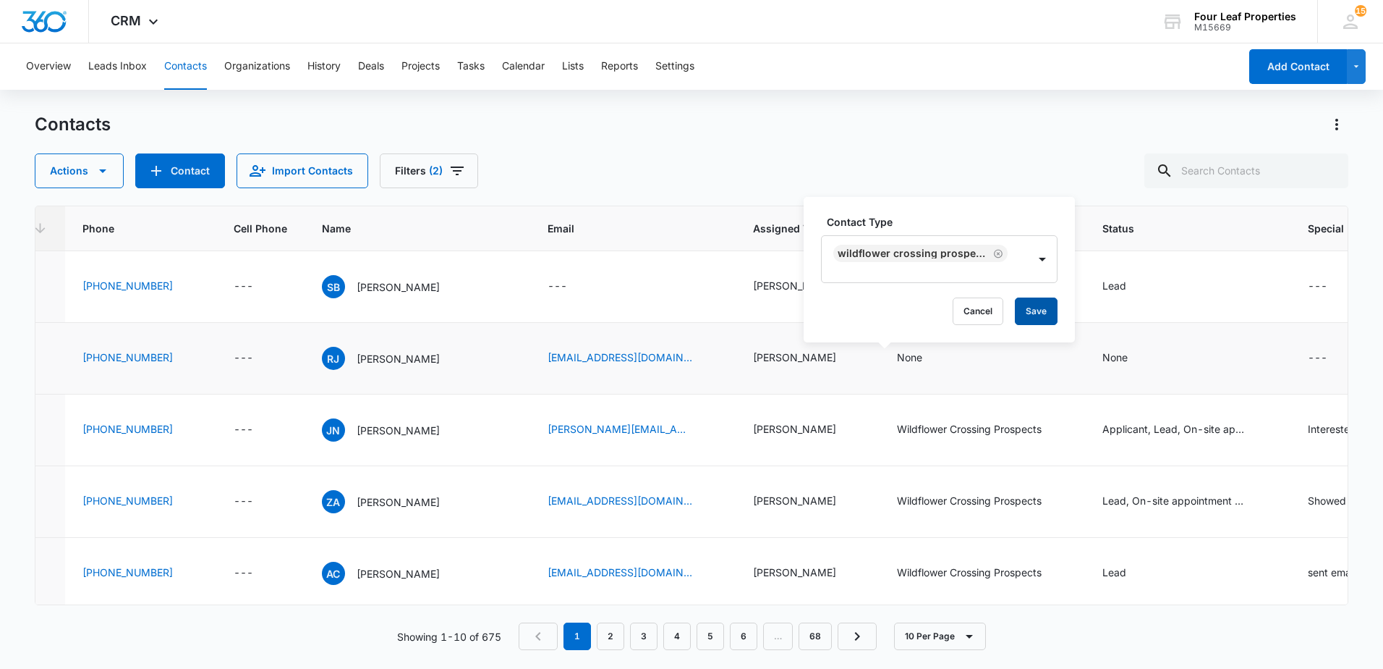
click at [1035, 313] on button "Save" at bounding box center [1036, 310] width 43 height 27
click at [1350, 26] on icon at bounding box center [1351, 22] width 22 height 22
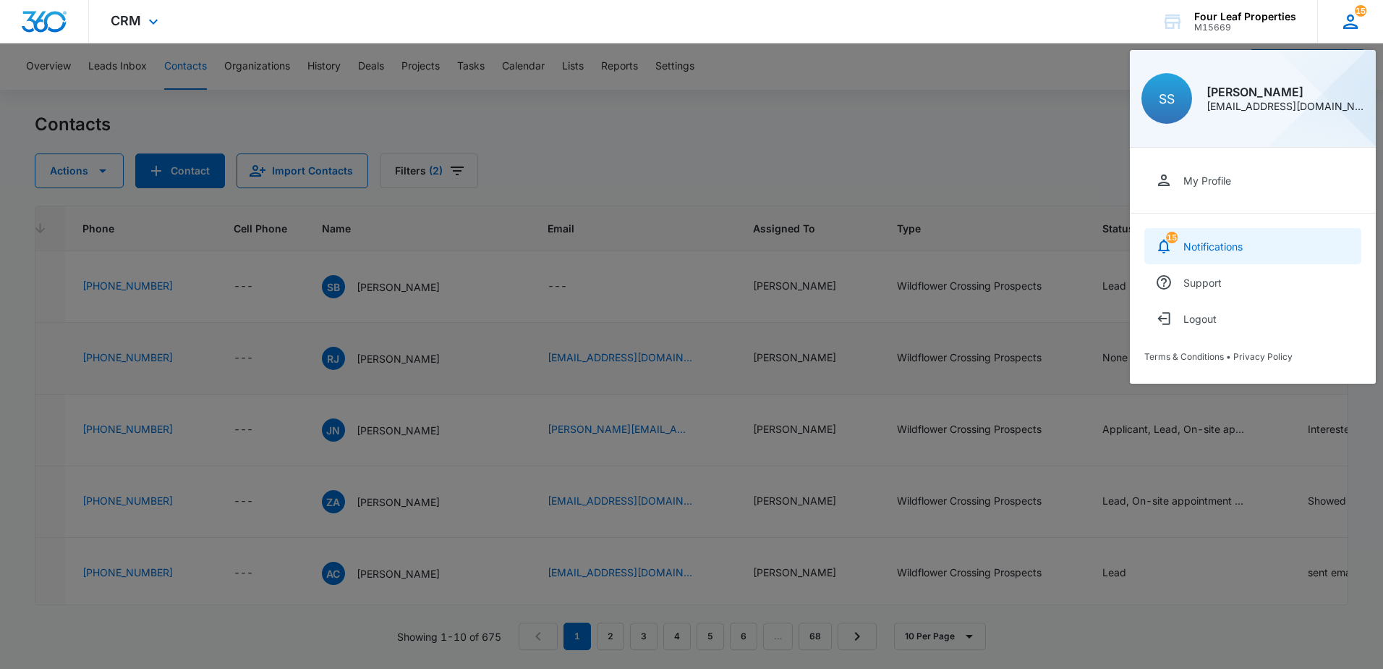
click at [1208, 255] on link "15 Notifications" at bounding box center [1253, 246] width 217 height 36
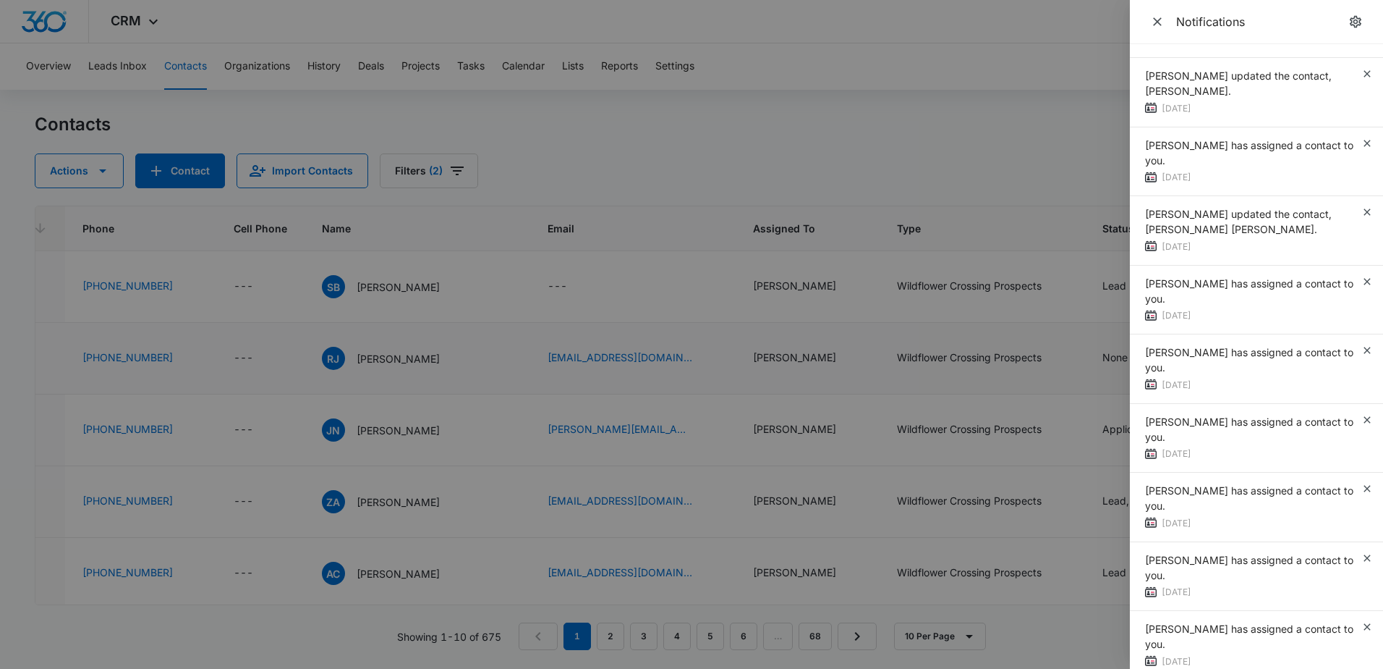
scroll to position [412, 0]
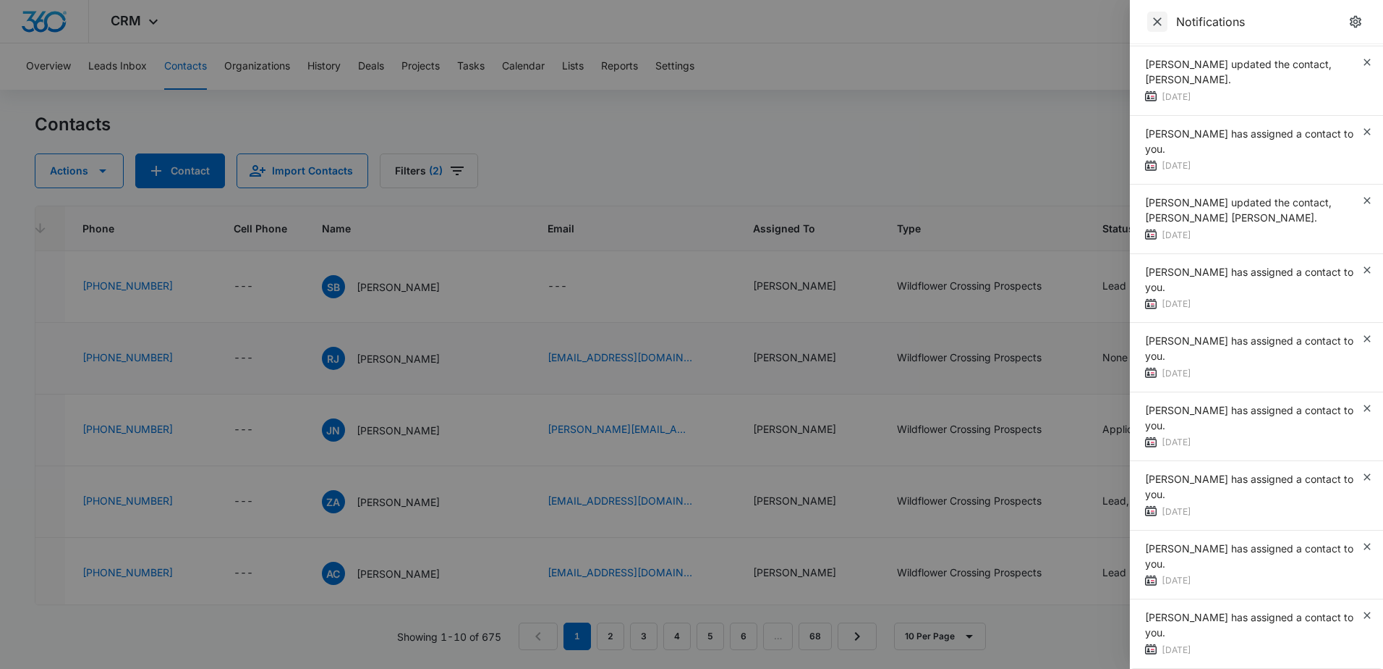
click at [1157, 22] on icon "Close" at bounding box center [1157, 21] width 9 height 9
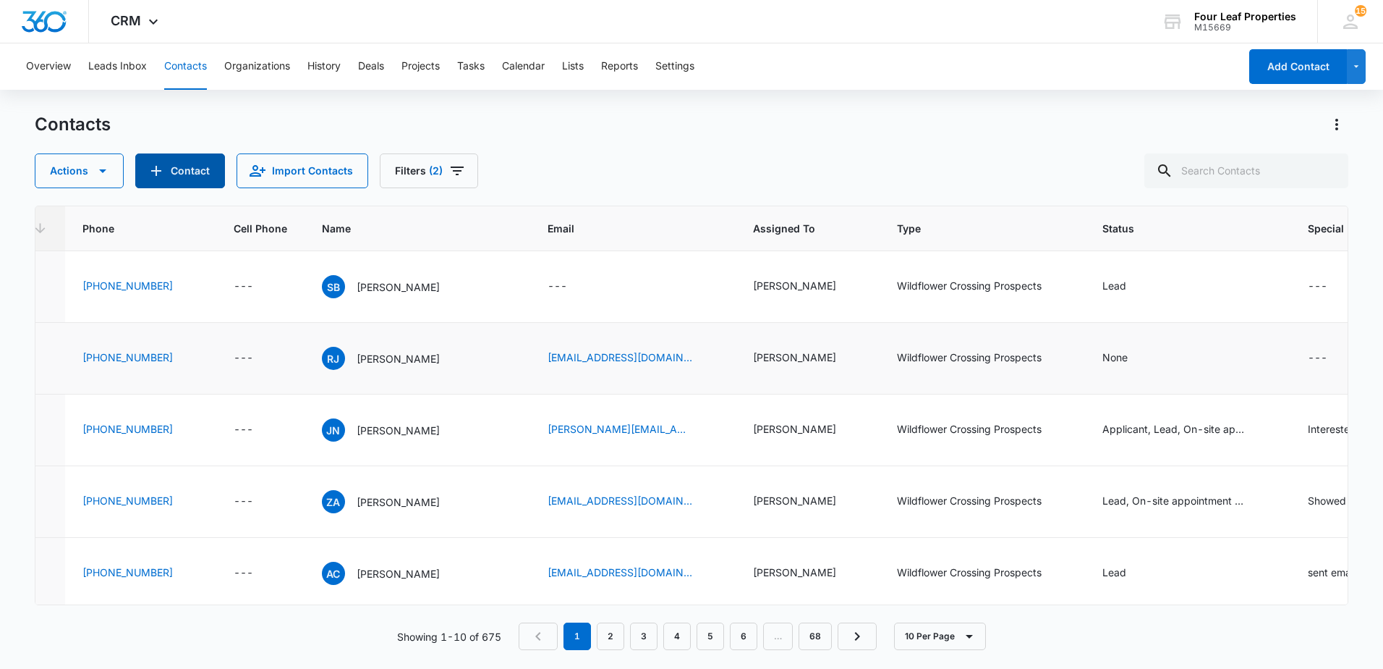
click at [198, 173] on button "Contact" at bounding box center [180, 170] width 90 height 35
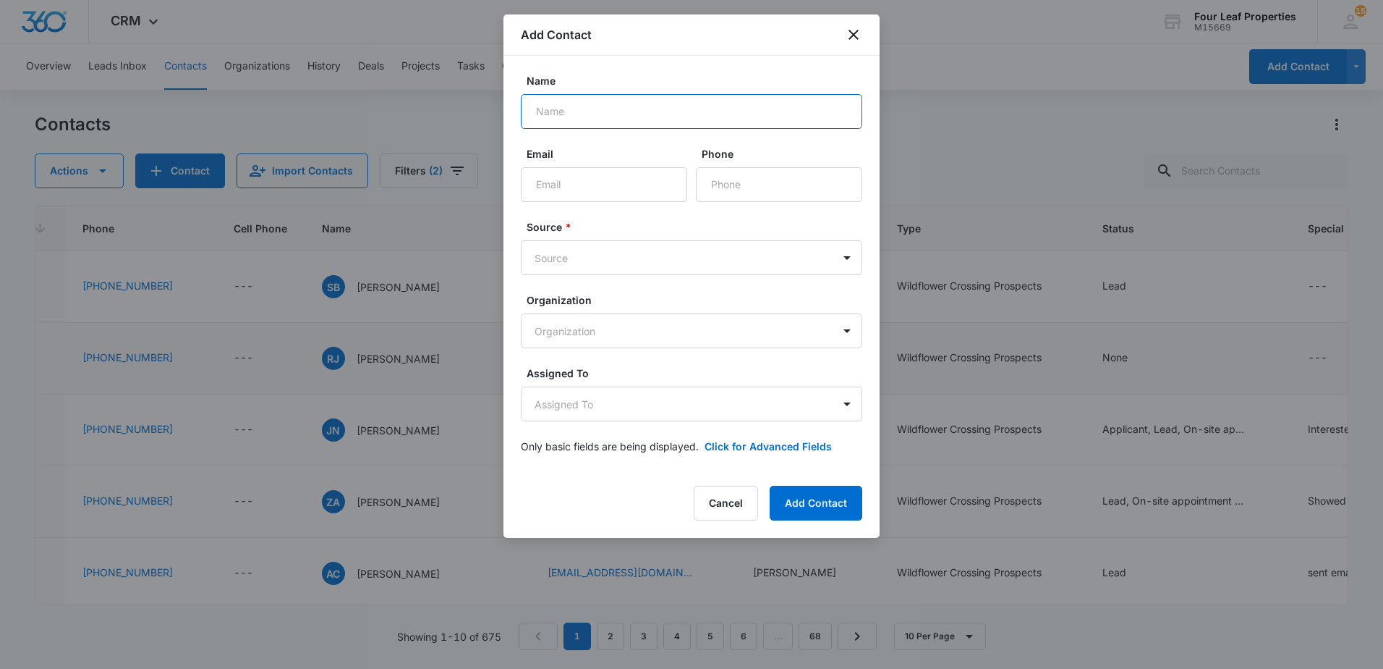
click at [622, 114] on input "Name" at bounding box center [692, 111] width 342 height 35
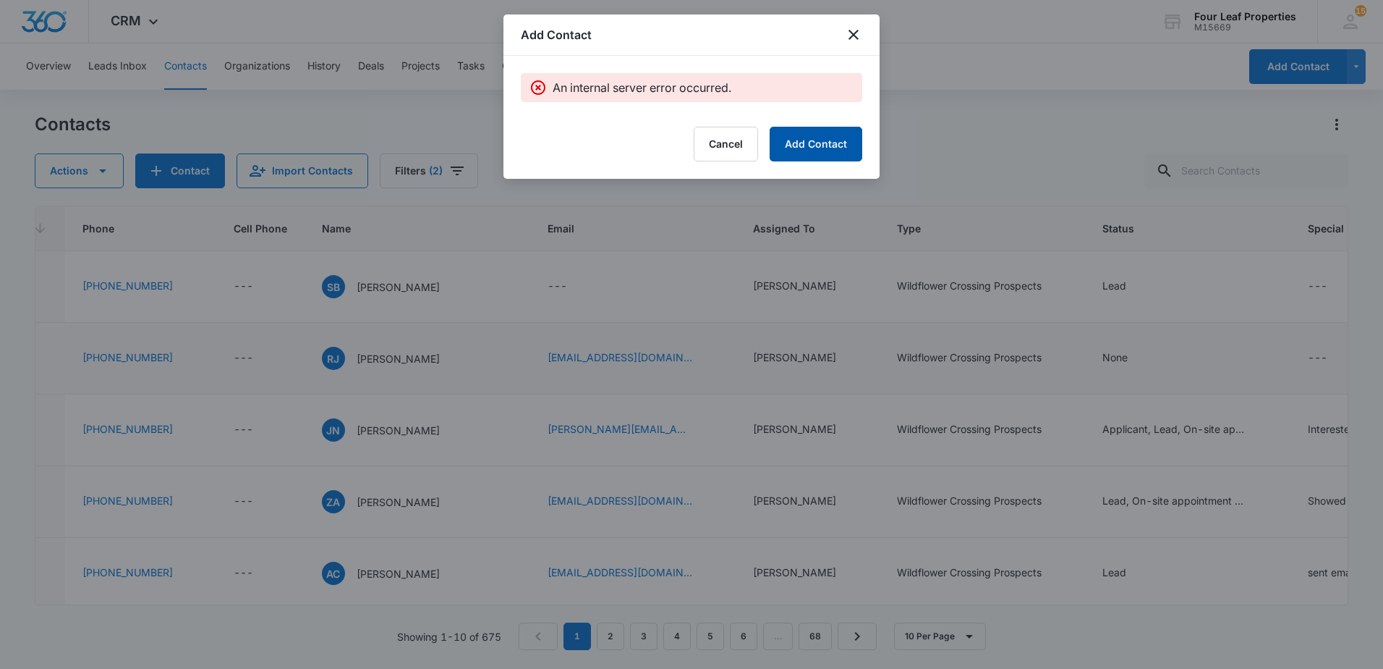
click at [814, 151] on button "Add Contact" at bounding box center [816, 144] width 93 height 35
click at [855, 35] on icon "close" at bounding box center [854, 35] width 10 height 10
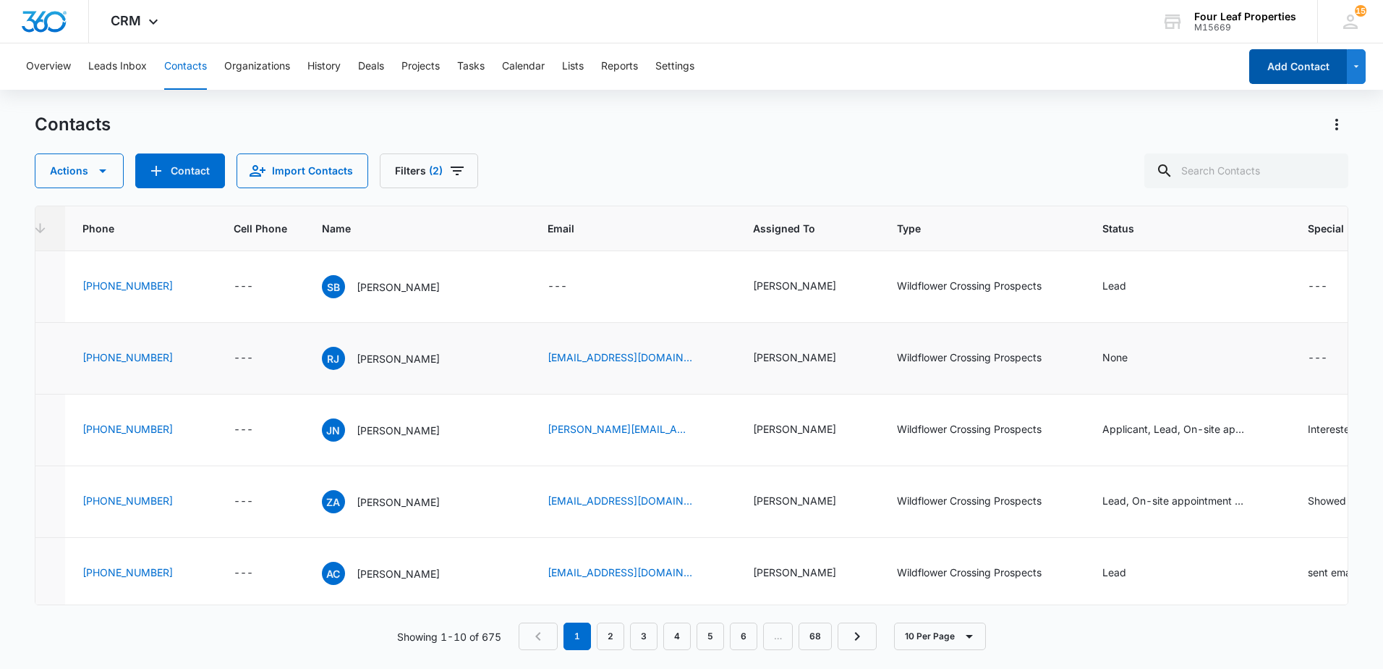
click at [1296, 72] on button "Add Contact" at bounding box center [1299, 66] width 98 height 35
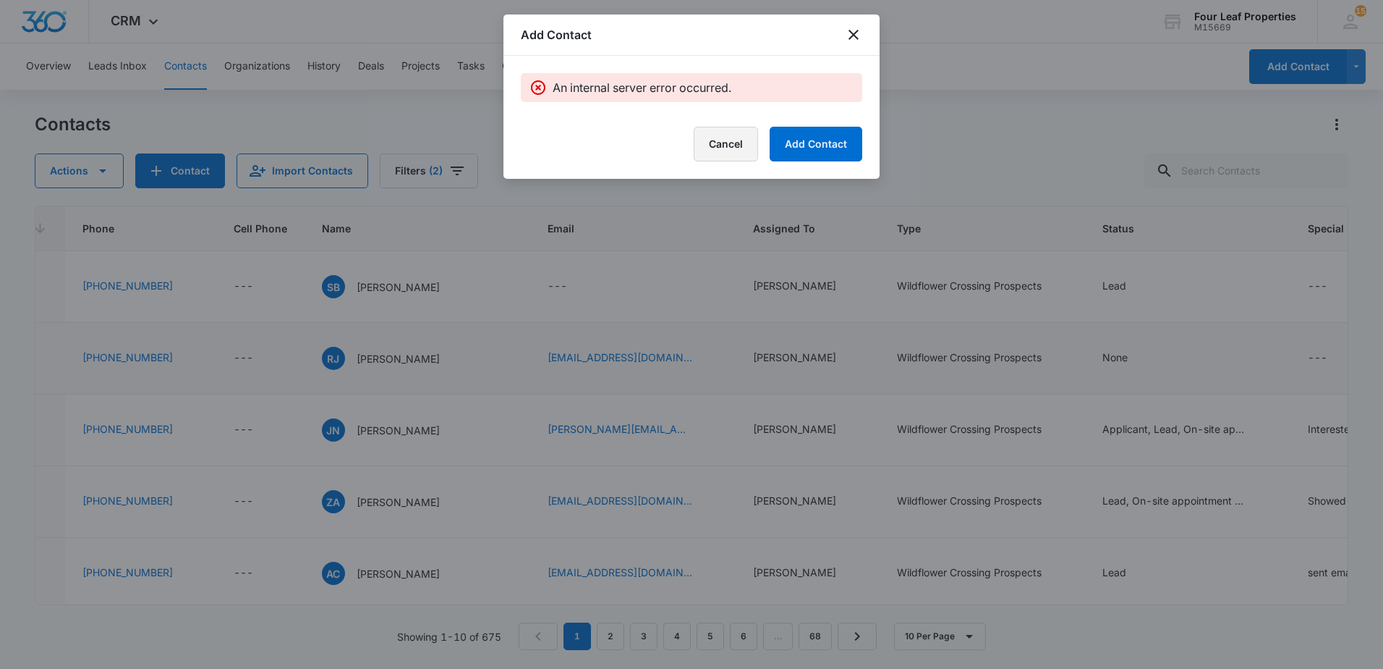
click at [735, 156] on button "Cancel" at bounding box center [726, 144] width 64 height 35
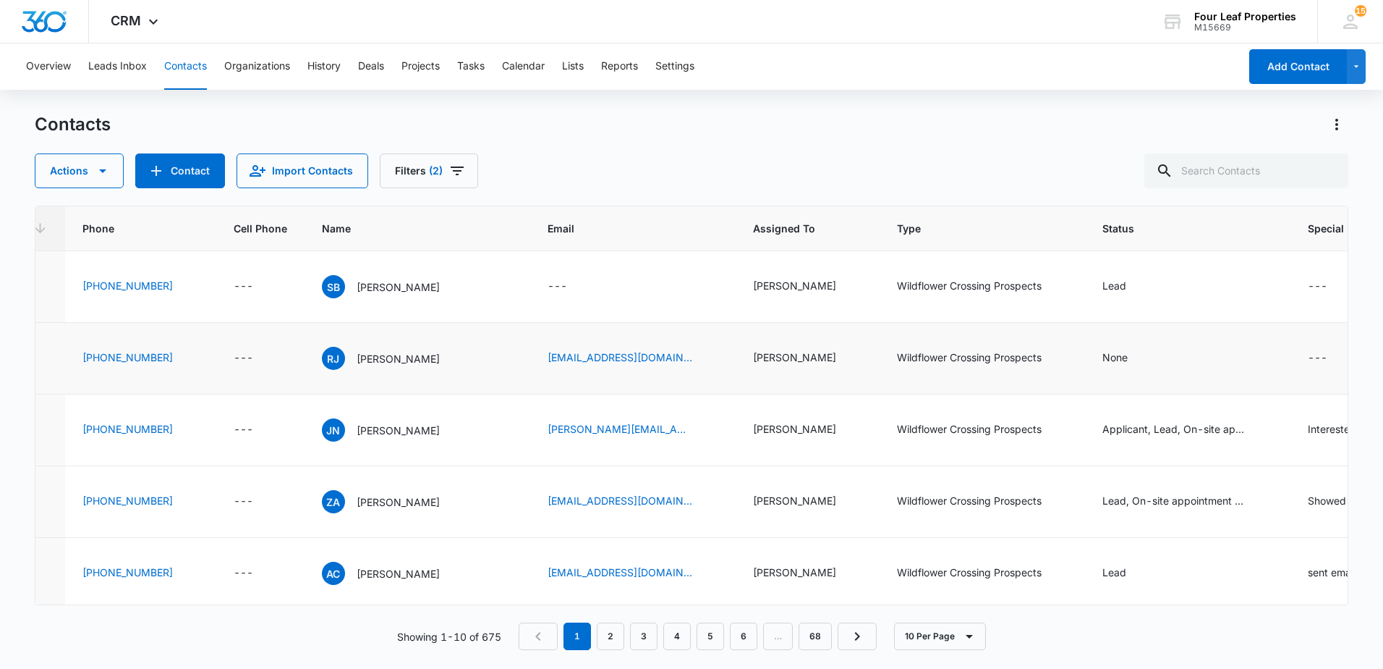
click at [755, 153] on div "Contacts Actions Contact Import Contacts Filters (2)" at bounding box center [692, 150] width 1314 height 75
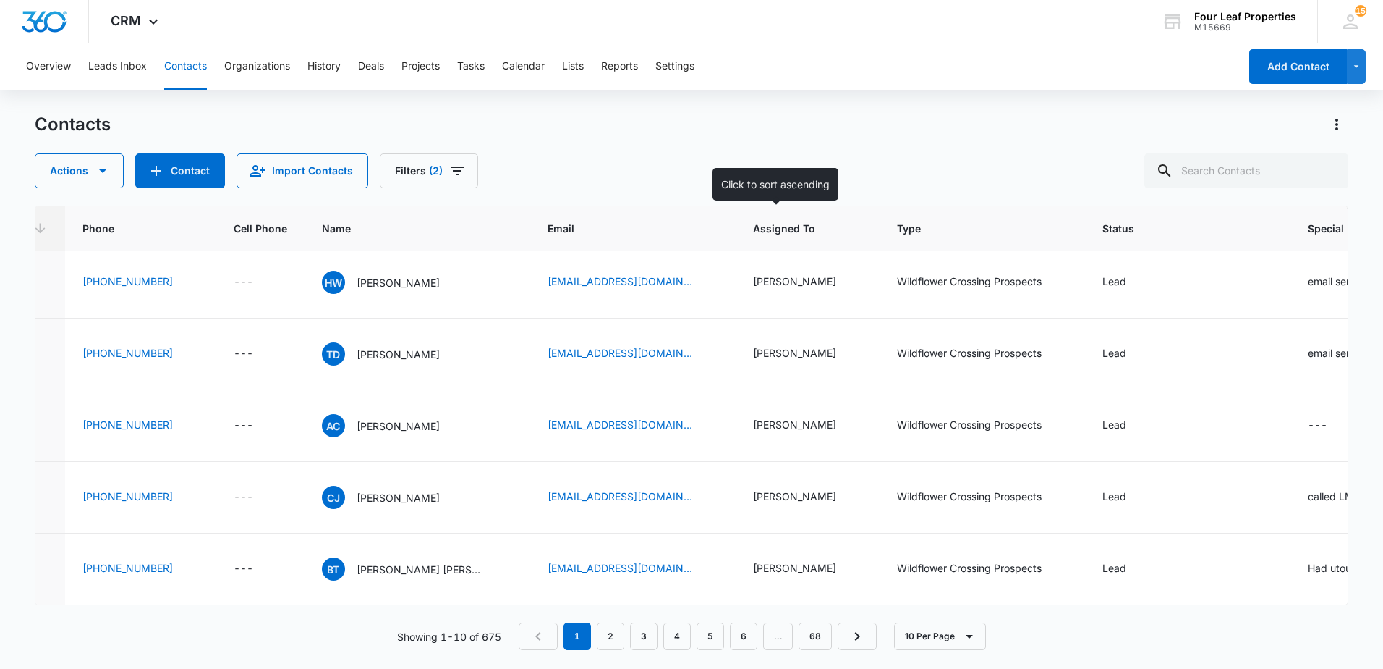
scroll to position [0, 552]
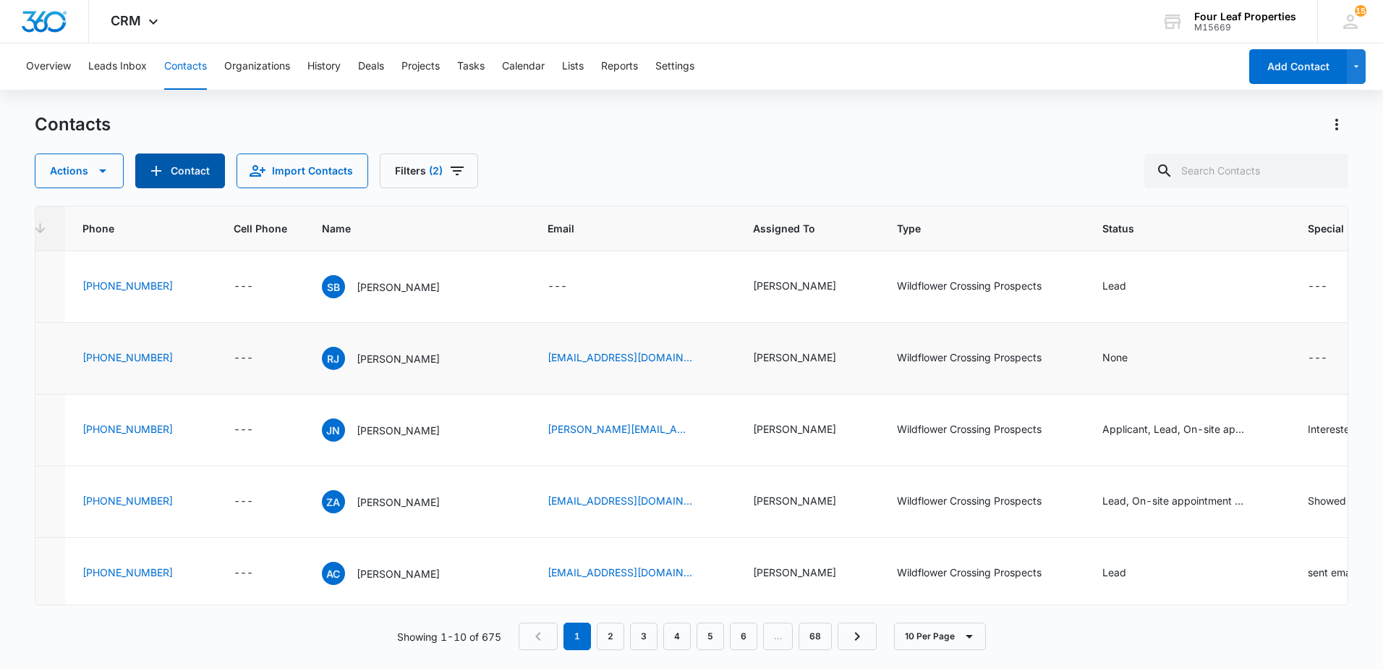
click at [183, 178] on button "Contact" at bounding box center [180, 170] width 90 height 35
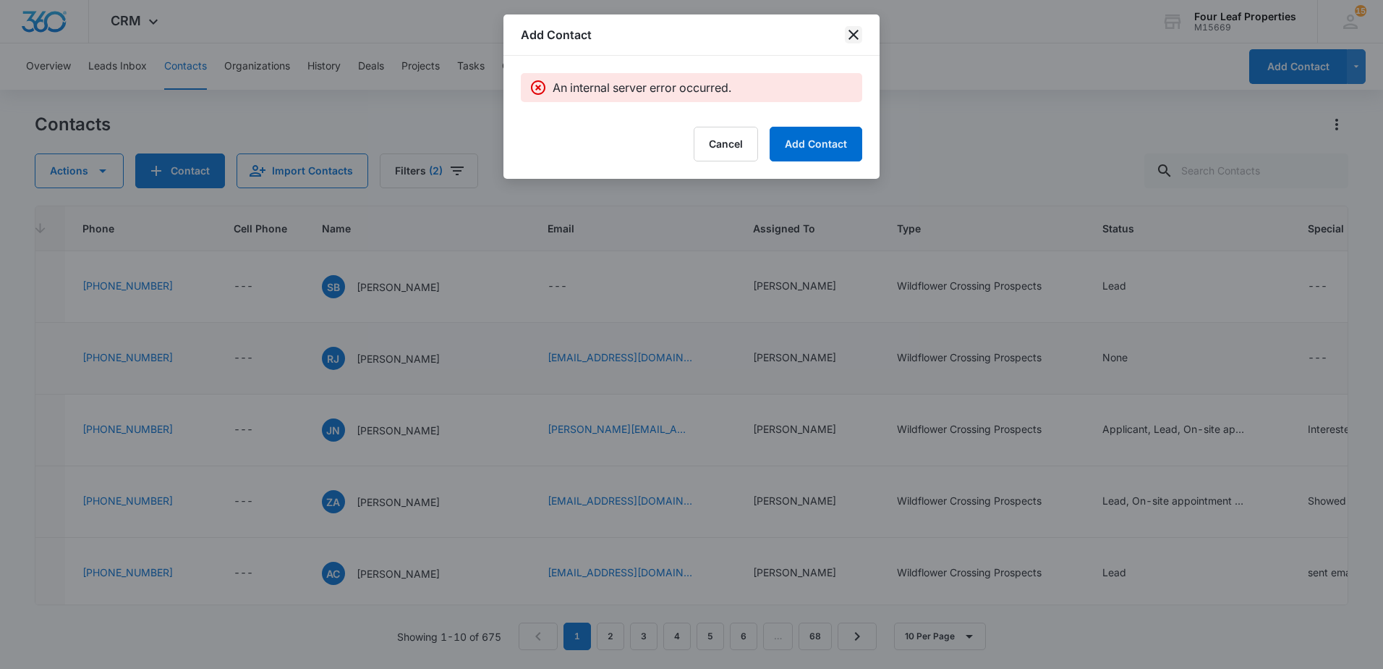
click at [849, 38] on icon "close" at bounding box center [853, 34] width 17 height 17
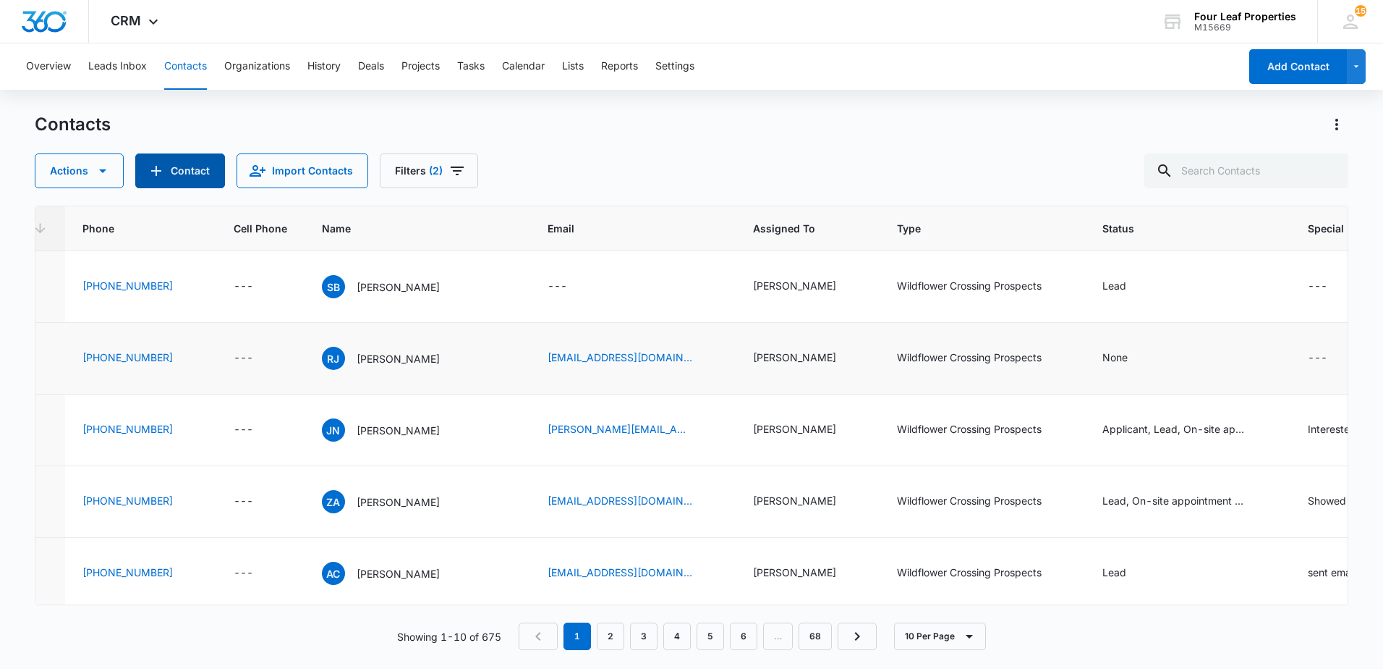
click at [184, 179] on button "Contact" at bounding box center [180, 170] width 90 height 35
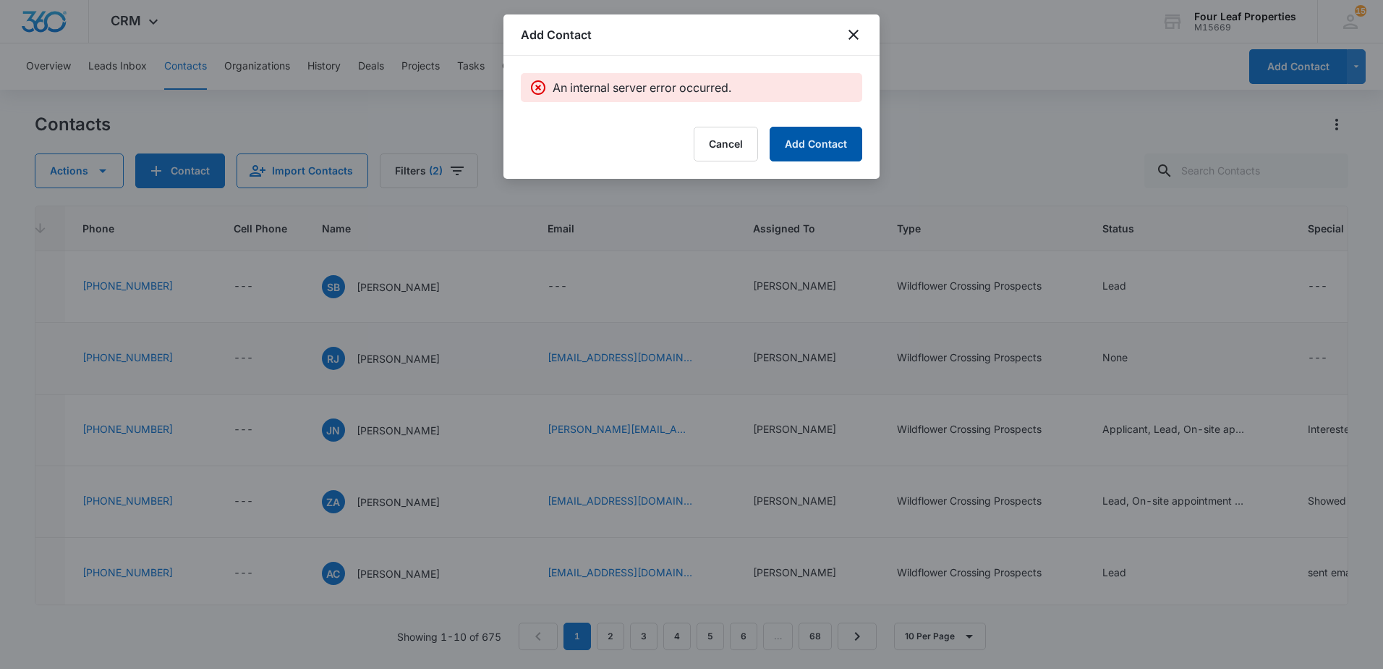
click at [819, 140] on button "Add Contact" at bounding box center [816, 144] width 93 height 35
click at [853, 27] on icon "close" at bounding box center [853, 34] width 17 height 17
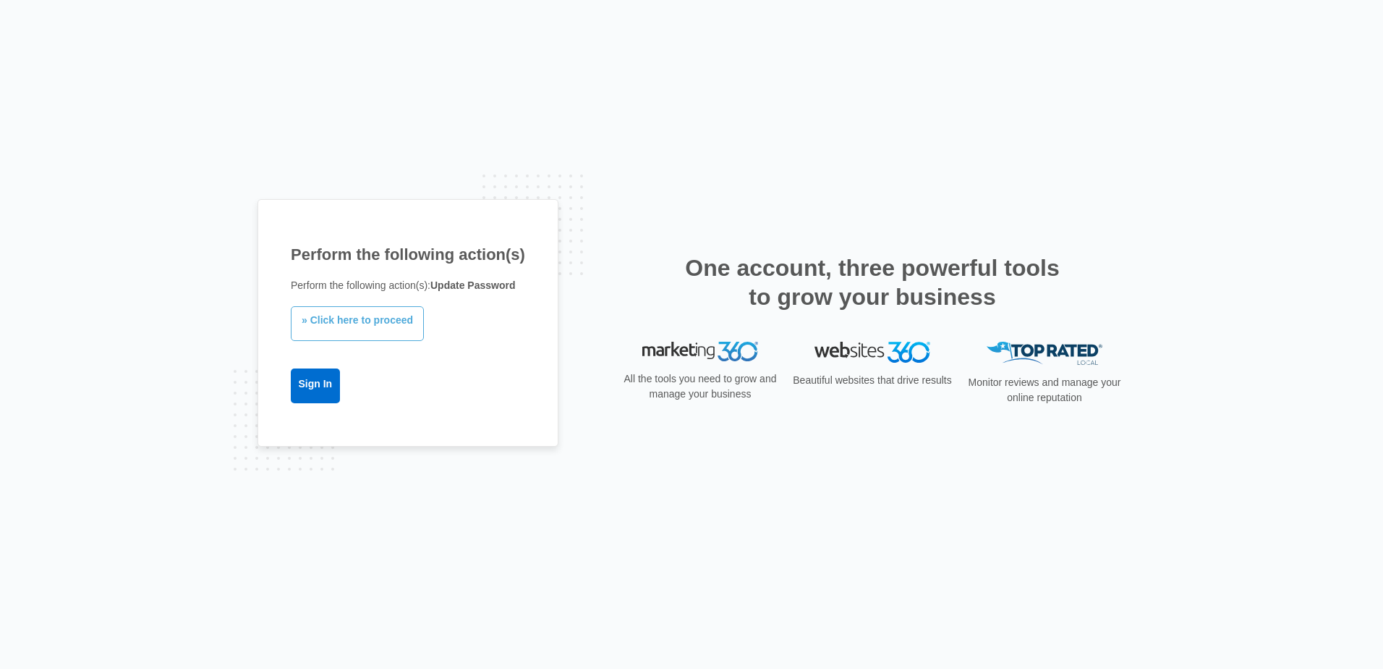
click at [348, 323] on link "» Click here to proceed" at bounding box center [357, 323] width 133 height 35
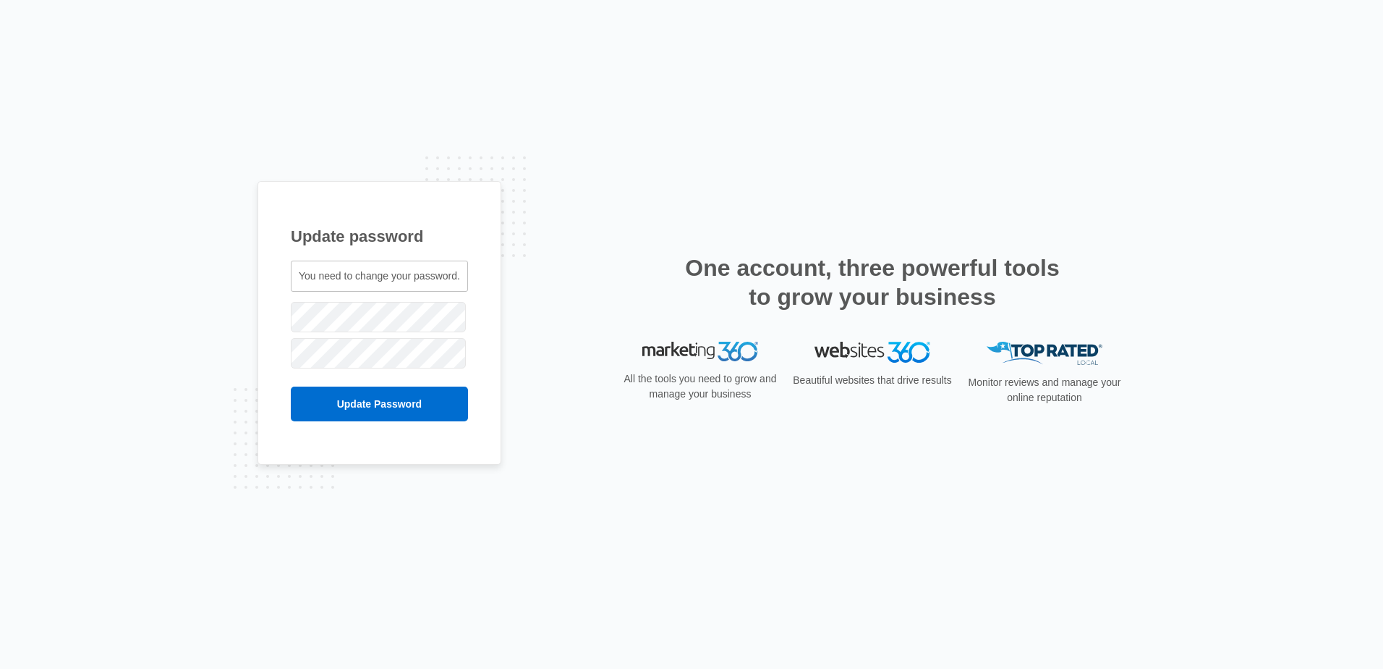
click at [355, 279] on span "You need to change your password." at bounding box center [379, 276] width 161 height 12
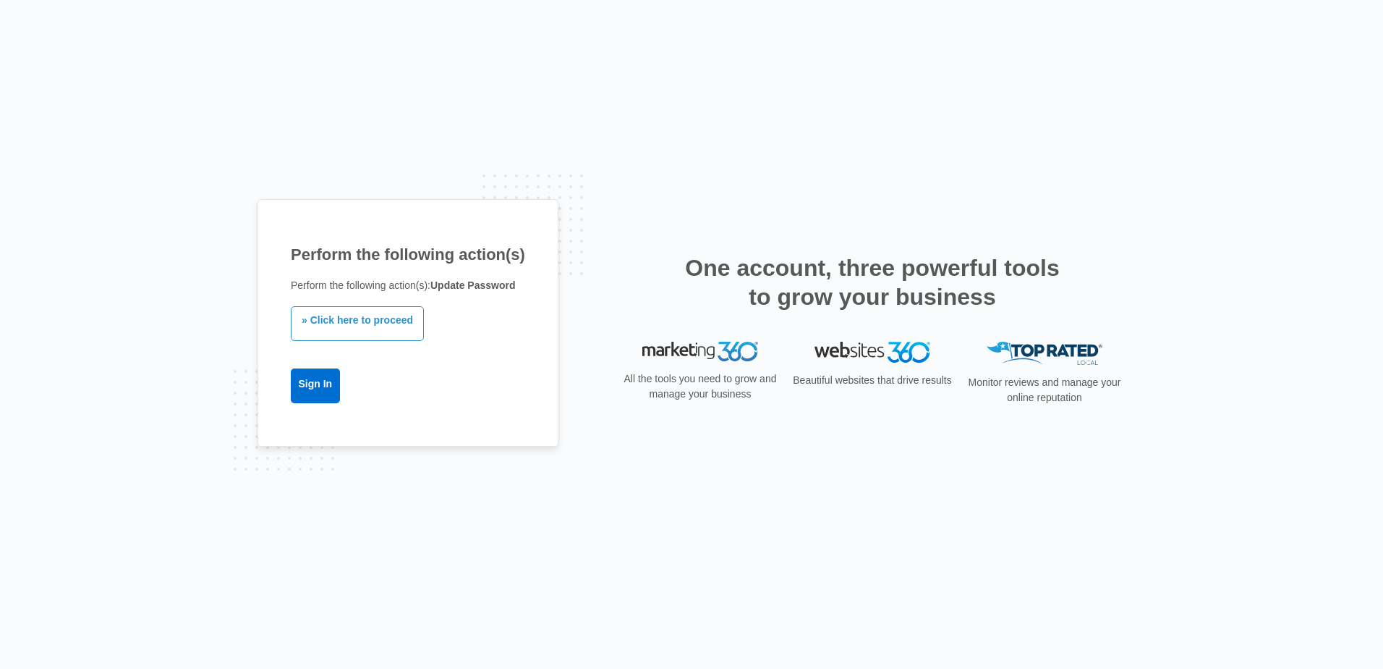
click at [335, 408] on div "Perform the following action(s) Perform the following action(s): Update Passwor…" at bounding box center [408, 323] width 301 height 248
click at [308, 393] on link "Sign In" at bounding box center [315, 385] width 49 height 35
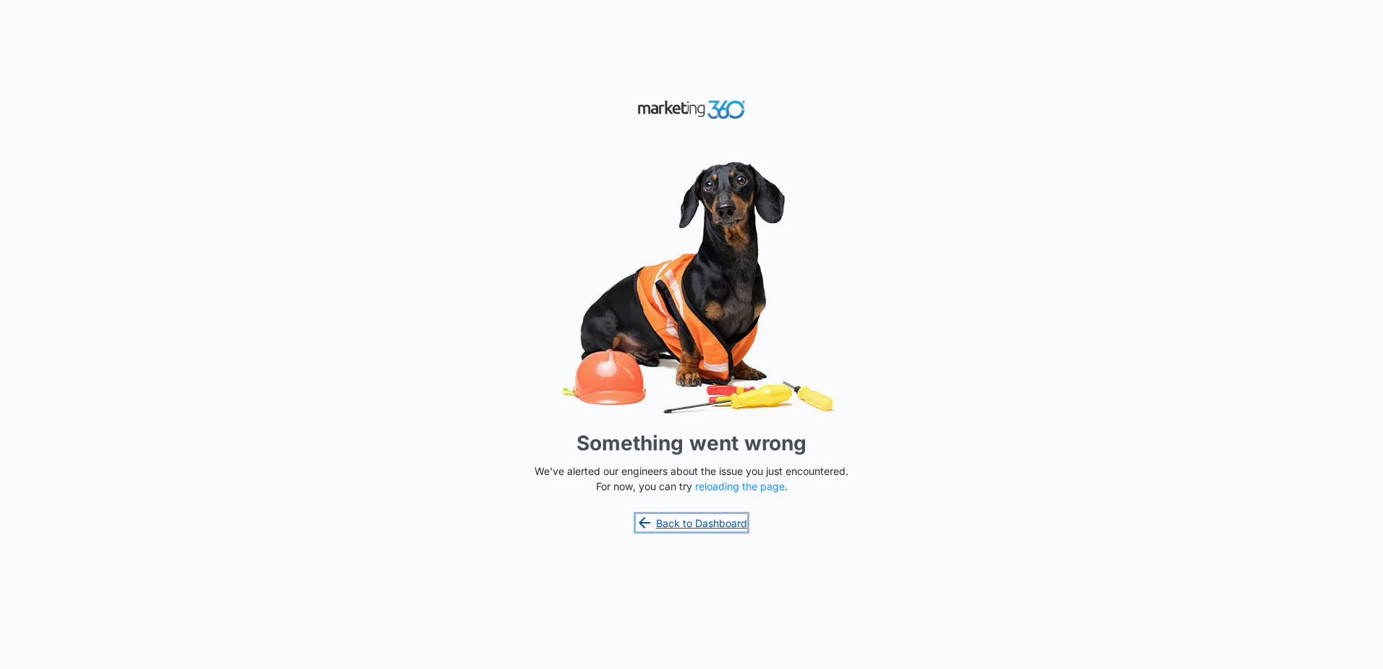
click at [701, 522] on link "Back to Dashboard" at bounding box center [691, 522] width 111 height 17
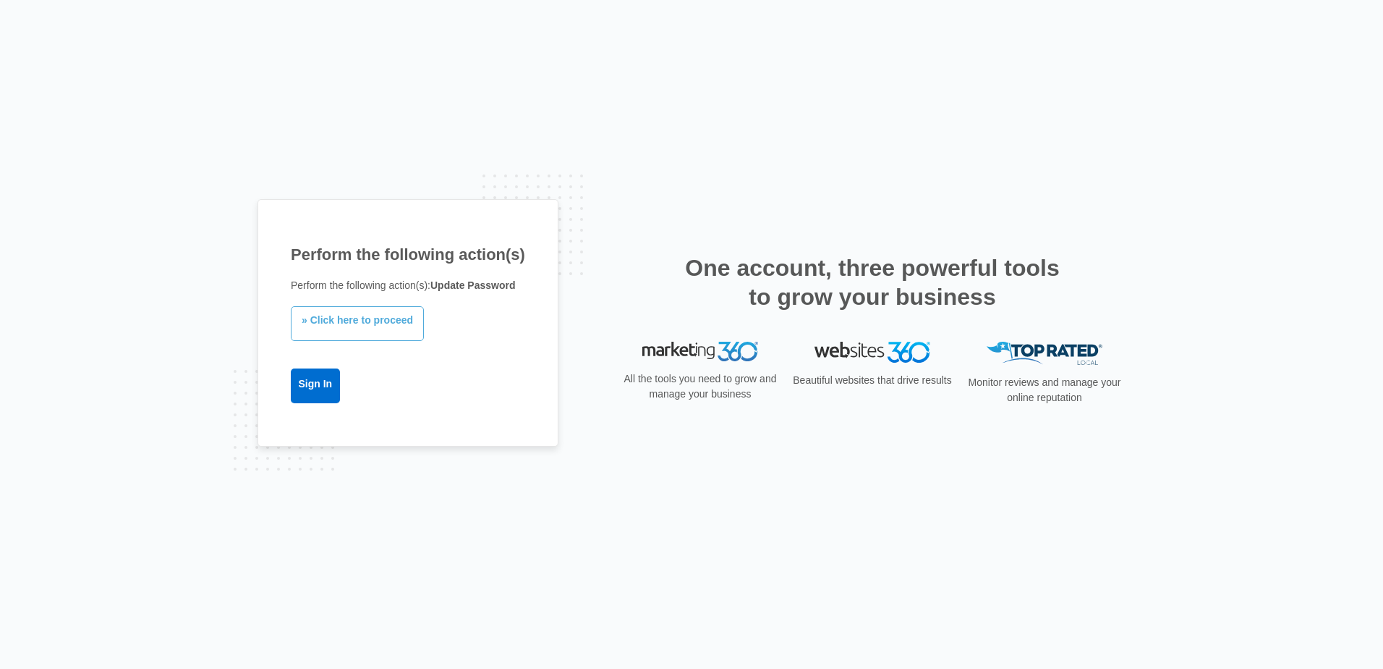
click at [333, 322] on link "» Click here to proceed" at bounding box center [357, 323] width 133 height 35
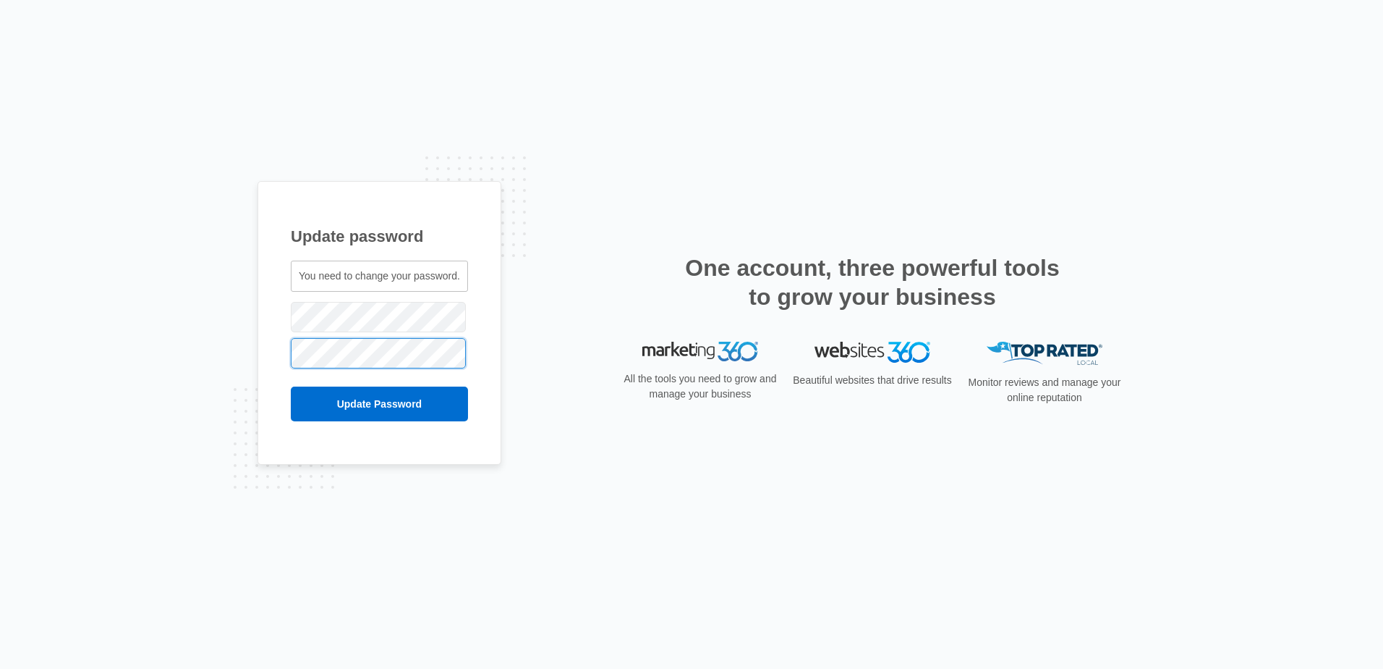
click at [291, 386] on input "Update Password" at bounding box center [379, 403] width 177 height 35
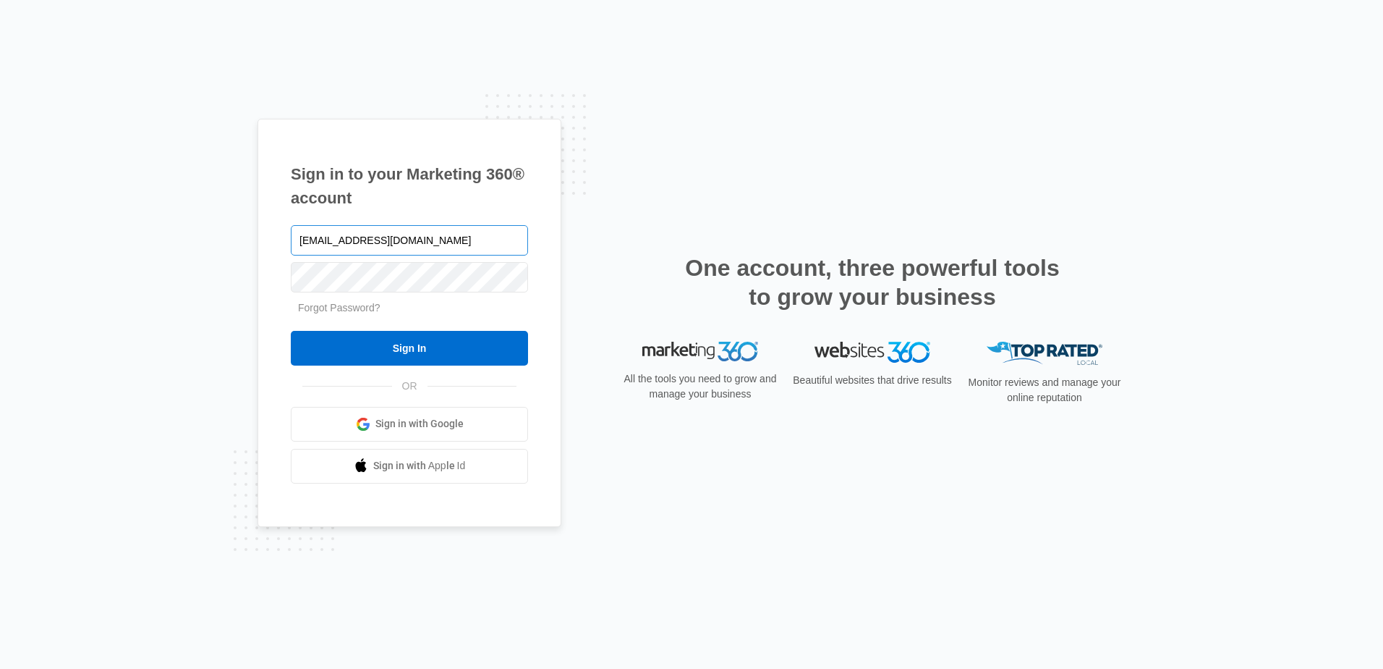
click at [450, 244] on input "ssmith@fourleafprop.com" at bounding box center [409, 240] width 237 height 30
drag, startPoint x: 470, startPoint y: 242, endPoint x: 237, endPoint y: 219, distance: 234.1
click at [237, 219] on div "Sign in to your Marketing 360® account ssmith@fourleafprop.com Forgot Password?…" at bounding box center [691, 334] width 1383 height 669
type input "bbanks@fourleafprop.com"
click at [291, 331] on input "Sign In" at bounding box center [409, 348] width 237 height 35
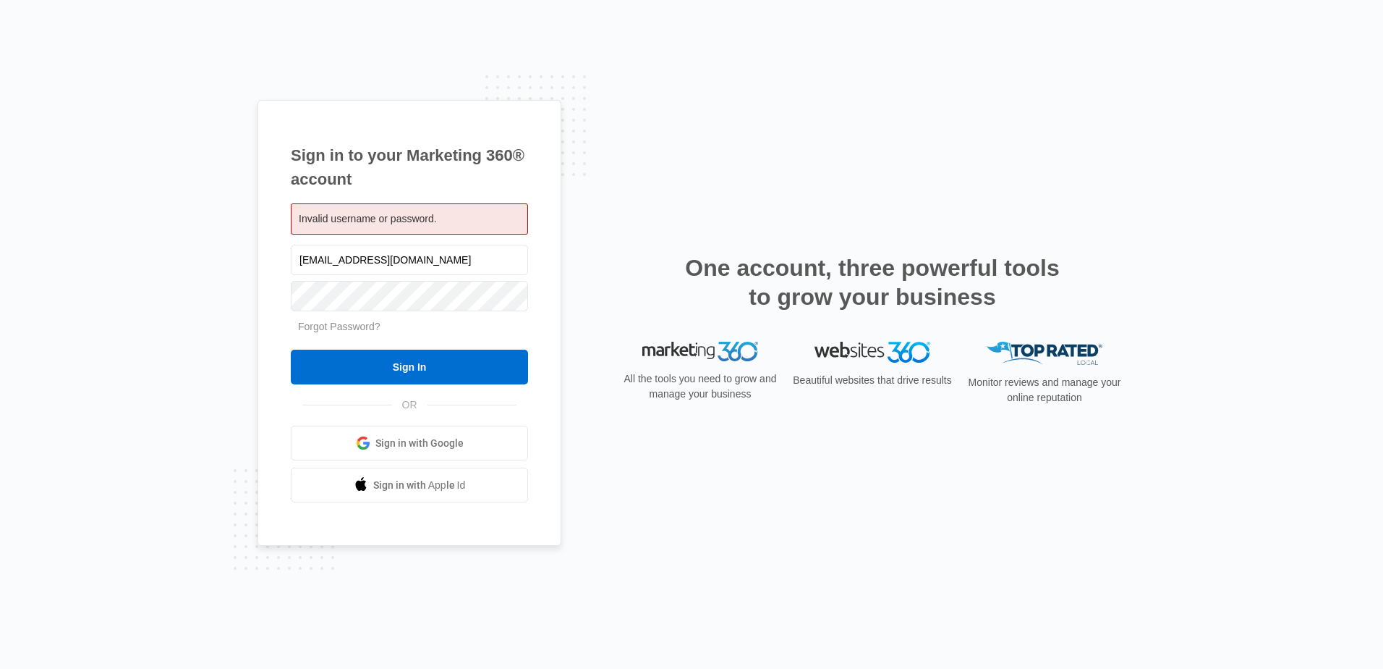
click at [679, 164] on div "Sign in to your Marketing 360® account Invalid username or password. [EMAIL_ADD…" at bounding box center [692, 335] width 868 height 470
click at [477, 273] on input "[EMAIL_ADDRESS][DOMAIN_NAME]" at bounding box center [409, 260] width 237 height 30
click at [248, 274] on div "Sign in to your Marketing 360® account Invalid username or password. bbanks@fou…" at bounding box center [691, 334] width 1383 height 669
drag, startPoint x: 778, startPoint y: 182, endPoint x: 769, endPoint y: 176, distance: 10.4
click at [778, 181] on div "Sign in to your Marketing 360® account Invalid username or password. bbanks@fou…" at bounding box center [692, 335] width 868 height 470
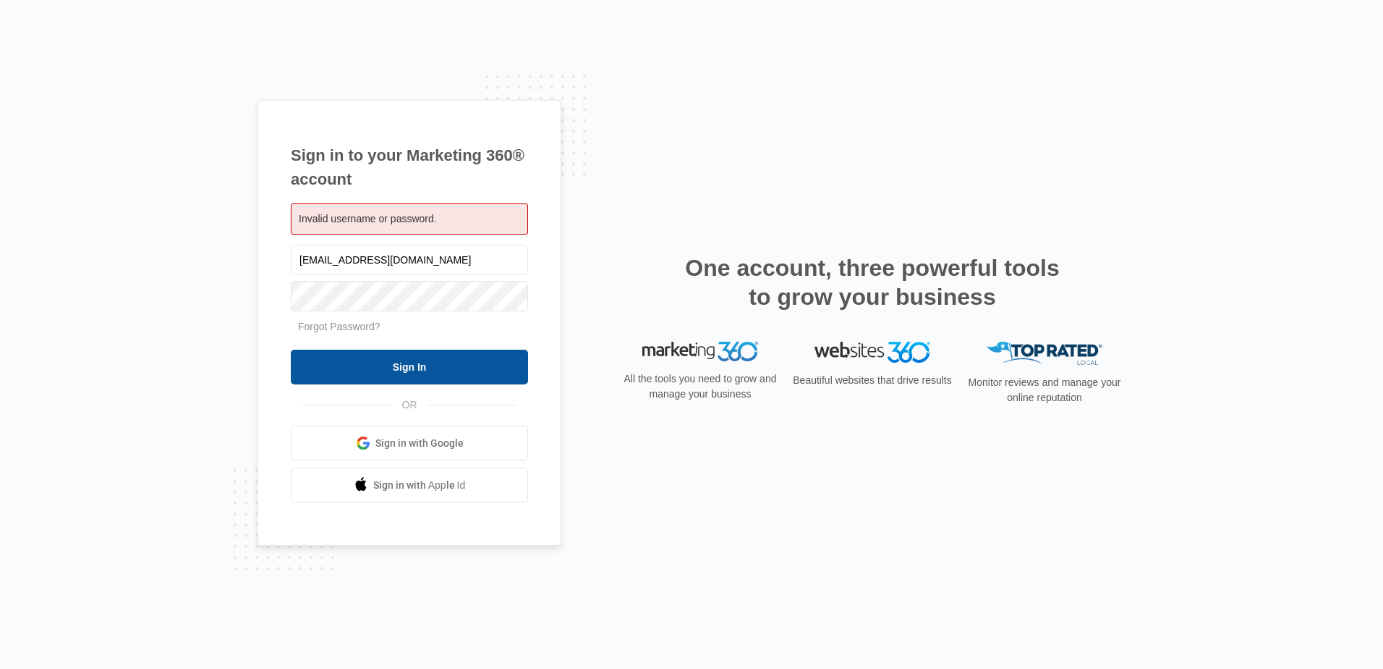
click at [408, 368] on input "Sign In" at bounding box center [409, 366] width 237 height 35
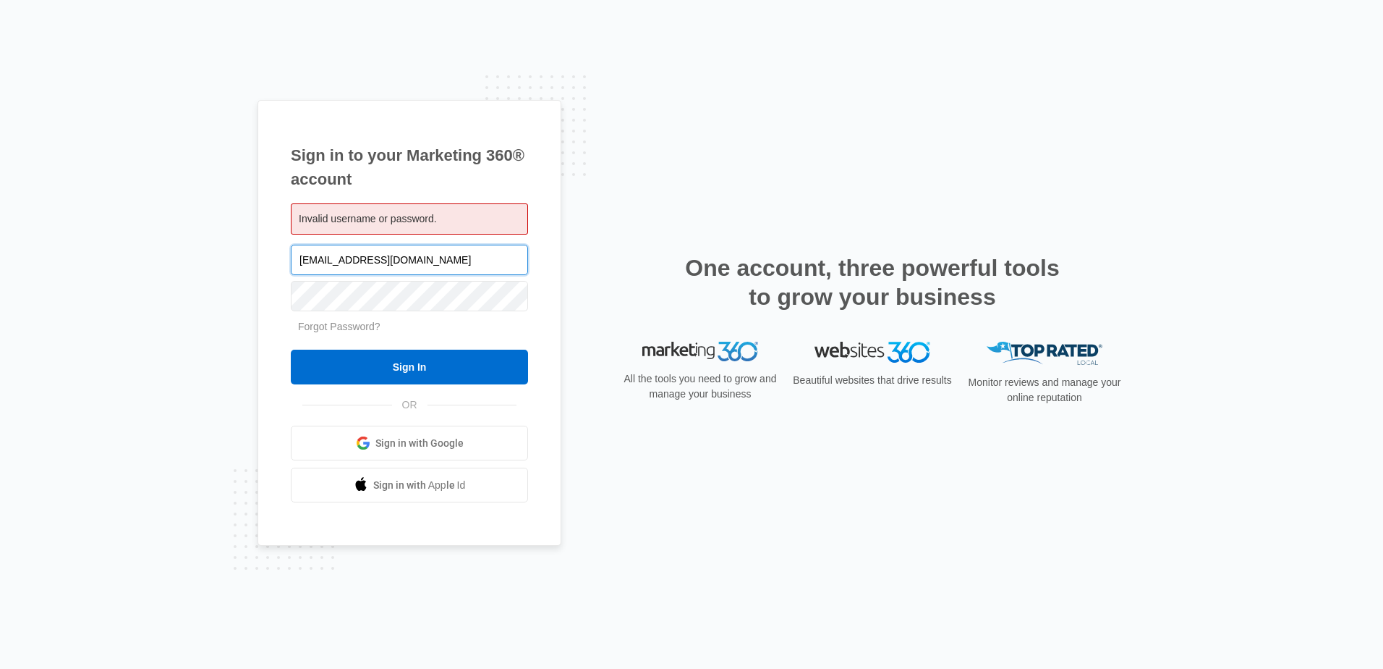
drag, startPoint x: 441, startPoint y: 261, endPoint x: 283, endPoint y: 263, distance: 158.5
click at [283, 263] on div "Sign in to your Marketing 360® account Invalid username or password. [EMAIL_ADD…" at bounding box center [410, 323] width 304 height 446
type input "[EMAIL_ADDRESS][DOMAIN_NAME]"
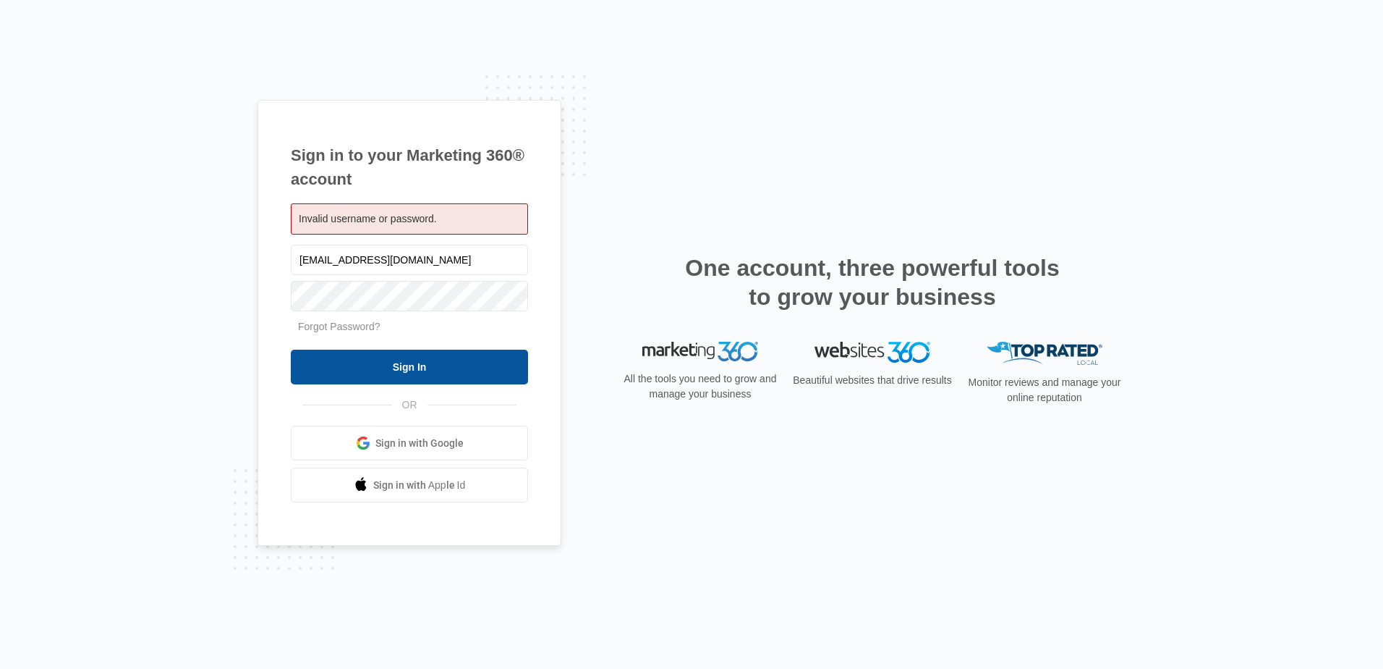
click at [389, 368] on input "Sign In" at bounding box center [409, 366] width 237 height 35
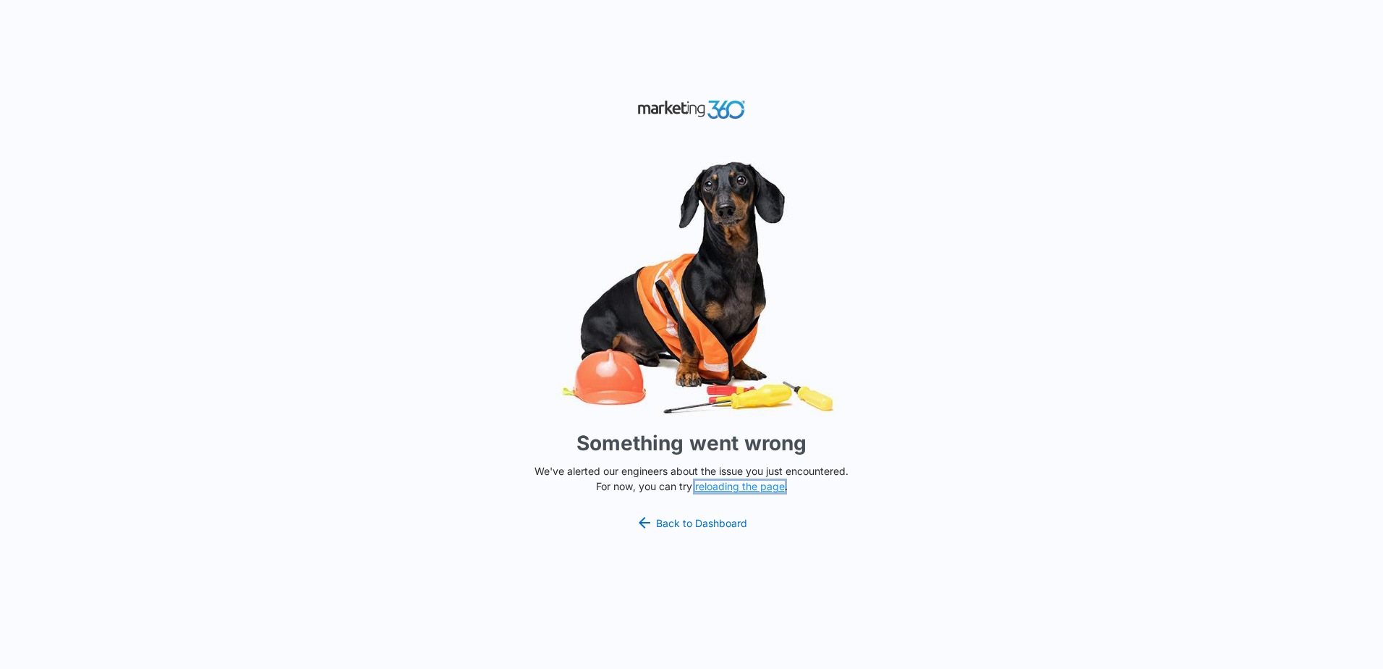
click at [728, 487] on button "reloading the page" at bounding box center [740, 486] width 90 height 12
click at [692, 522] on link "Back to Dashboard" at bounding box center [691, 522] width 111 height 17
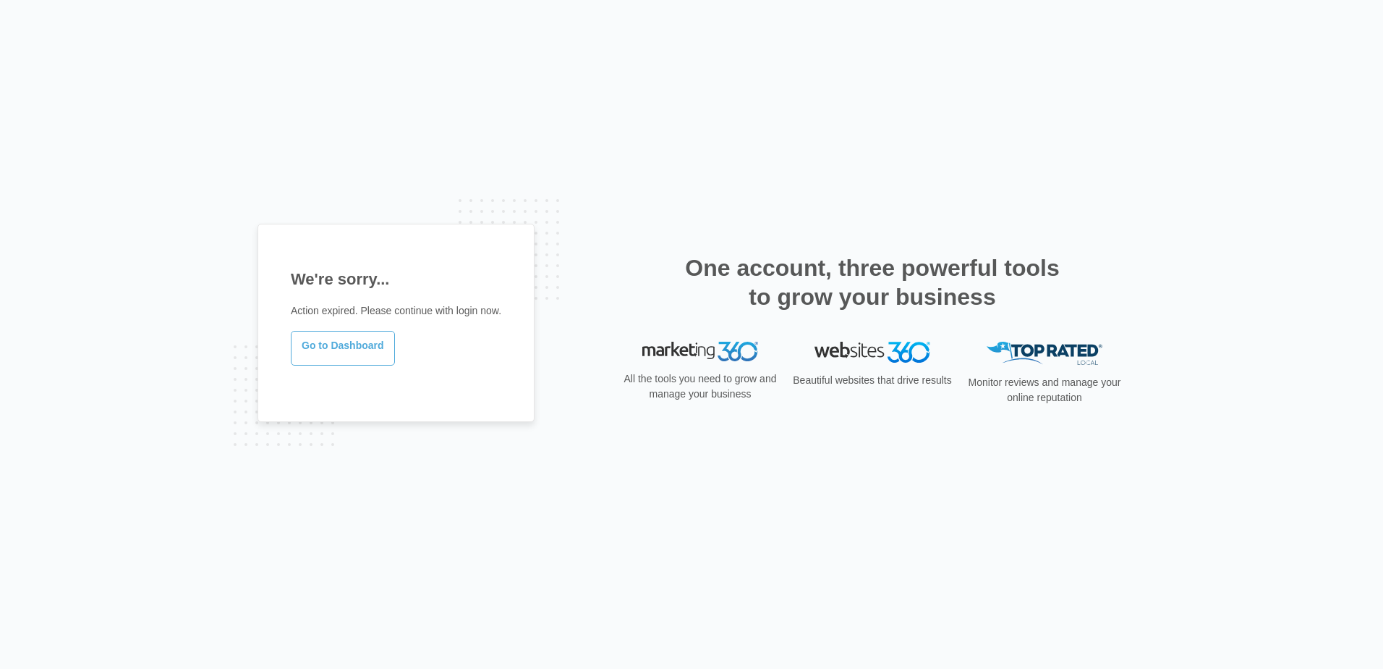
click at [336, 346] on link "Go to Dashboard" at bounding box center [343, 348] width 104 height 35
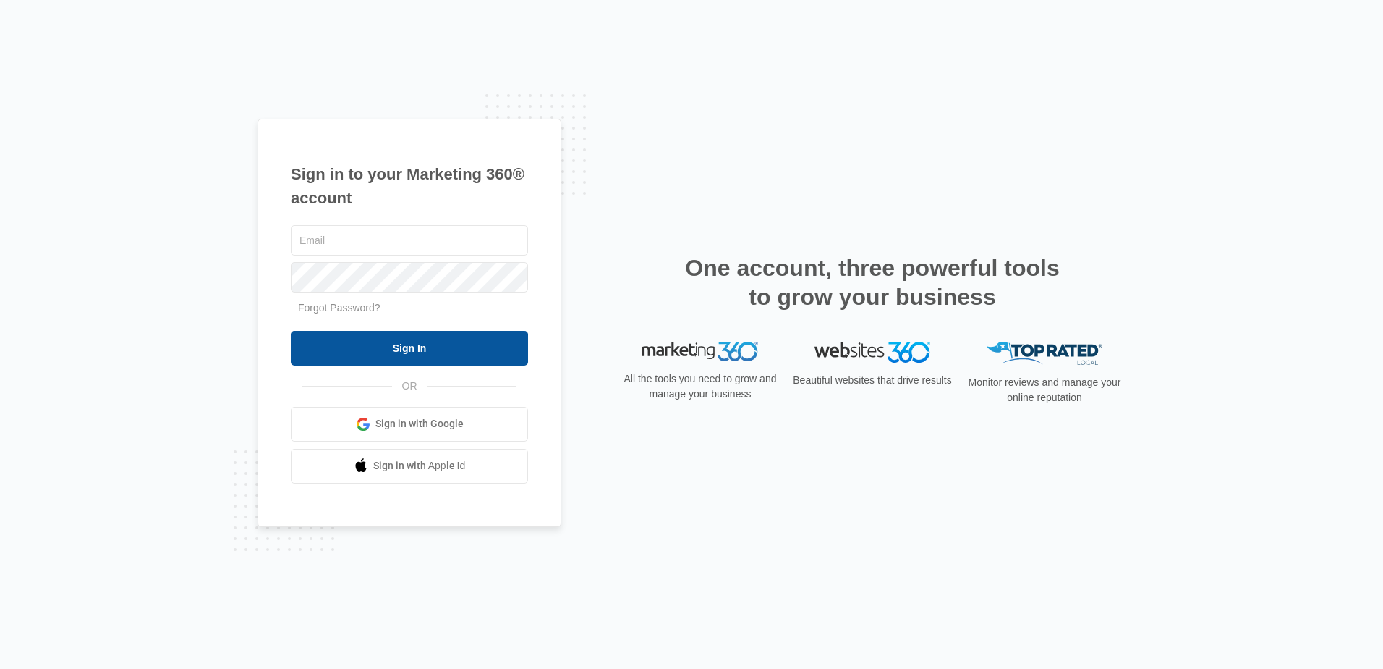
type input "[EMAIL_ADDRESS][DOMAIN_NAME]"
click at [397, 344] on input "Sign In" at bounding box center [409, 348] width 237 height 35
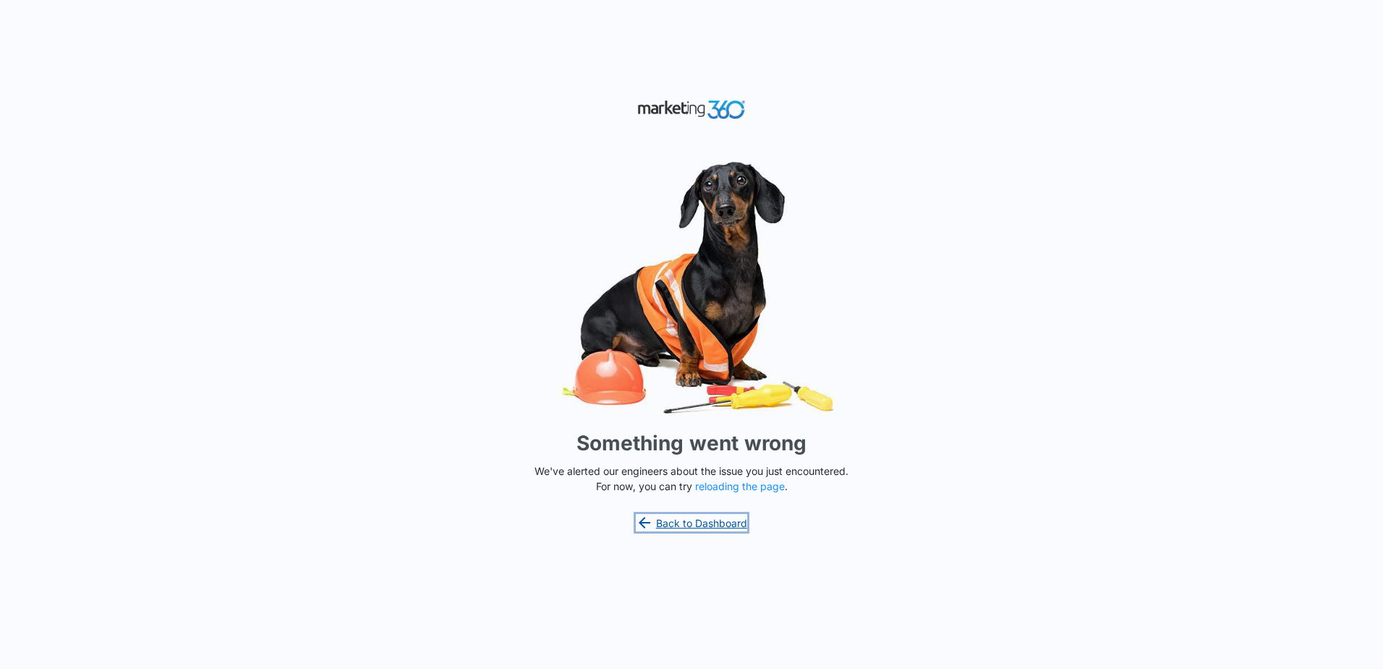
click at [691, 524] on link "Back to Dashboard" at bounding box center [691, 522] width 111 height 17
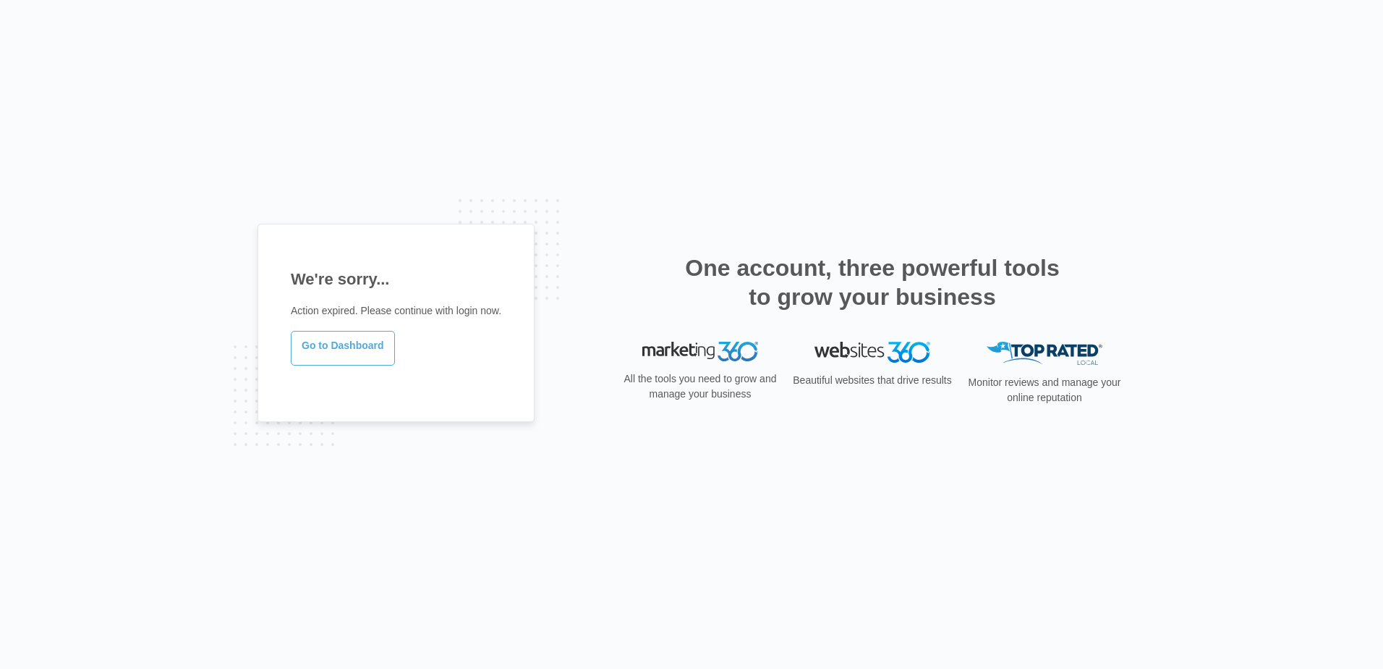
click at [350, 350] on link "Go to Dashboard" at bounding box center [343, 348] width 104 height 35
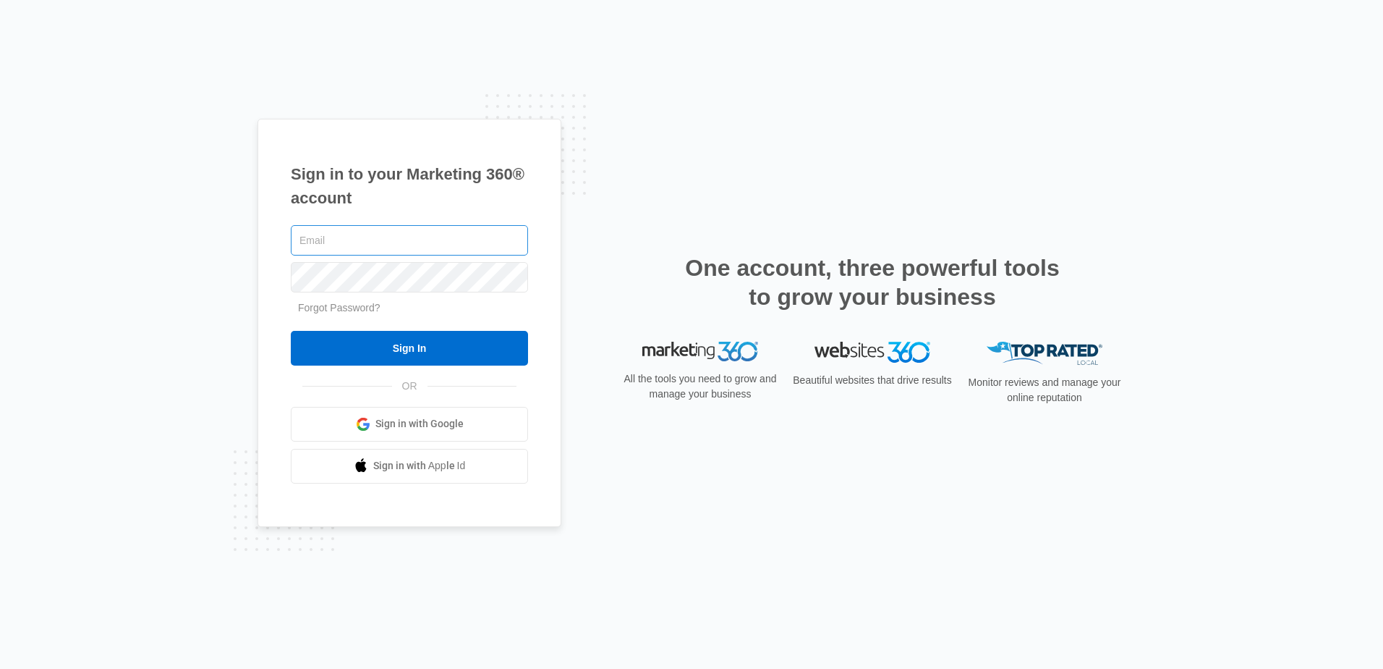
type input "ssmith@fourleafprop.com"
drag, startPoint x: 403, startPoint y: 230, endPoint x: 256, endPoint y: 223, distance: 147.1
click at [256, 223] on div "Sign in to your Marketing 360® account ssmith@fourleafprop.com Forgot Password?…" at bounding box center [691, 334] width 1383 height 669
type input "b"
type input "ssmith@fourleafprop.com"
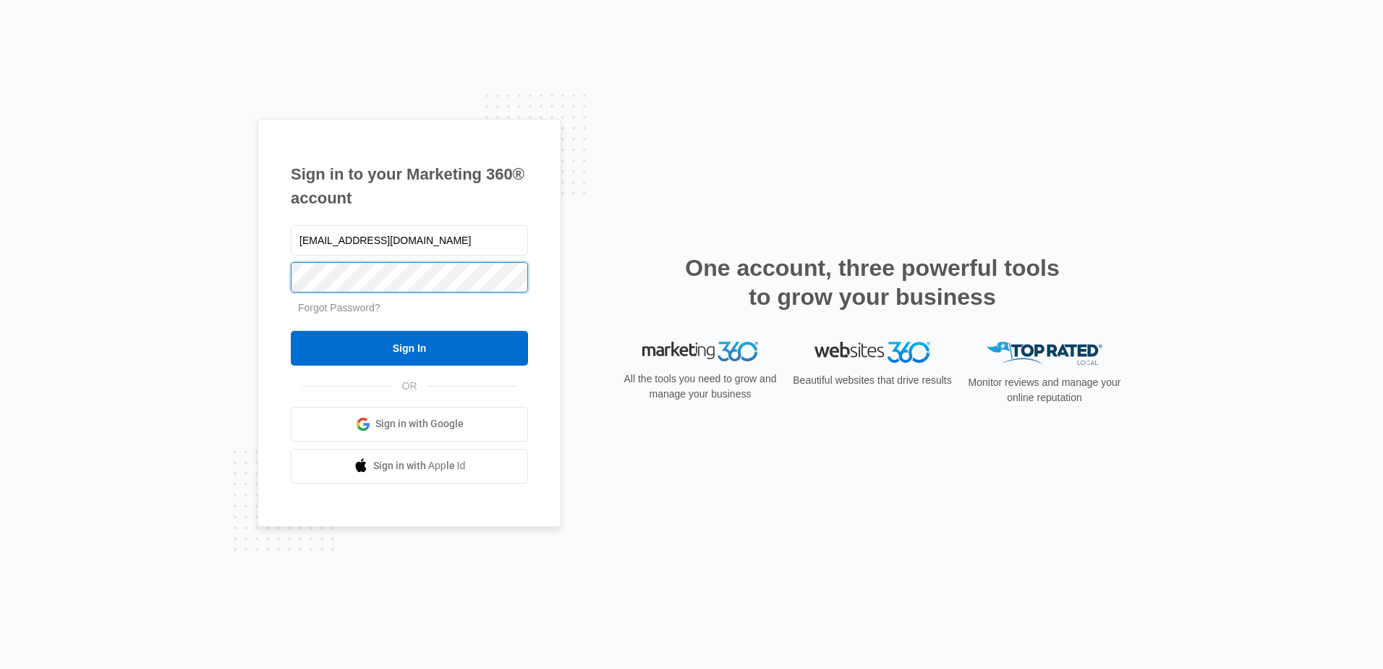
click at [246, 260] on div "Sign in to your Marketing 360® account ssmith@fourleafprop.com Forgot Password?…" at bounding box center [691, 334] width 1383 height 669
click at [272, 238] on div "Sign in to your Marketing 360® account ssmith@fourleafprop.com Forgot Password?…" at bounding box center [410, 323] width 304 height 408
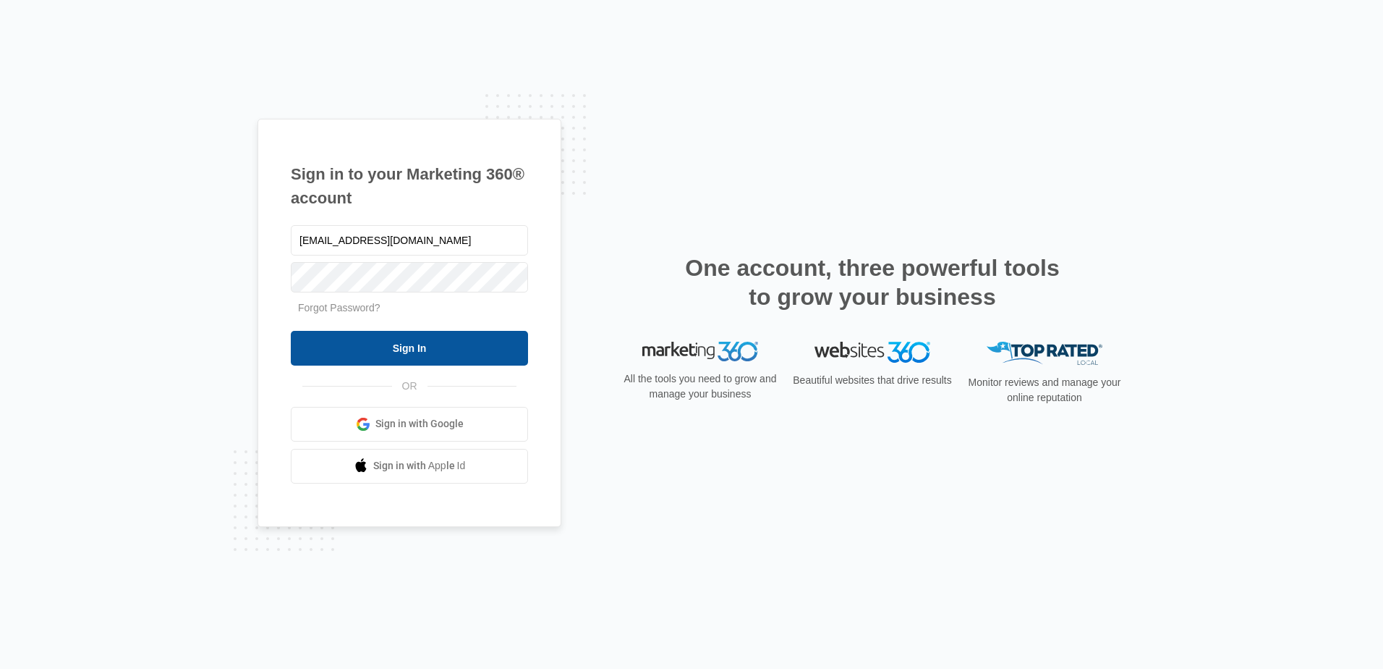
click at [410, 347] on input "Sign In" at bounding box center [409, 348] width 237 height 35
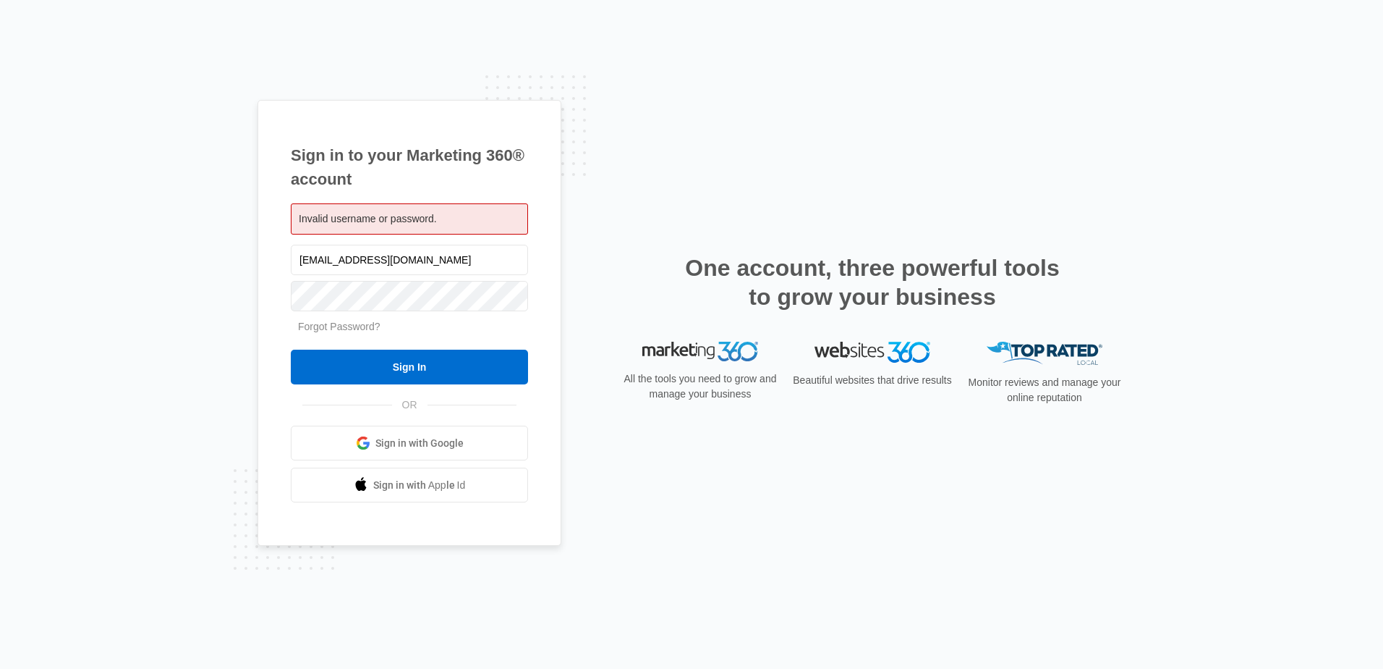
click at [352, 326] on link "Forgot Password?" at bounding box center [339, 327] width 82 height 12
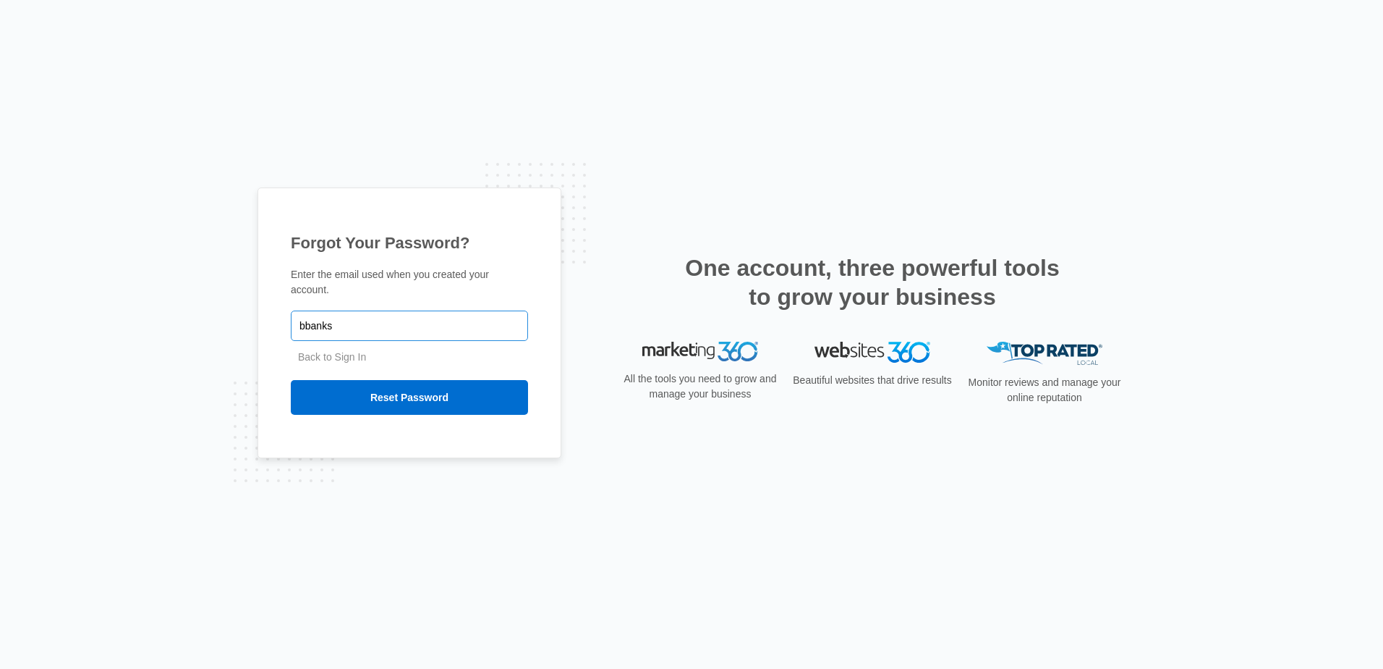
type input "bbanks"
click at [291, 380] on input "Reset Password" at bounding box center [409, 397] width 237 height 35
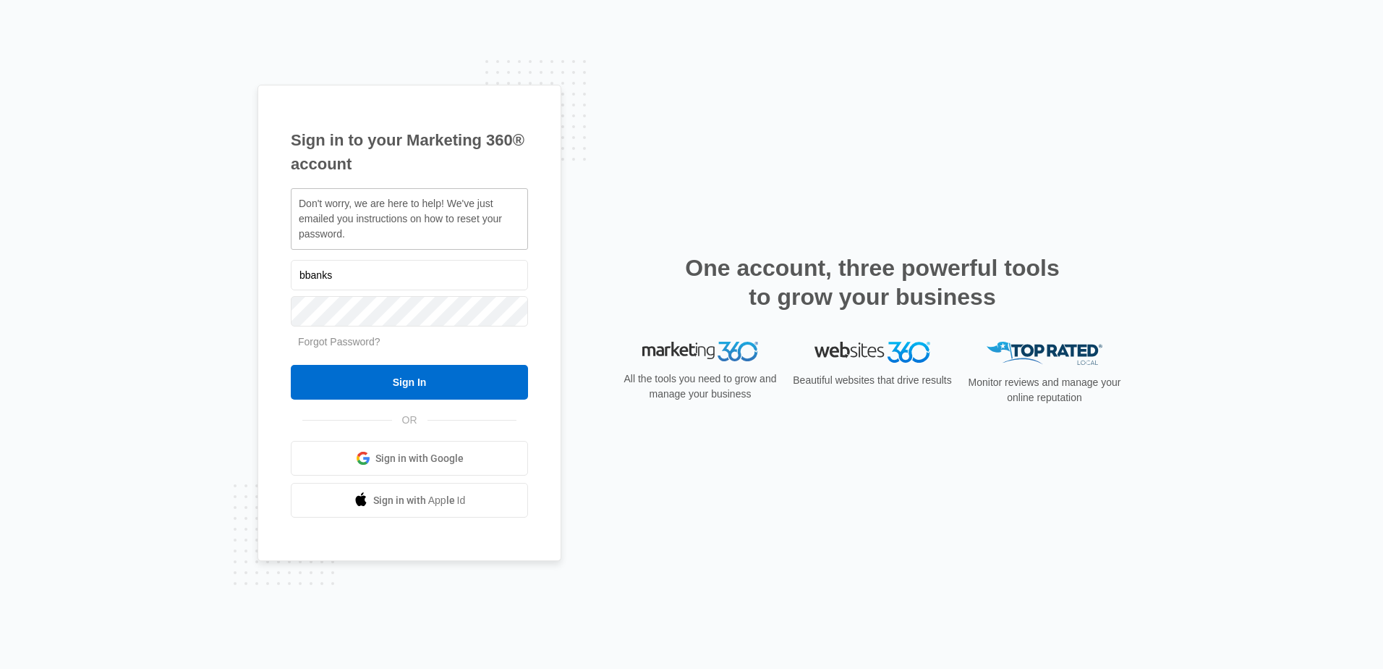
click at [268, 357] on div "Sign in to your Marketing 360® account Don't worry, we are here to help! We've …" at bounding box center [410, 323] width 304 height 477
click at [378, 382] on input "Sign In" at bounding box center [409, 382] width 237 height 35
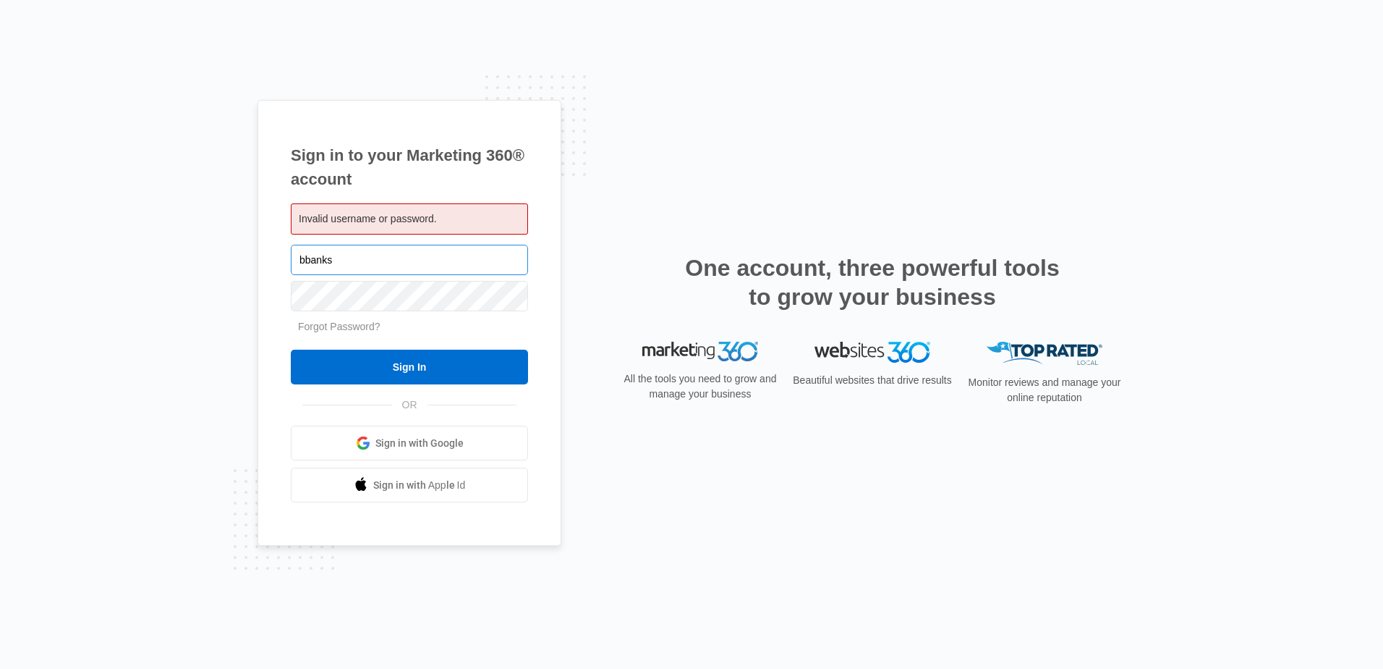
click at [382, 255] on input "bbanks" at bounding box center [409, 260] width 237 height 30
type input "bbanks@fourleafprop.com"
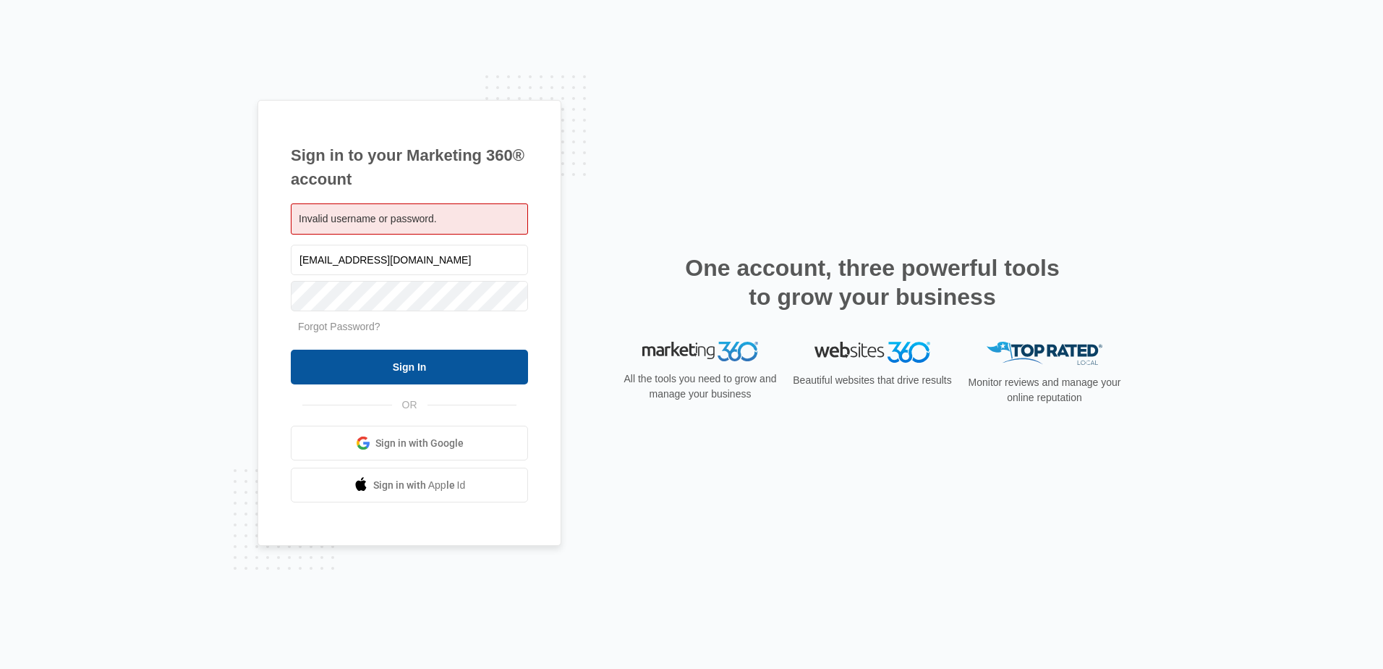
click at [391, 371] on input "Sign In" at bounding box center [409, 366] width 237 height 35
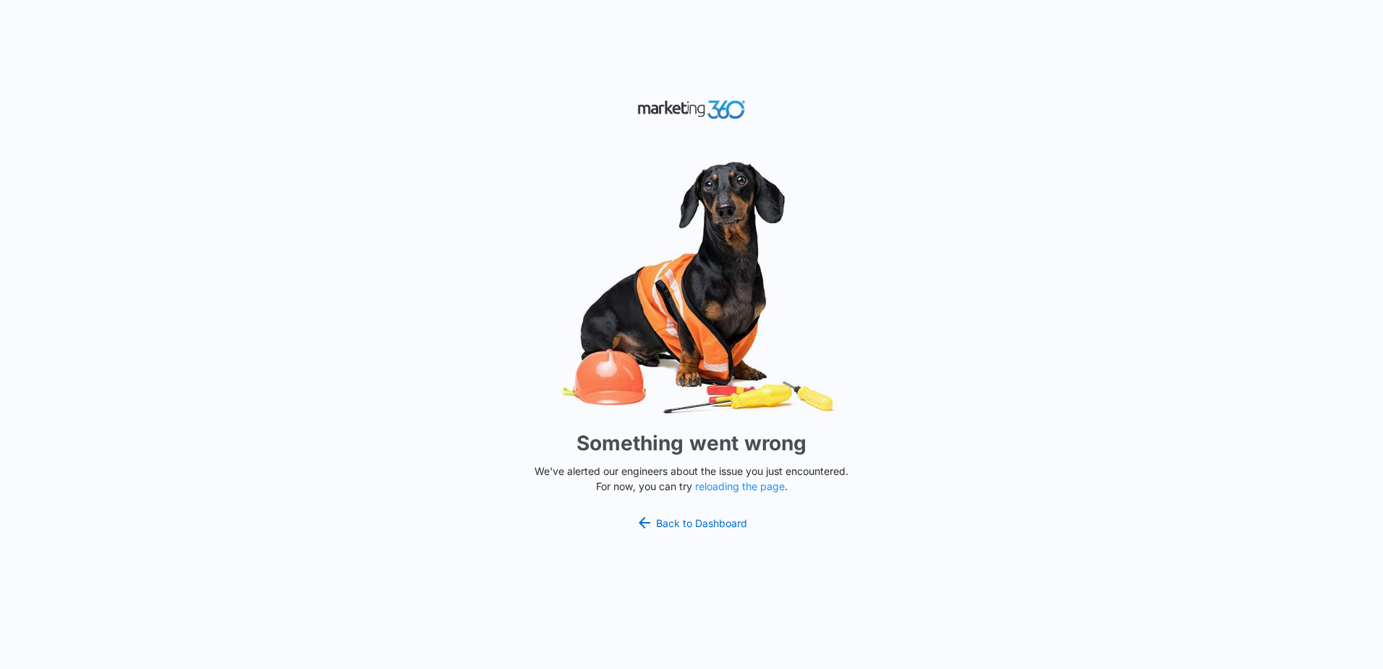
click at [1002, 258] on div "Something went wrong We've alerted our engineers about the issue you just encou…" at bounding box center [691, 334] width 1383 height 669
